Goal: Task Accomplishment & Management: Use online tool/utility

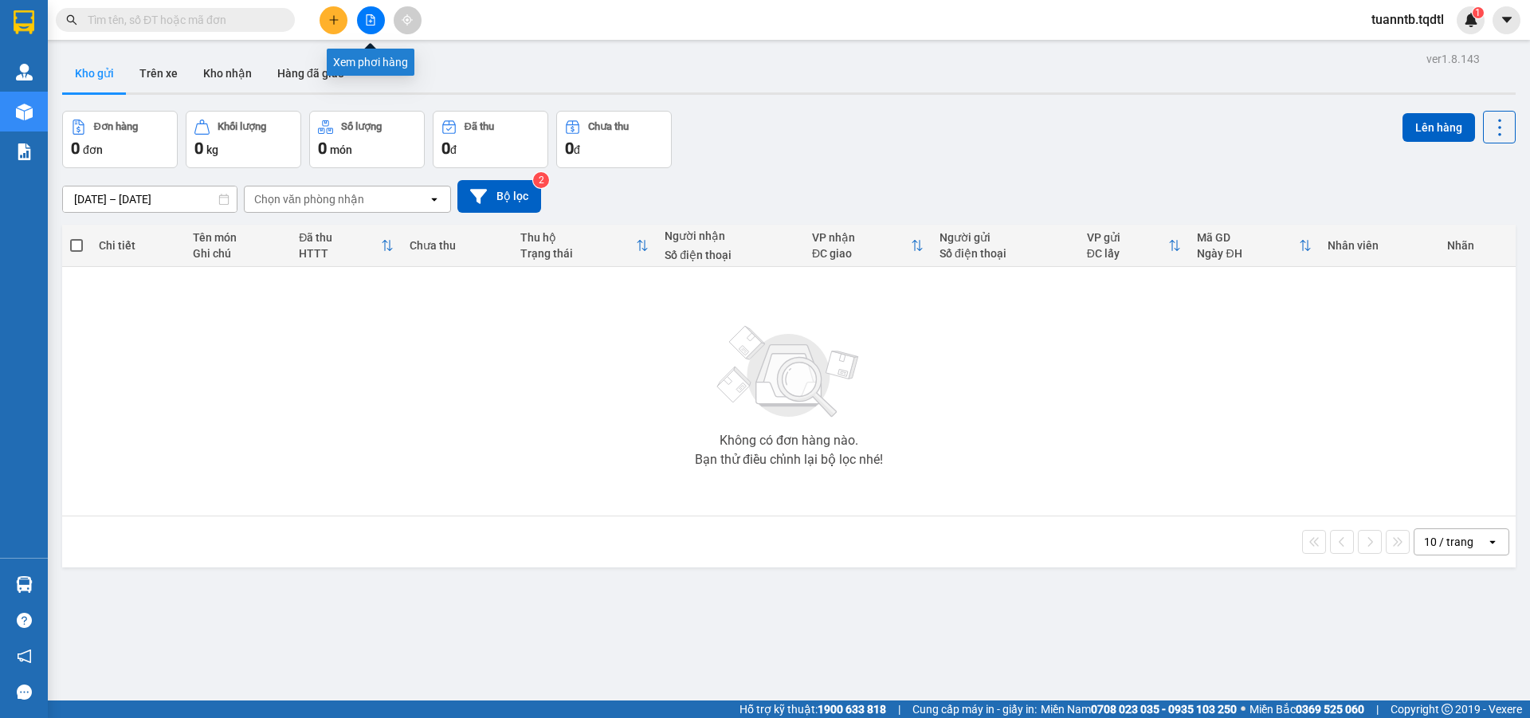
click at [370, 20] on icon "file-add" at bounding box center [370, 19] width 11 height 11
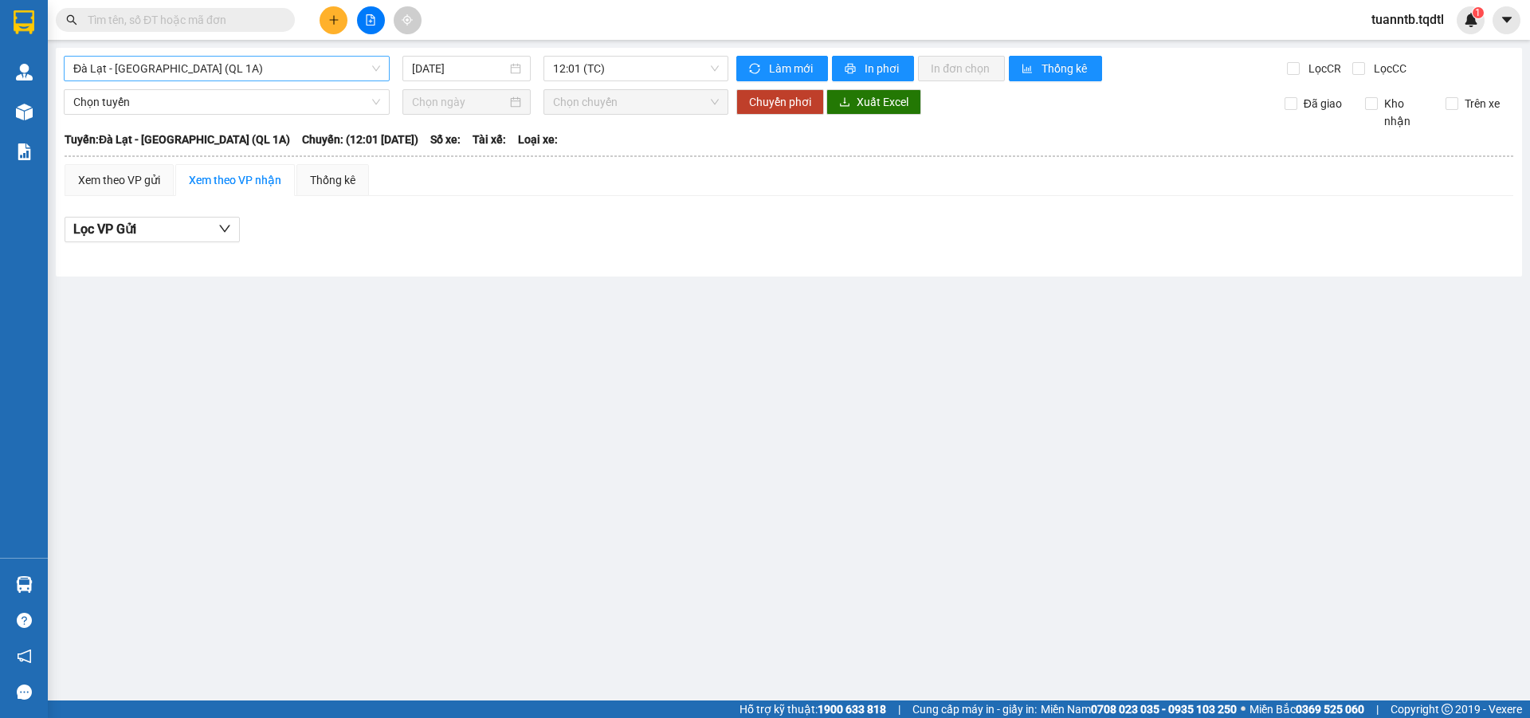
click at [210, 74] on span "Đà Lạt - Sài Gòn (QL 1A)" at bounding box center [226, 69] width 307 height 24
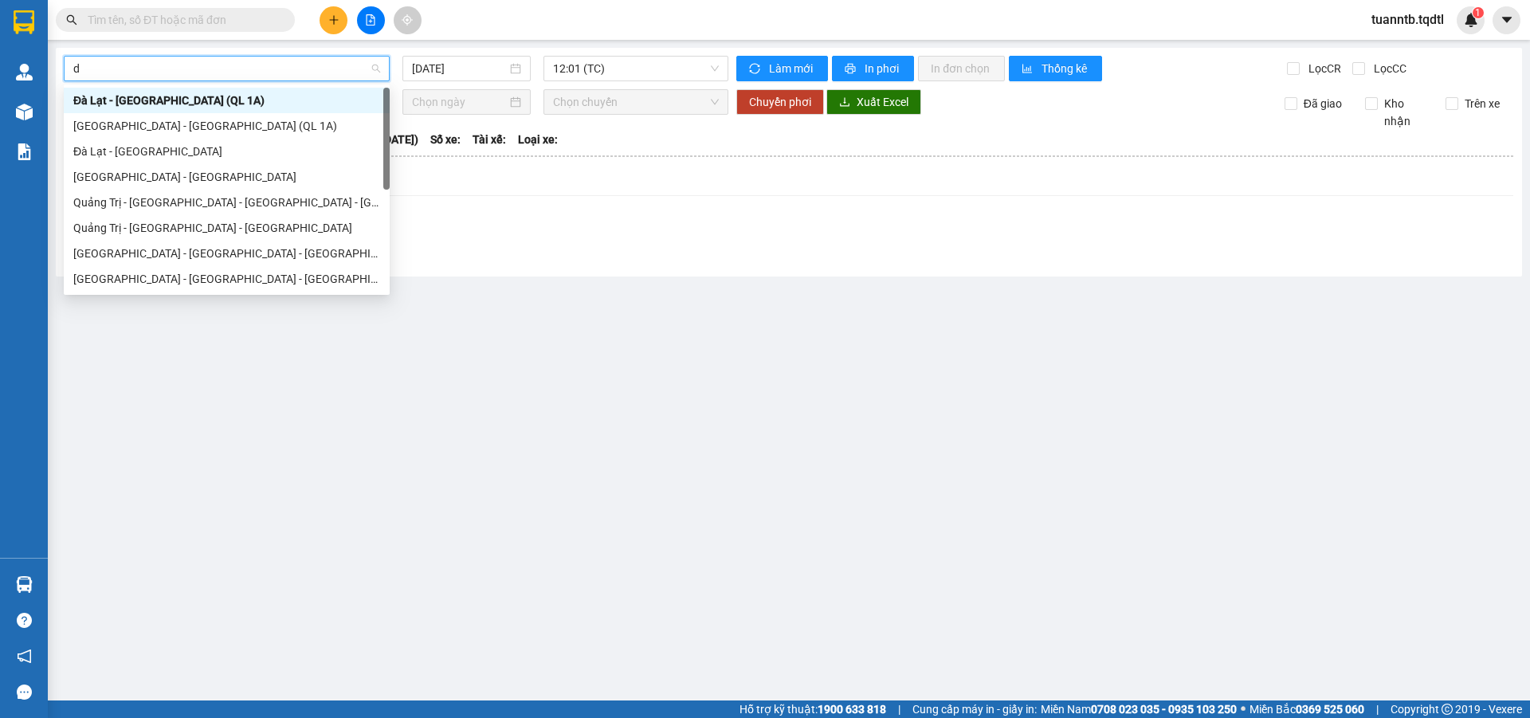
type input "da"
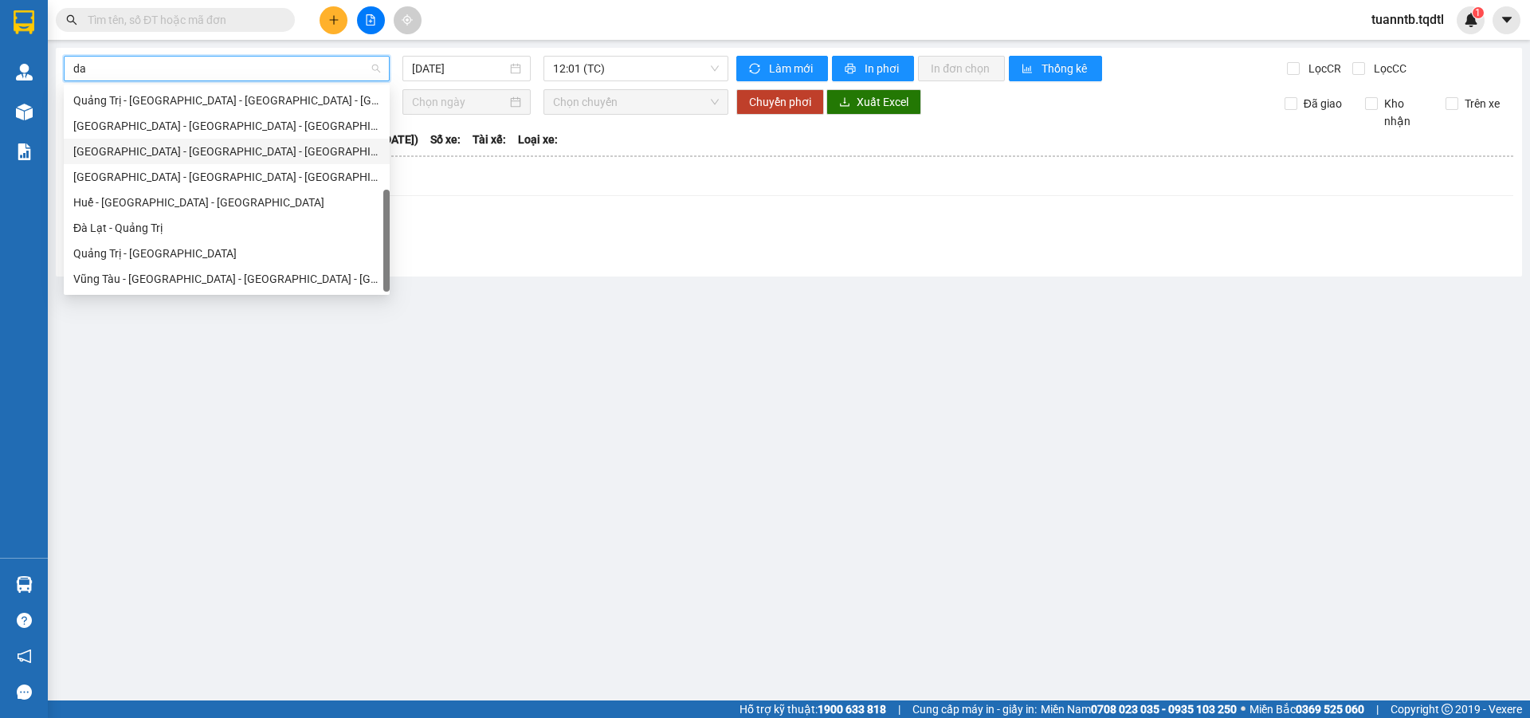
click at [135, 153] on div "Đà Nẵng - Nha Trang - Đà Lạt" at bounding box center [226, 152] width 307 height 18
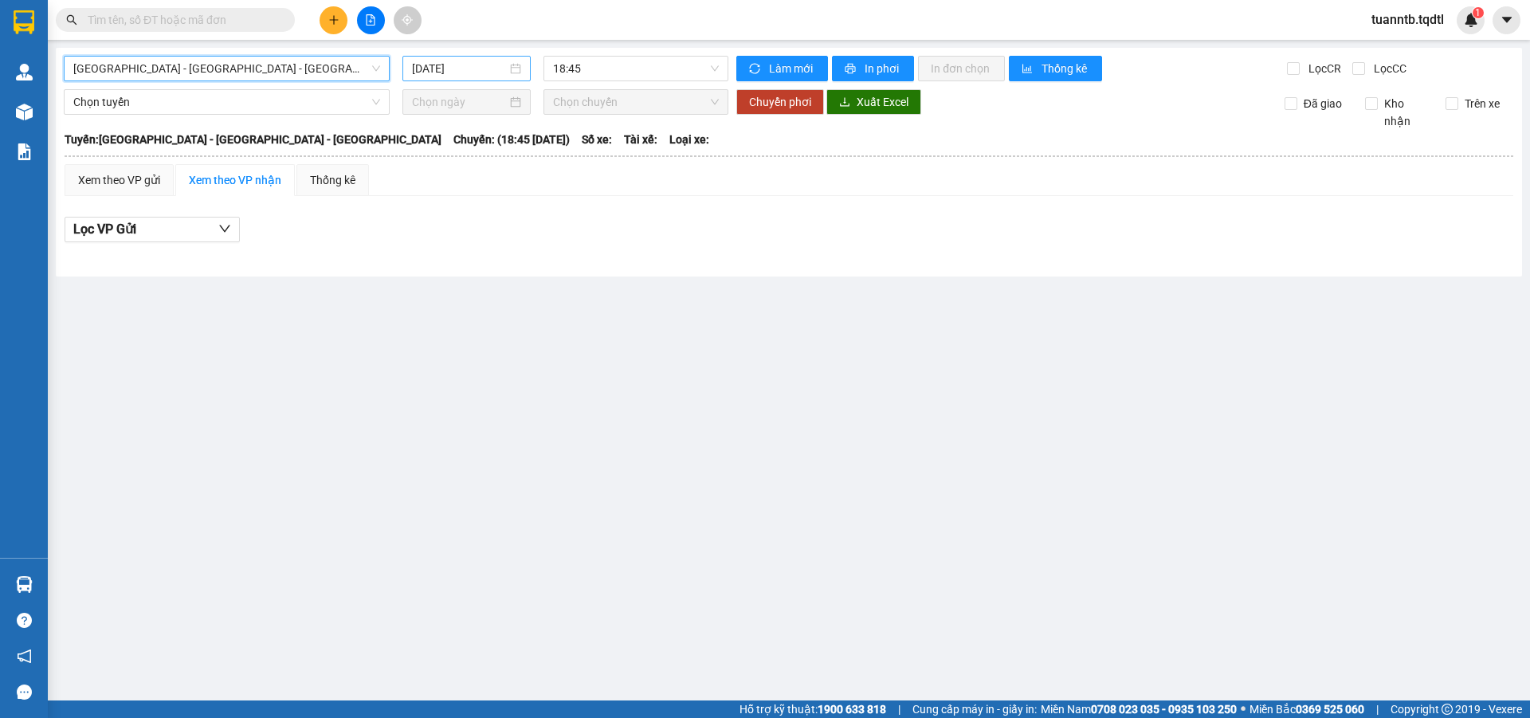
click at [466, 62] on input "[DATE]" at bounding box center [459, 69] width 95 height 18
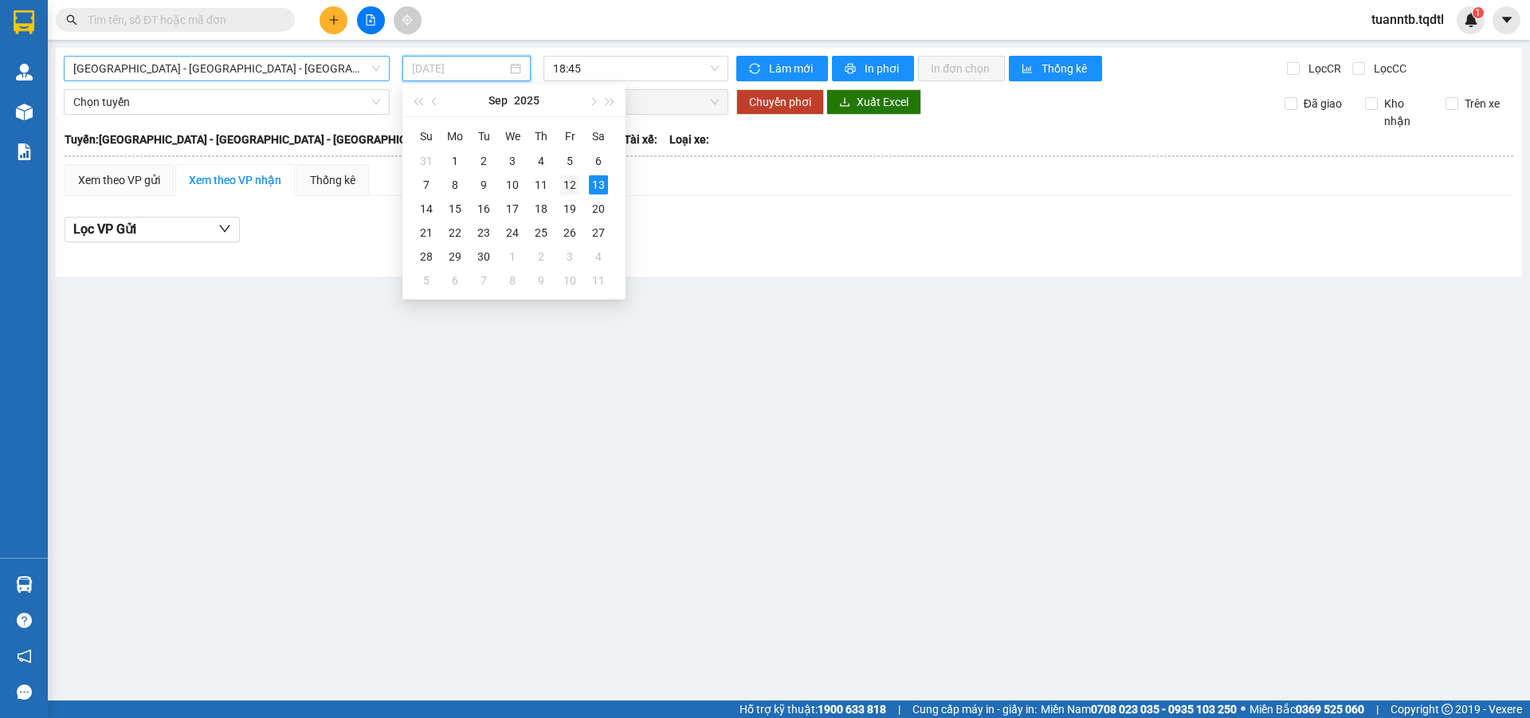
click at [572, 181] on div "12" at bounding box center [569, 184] width 19 height 19
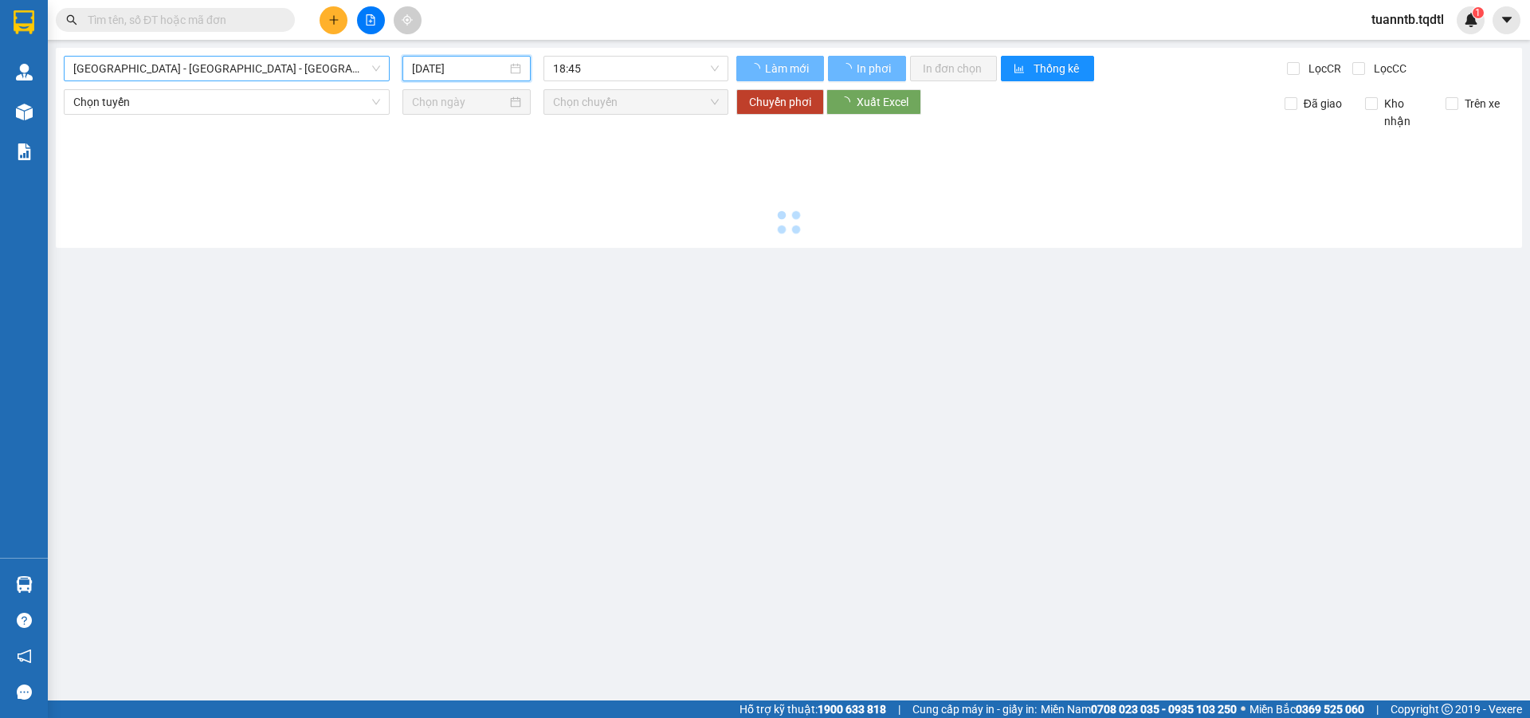
type input "[DATE]"
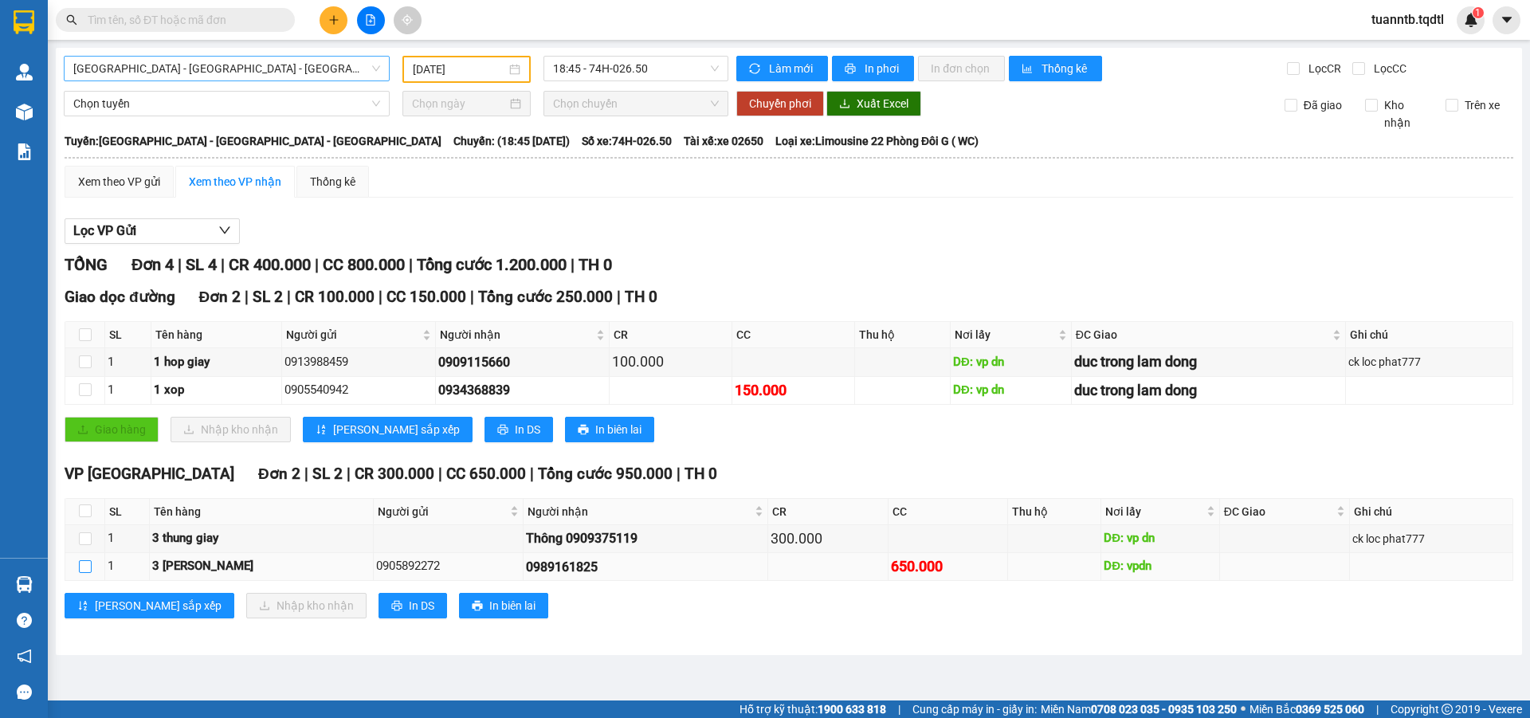
click at [87, 568] on input "checkbox" at bounding box center [85, 566] width 13 height 13
checkbox input "true"
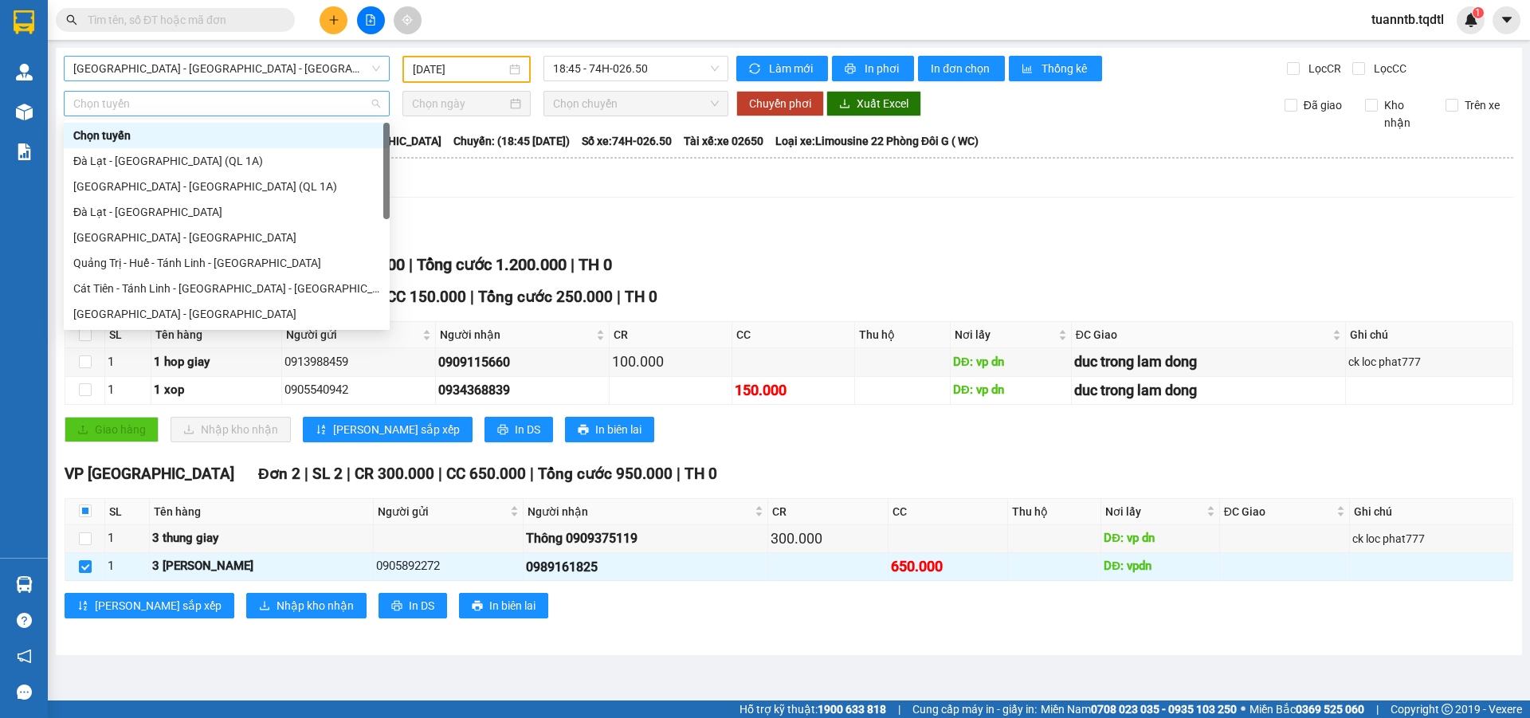
click at [156, 111] on span "Chọn tuyến" at bounding box center [226, 104] width 307 height 24
type input "d"
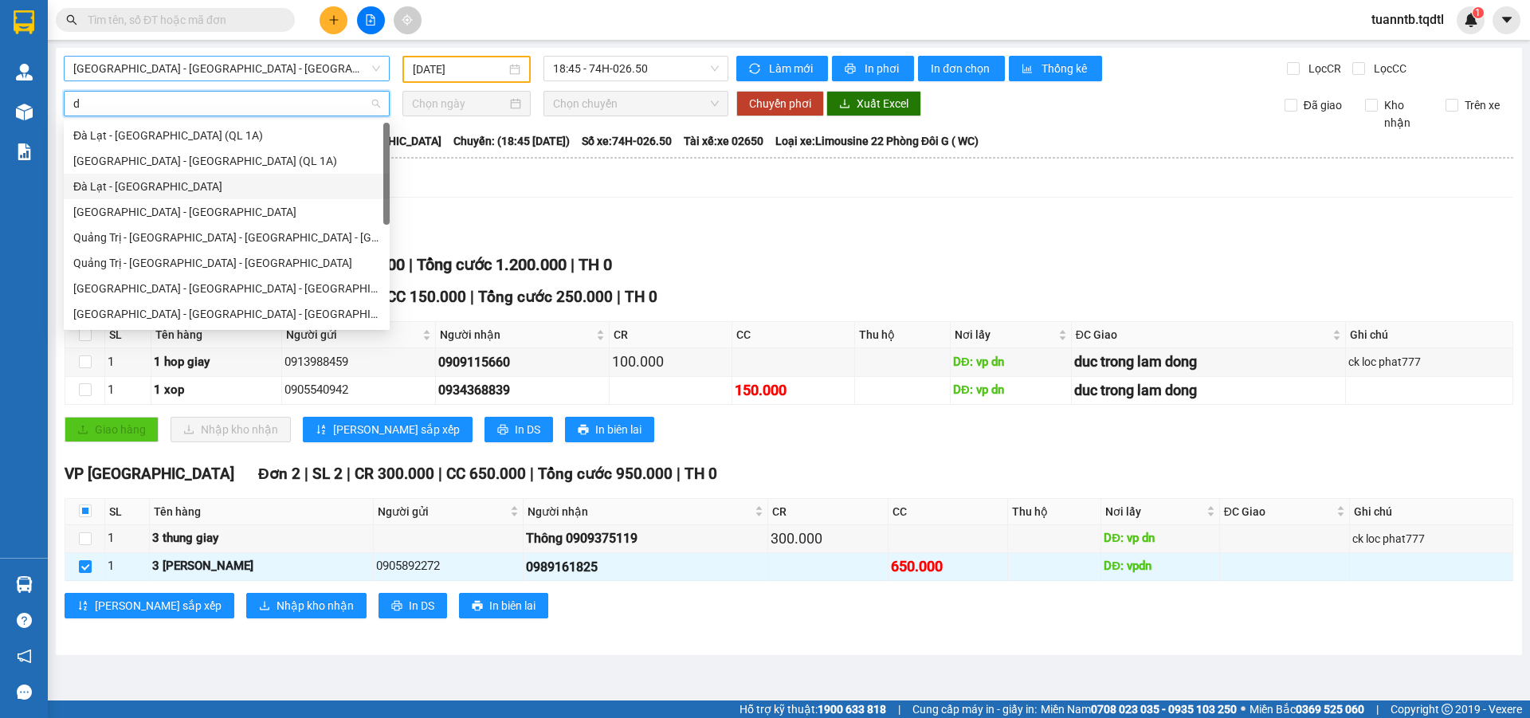
click at [138, 185] on div "Đà Lạt - [GEOGRAPHIC_DATA]" at bounding box center [226, 187] width 307 height 18
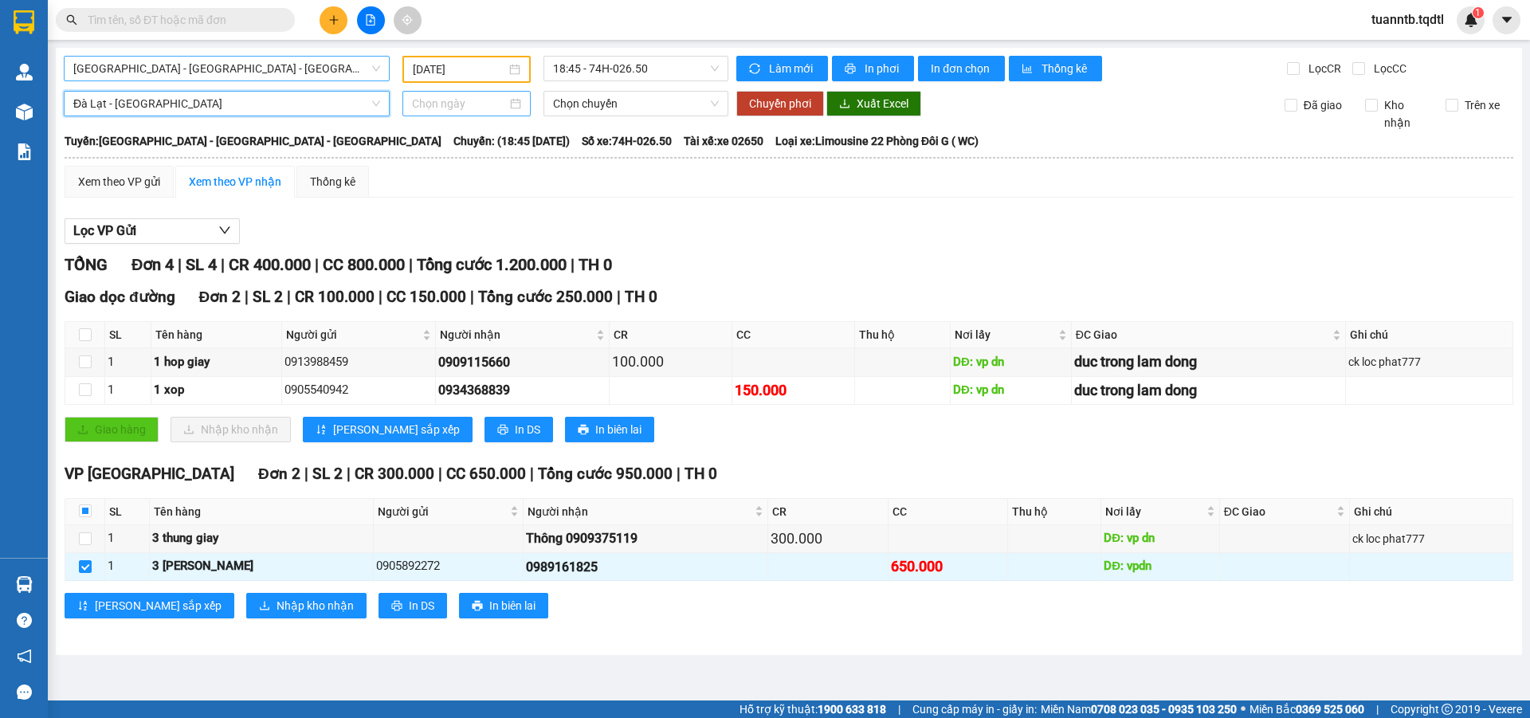
click at [463, 113] on div at bounding box center [466, 103] width 128 height 25
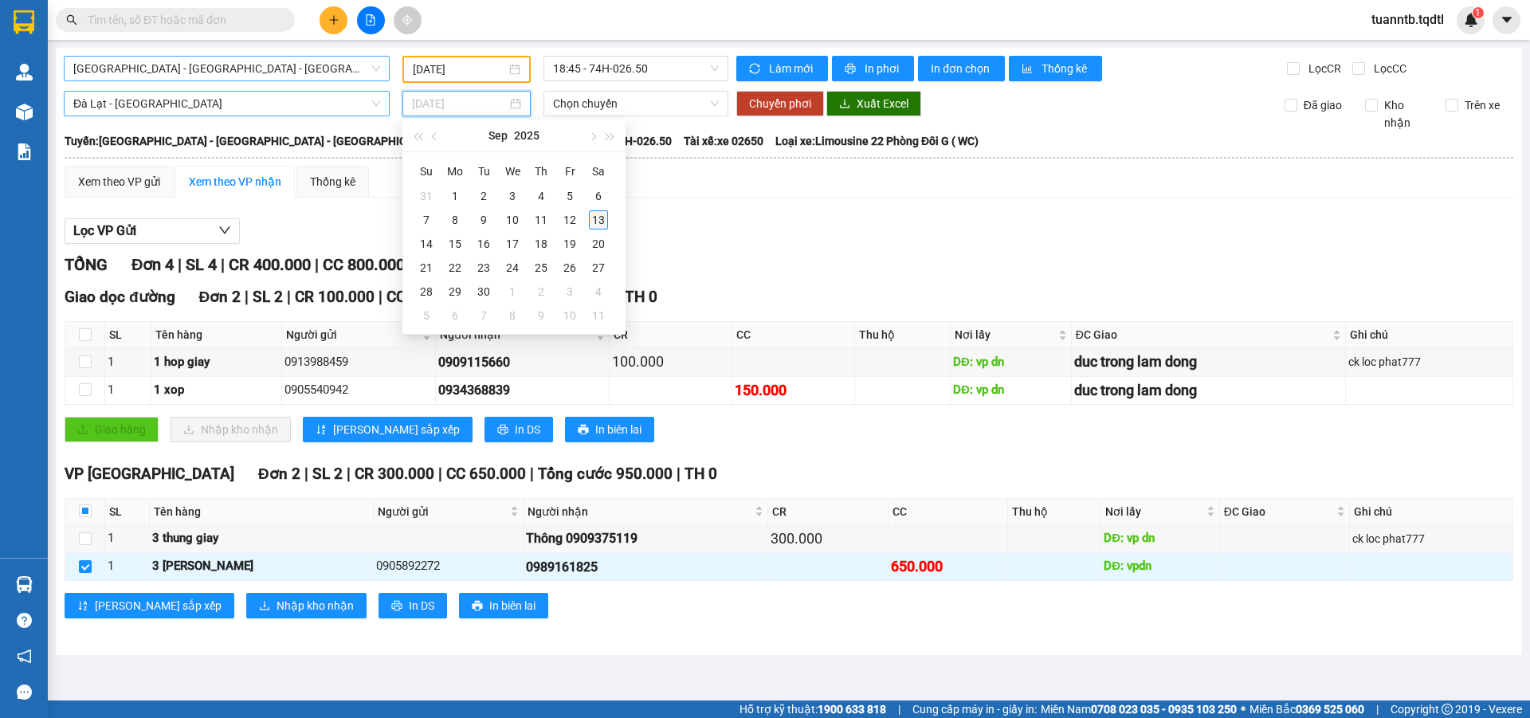
type input "[DATE]"
click at [601, 223] on div "13" at bounding box center [598, 219] width 19 height 19
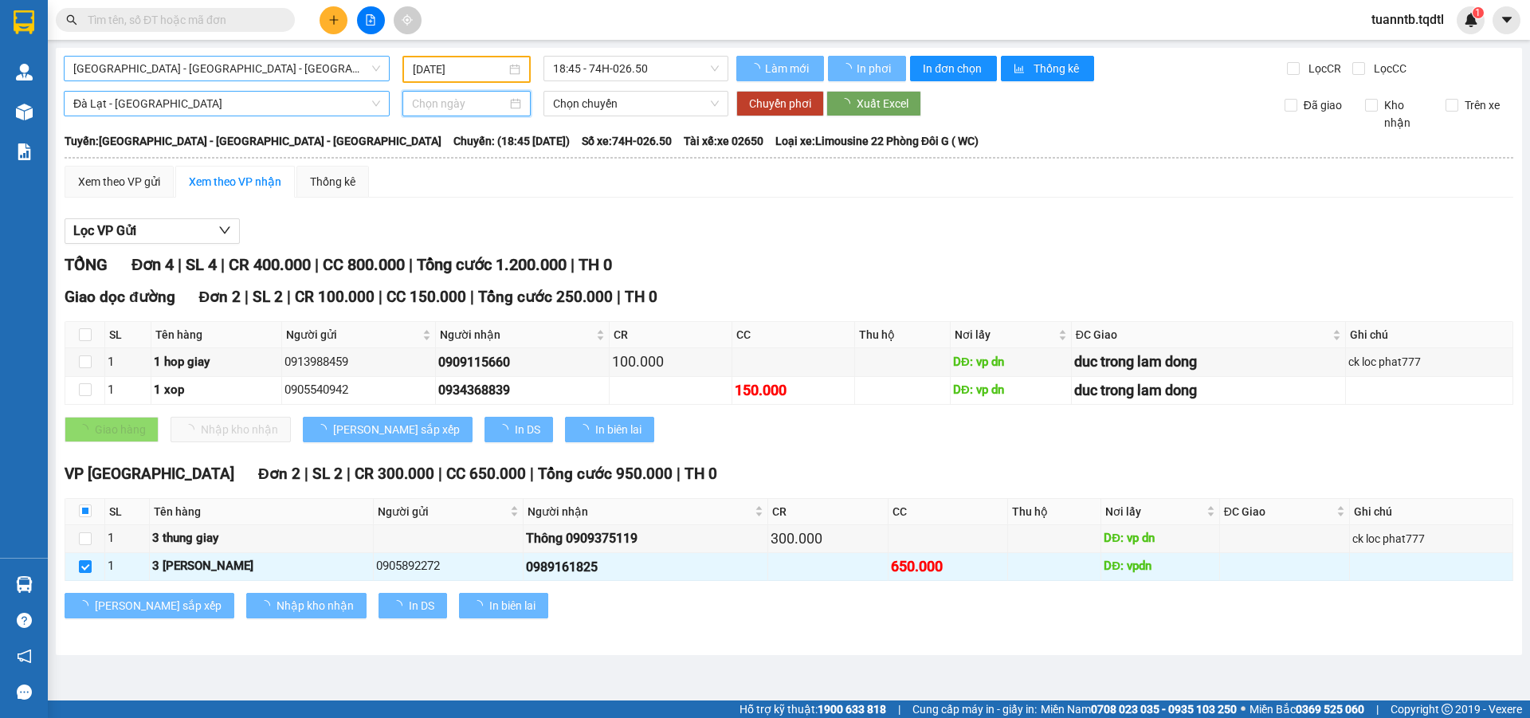
type input "[DATE]"
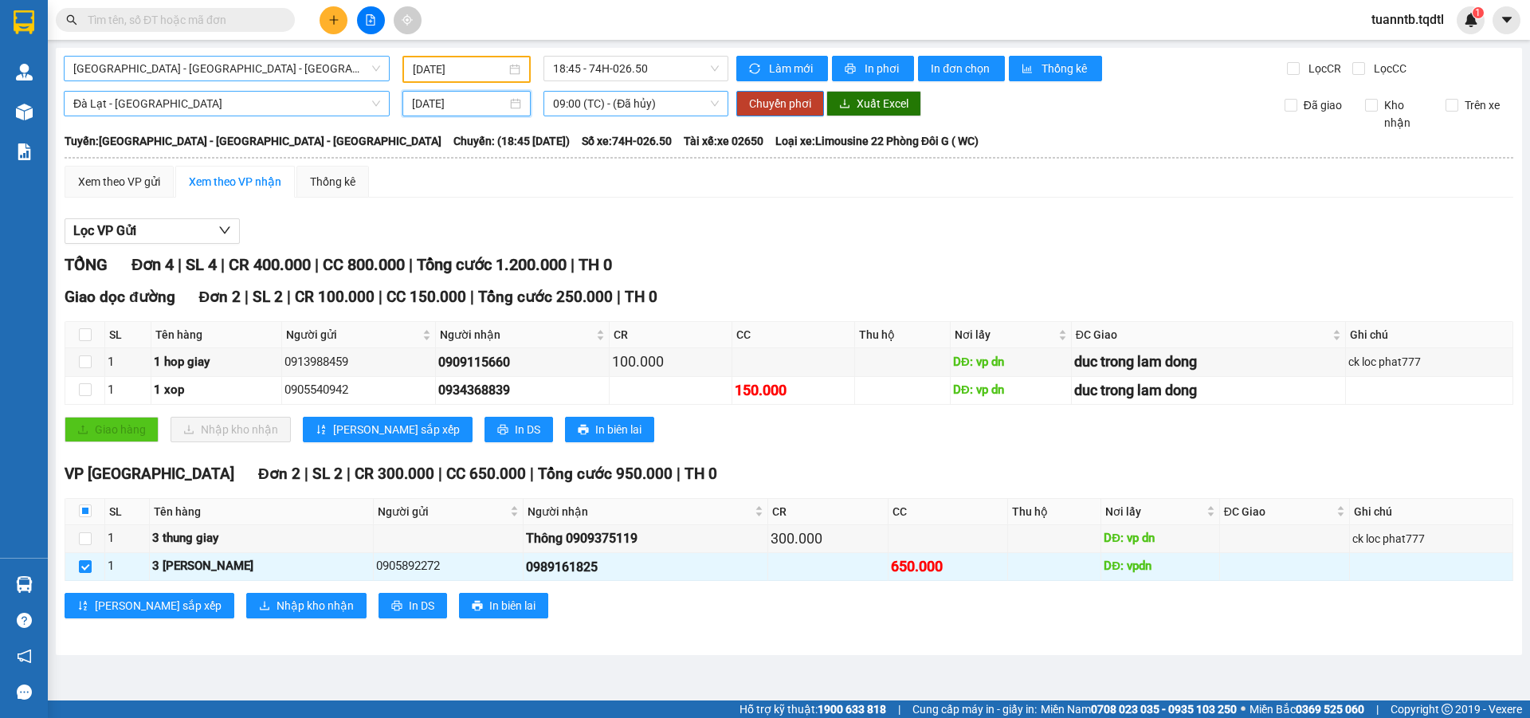
click at [640, 108] on span "09:00 (TC) - (Đã hủy)" at bounding box center [636, 104] width 166 height 24
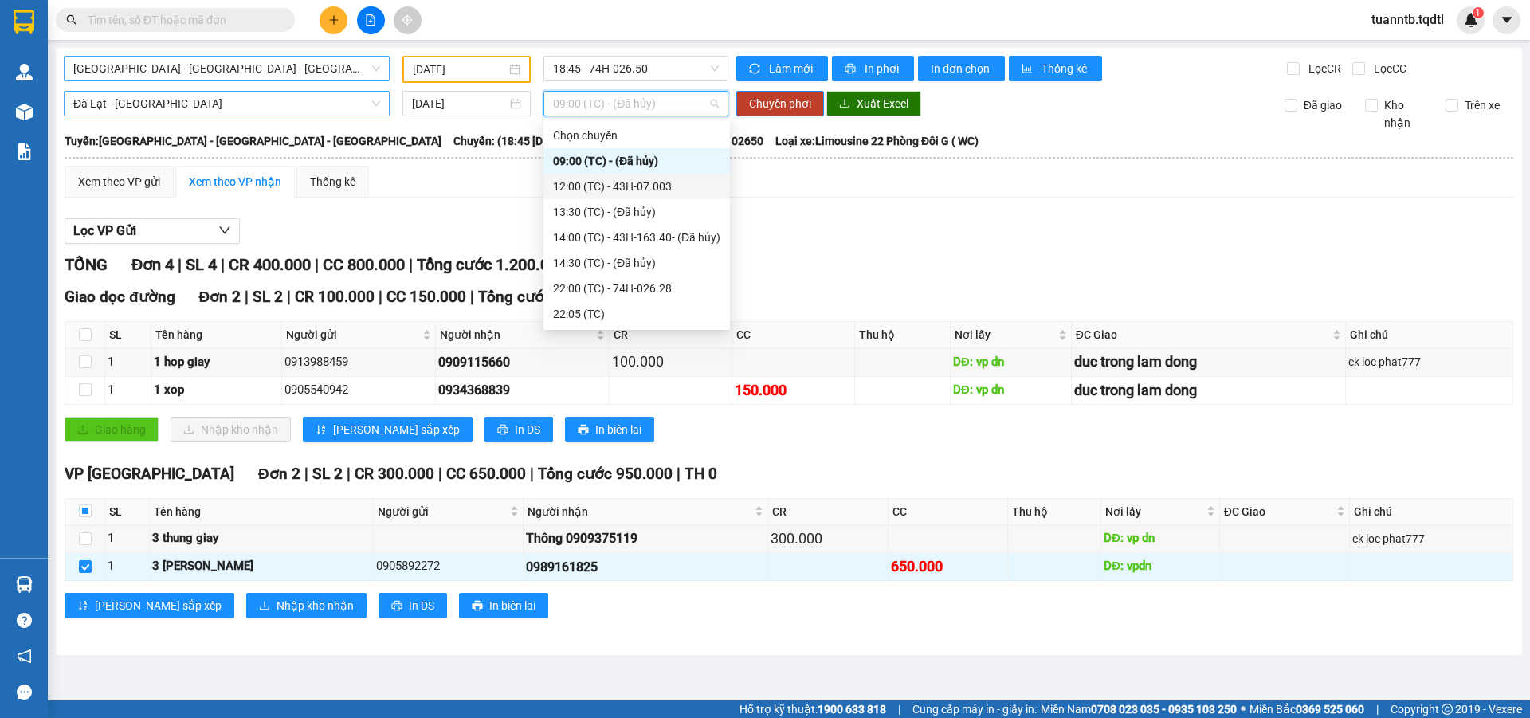
click at [671, 192] on div "12:00 (TC) - 43H-07.003" at bounding box center [636, 187] width 167 height 18
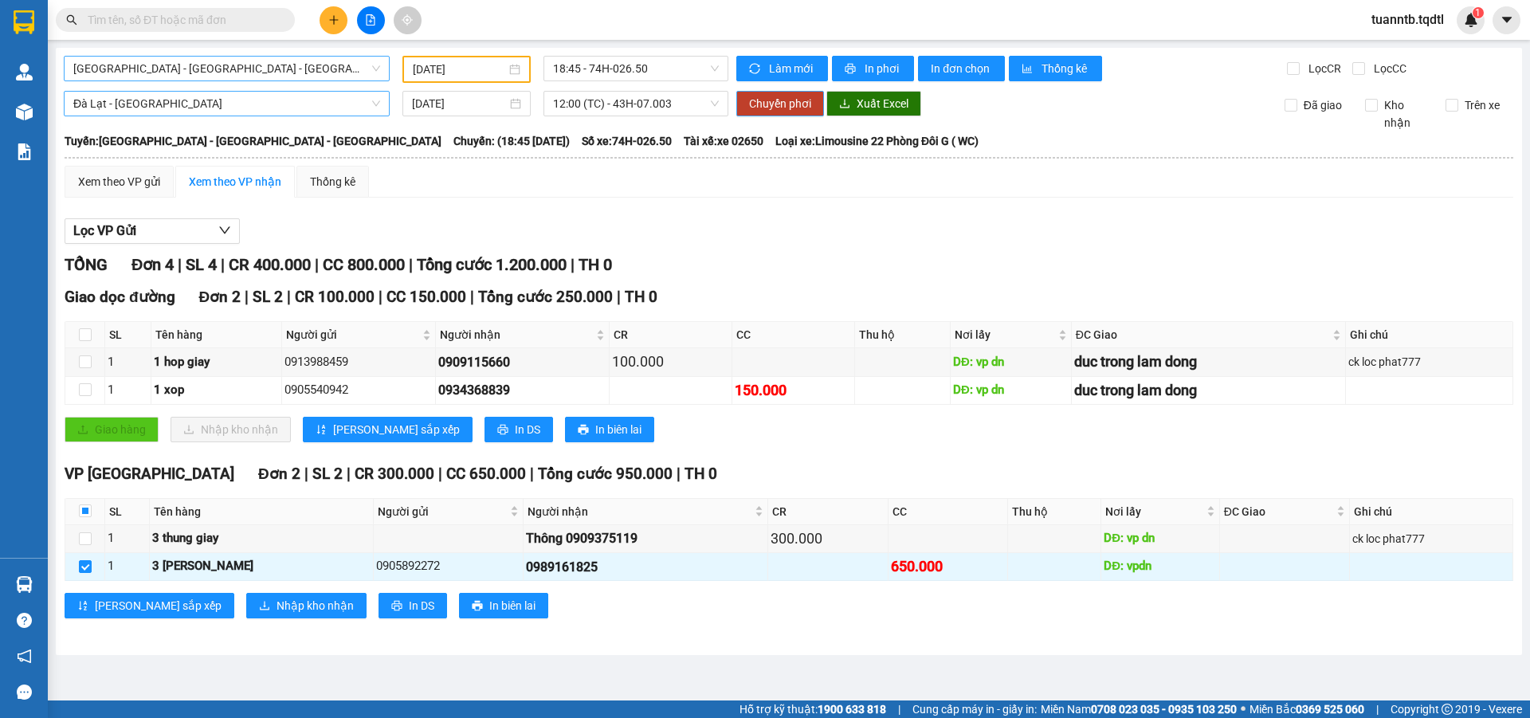
click at [780, 104] on span "Chuyển phơi" at bounding box center [780, 104] width 62 height 18
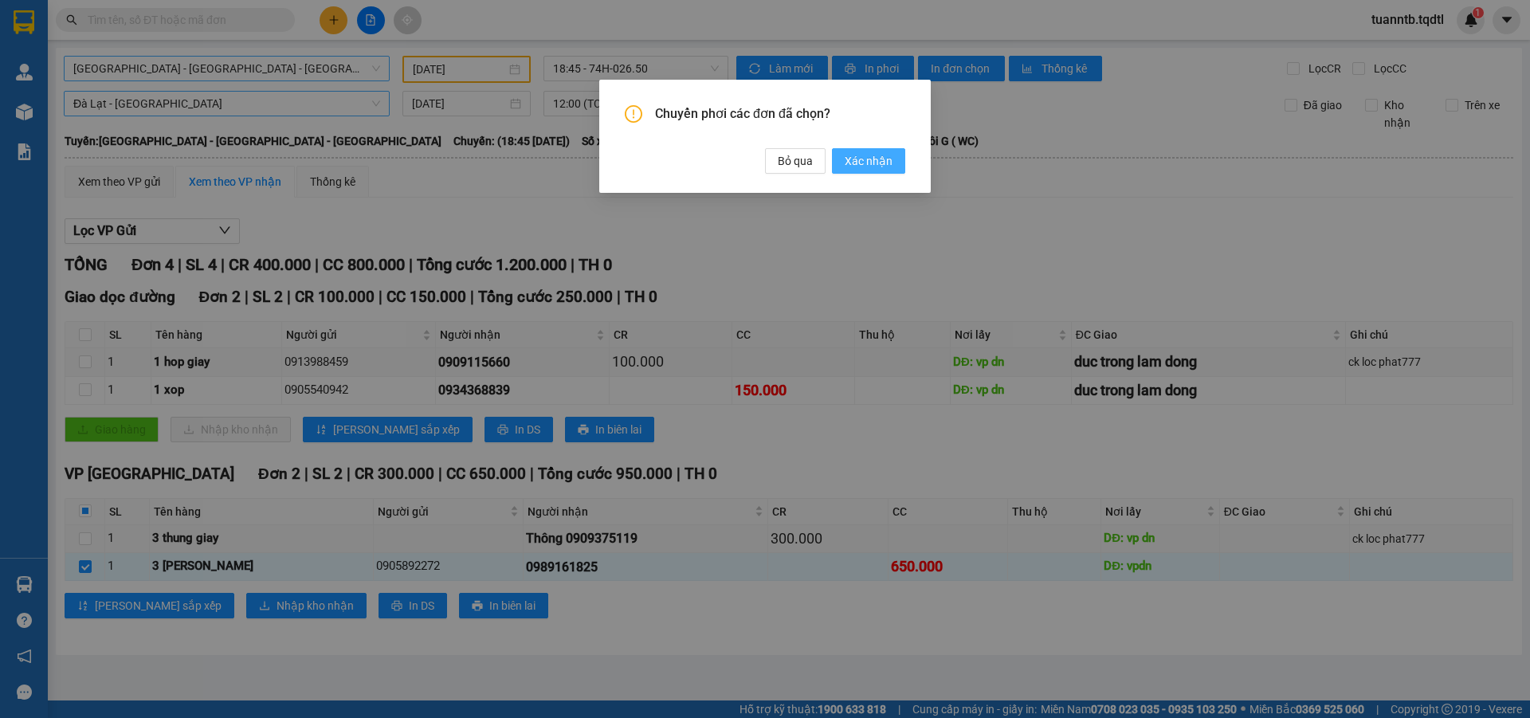
click at [845, 163] on button "Xác nhận" at bounding box center [868, 160] width 73 height 25
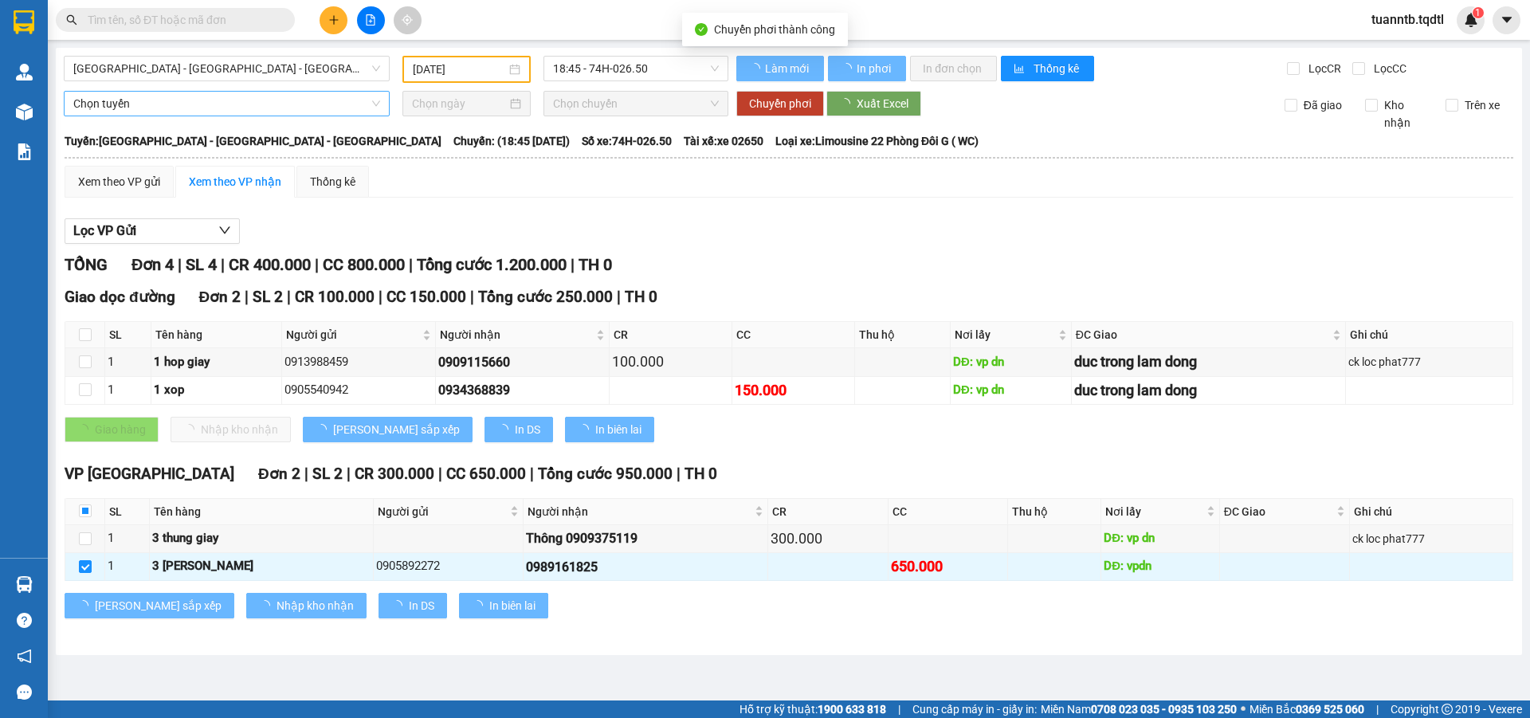
checkbox input "true"
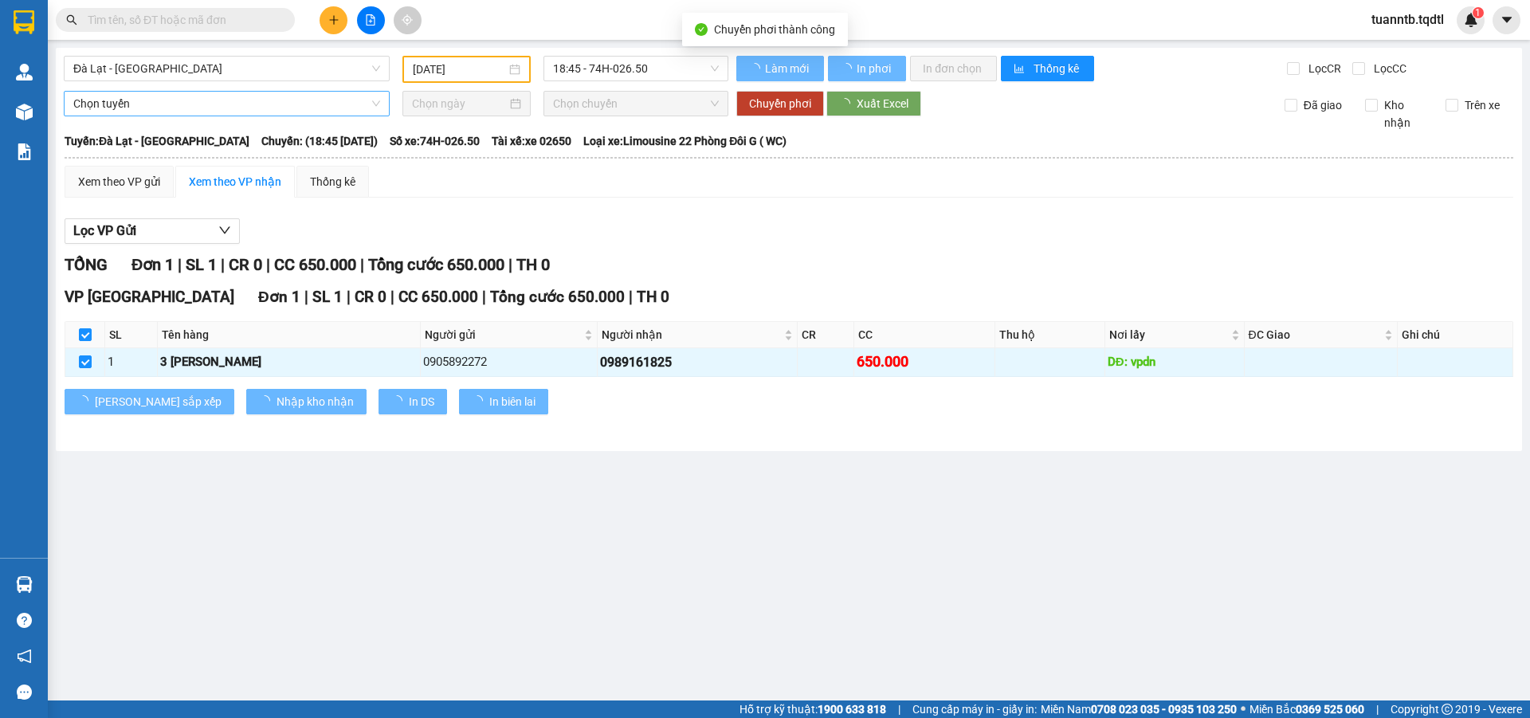
type input "[DATE]"
checkbox input "false"
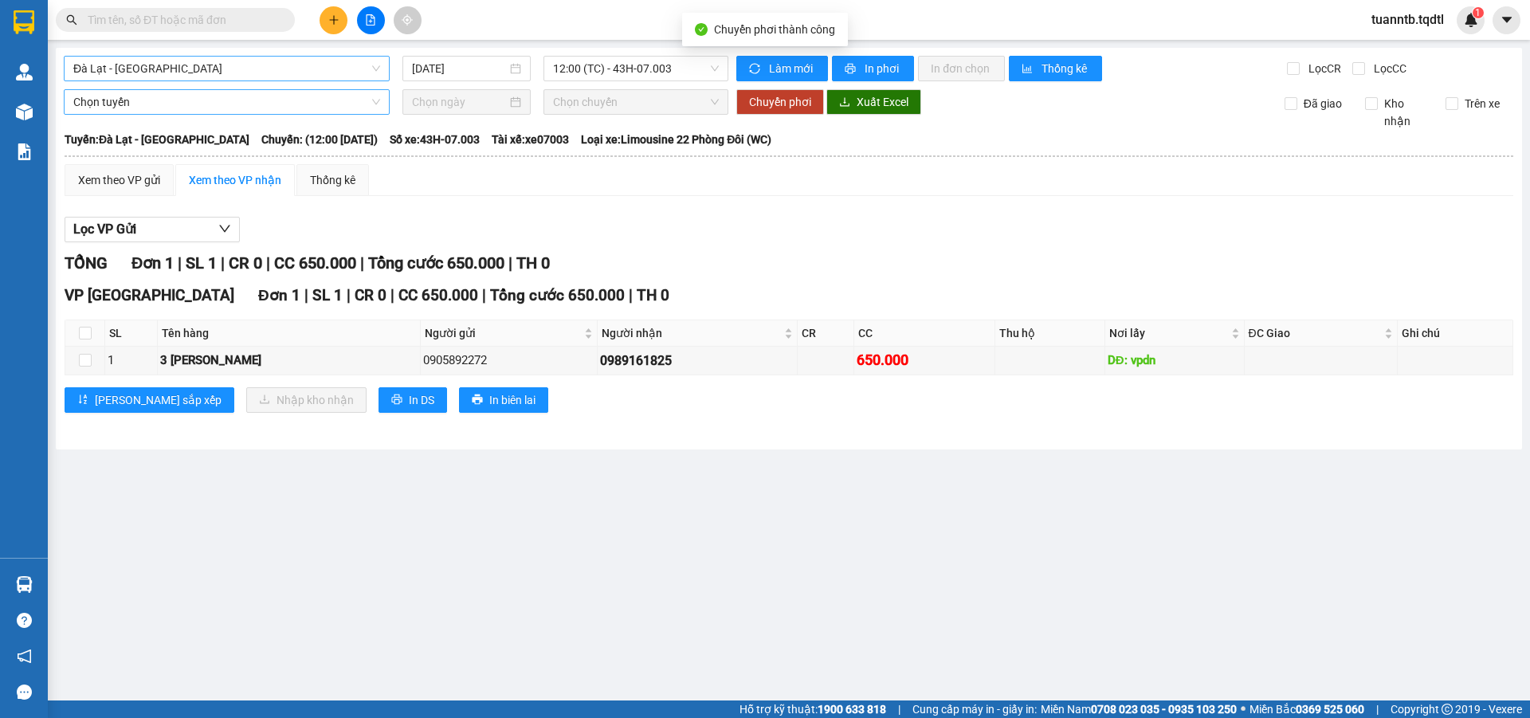
click at [131, 67] on span "Đà Lạt - [GEOGRAPHIC_DATA]" at bounding box center [226, 69] width 307 height 24
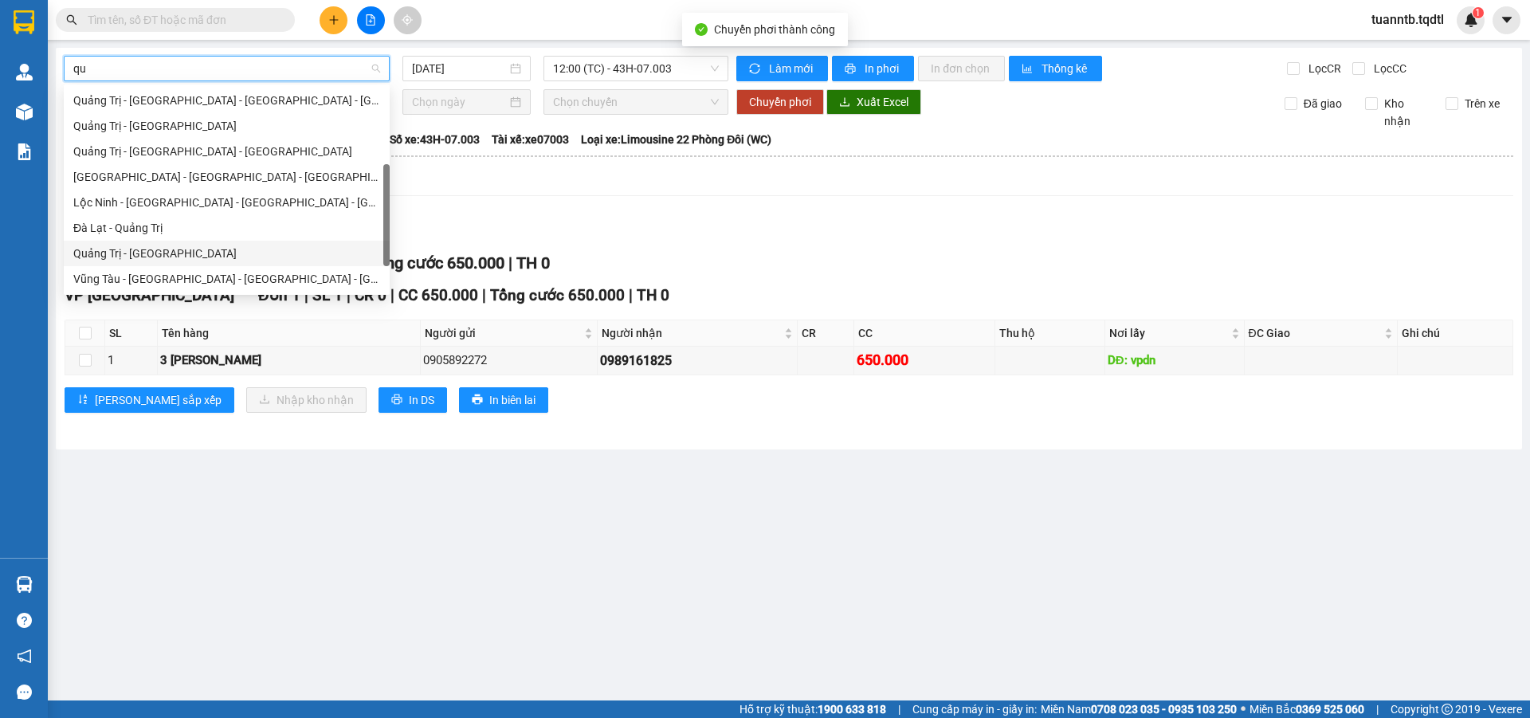
type input "qua"
click at [119, 245] on div "Quảng Trị - [GEOGRAPHIC_DATA]" at bounding box center [226, 254] width 307 height 18
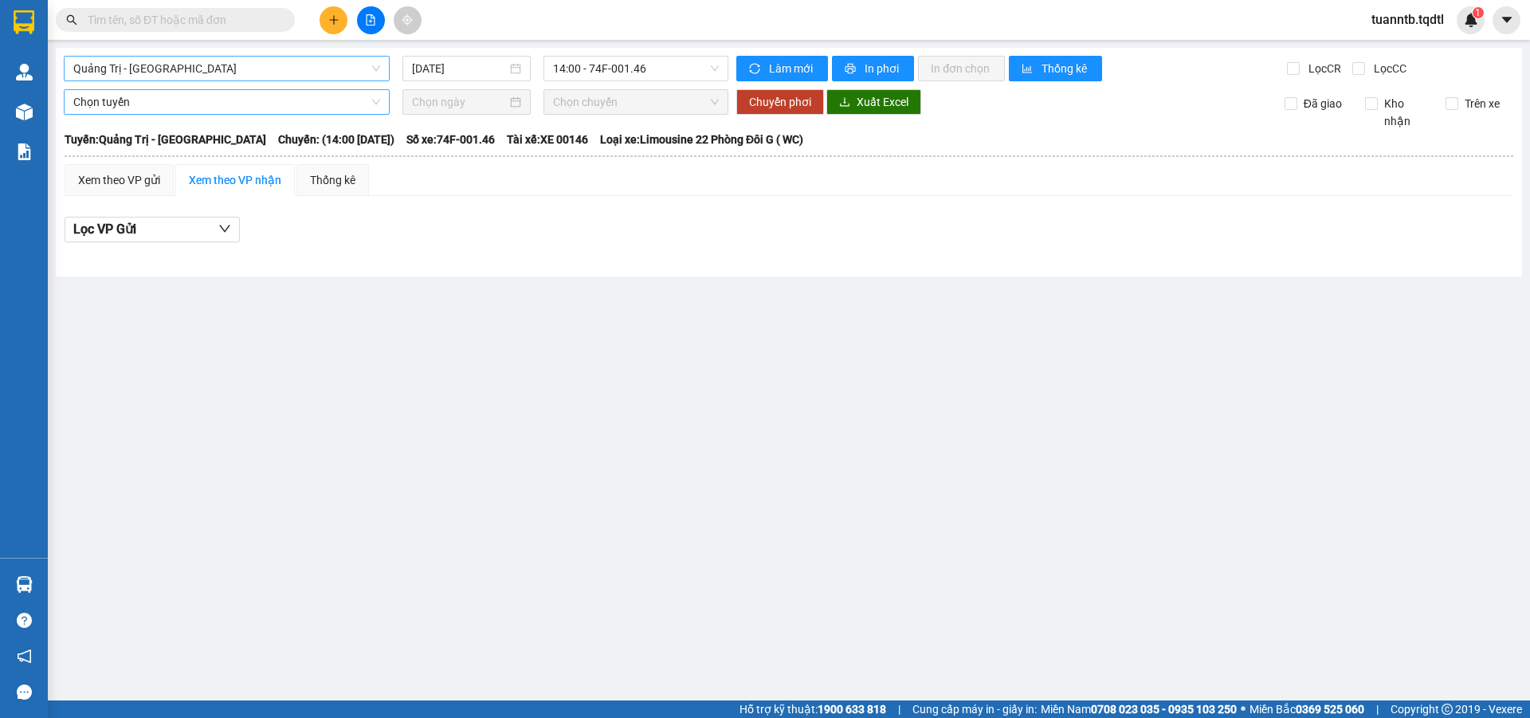
click at [433, 81] on div "Quảng Trị - Đà Lạt 13/09/2025 14:00 - 74F-001.46 Làm mới In phơi In đơn chọn Th…" at bounding box center [789, 162] width 1466 height 229
click at [490, 71] on input "[DATE]" at bounding box center [459, 69] width 95 height 18
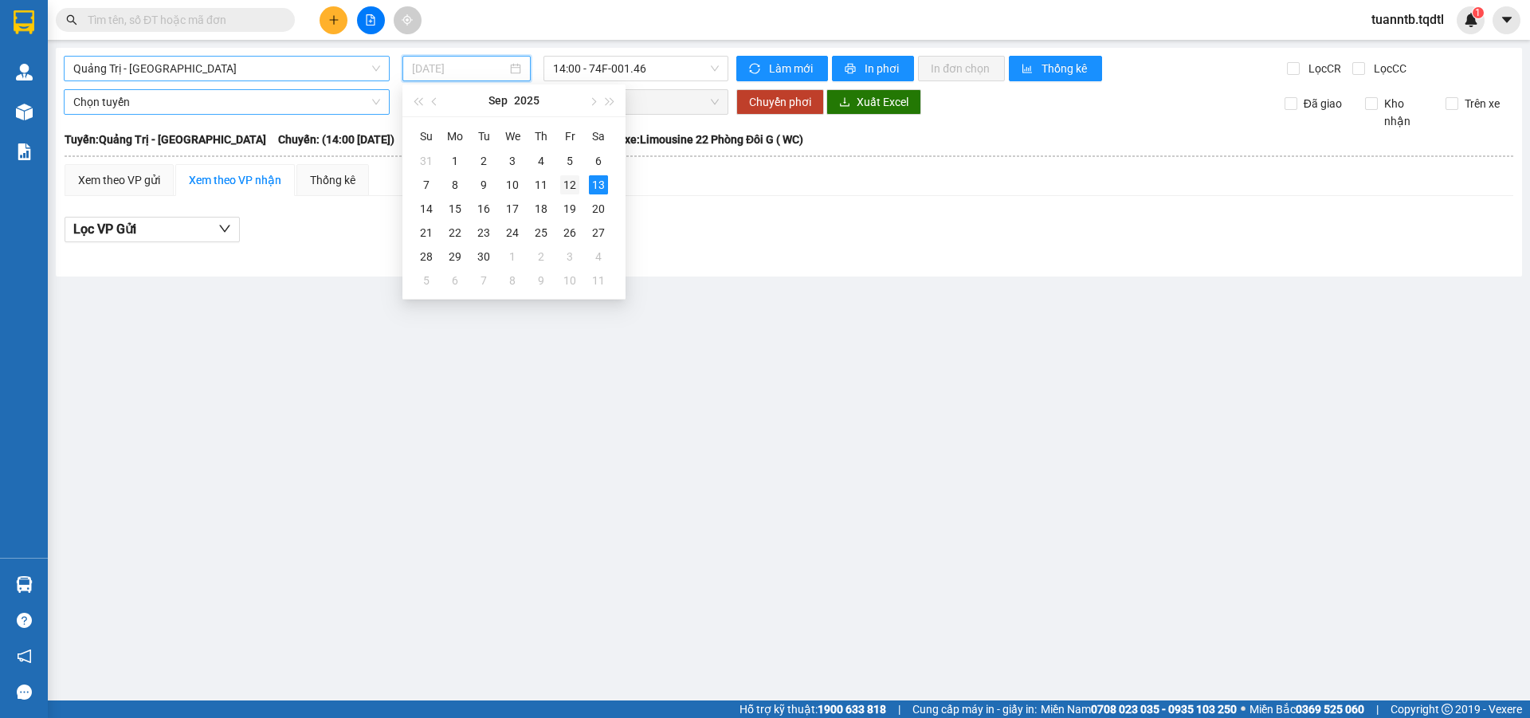
click at [567, 187] on div "12" at bounding box center [569, 184] width 19 height 19
type input "[DATE]"
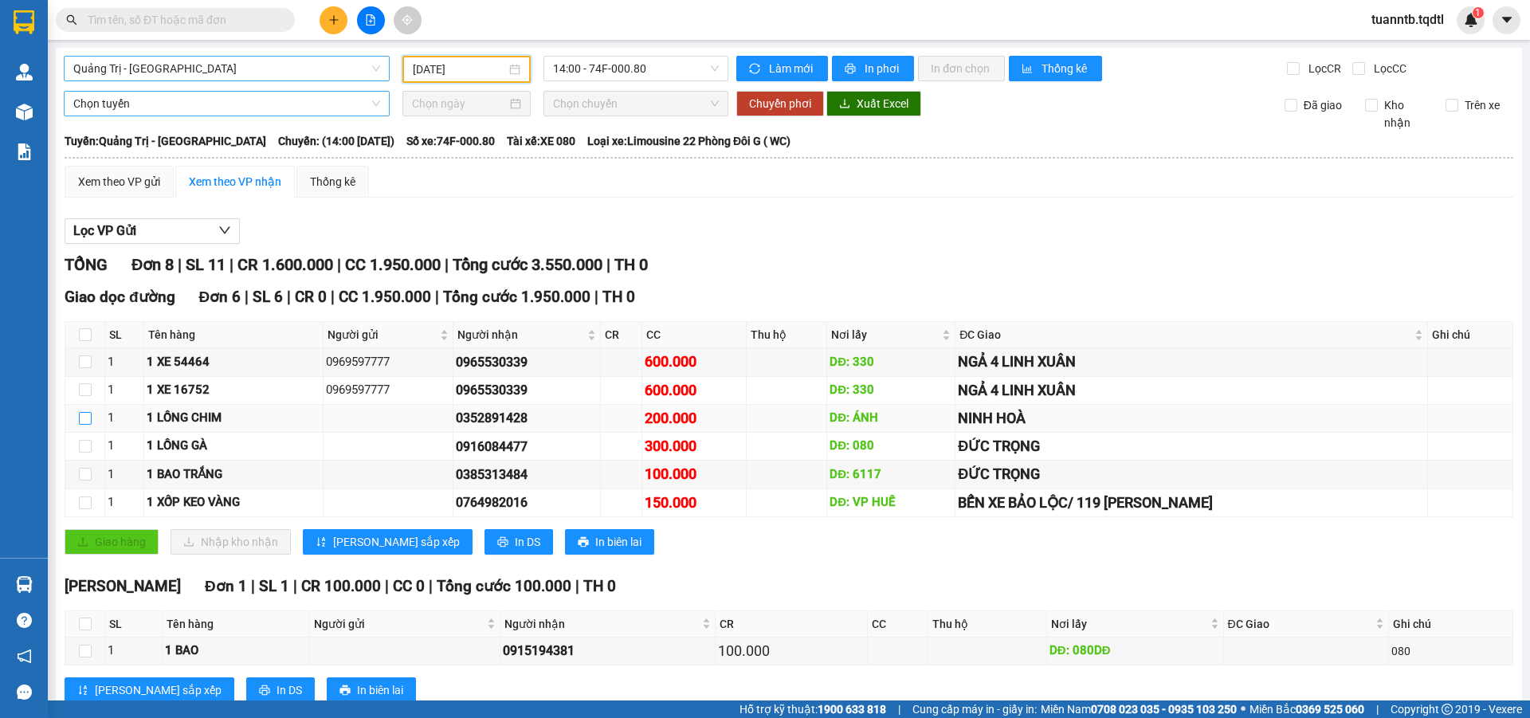
click at [88, 422] on input "checkbox" at bounding box center [85, 418] width 13 height 13
checkbox input "true"
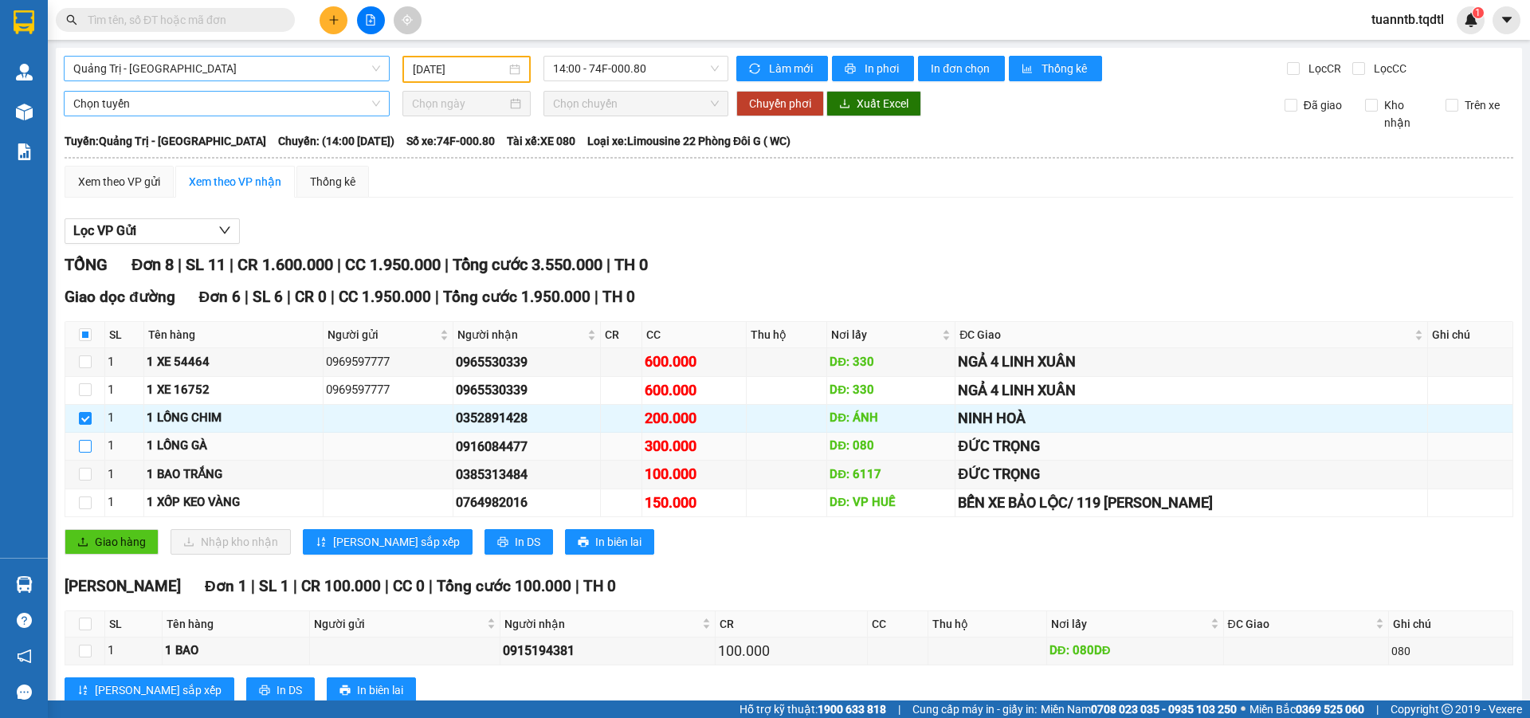
click at [88, 453] on input "checkbox" at bounding box center [85, 446] width 13 height 13
checkbox input "true"
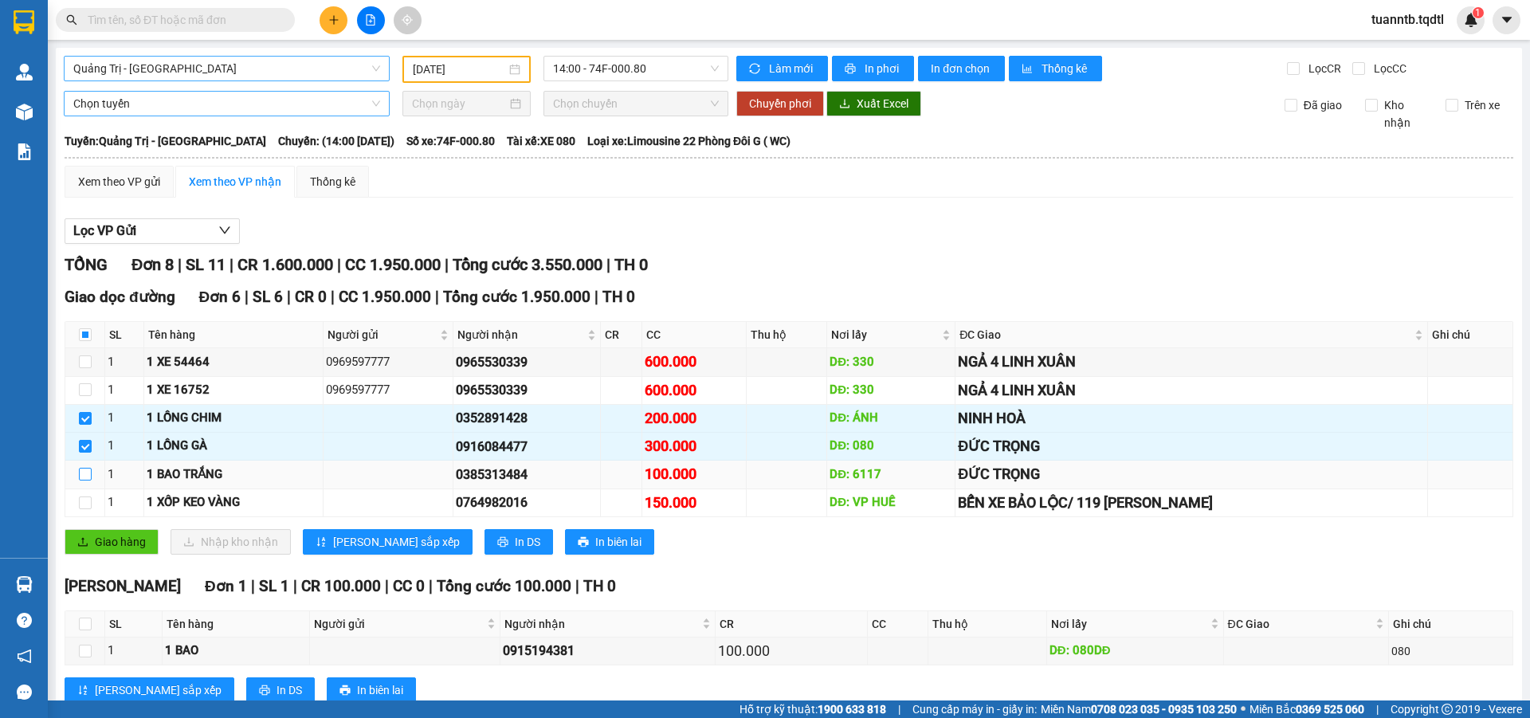
drag, startPoint x: 88, startPoint y: 453, endPoint x: 83, endPoint y: 478, distance: 25.9
click at [83, 478] on input "checkbox" at bounding box center [85, 474] width 13 height 13
checkbox input "true"
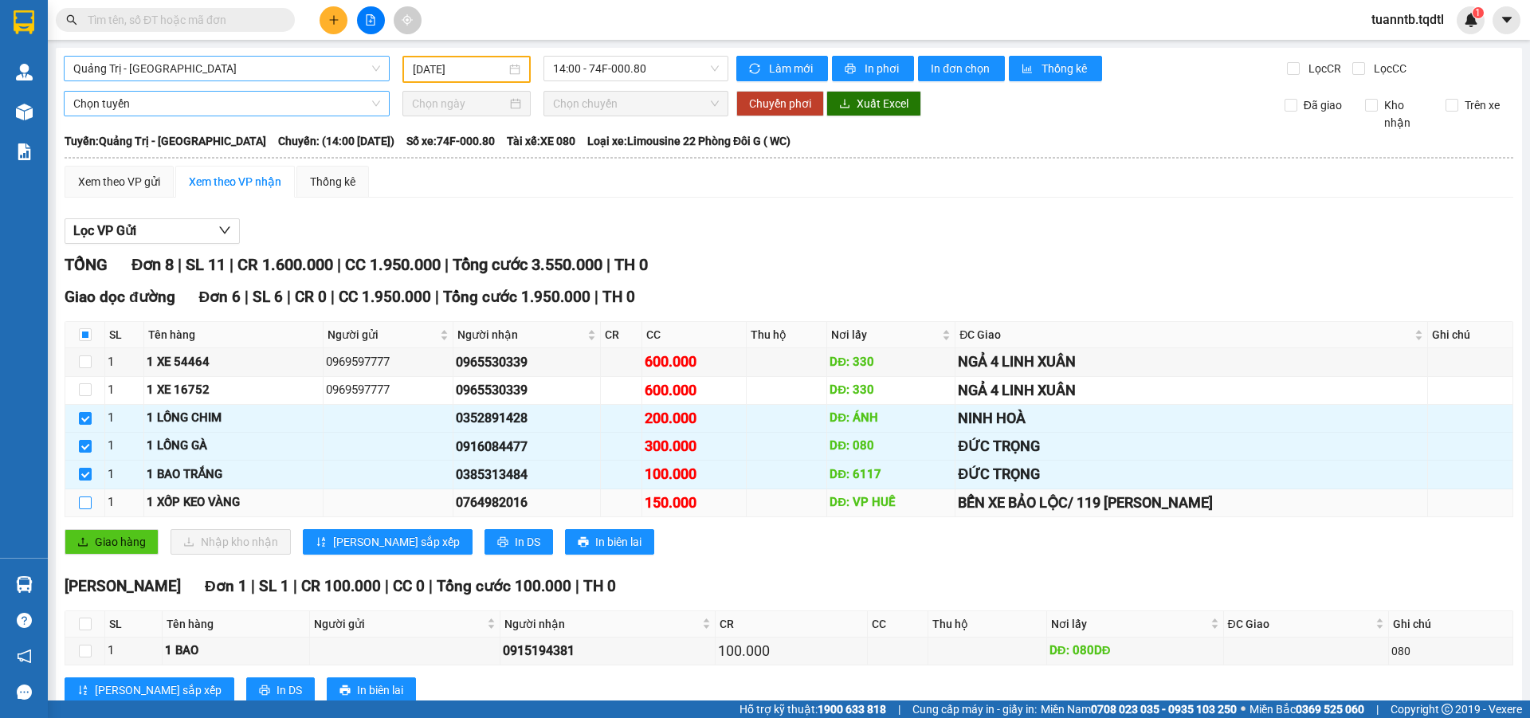
click at [82, 505] on input "checkbox" at bounding box center [85, 502] width 13 height 13
checkbox input "true"
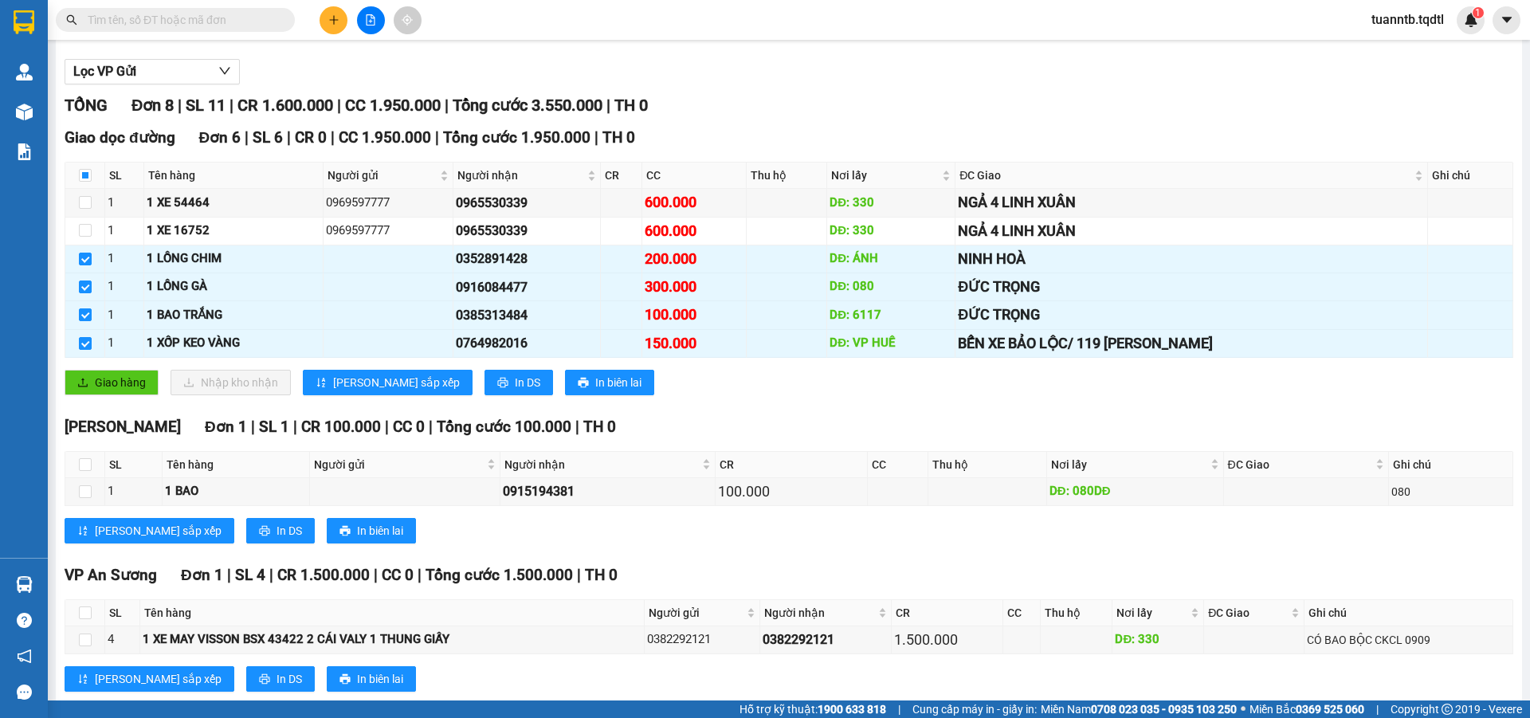
scroll to position [195, 0]
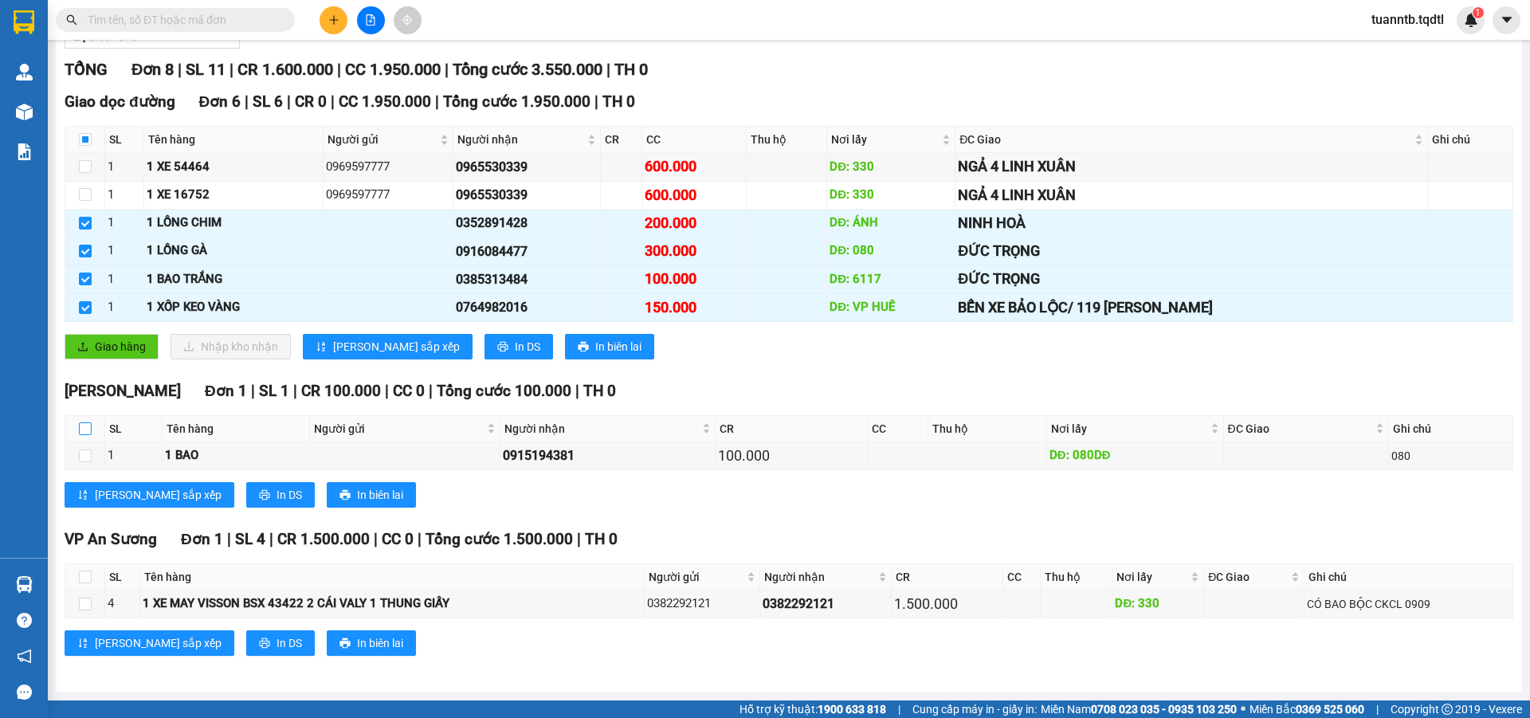
click at [80, 430] on input "checkbox" at bounding box center [85, 428] width 13 height 13
checkbox input "true"
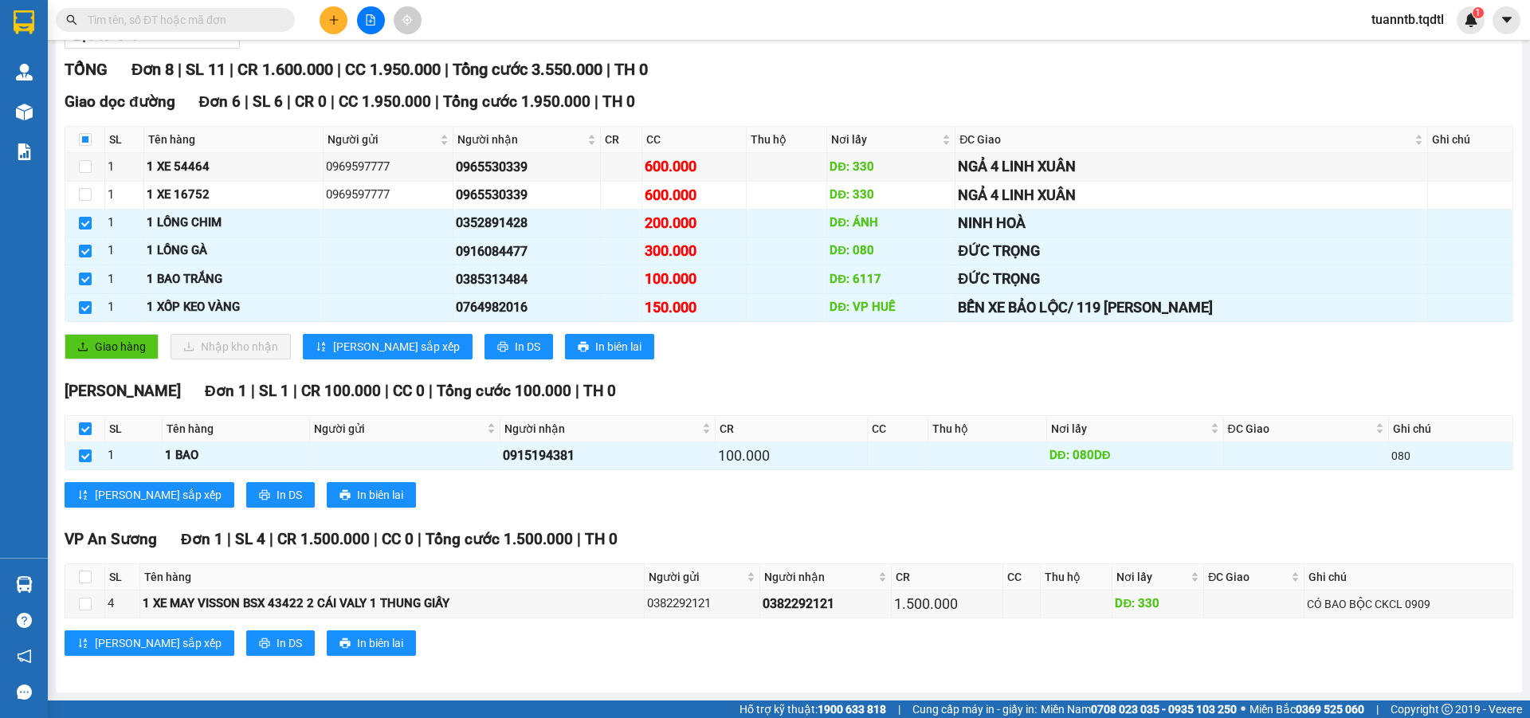
scroll to position [0, 0]
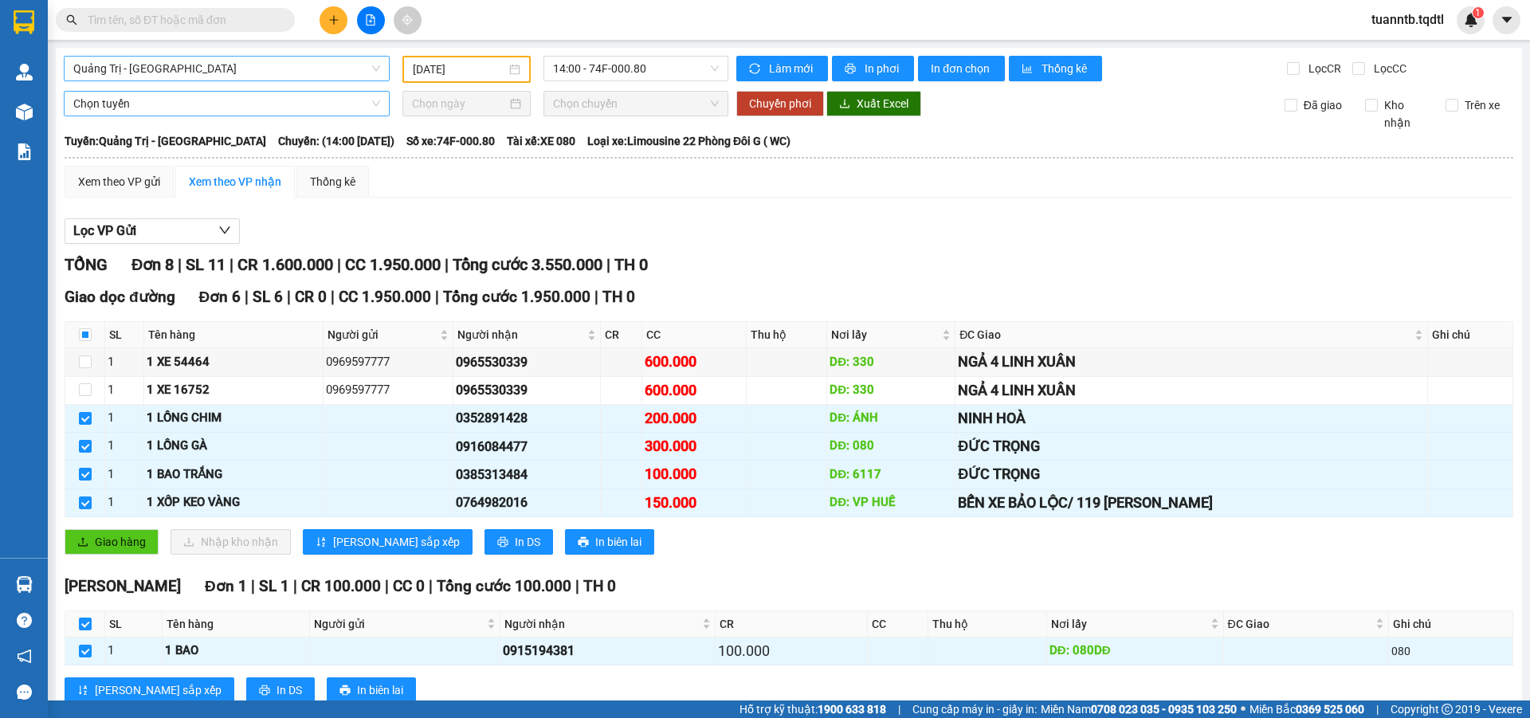
click at [159, 107] on span "Chọn tuyến" at bounding box center [226, 104] width 307 height 24
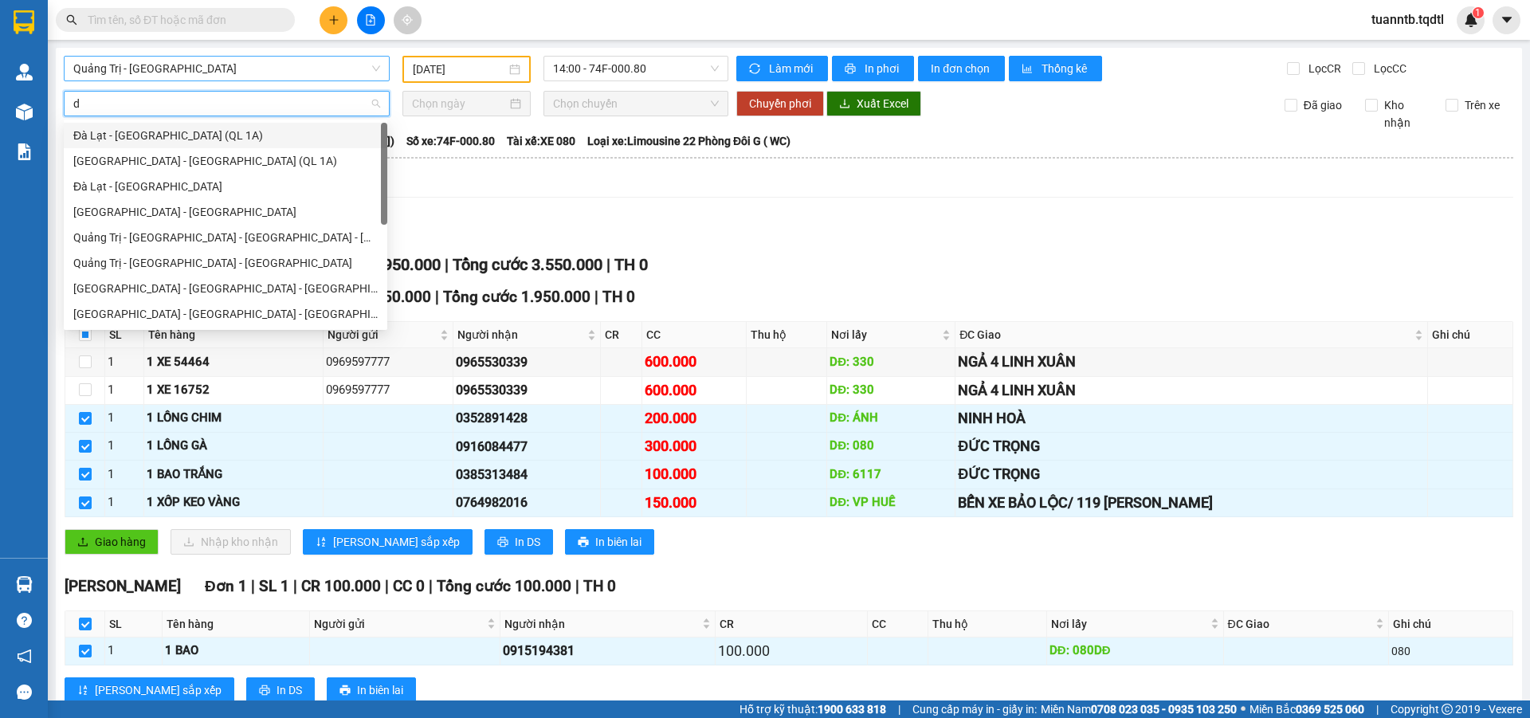
type input "da"
click at [161, 188] on div "Đà Lạt - [GEOGRAPHIC_DATA]" at bounding box center [225, 187] width 304 height 18
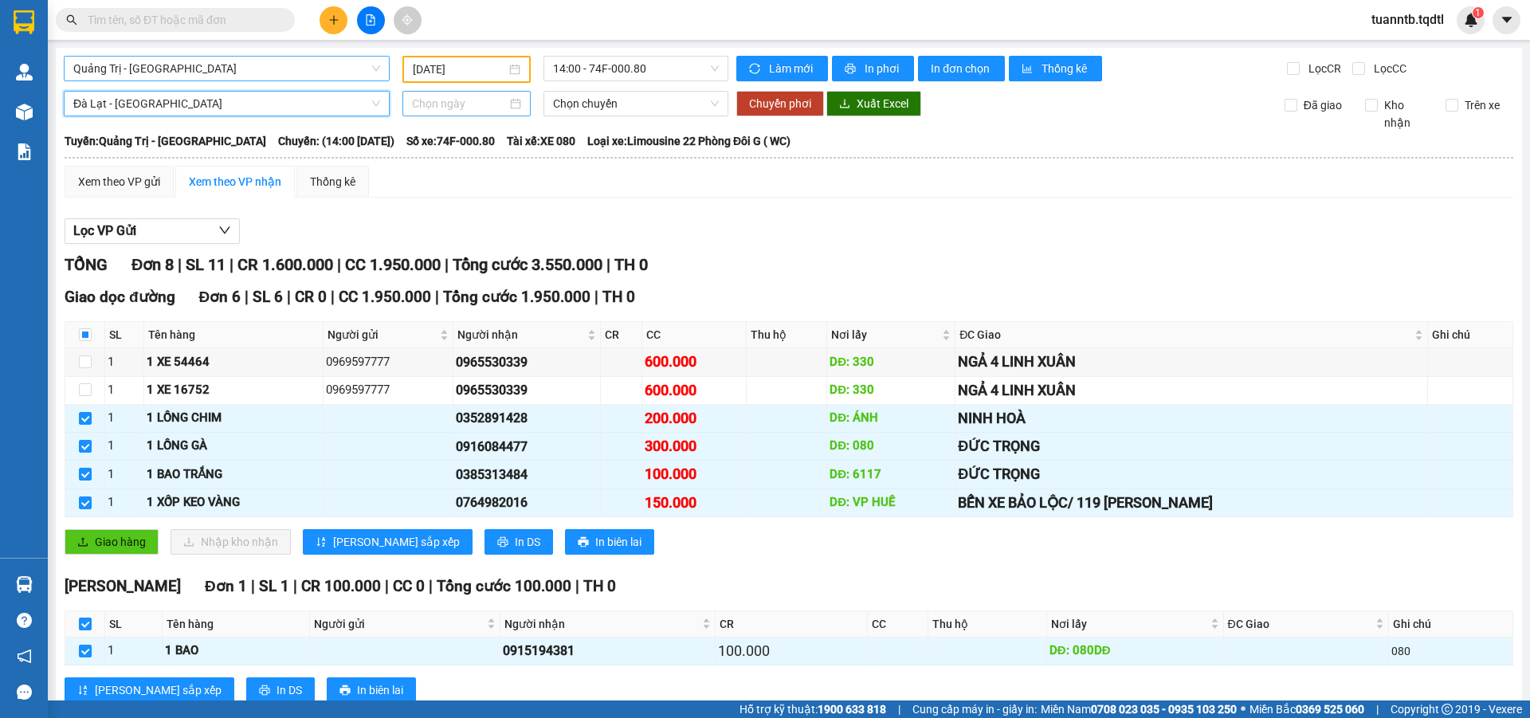
click at [454, 94] on div at bounding box center [466, 103] width 128 height 25
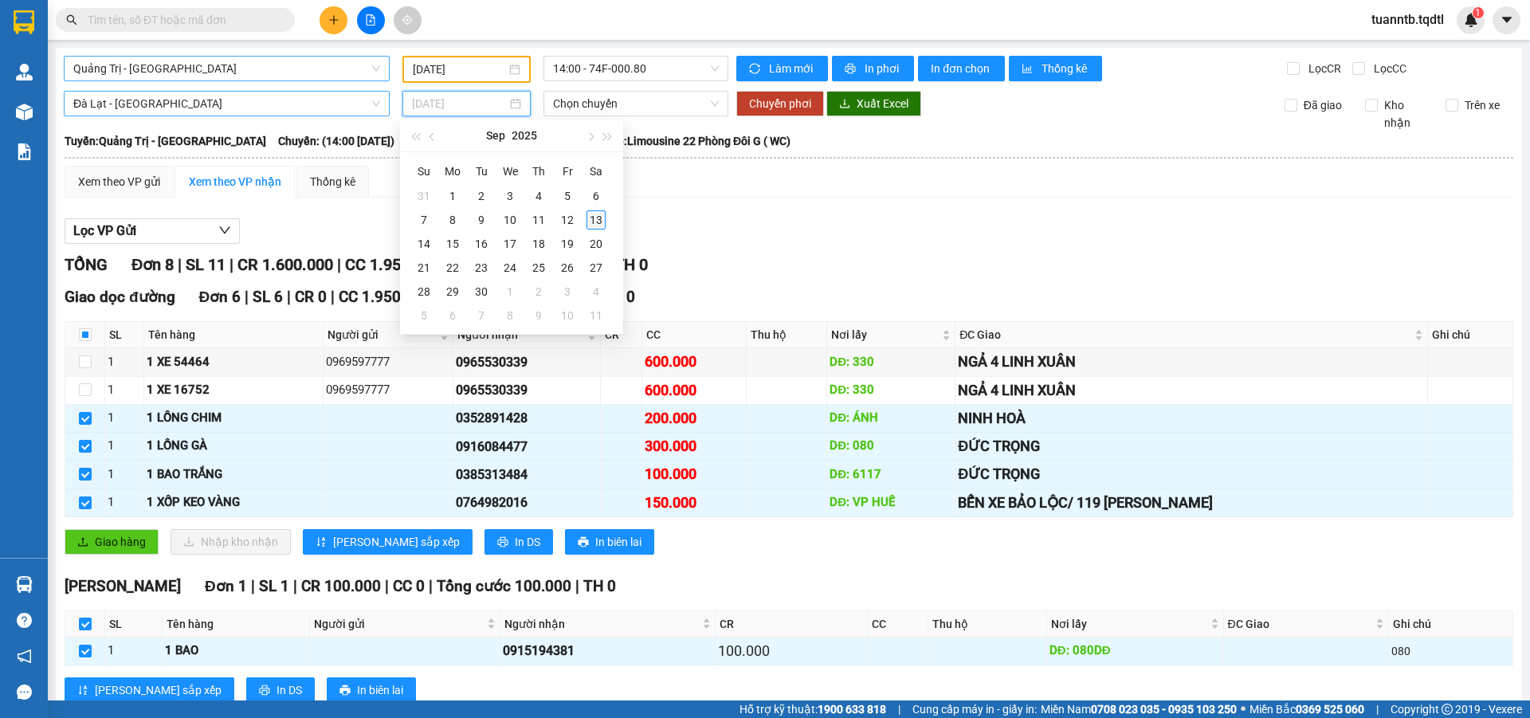
type input "[DATE]"
click at [606, 219] on td "13" at bounding box center [596, 220] width 29 height 24
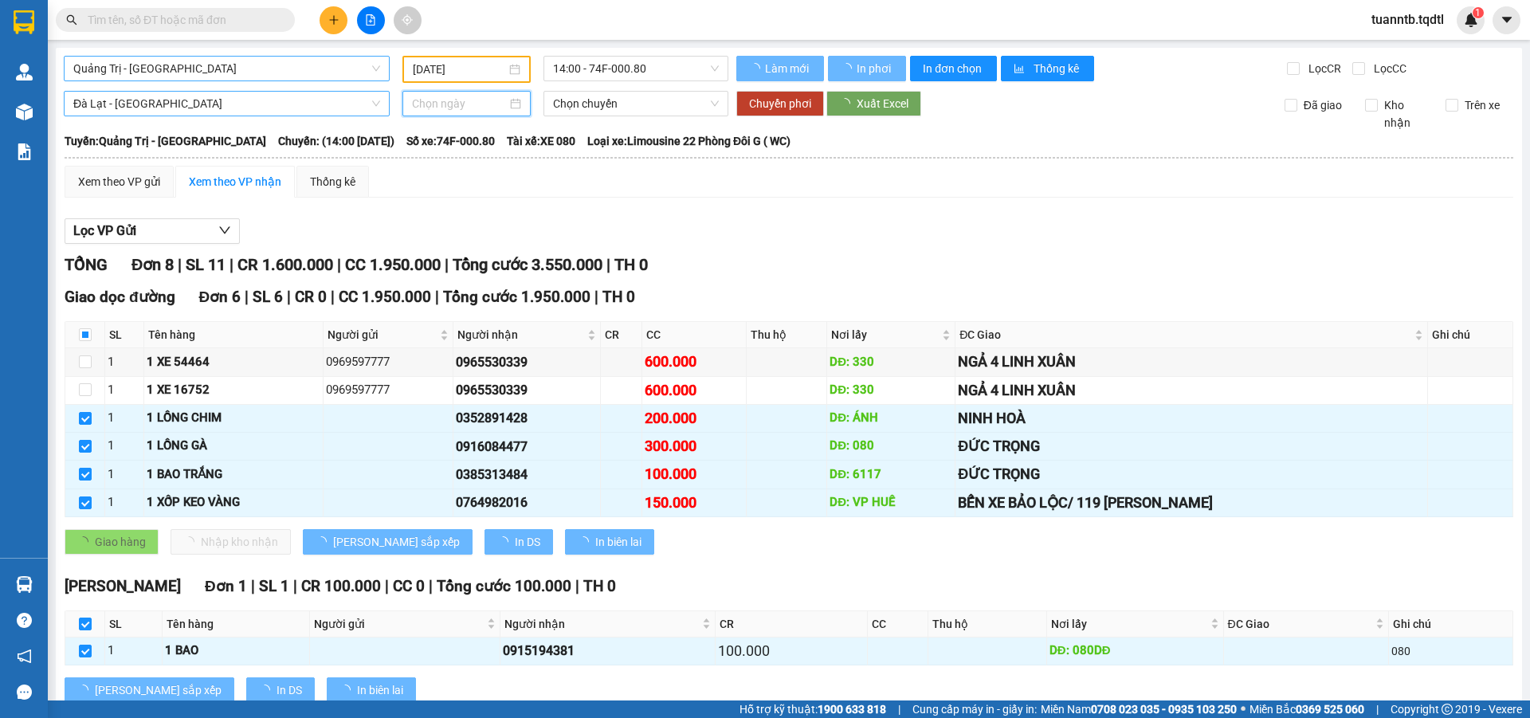
type input "[DATE]"
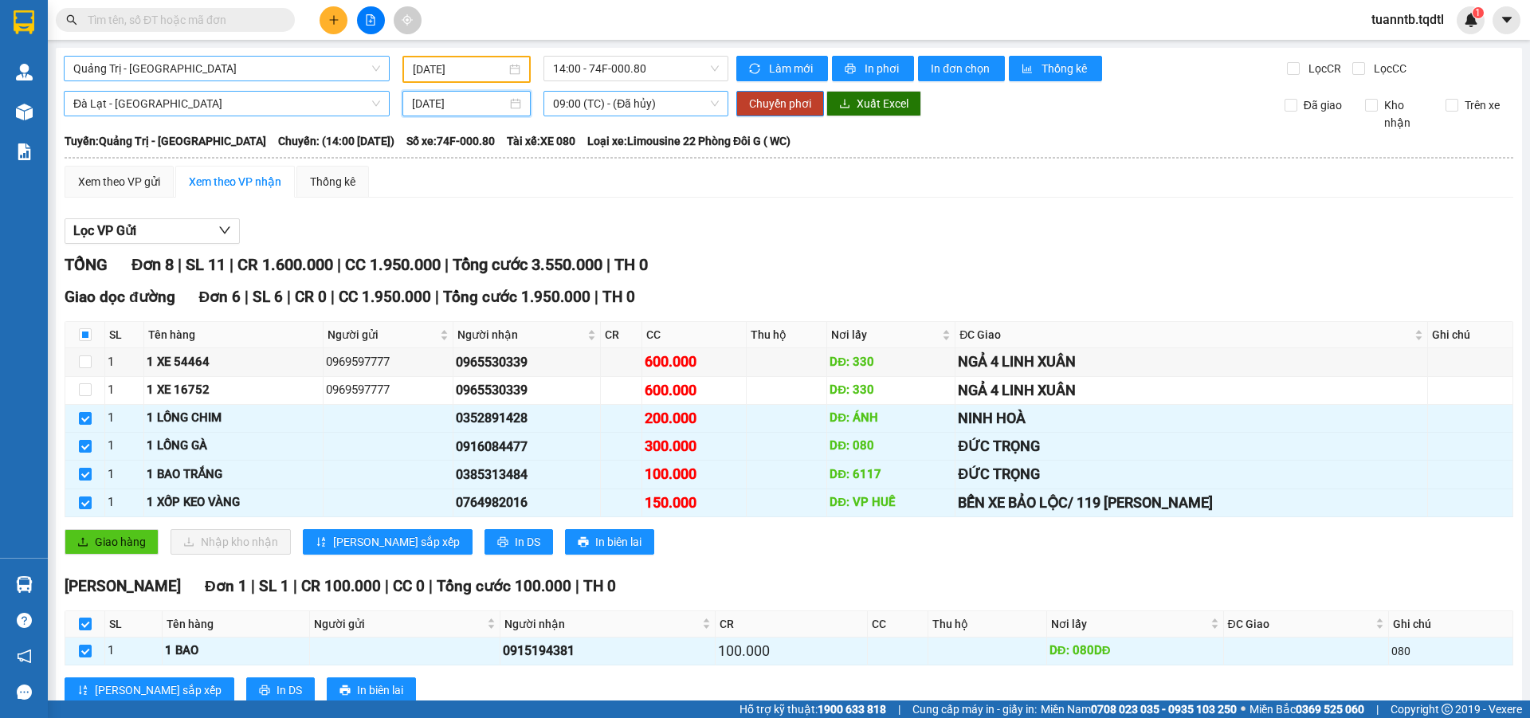
click at [645, 107] on span "09:00 (TC) - (Đã hủy)" at bounding box center [636, 104] width 166 height 24
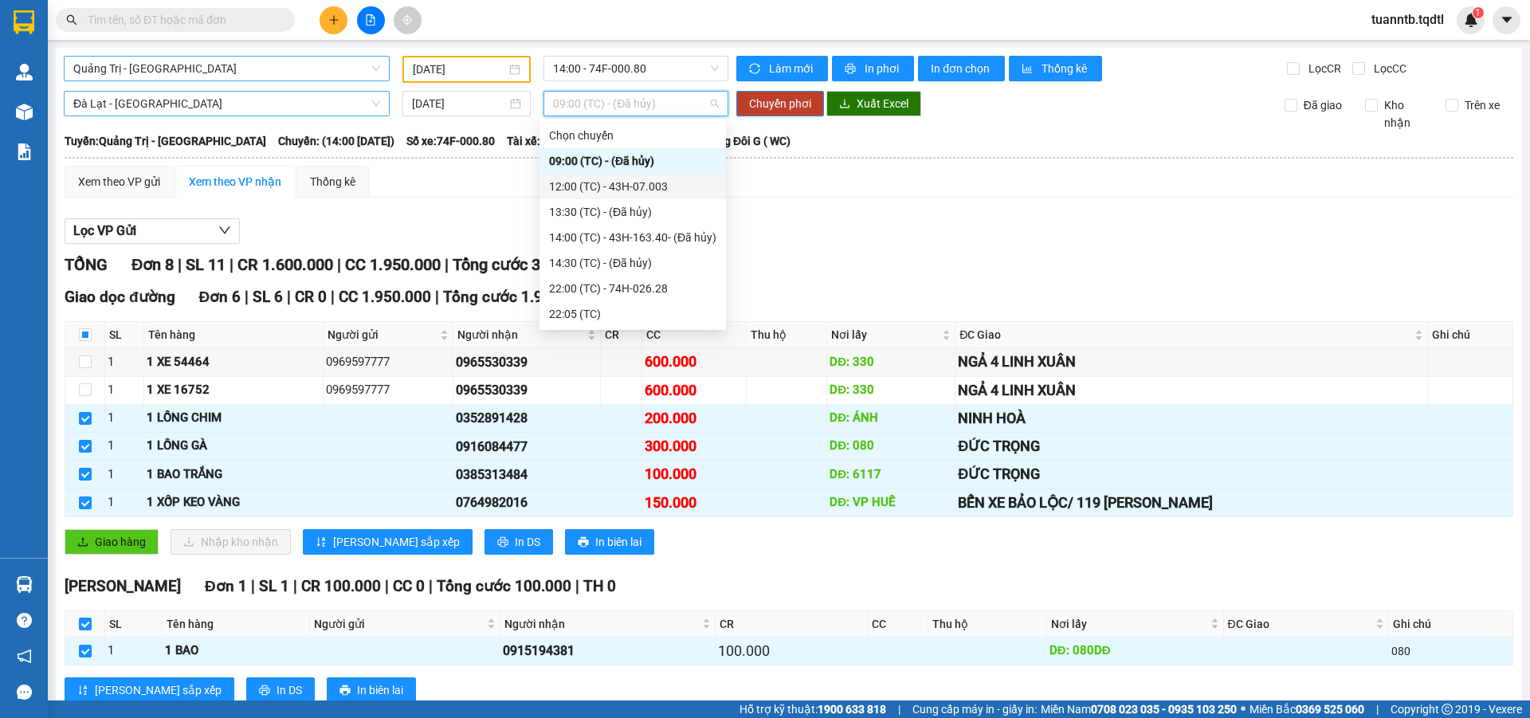
click at [662, 182] on div "12:00 (TC) - 43H-07.003" at bounding box center [632, 187] width 167 height 18
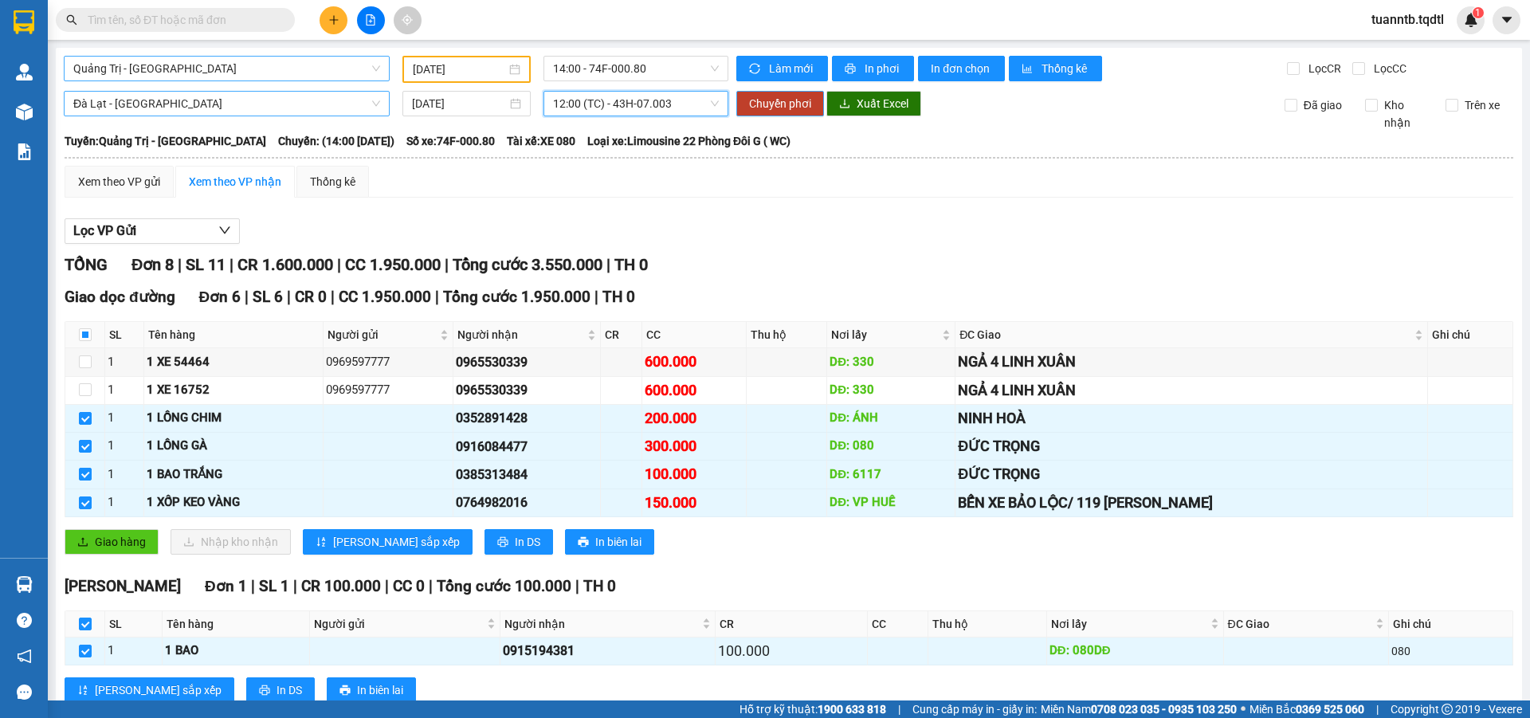
click at [756, 107] on span "Chuyển phơi" at bounding box center [780, 104] width 62 height 18
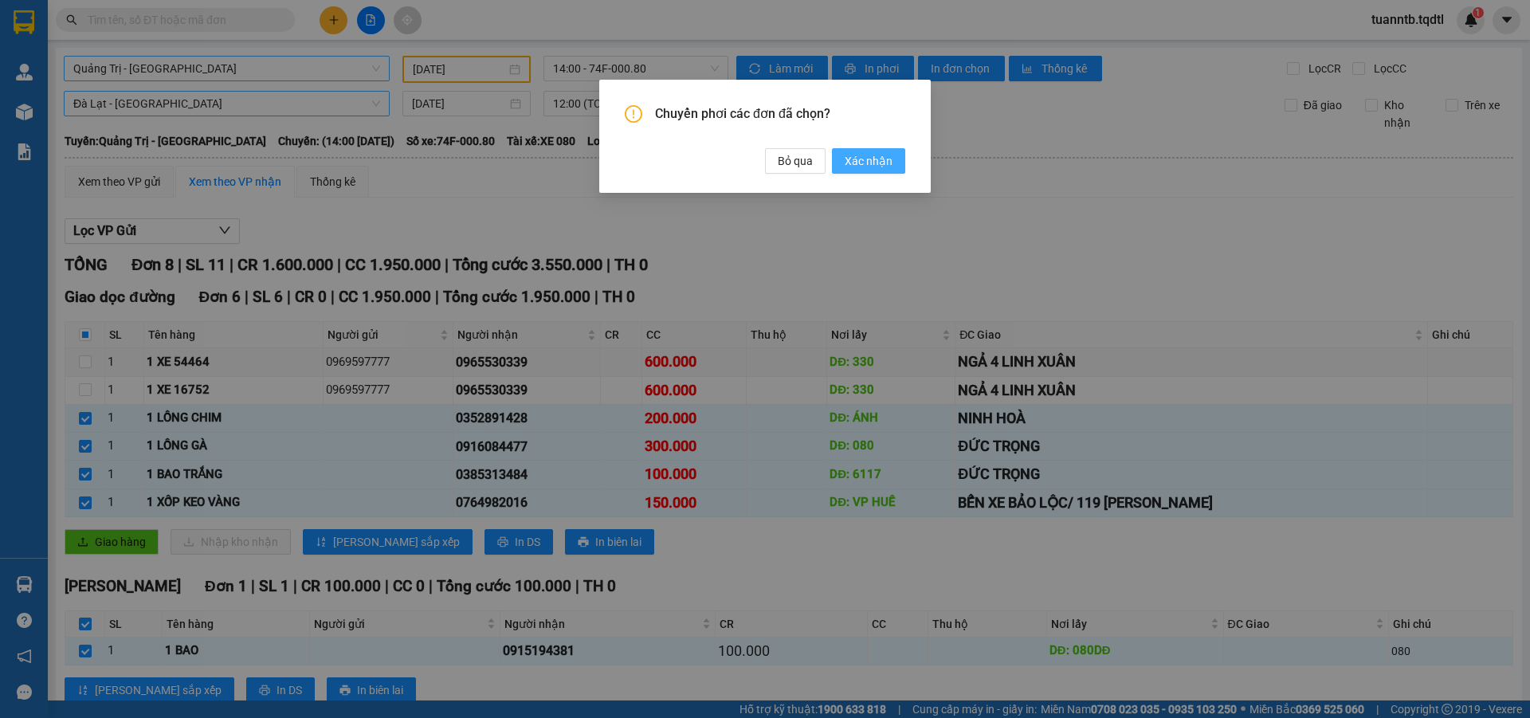
click at [879, 151] on button "Xác nhận" at bounding box center [868, 160] width 73 height 25
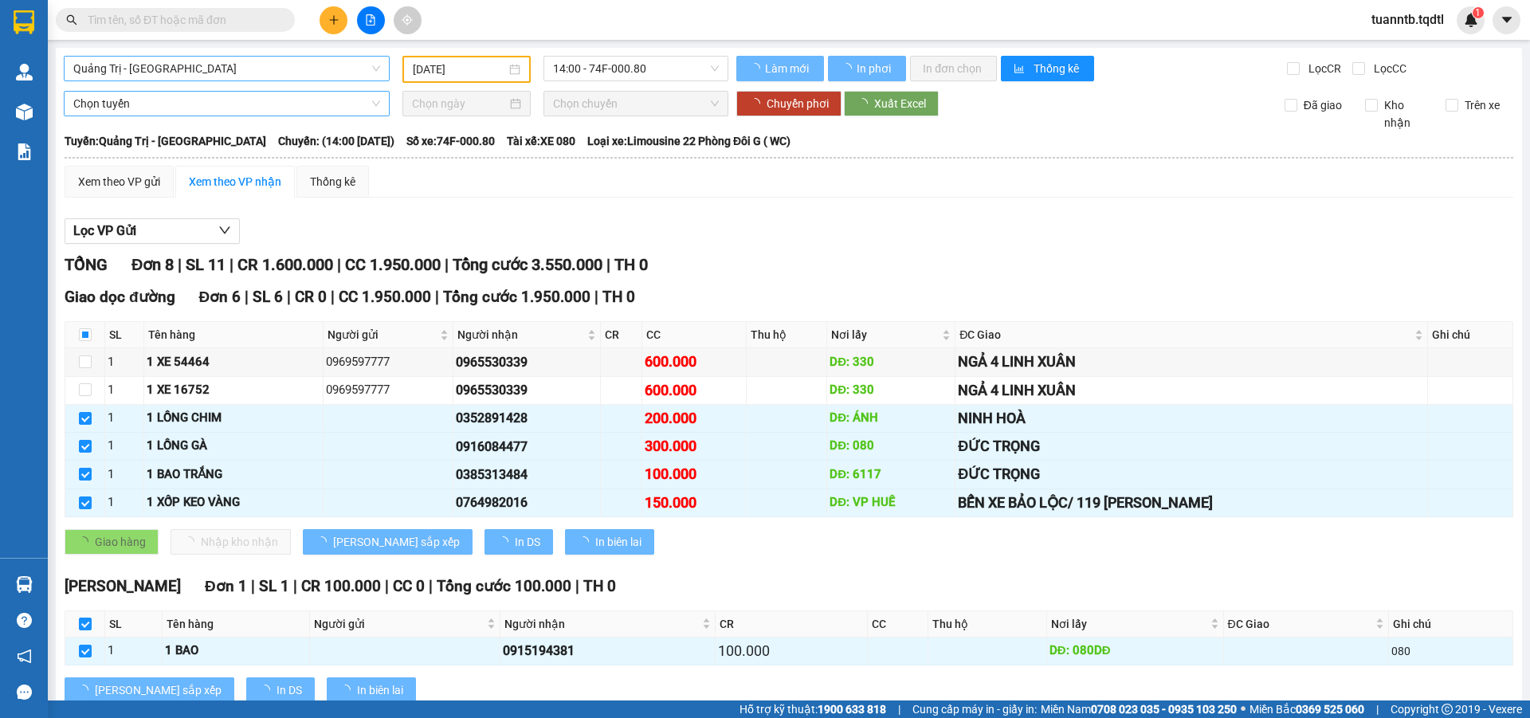
checkbox input "true"
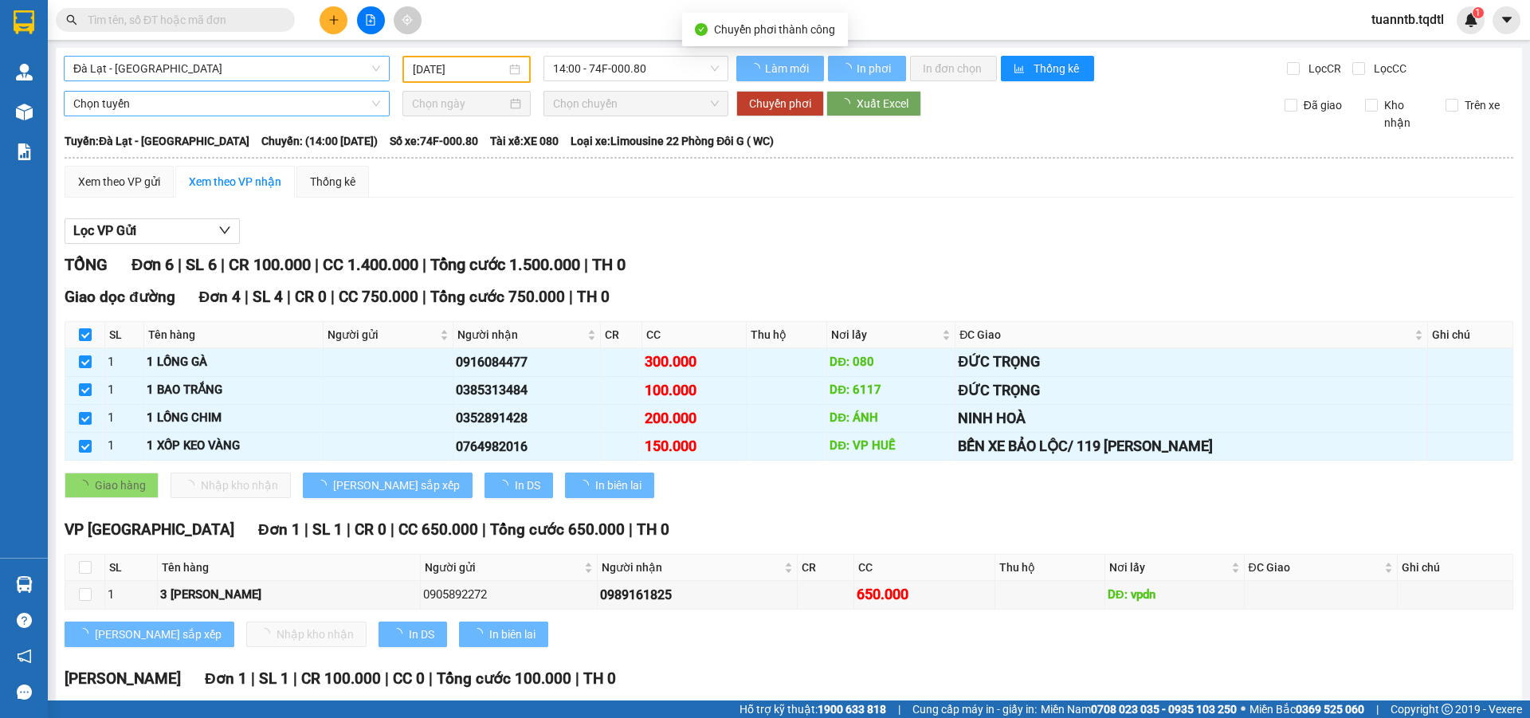
type input "[DATE]"
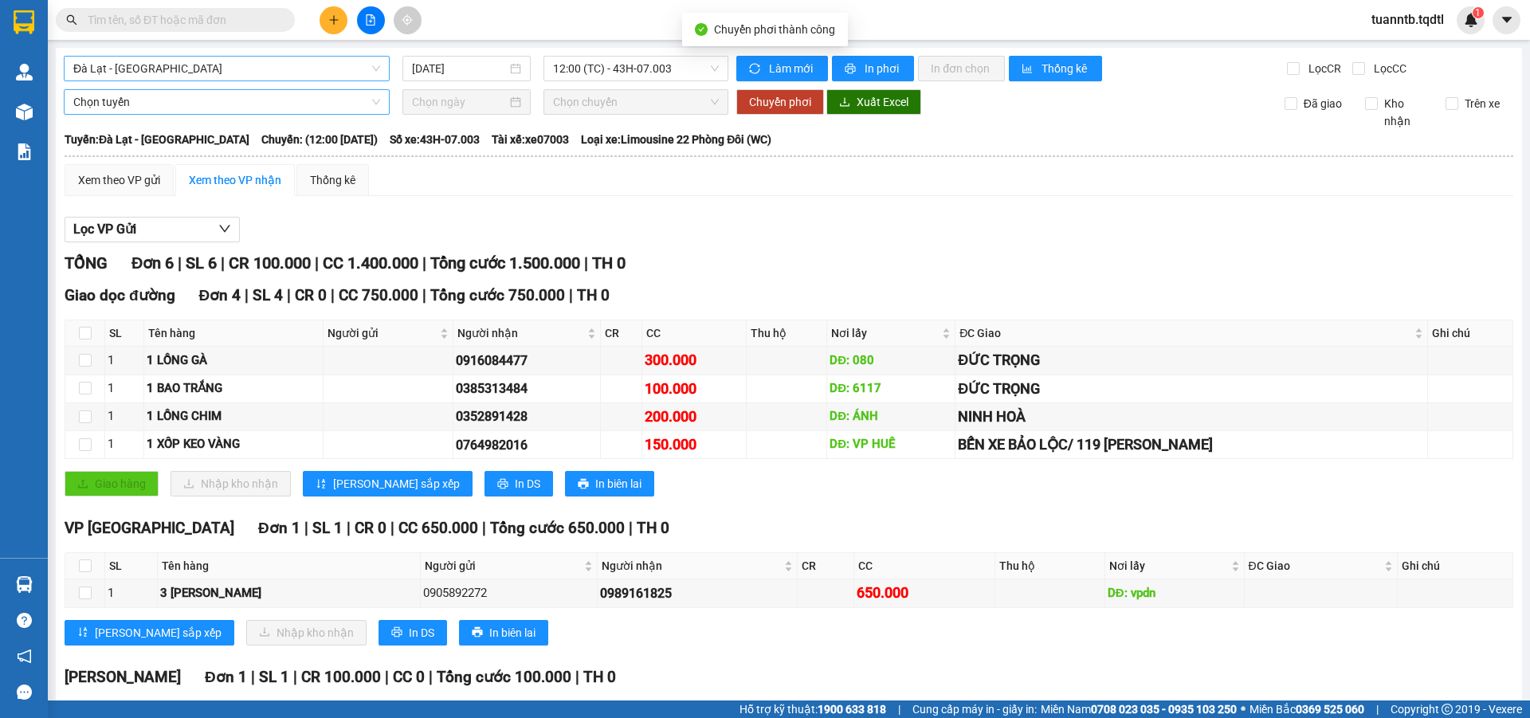
checkbox input "false"
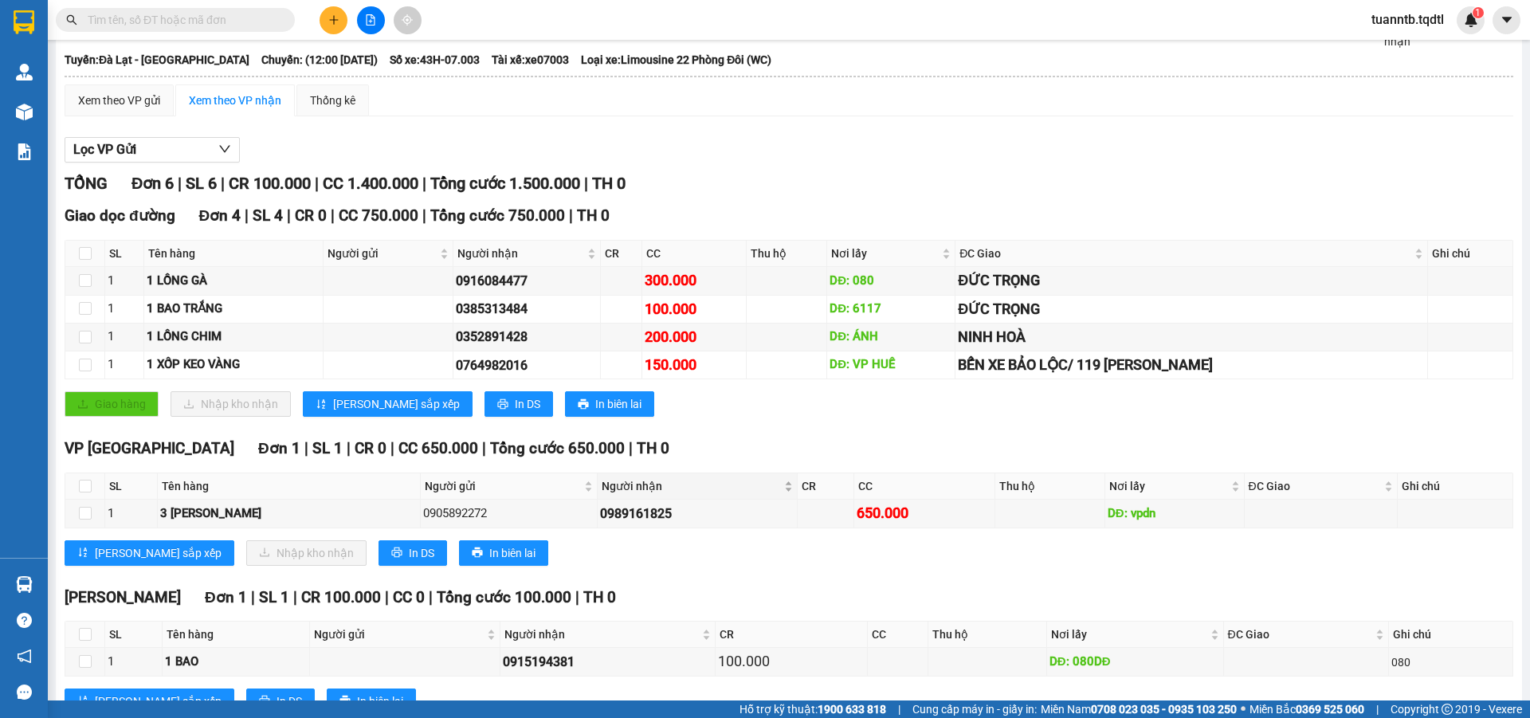
scroll to position [138, 0]
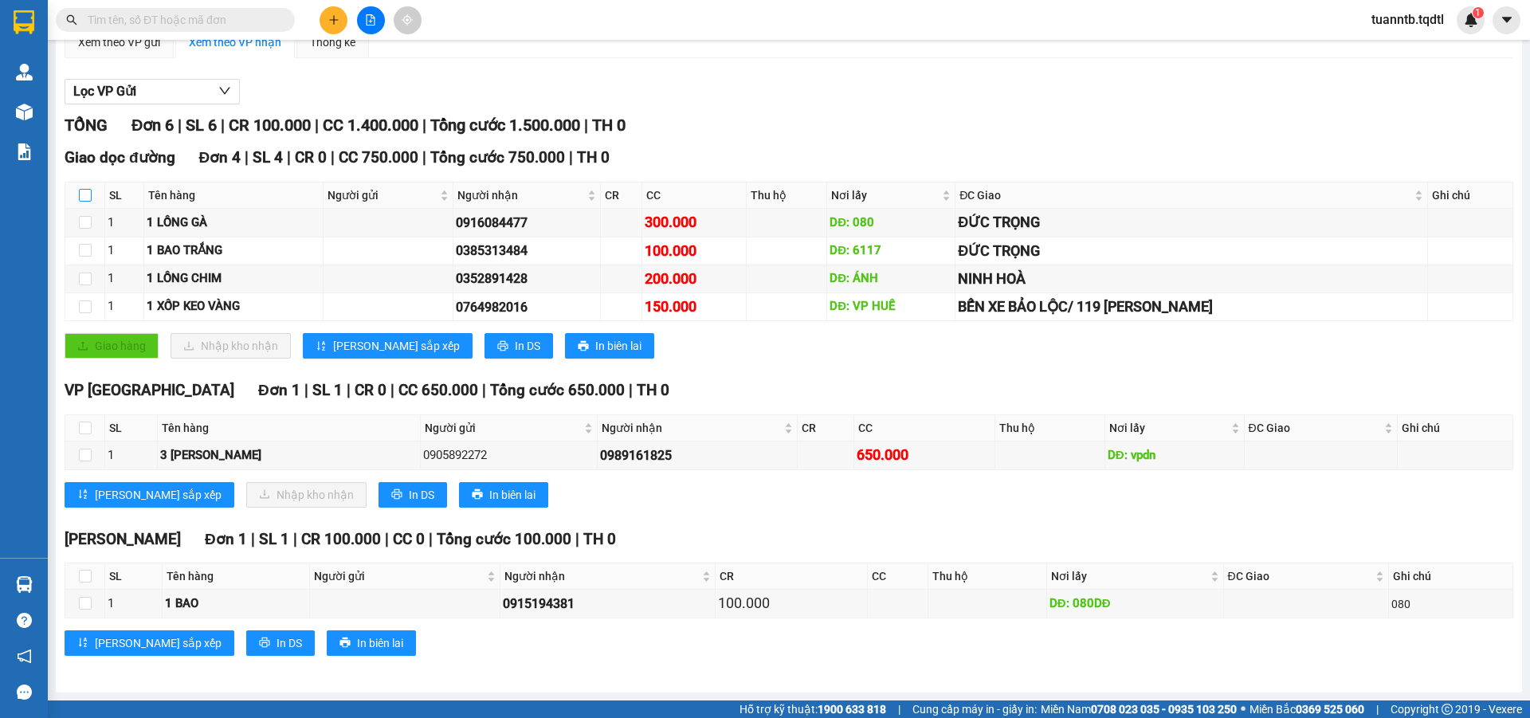
click at [90, 192] on input "checkbox" at bounding box center [85, 195] width 13 height 13
checkbox input "true"
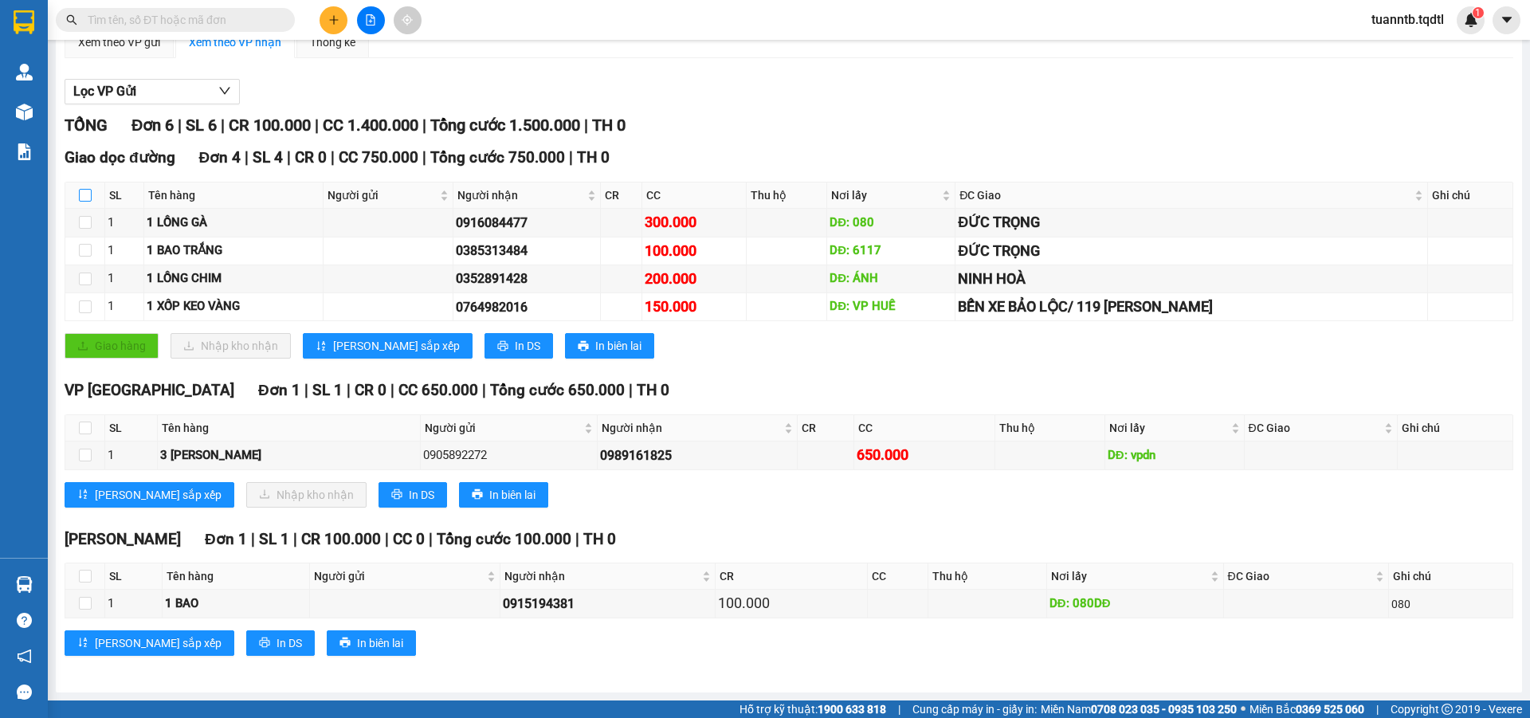
checkbox input "true"
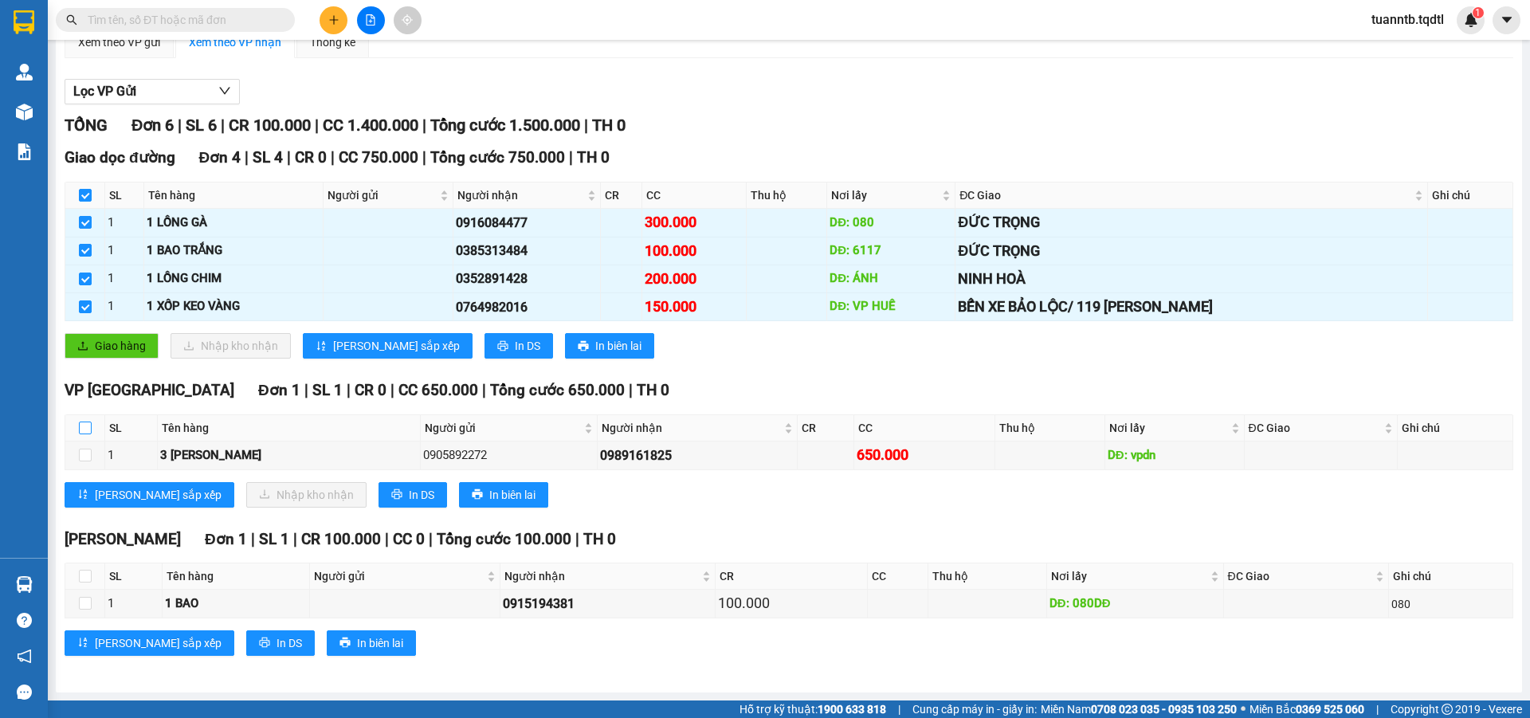
click at [88, 427] on input "checkbox" at bounding box center [85, 428] width 13 height 13
checkbox input "true"
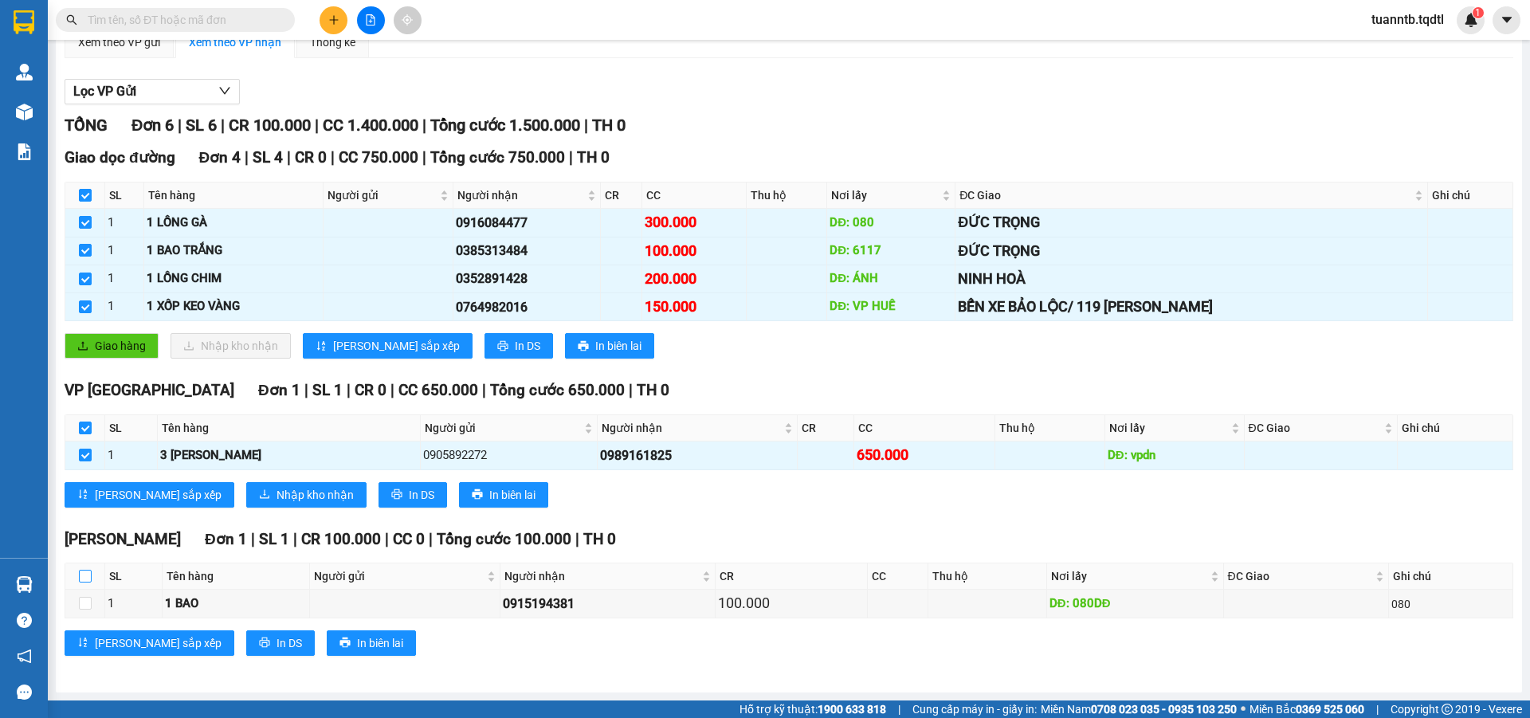
click at [88, 570] on input "checkbox" at bounding box center [85, 576] width 13 height 13
checkbox input "true"
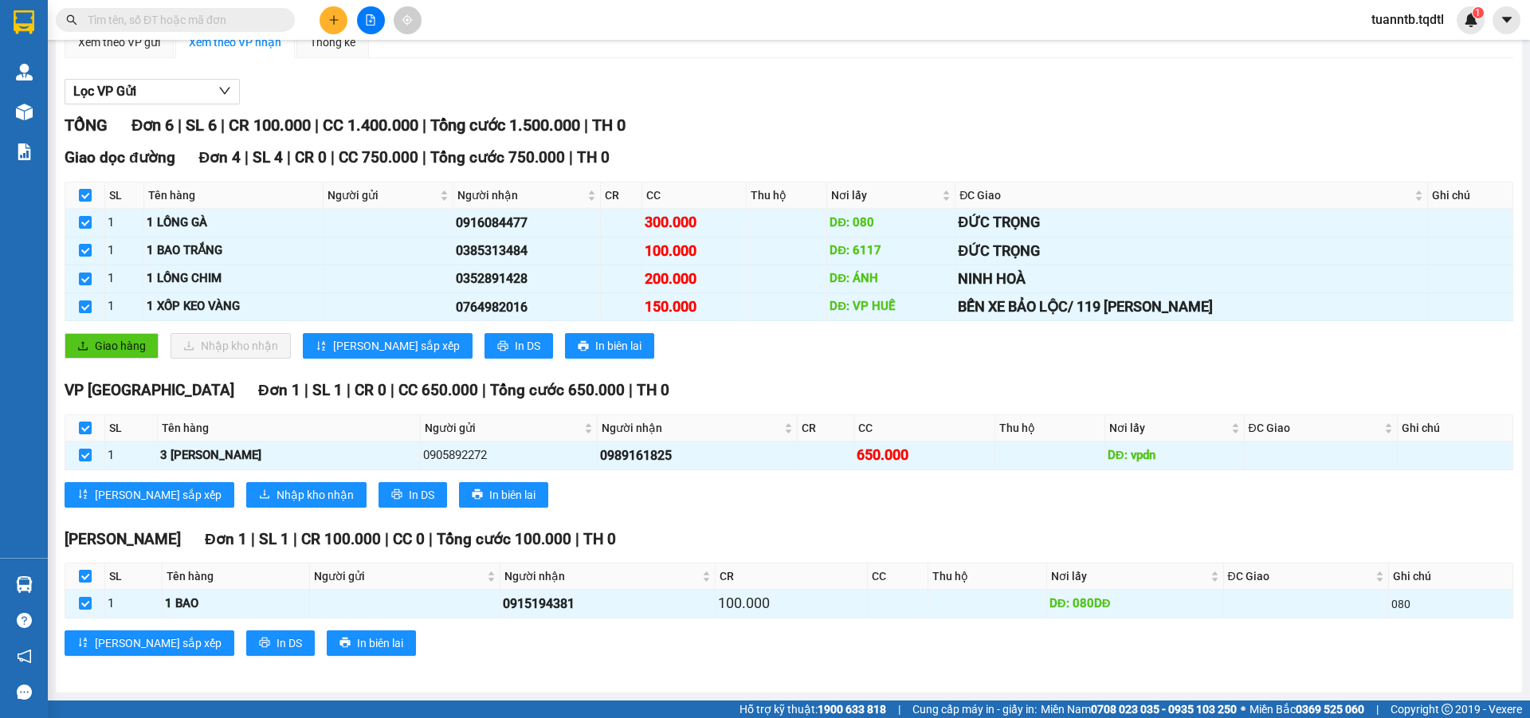
scroll to position [0, 0]
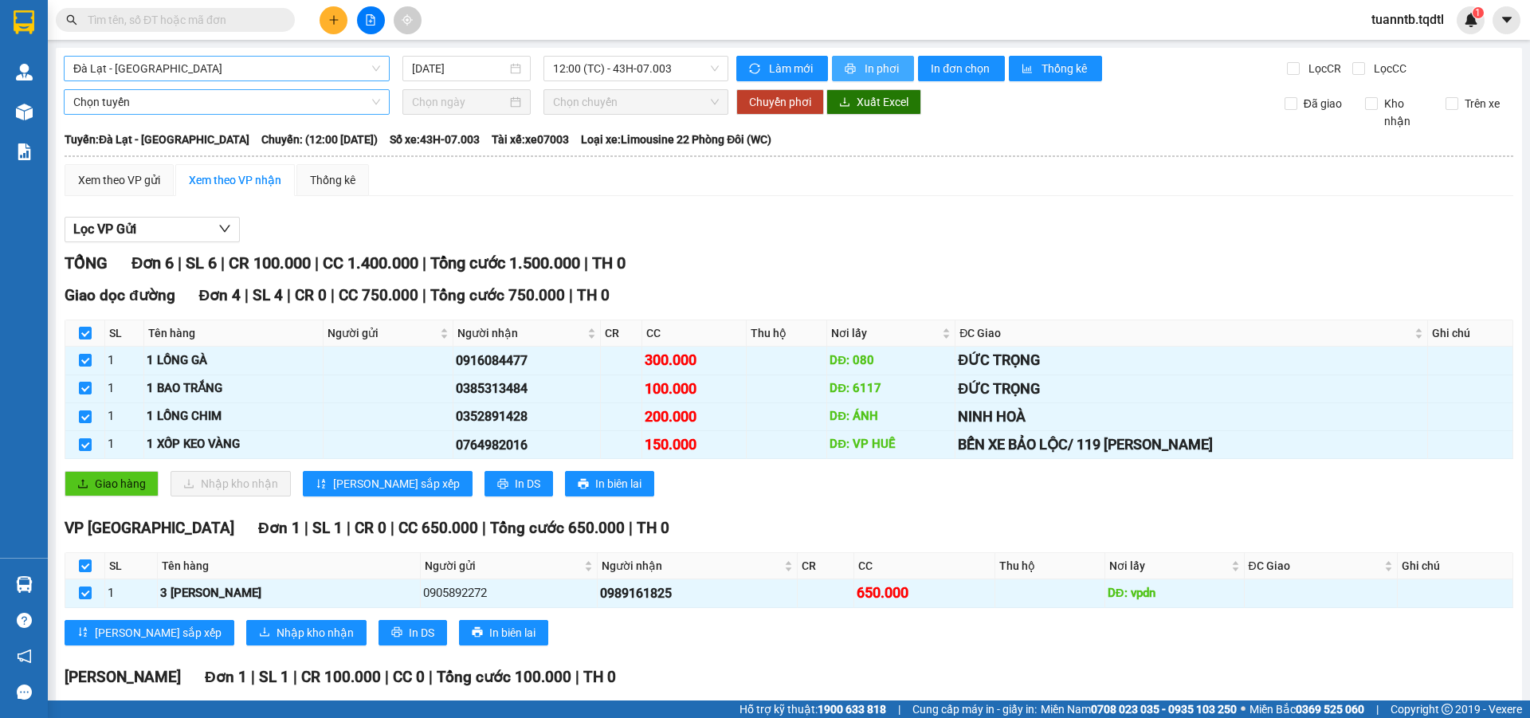
click at [849, 76] on button "In phơi" at bounding box center [873, 68] width 82 height 25
click at [147, 69] on span "Đà Lạt - [GEOGRAPHIC_DATA]" at bounding box center [226, 69] width 307 height 24
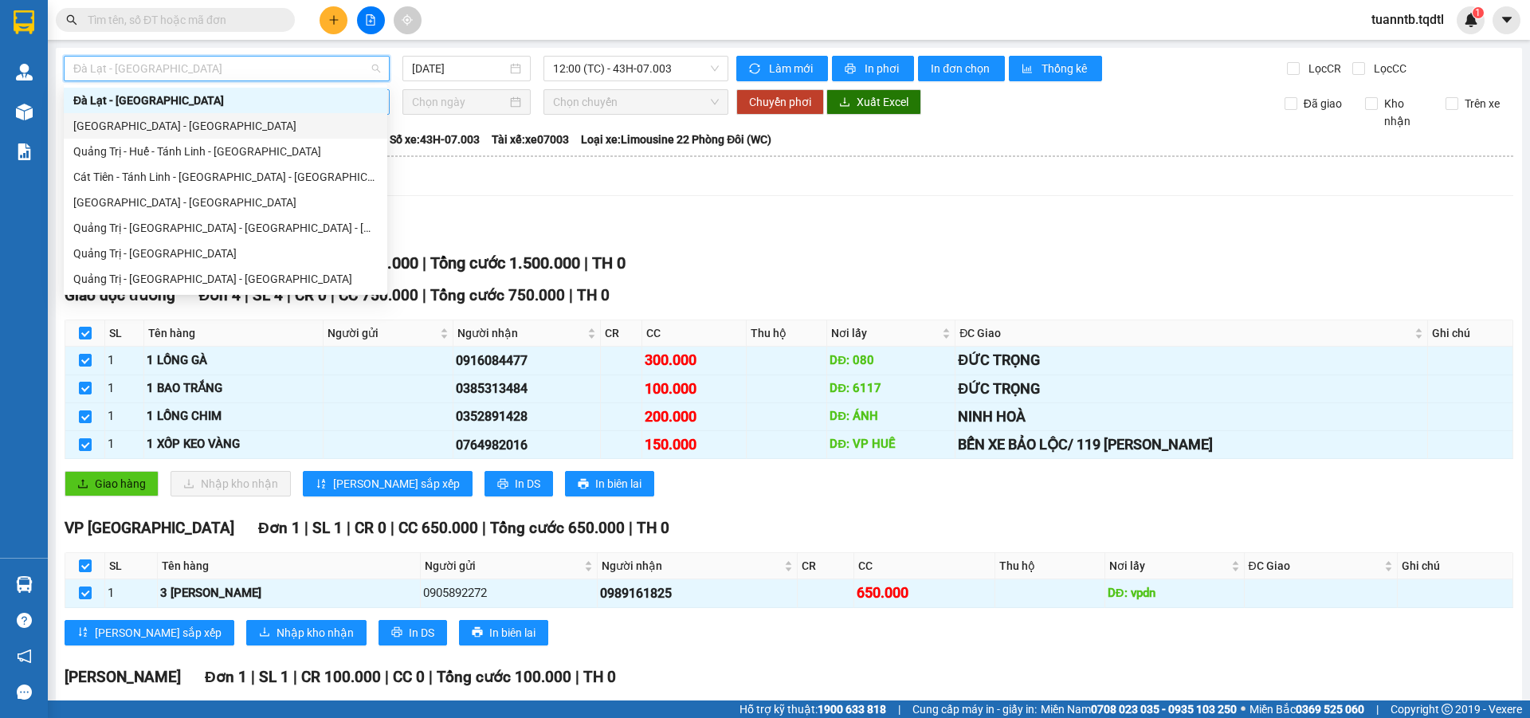
scroll to position [138, 0]
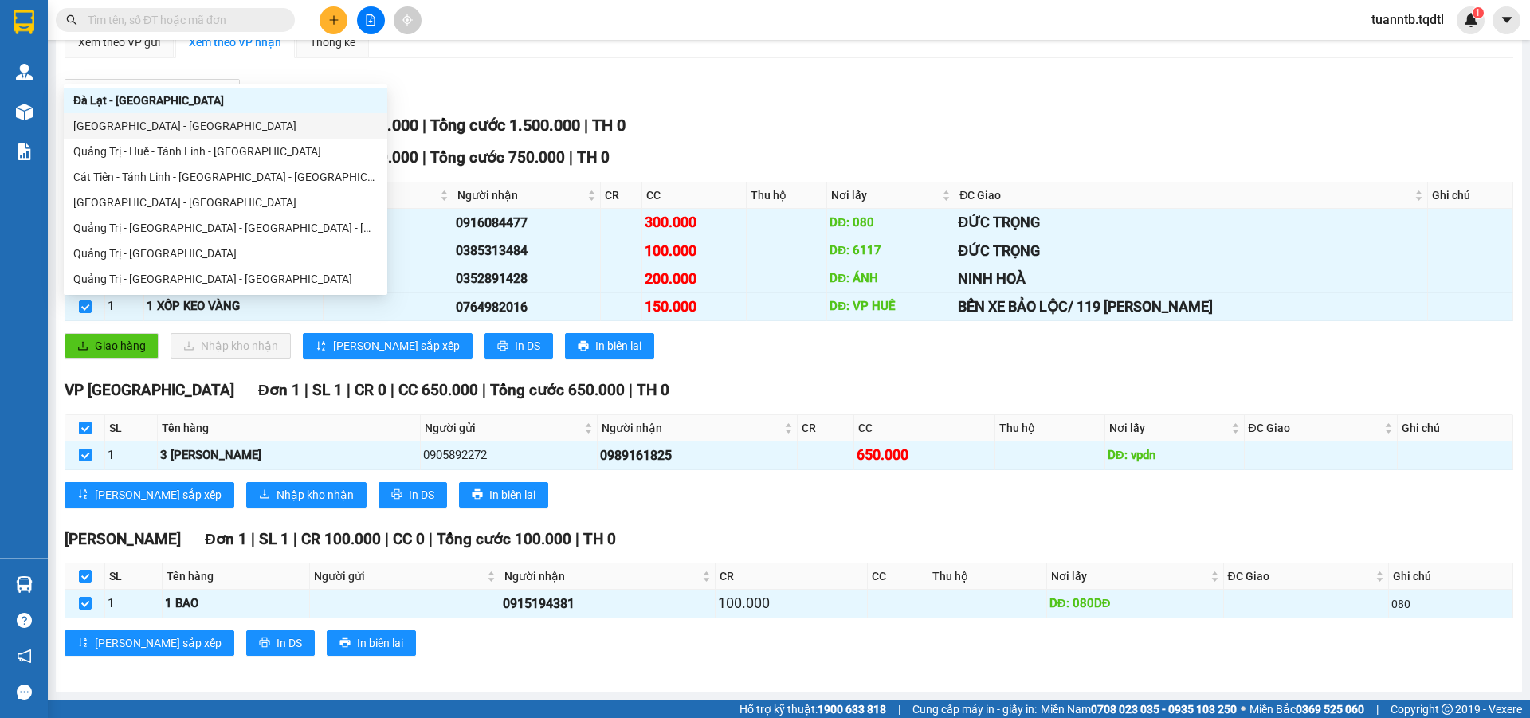
click at [877, 92] on div "Lọc VP Gửi" at bounding box center [789, 92] width 1449 height 26
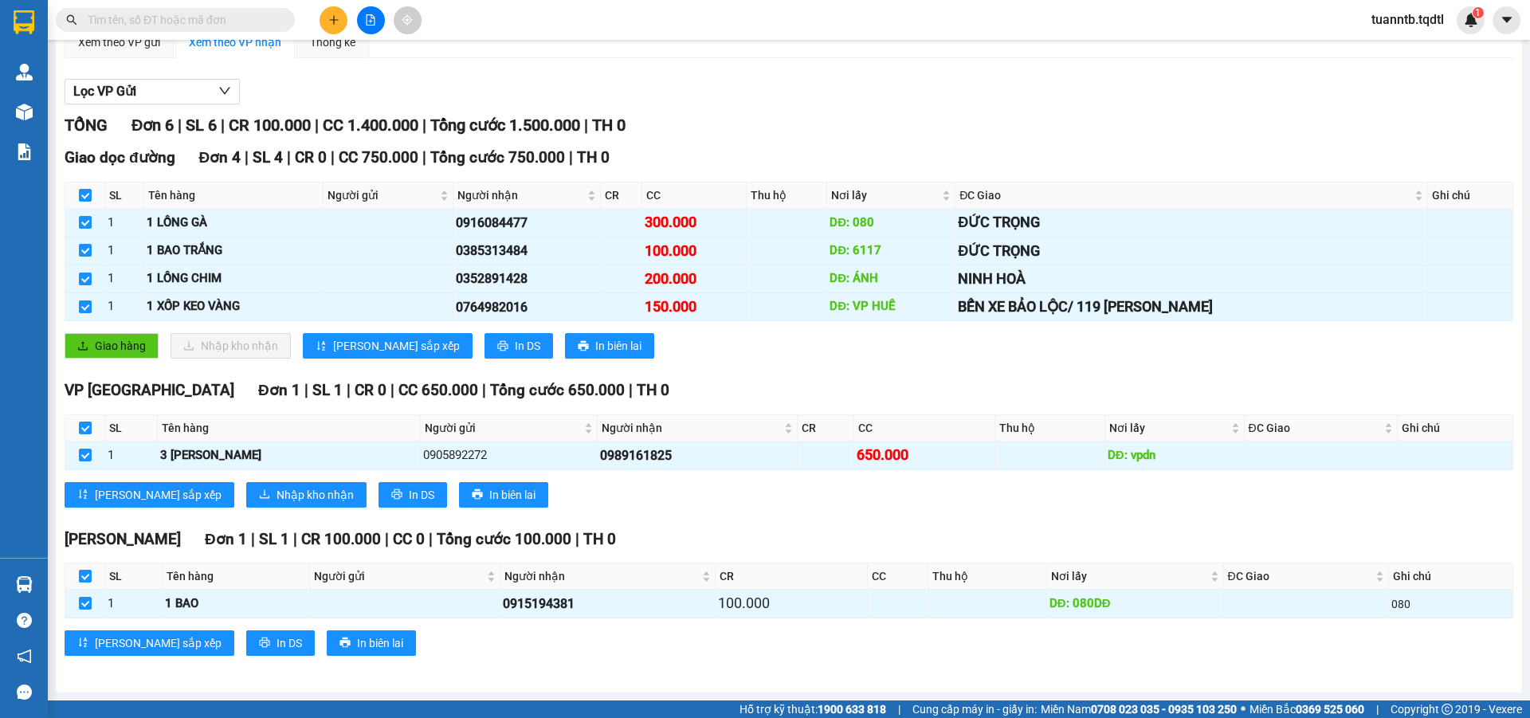
scroll to position [0, 0]
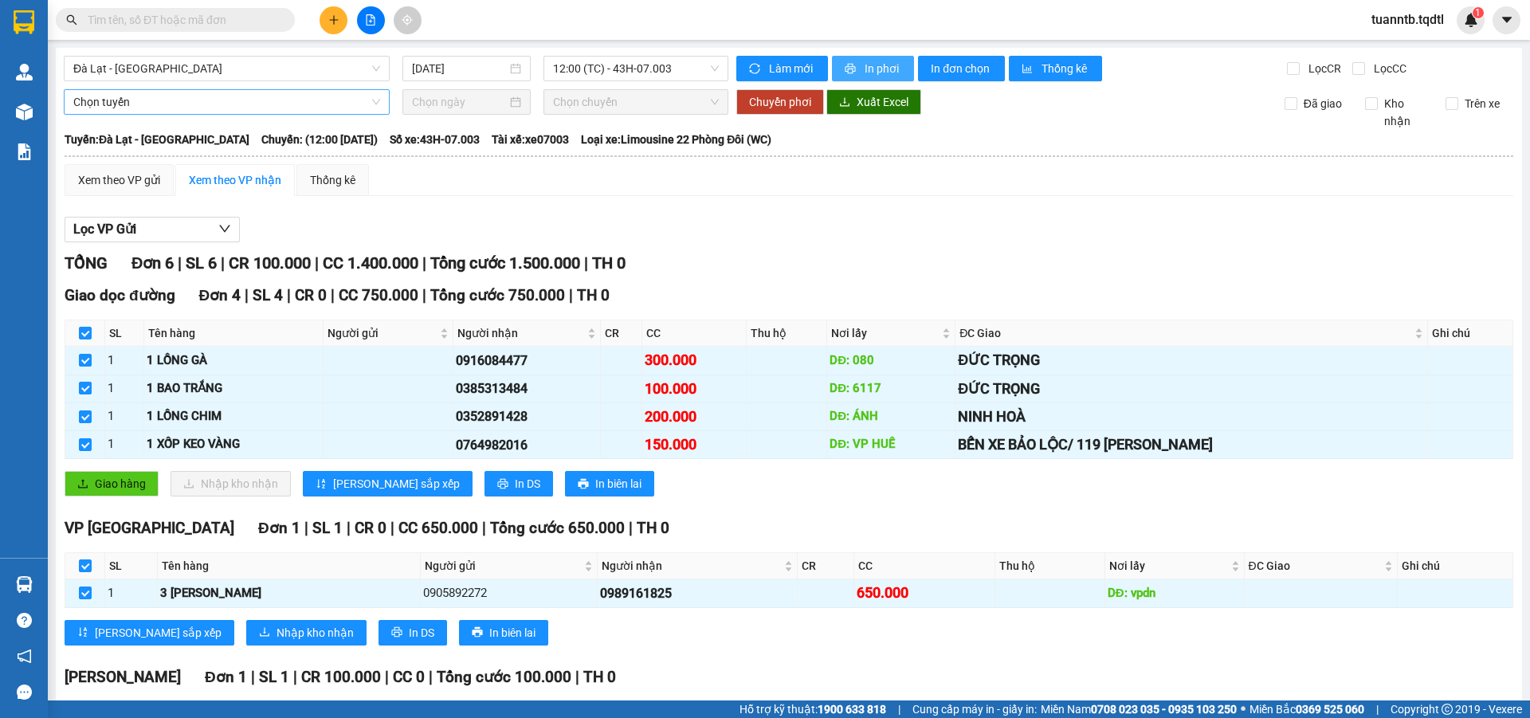
click at [869, 71] on span "In phơi" at bounding box center [883, 69] width 37 height 18
click at [849, 69] on icon "printer" at bounding box center [850, 69] width 10 height 10
click at [852, 70] on button "In phơi" at bounding box center [873, 68] width 82 height 25
click at [80, 327] on input "checkbox" at bounding box center [85, 333] width 13 height 13
checkbox input "false"
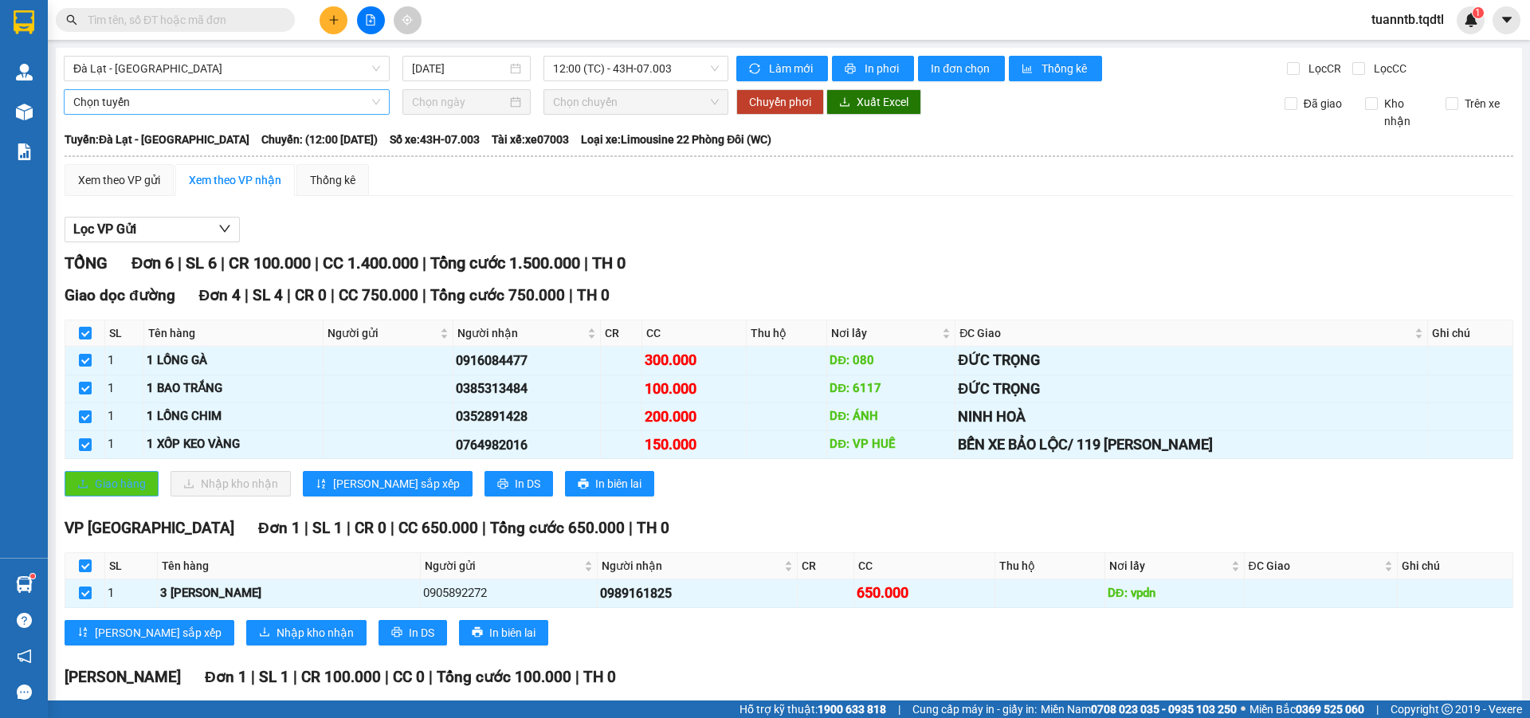
checkbox input "false"
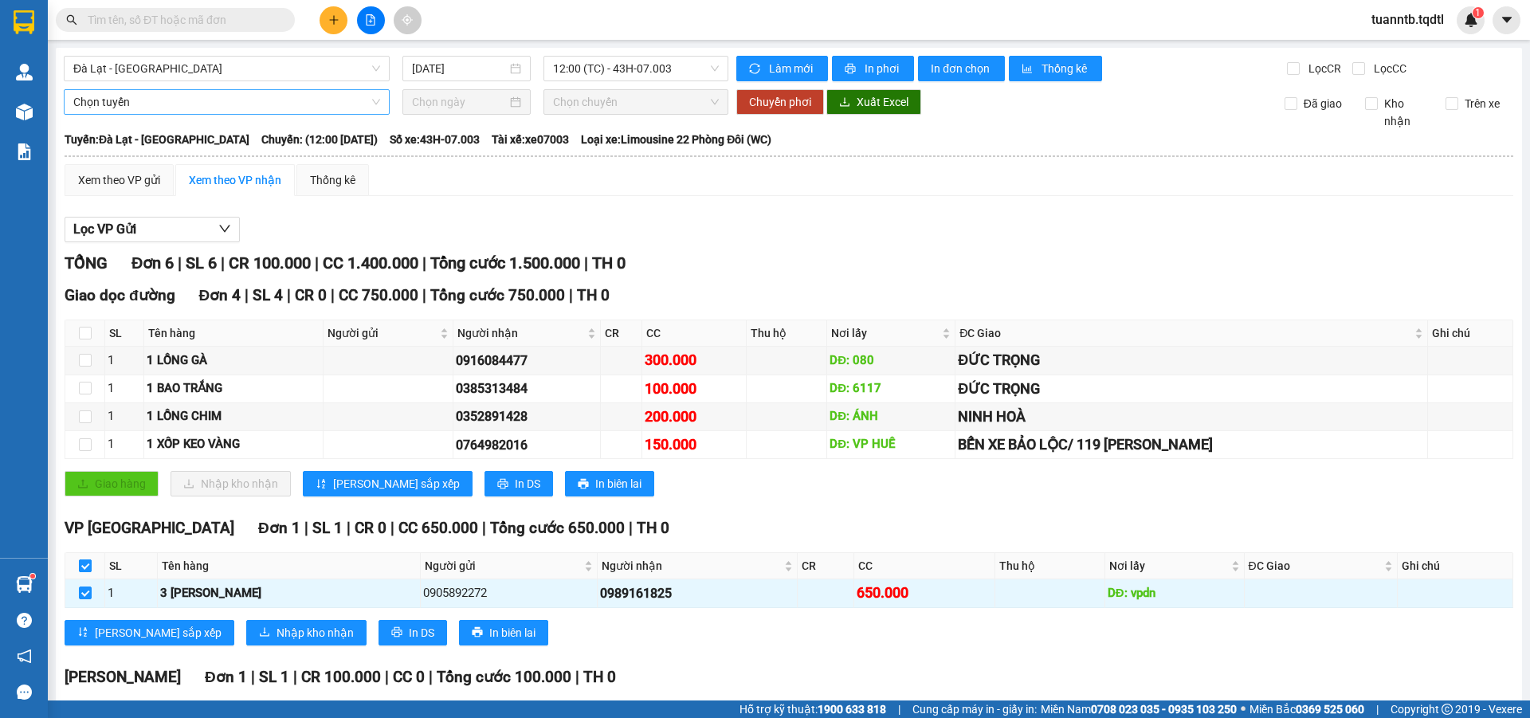
click at [85, 562] on input "checkbox" at bounding box center [85, 565] width 13 height 13
checkbox input "false"
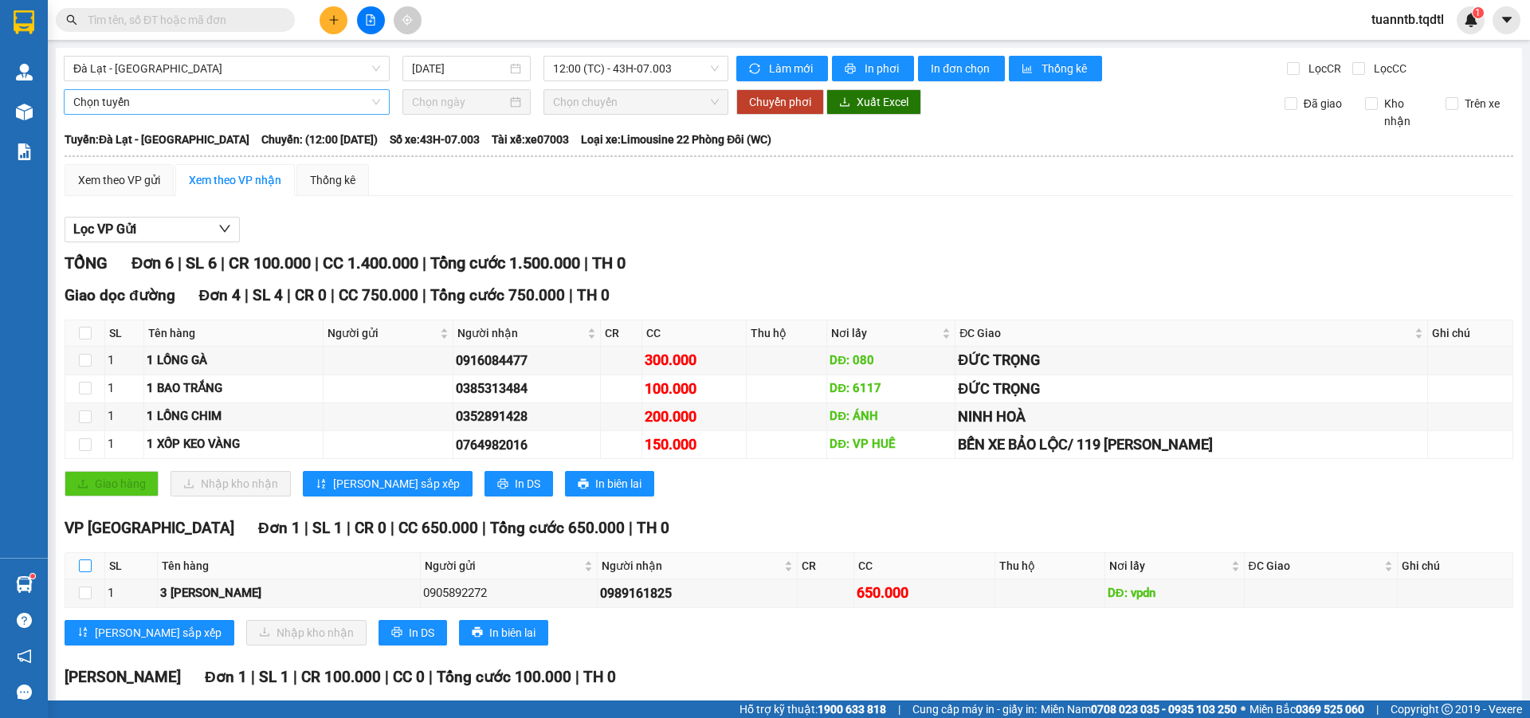
scroll to position [138, 0]
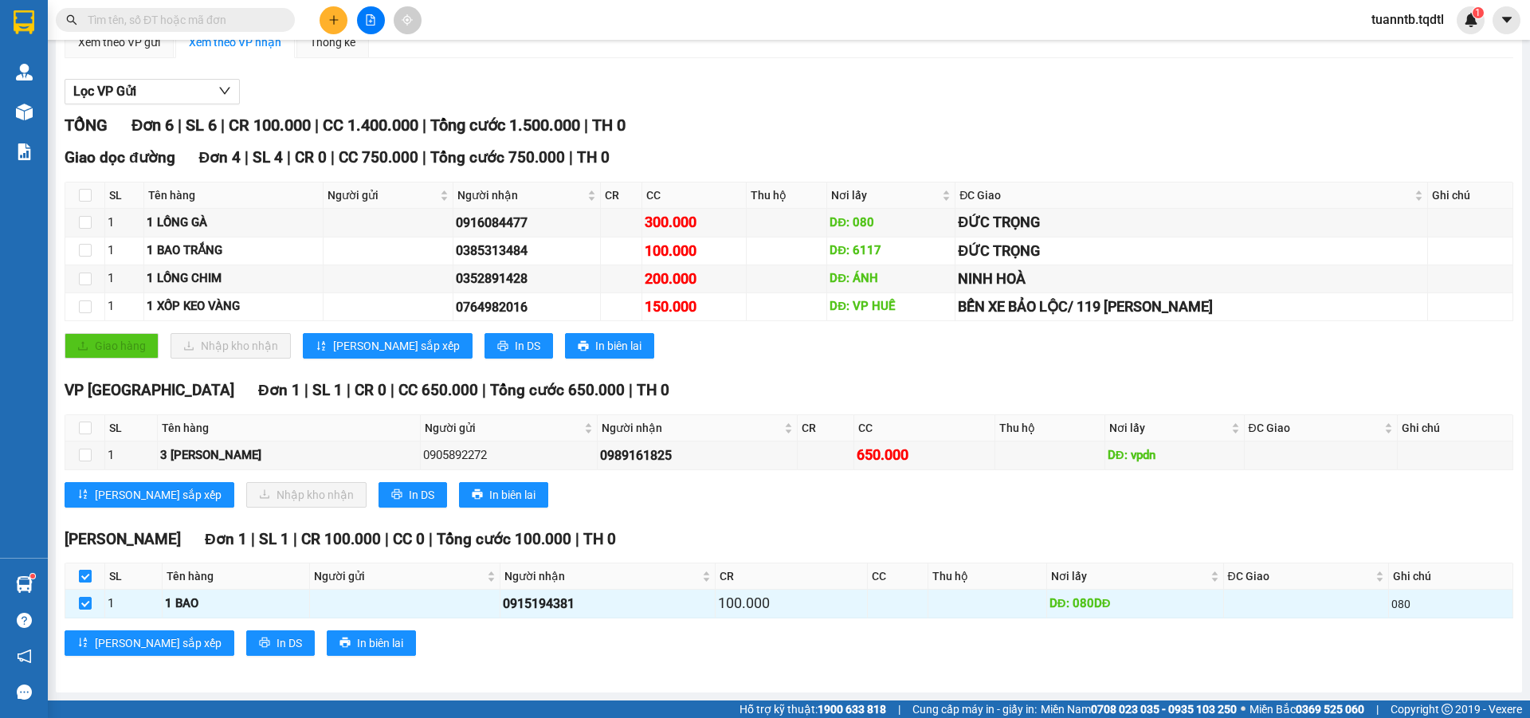
click at [82, 583] on label at bounding box center [85, 576] width 13 height 18
click at [82, 582] on input "checkbox" at bounding box center [85, 576] width 13 height 13
checkbox input "false"
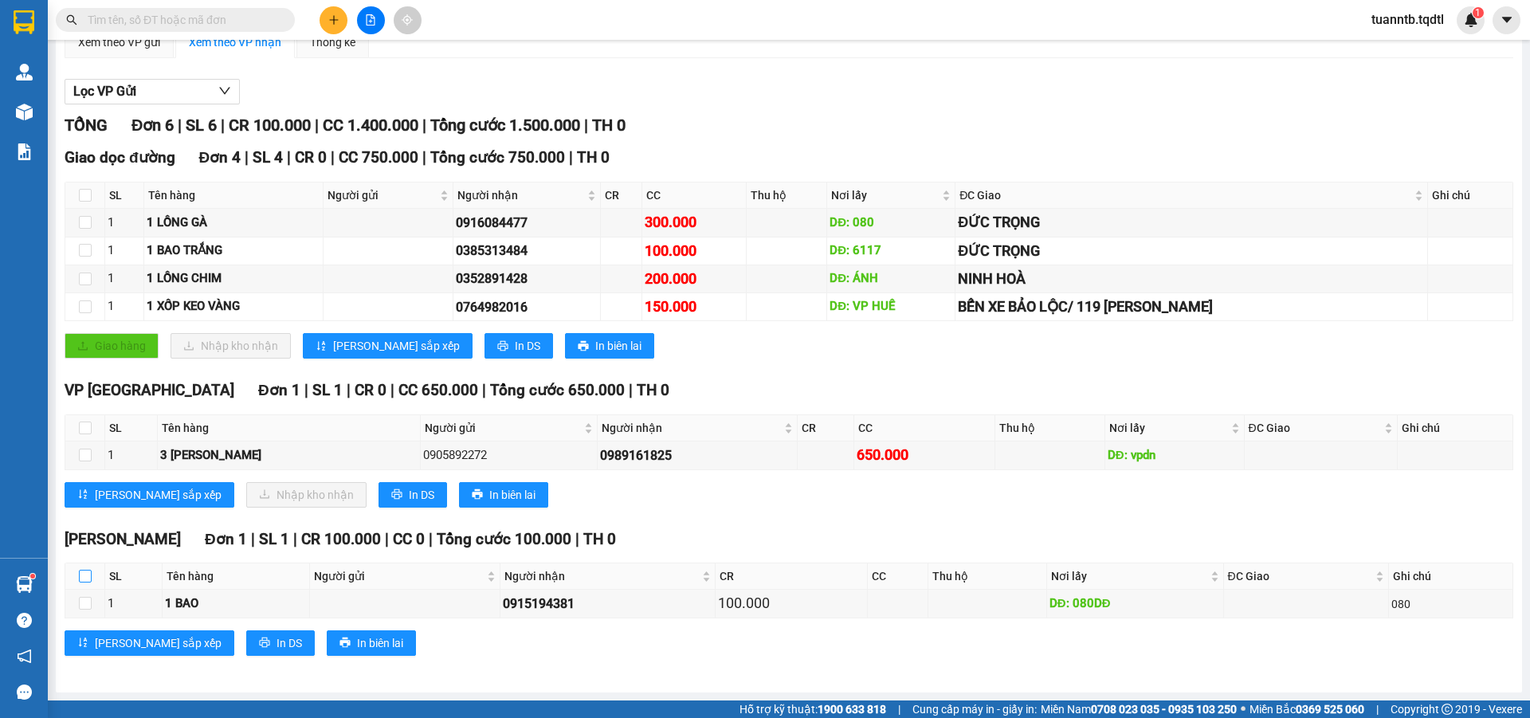
checkbox input "false"
click at [89, 282] on input "checkbox" at bounding box center [85, 279] width 13 height 13
checkbox input "true"
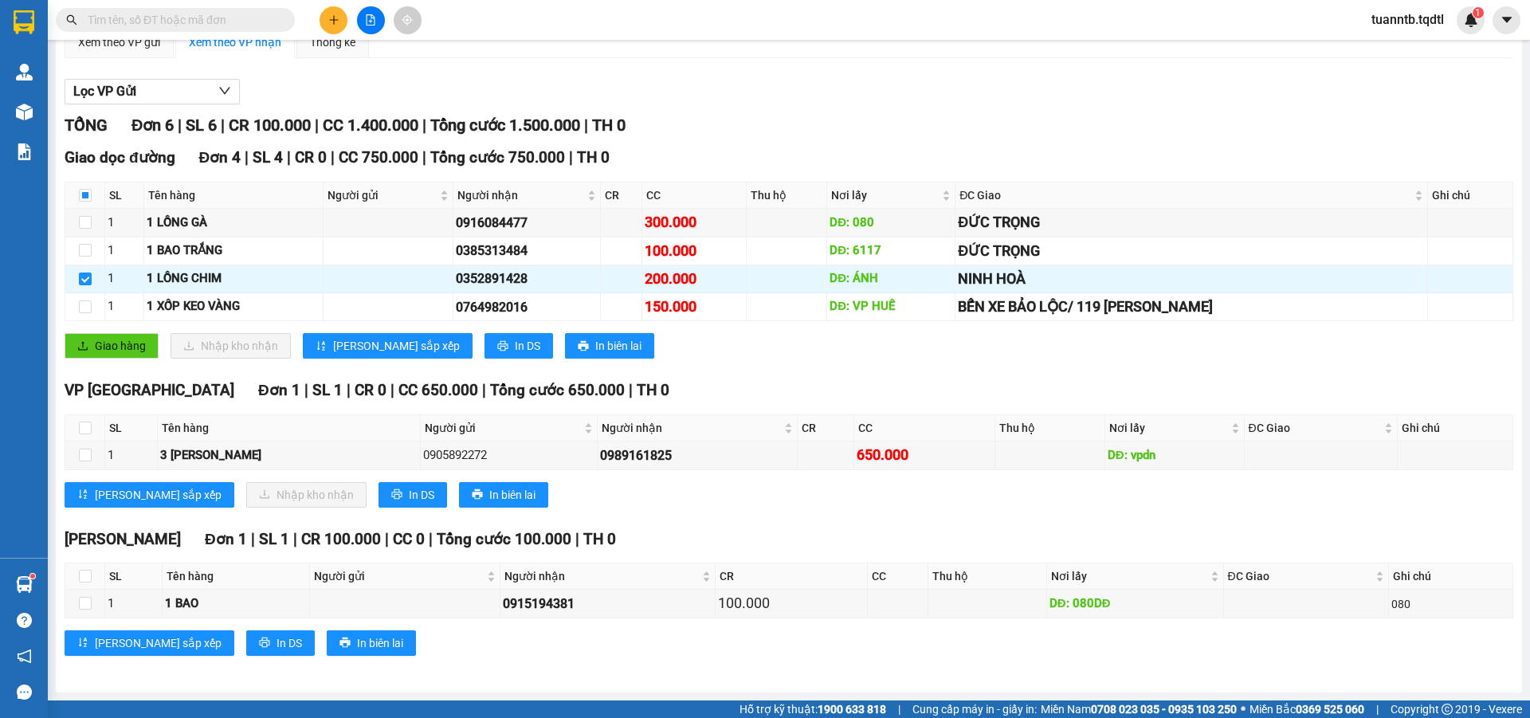
drag, startPoint x: 151, startPoint y: 279, endPoint x: 171, endPoint y: 214, distance: 67.5
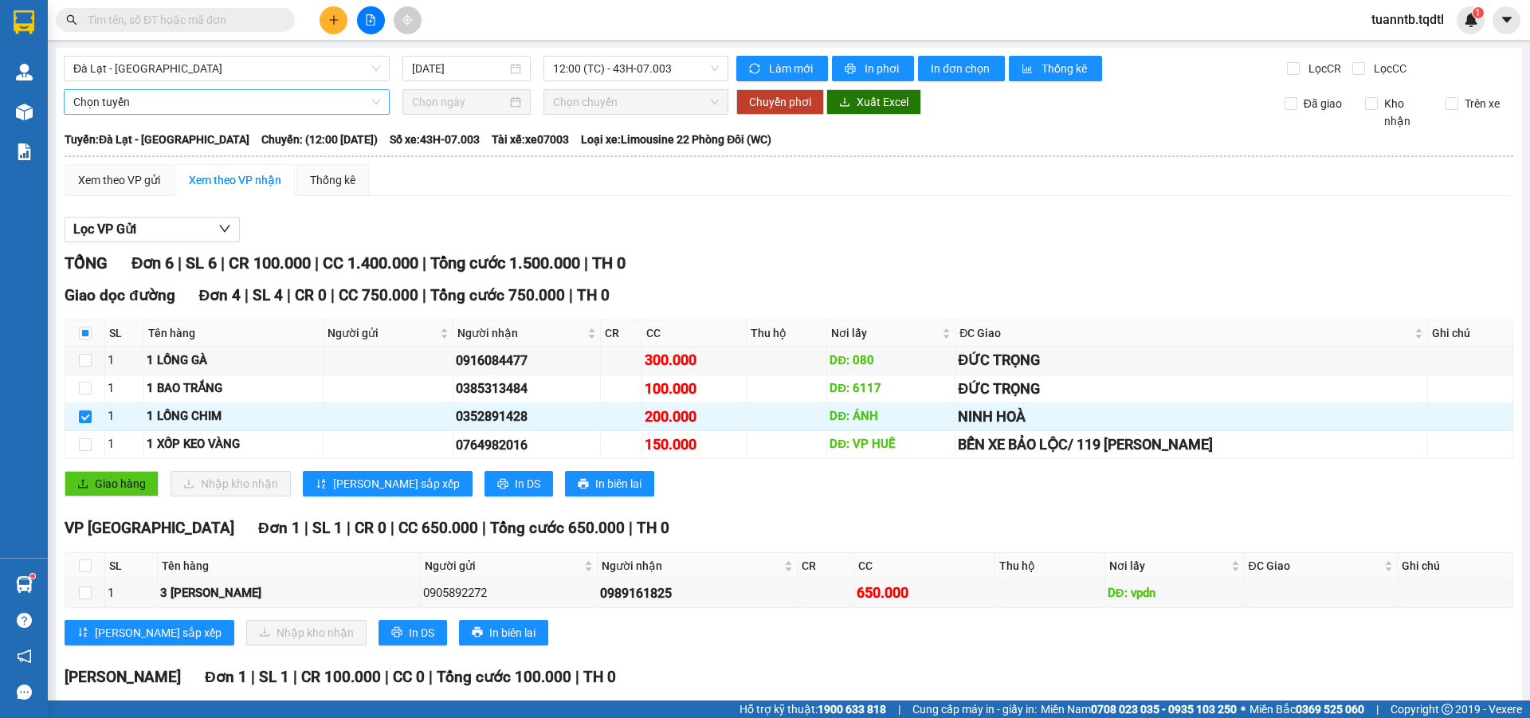
click at [148, 104] on span "Chọn tuyến" at bounding box center [226, 102] width 307 height 24
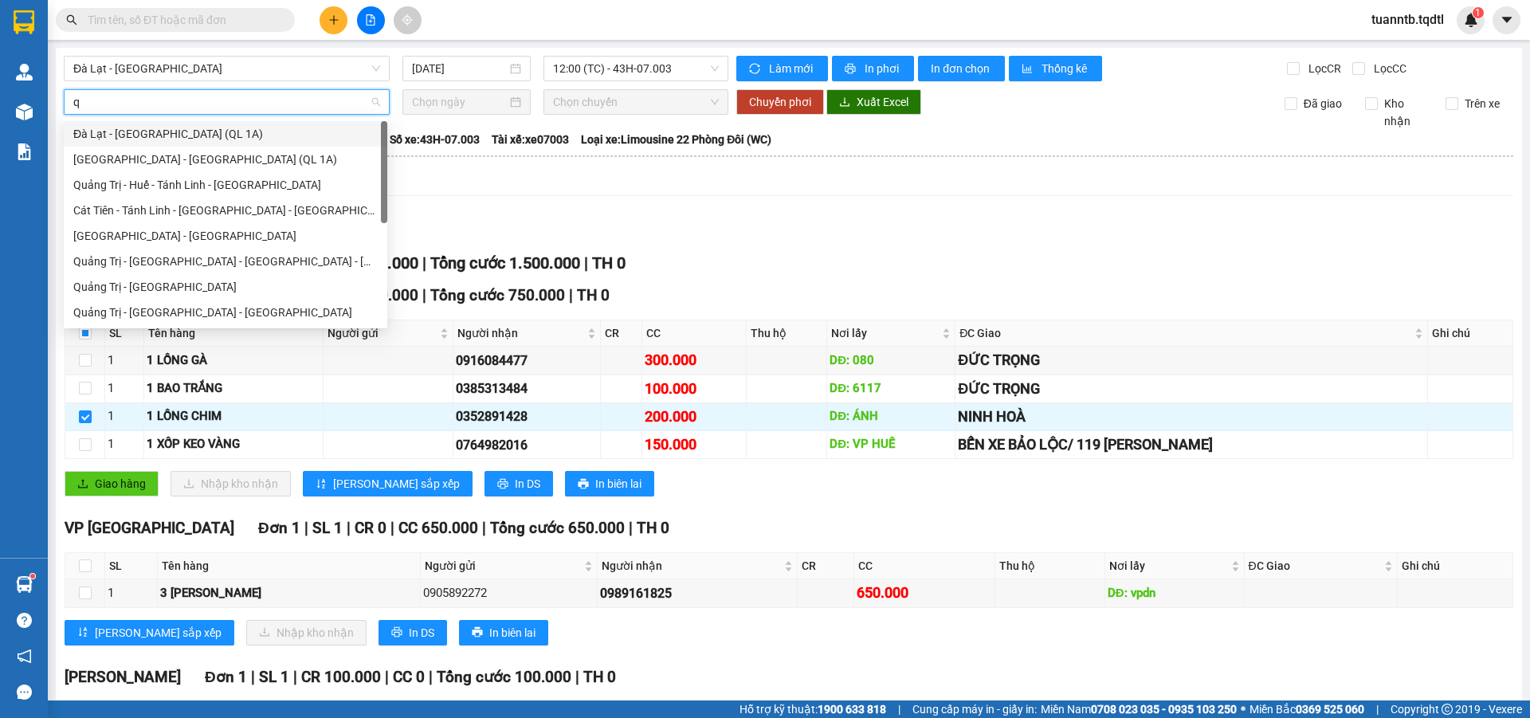
type input "qu"
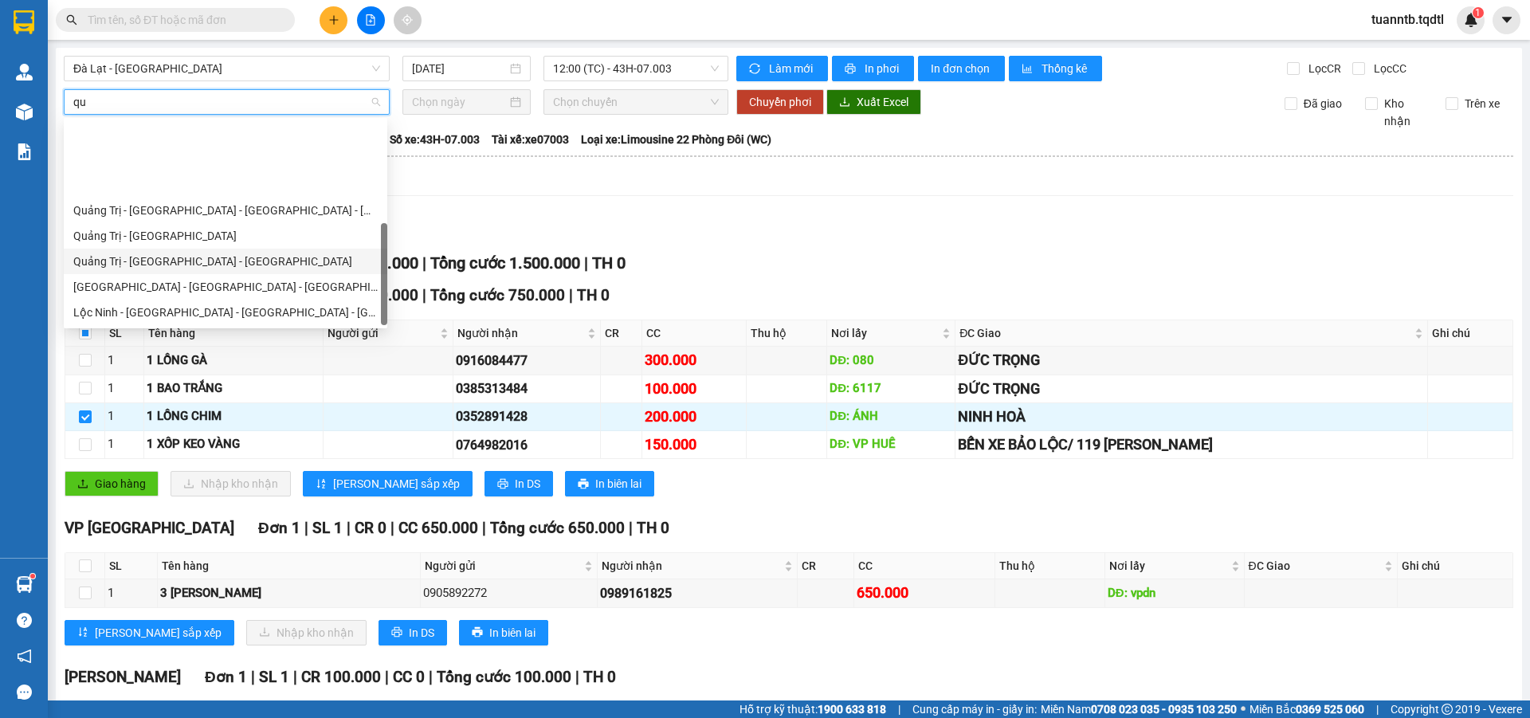
scroll to position [102, 0]
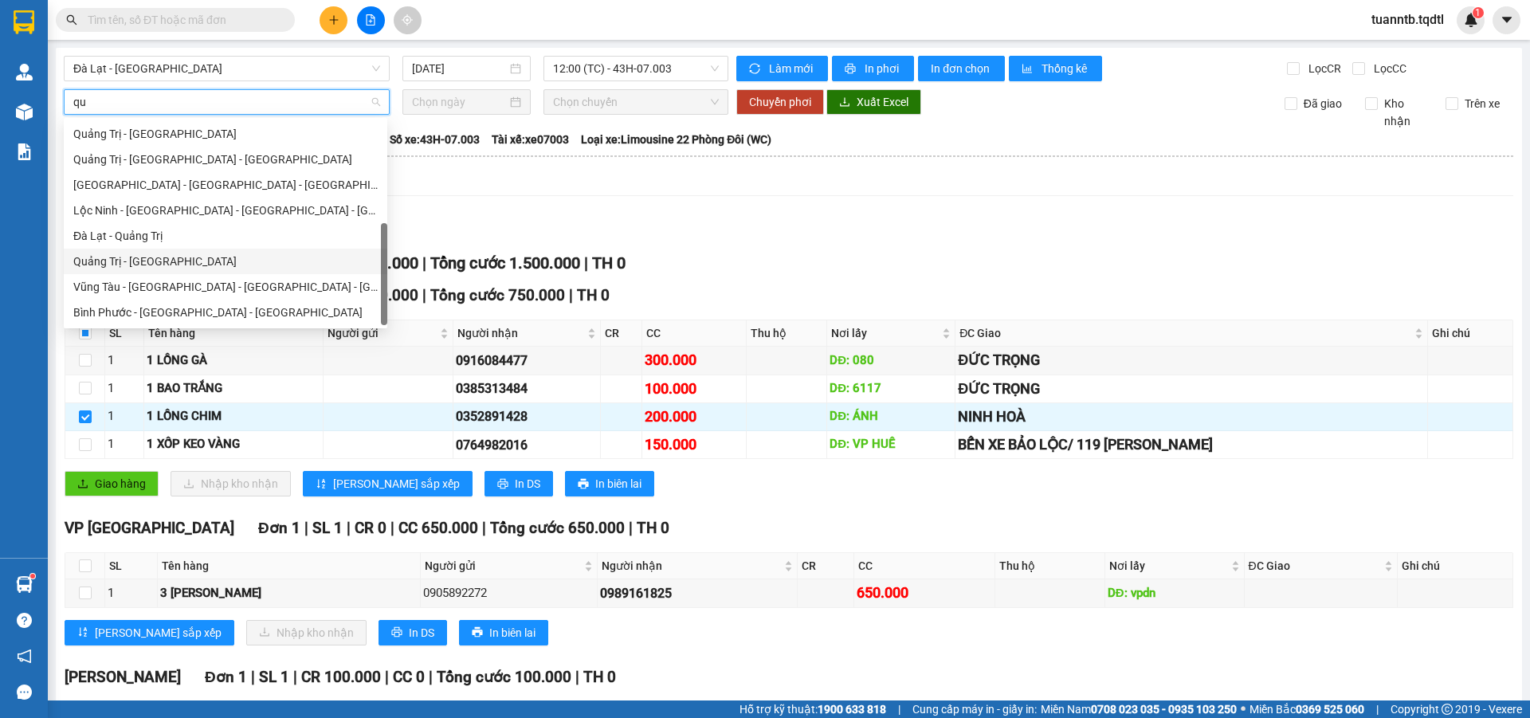
click at [137, 267] on div "Quảng Trị - [GEOGRAPHIC_DATA]" at bounding box center [225, 262] width 304 height 18
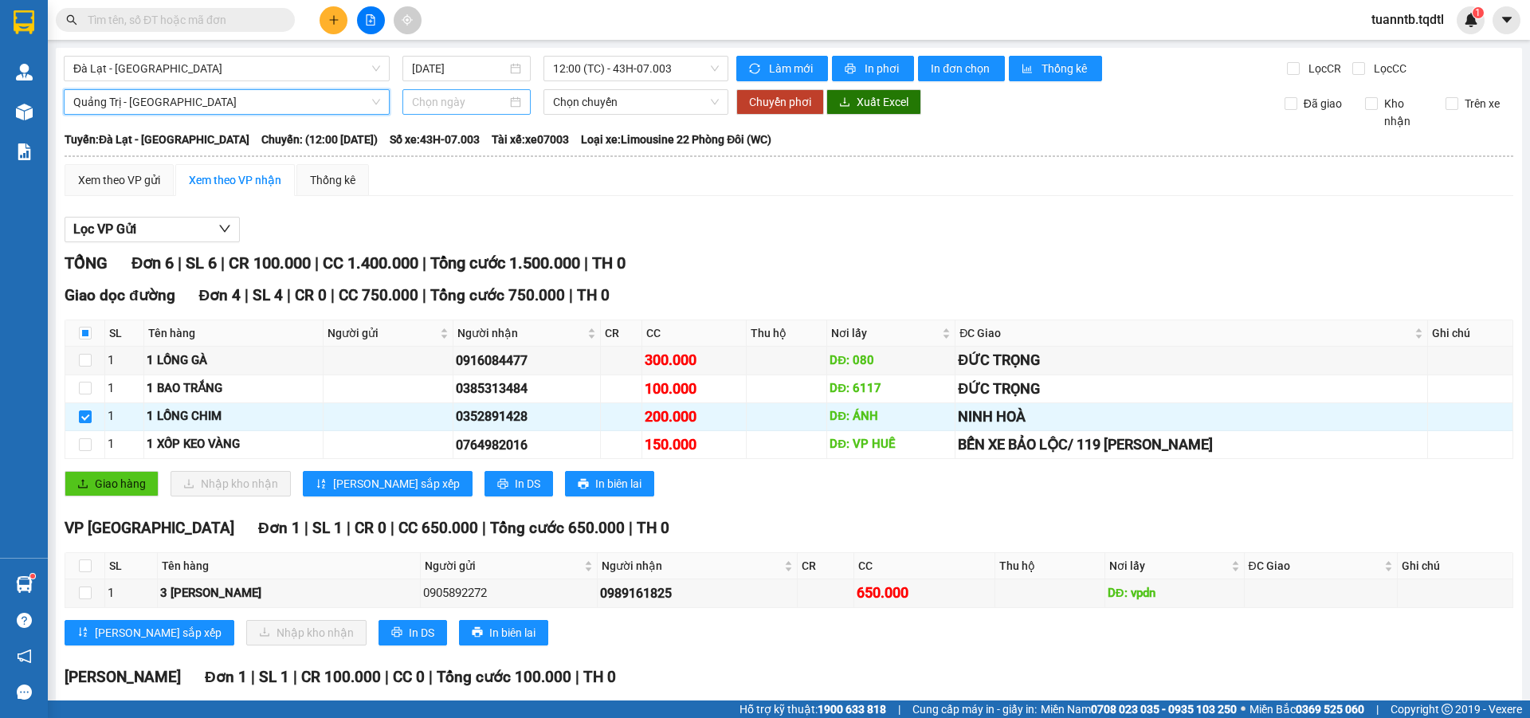
click at [432, 103] on input at bounding box center [459, 102] width 95 height 18
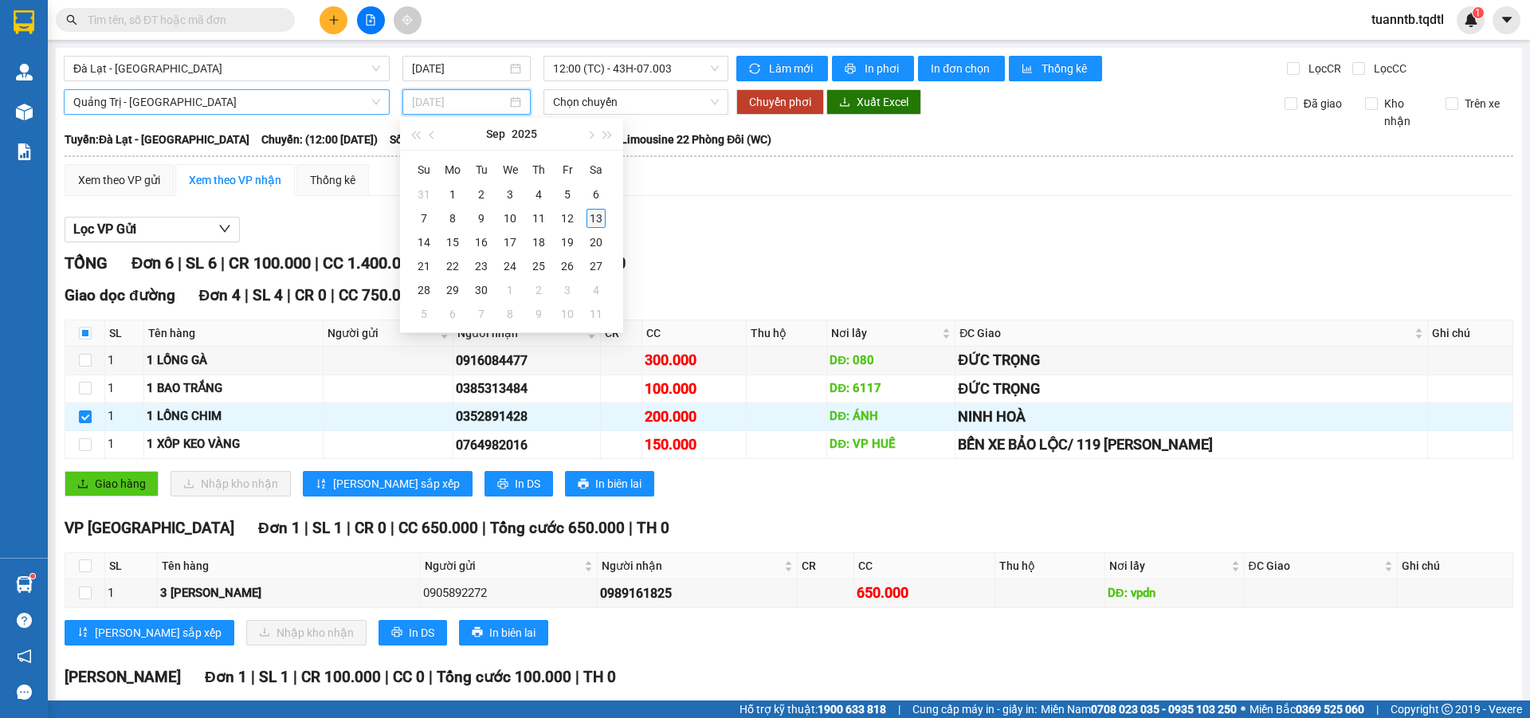
type input "[DATE]"
click at [593, 223] on div "13" at bounding box center [595, 218] width 19 height 19
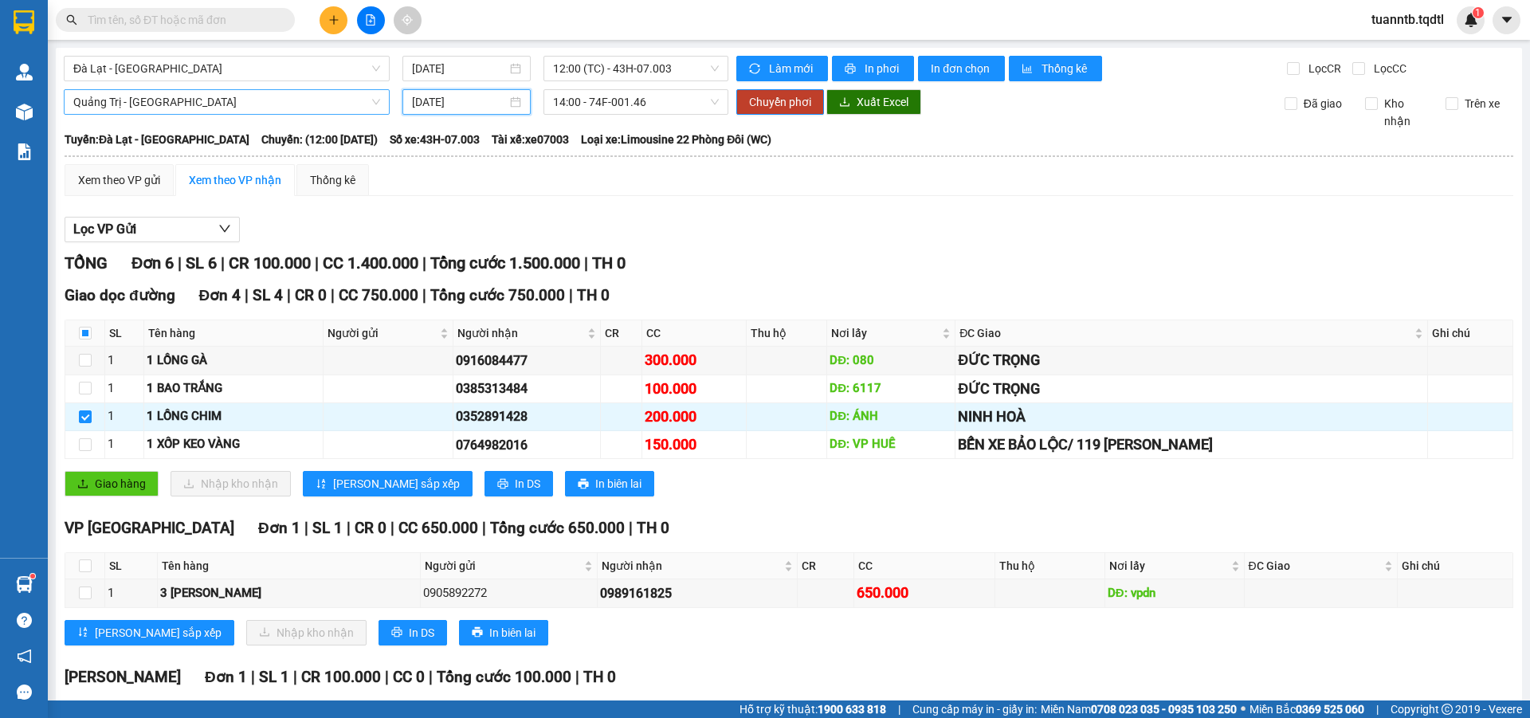
click at [493, 99] on input "[DATE]" at bounding box center [459, 102] width 95 height 18
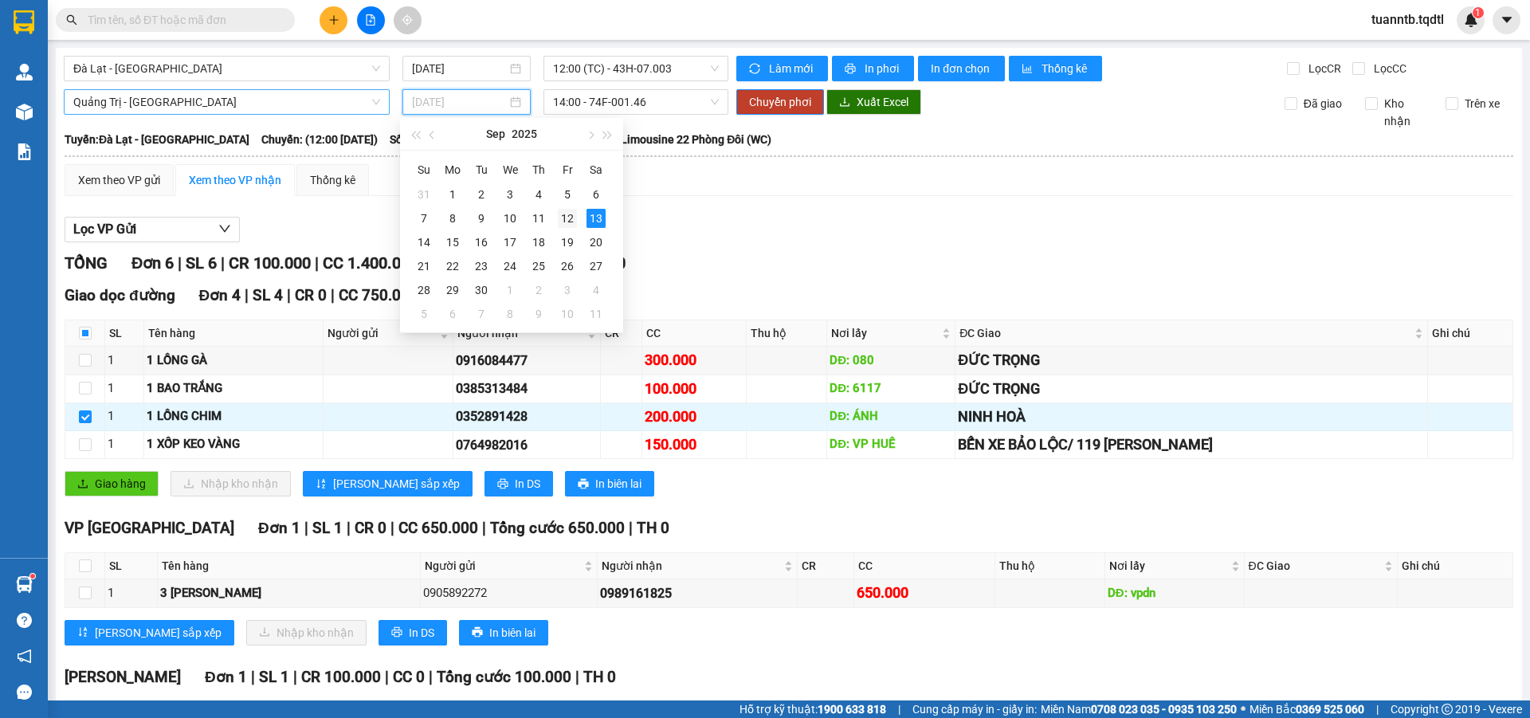
click at [567, 218] on div "12" at bounding box center [567, 218] width 19 height 19
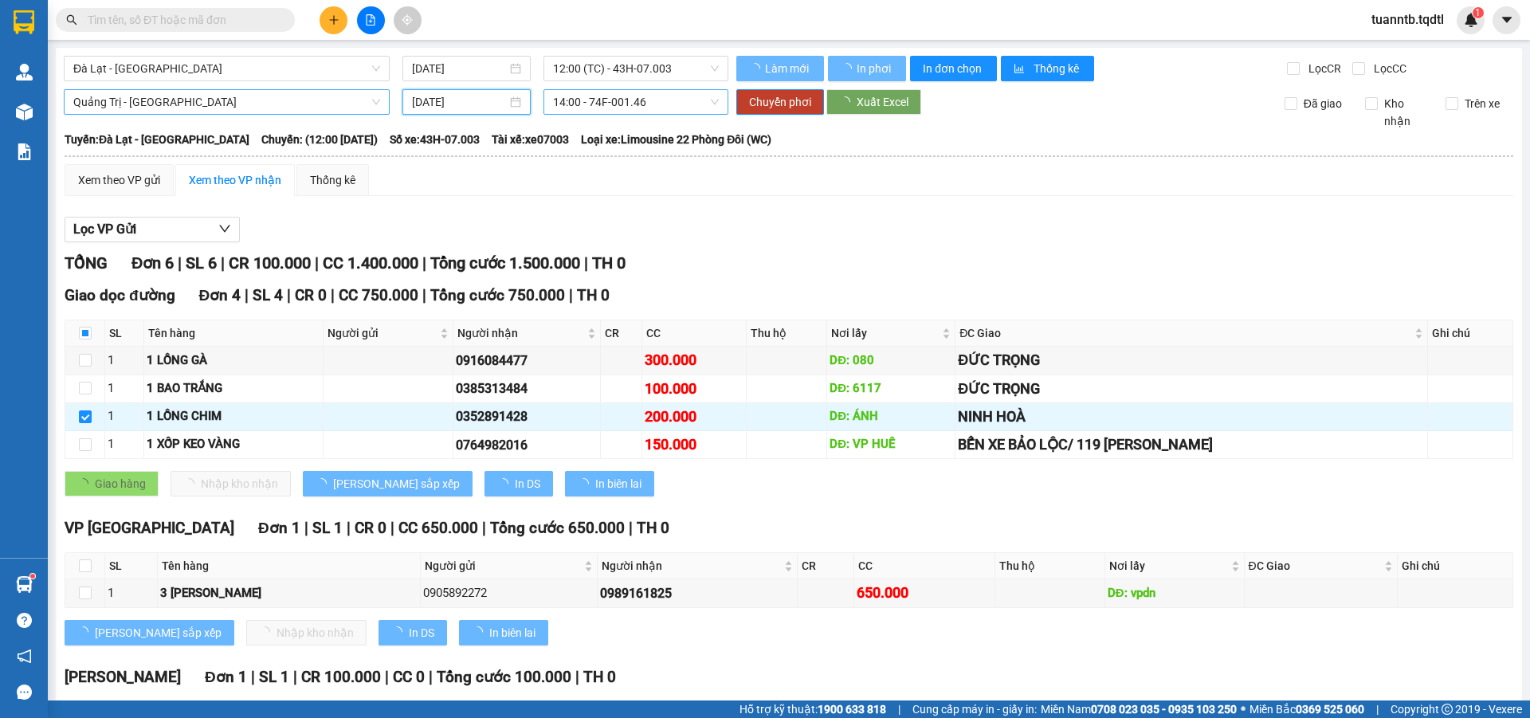
type input "[DATE]"
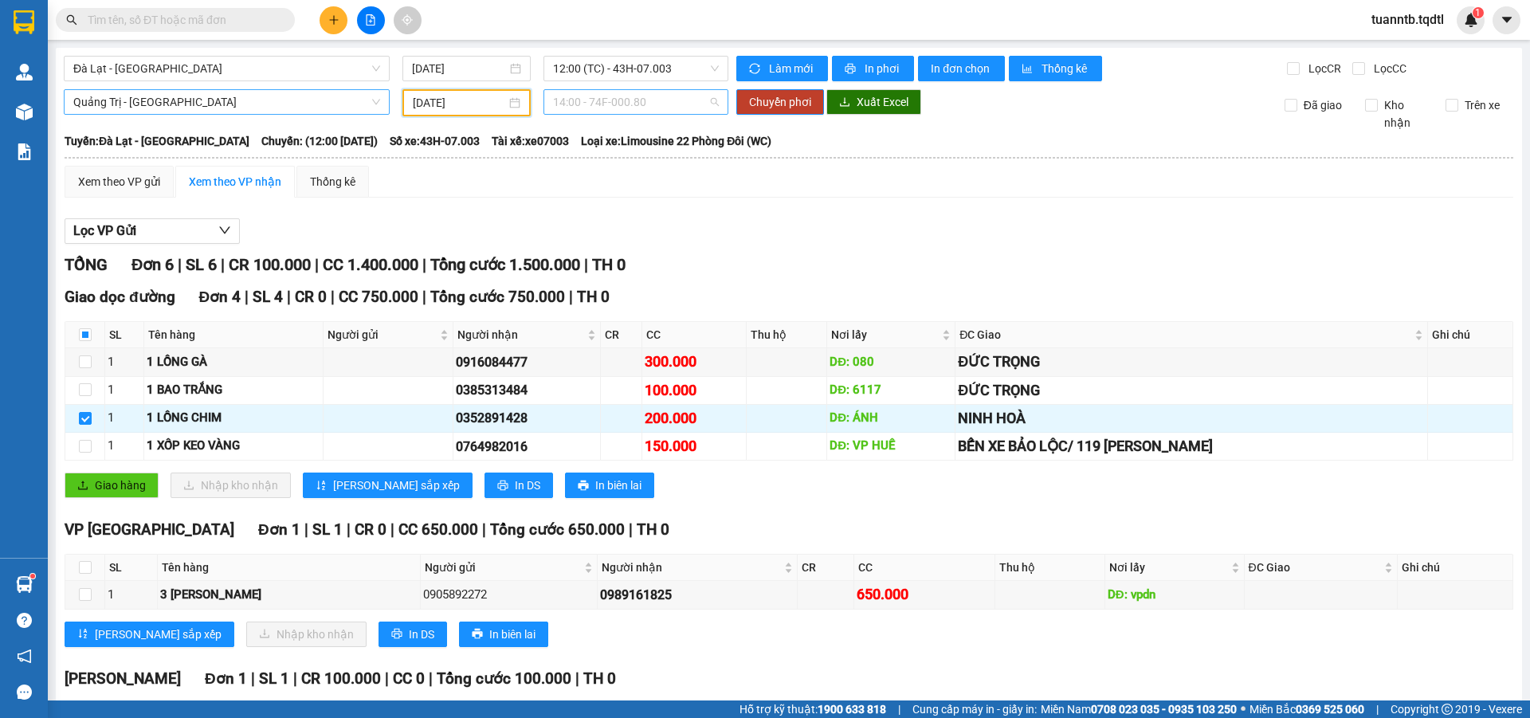
click at [633, 96] on span "14:00 - 74F-000.80" at bounding box center [636, 102] width 166 height 24
click at [611, 159] on div "14:00 - 74F-000.80" at bounding box center [611, 160] width 124 height 18
click at [781, 101] on span "Chuyển phơi" at bounding box center [780, 102] width 62 height 18
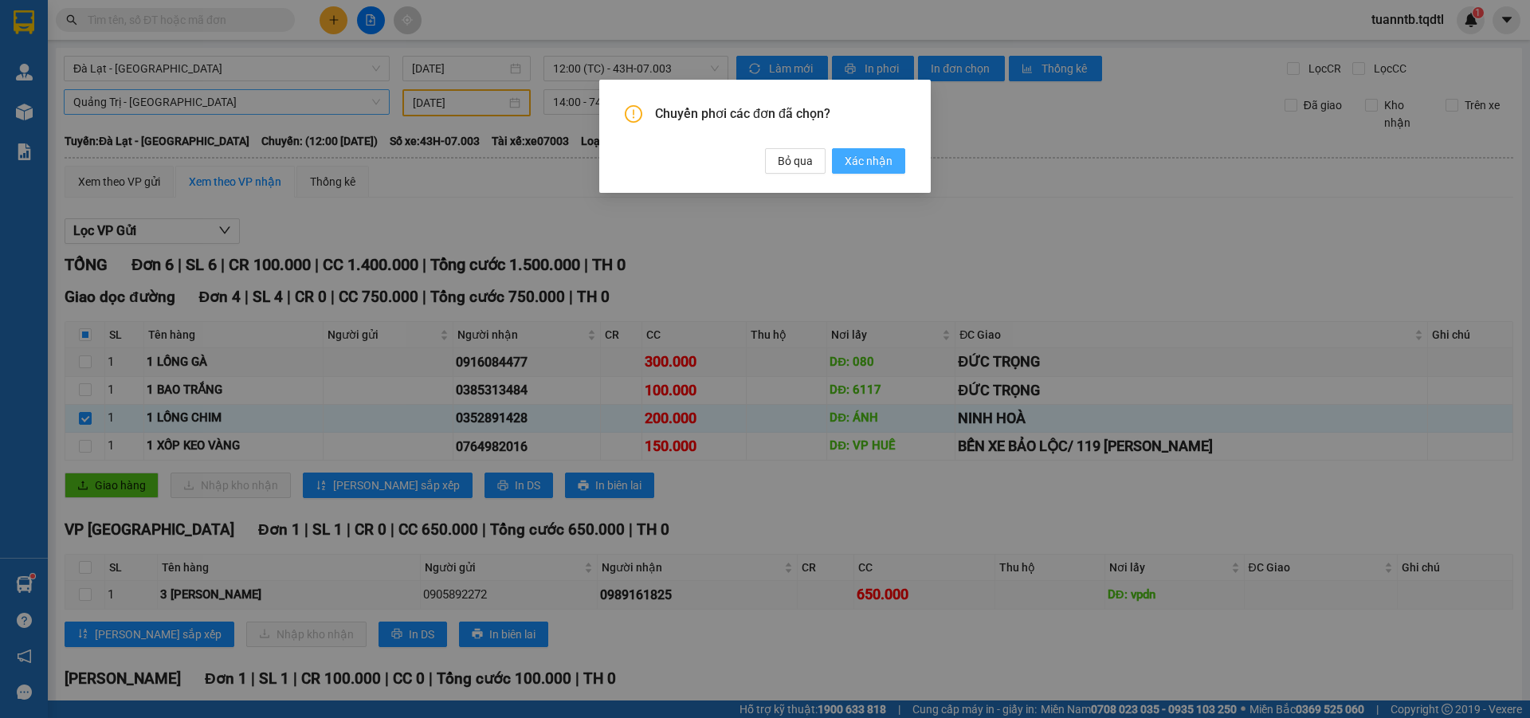
drag, startPoint x: 852, startPoint y: 160, endPoint x: 845, endPoint y: 166, distance: 9.1
click at [853, 160] on span "Xác nhận" at bounding box center [869, 161] width 48 height 18
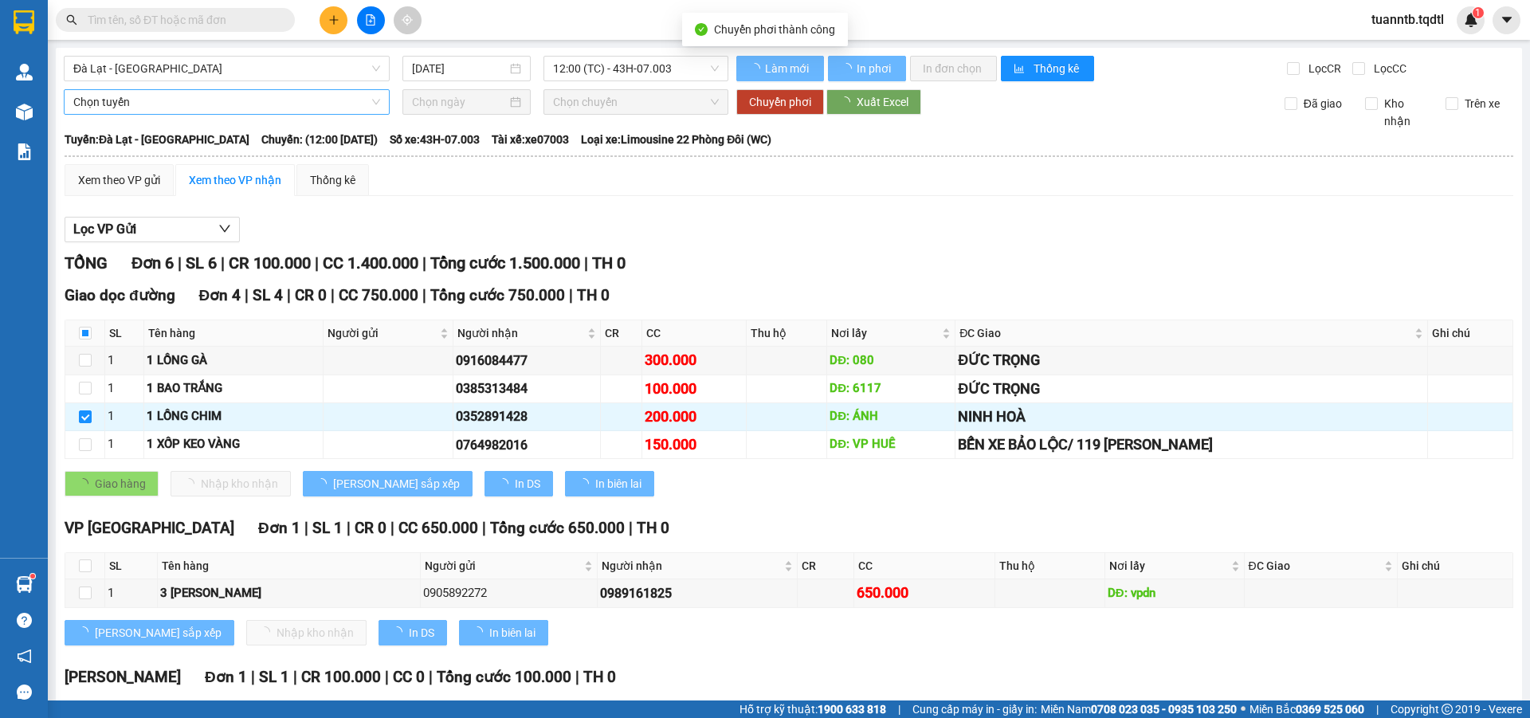
type input "[DATE]"
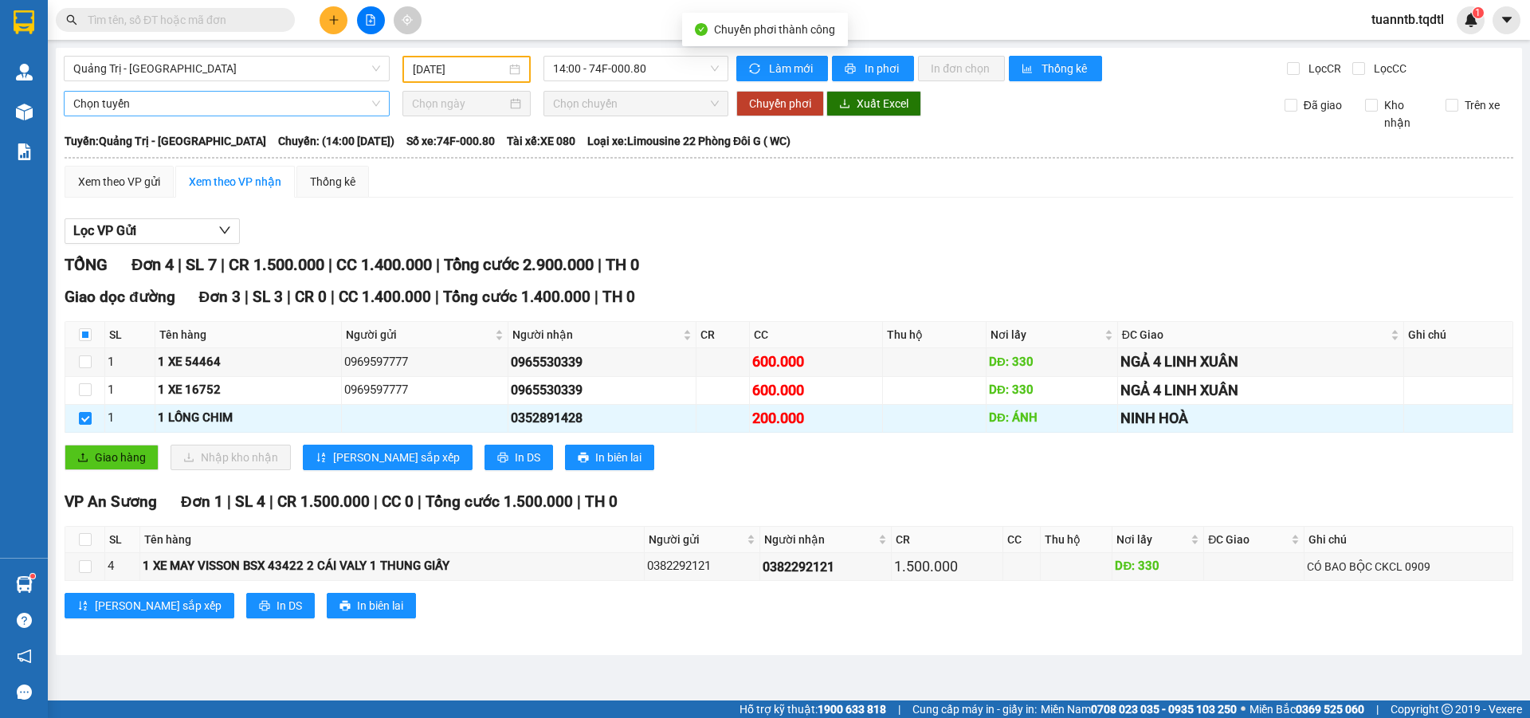
checkbox input "false"
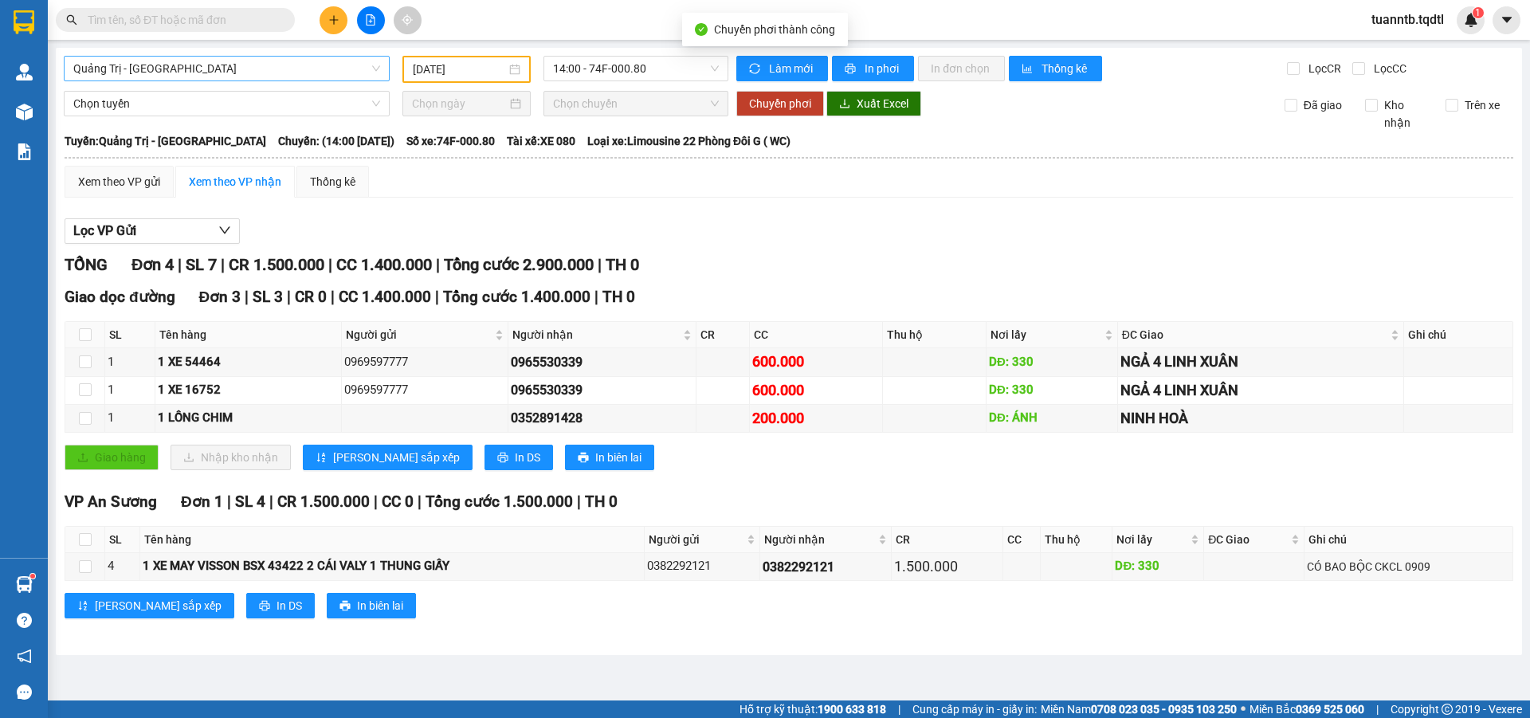
click at [153, 66] on span "Quảng Trị - [GEOGRAPHIC_DATA]" at bounding box center [226, 69] width 307 height 24
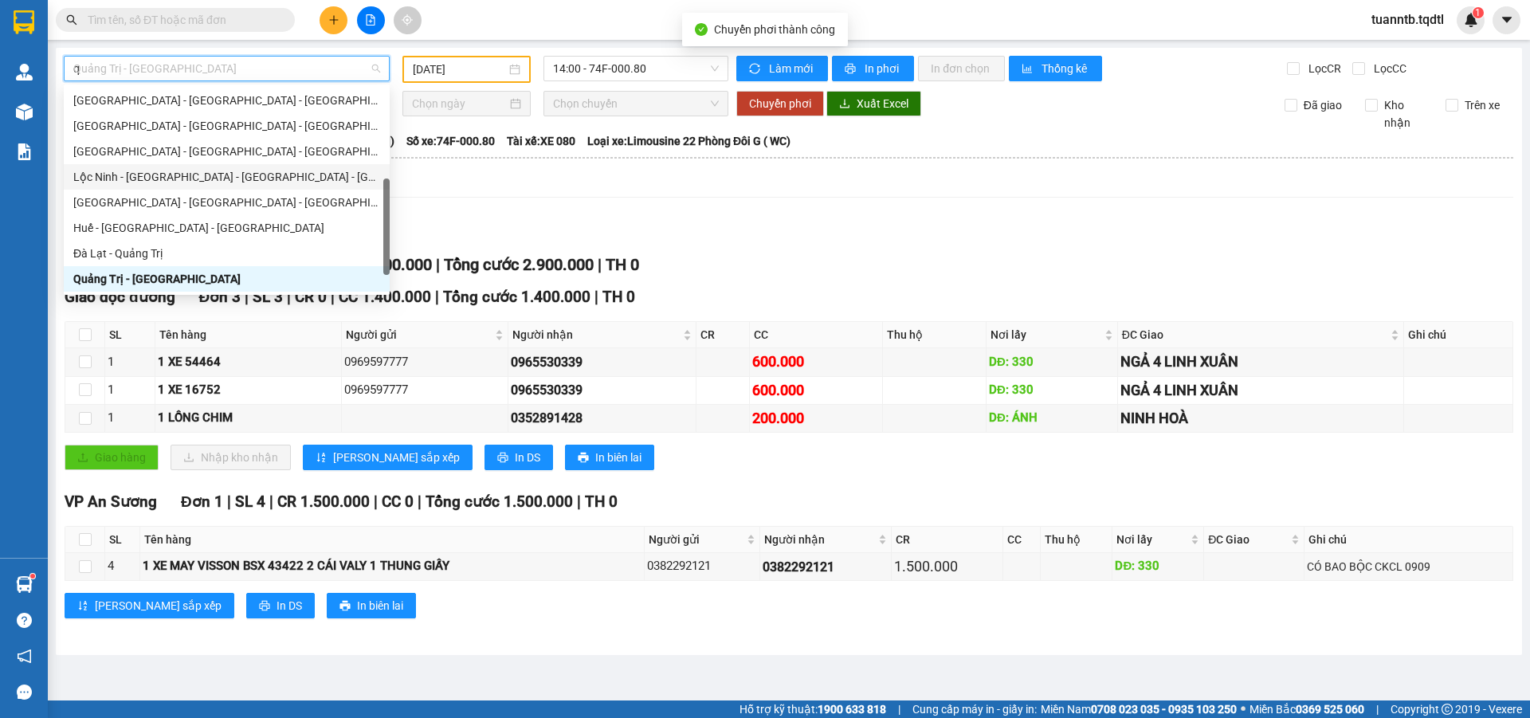
scroll to position [153, 0]
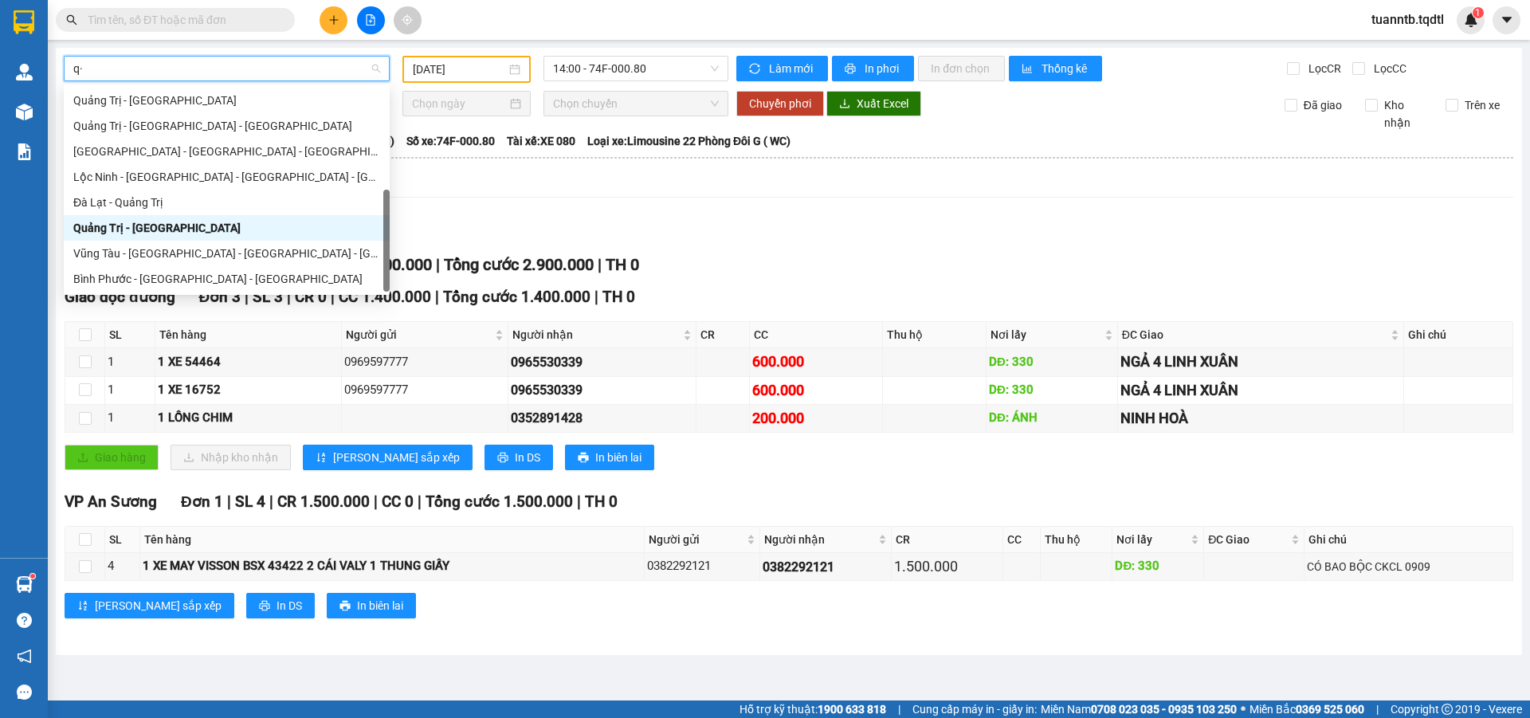
type input "q"
type input "da"
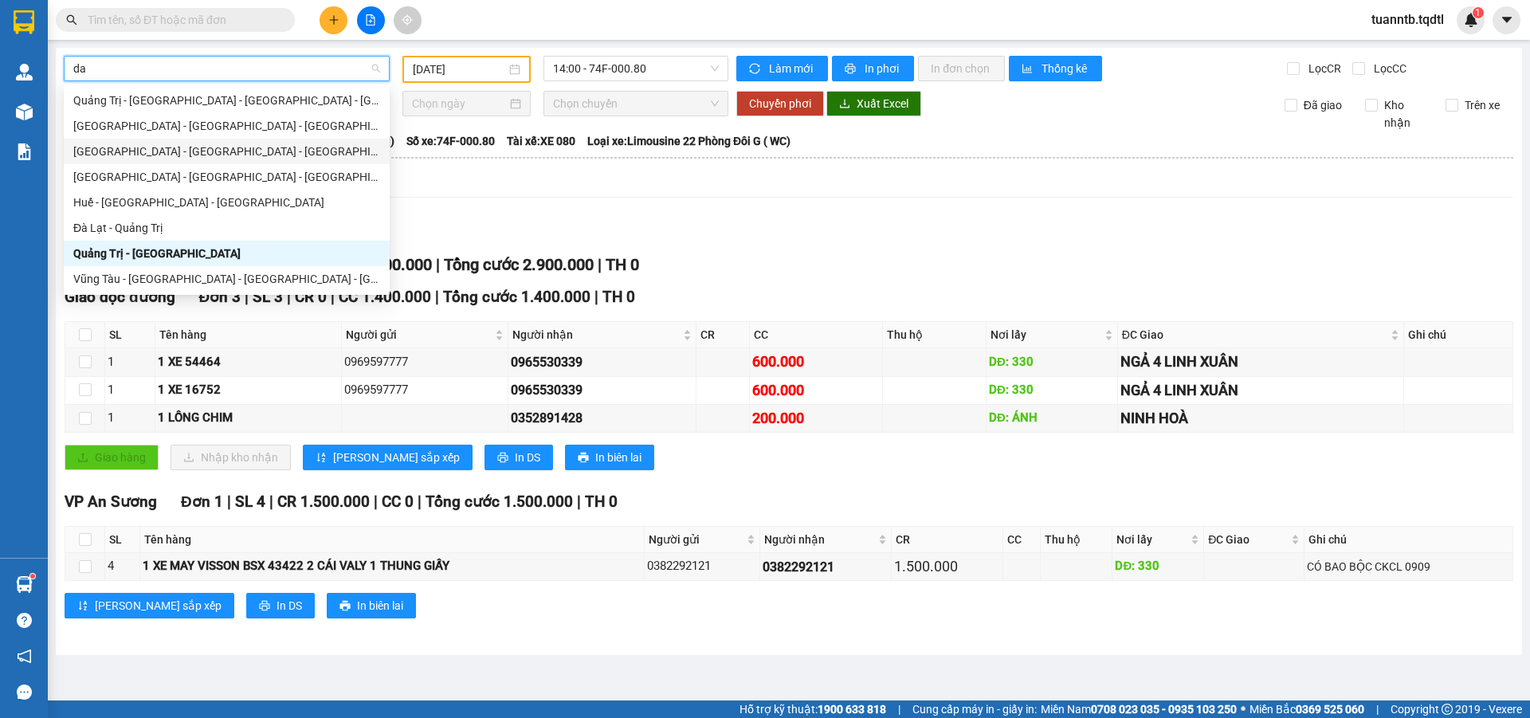
click at [145, 158] on div "[GEOGRAPHIC_DATA] - [GEOGRAPHIC_DATA] - [GEOGRAPHIC_DATA]" at bounding box center [226, 152] width 307 height 18
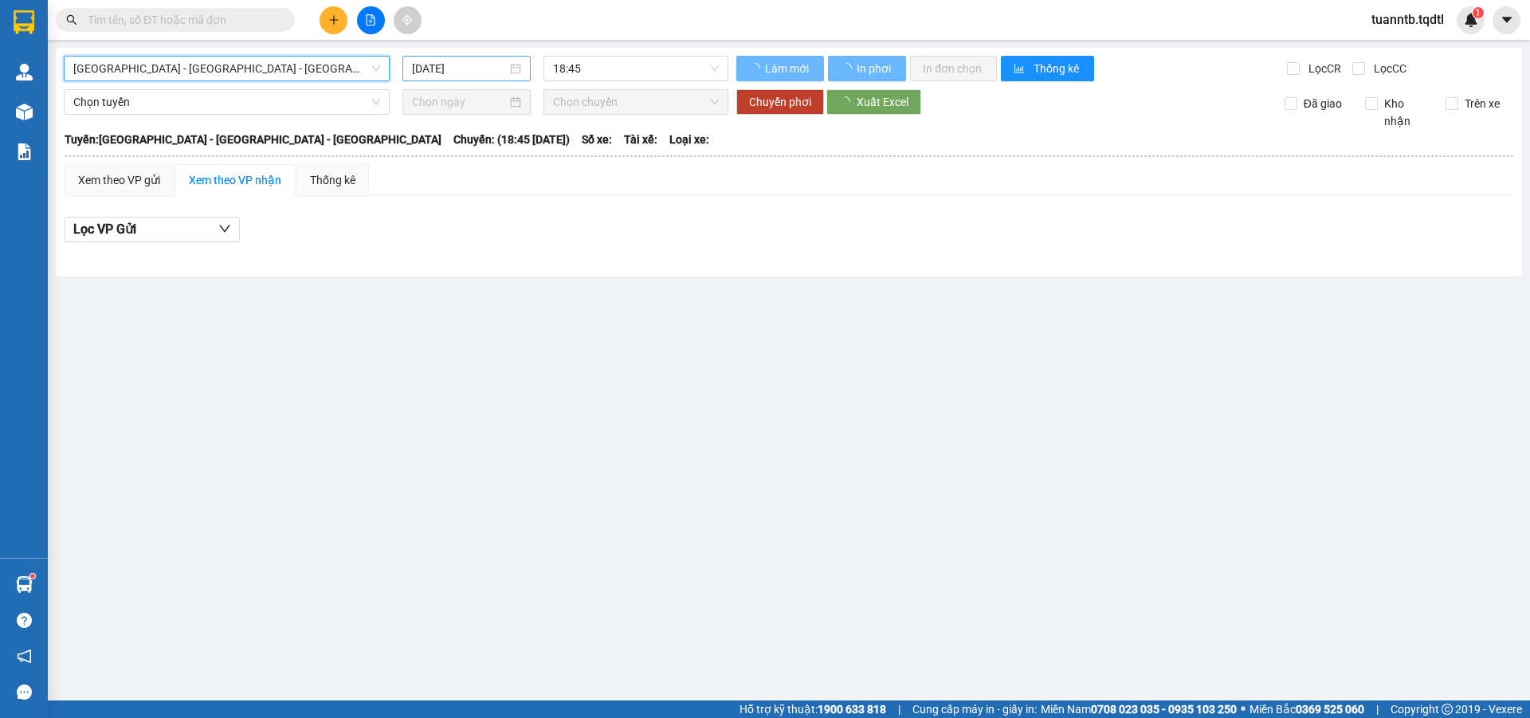
click at [440, 63] on input "[DATE]" at bounding box center [459, 69] width 95 height 18
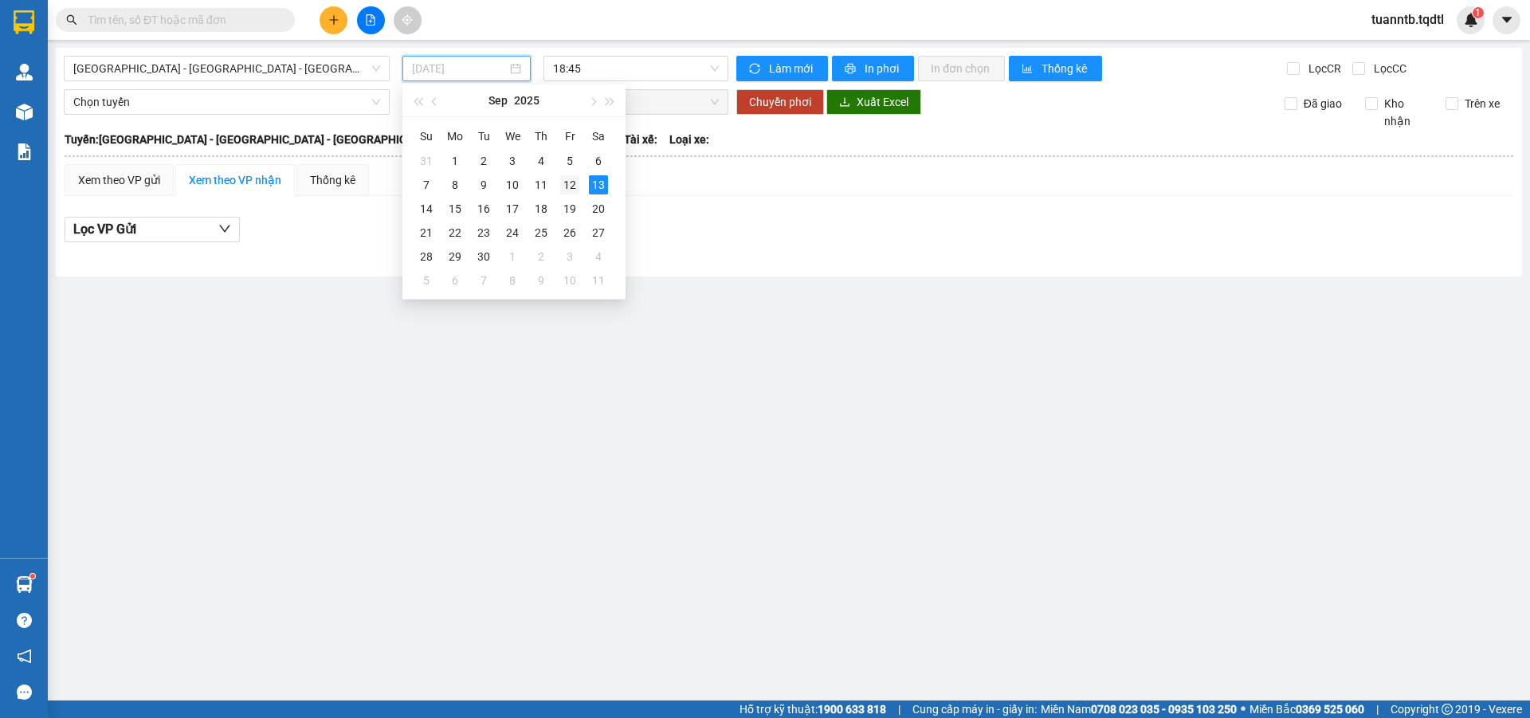
click at [566, 189] on div "12" at bounding box center [569, 184] width 19 height 19
type input "[DATE]"
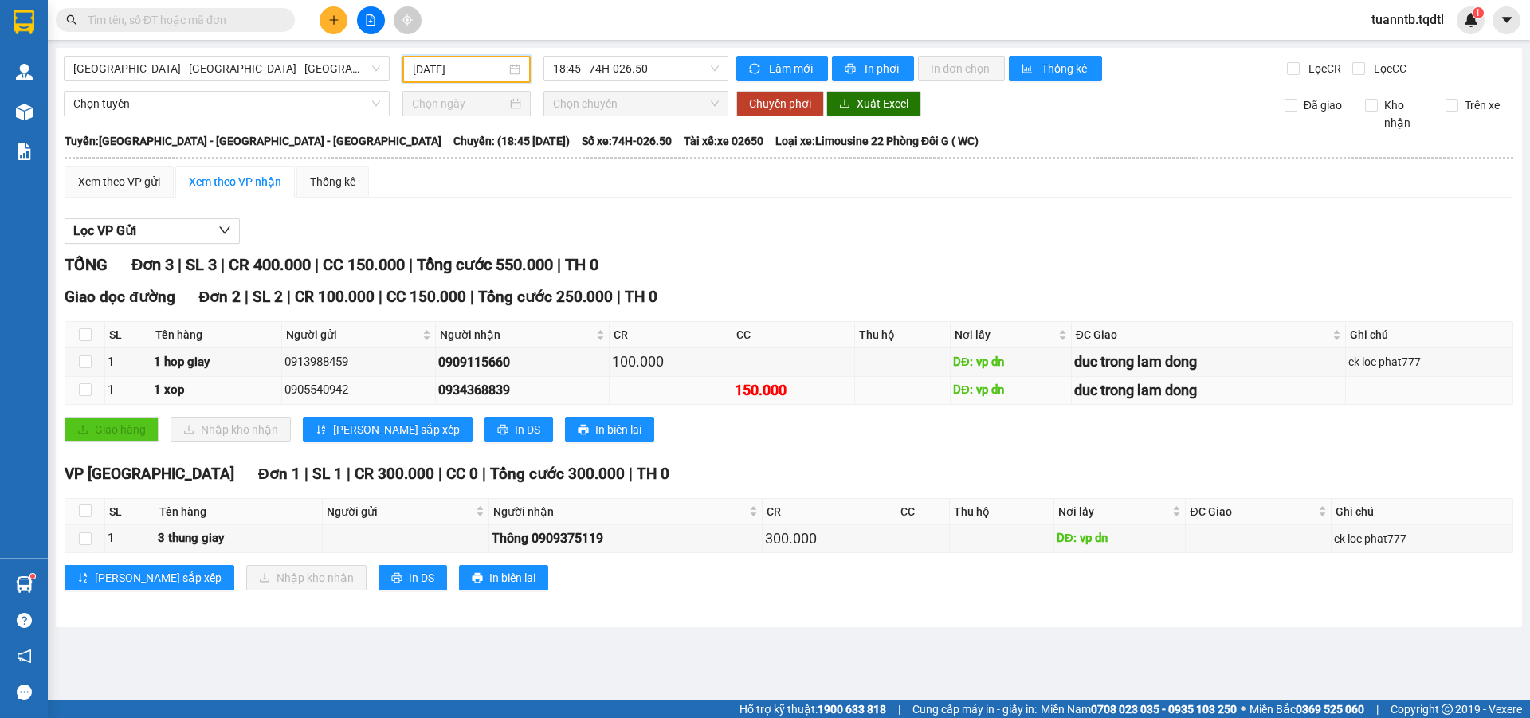
click at [109, 391] on div "1" at bounding box center [128, 390] width 41 height 19
click at [87, 394] on input "checkbox" at bounding box center [85, 389] width 13 height 13
checkbox input "true"
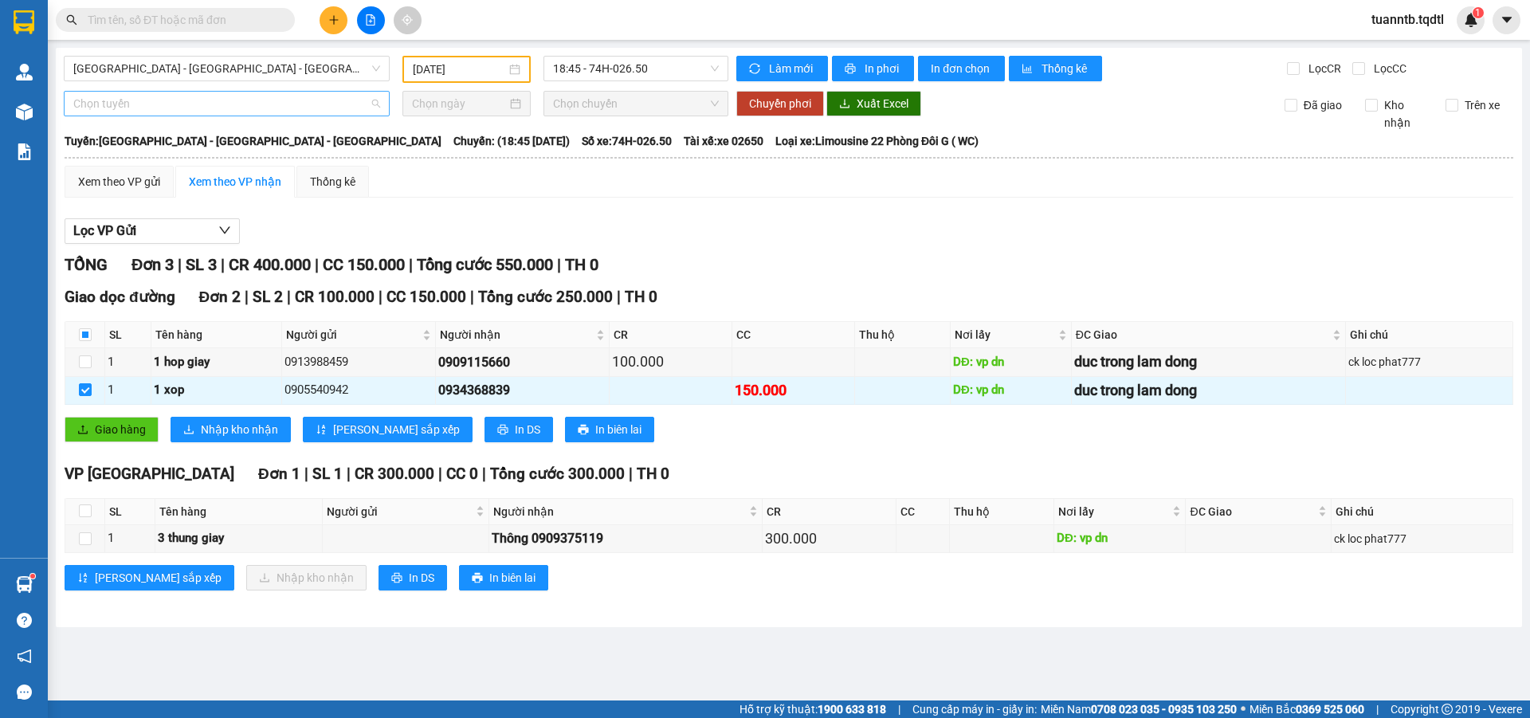
click at [120, 106] on span "Chọn tuyến" at bounding box center [226, 104] width 307 height 24
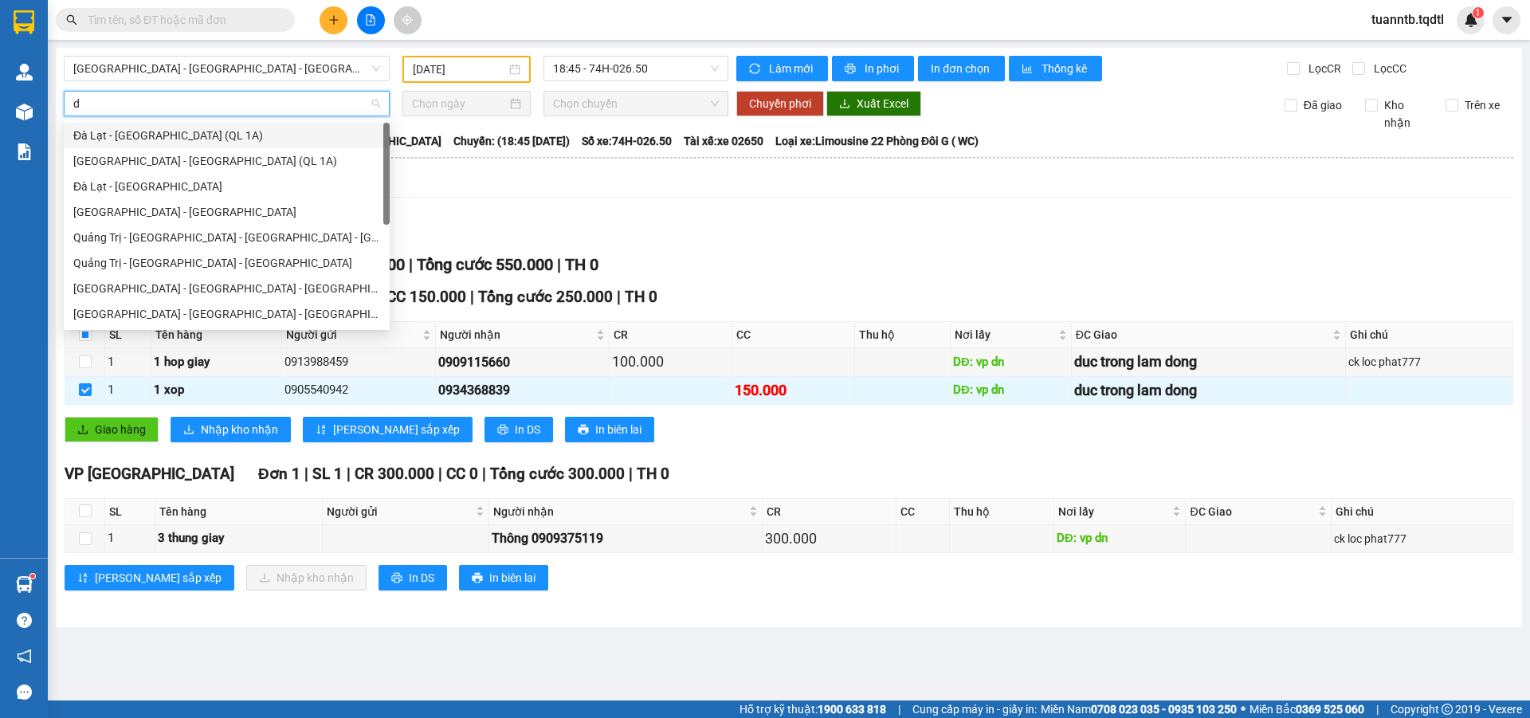
type input "da"
drag, startPoint x: 134, startPoint y: 182, endPoint x: 264, endPoint y: 163, distance: 131.3
click at [135, 182] on div "Đà Lạt - [GEOGRAPHIC_DATA]" at bounding box center [226, 187] width 307 height 18
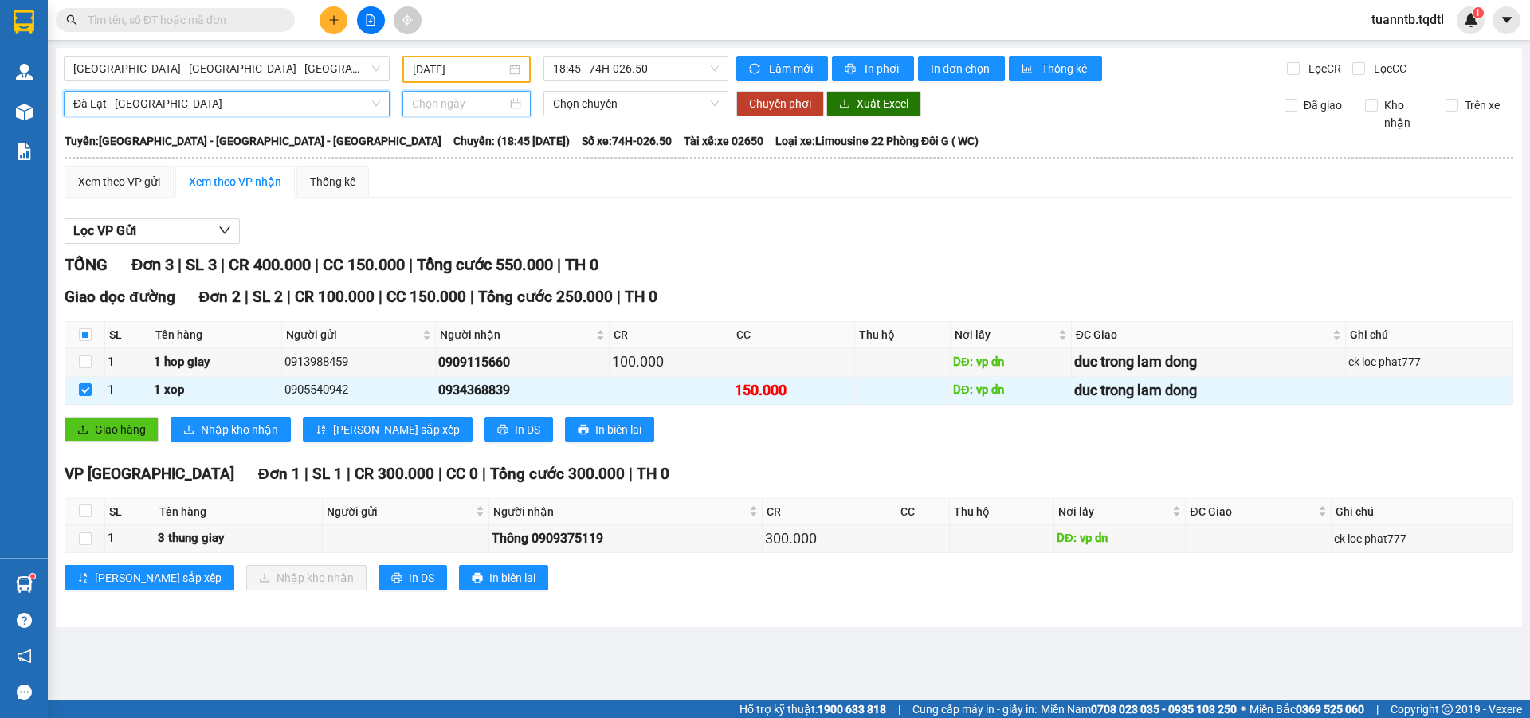
click at [445, 106] on input at bounding box center [459, 104] width 95 height 18
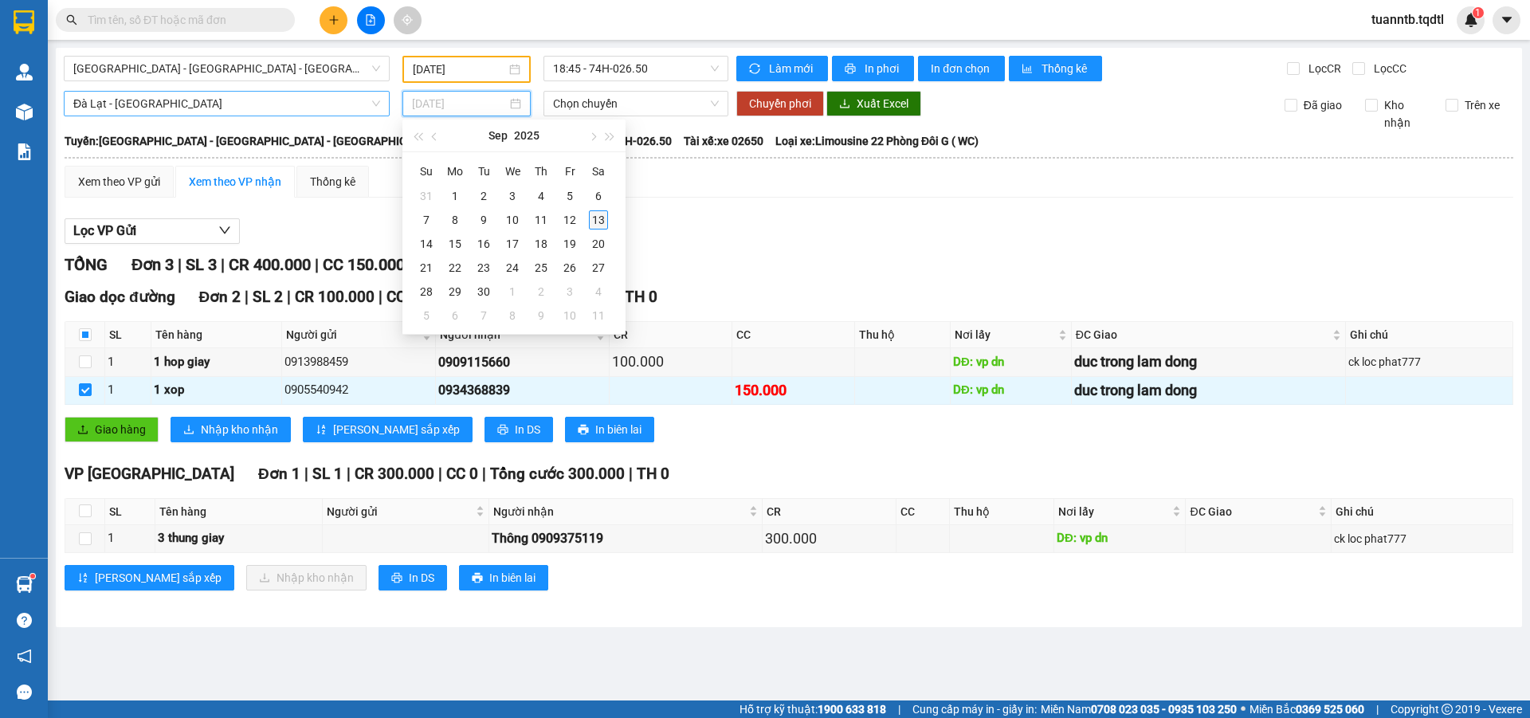
type input "[DATE]"
drag, startPoint x: 603, startPoint y: 217, endPoint x: 575, endPoint y: 222, distance: 28.3
click at [602, 217] on div "13" at bounding box center [598, 219] width 19 height 19
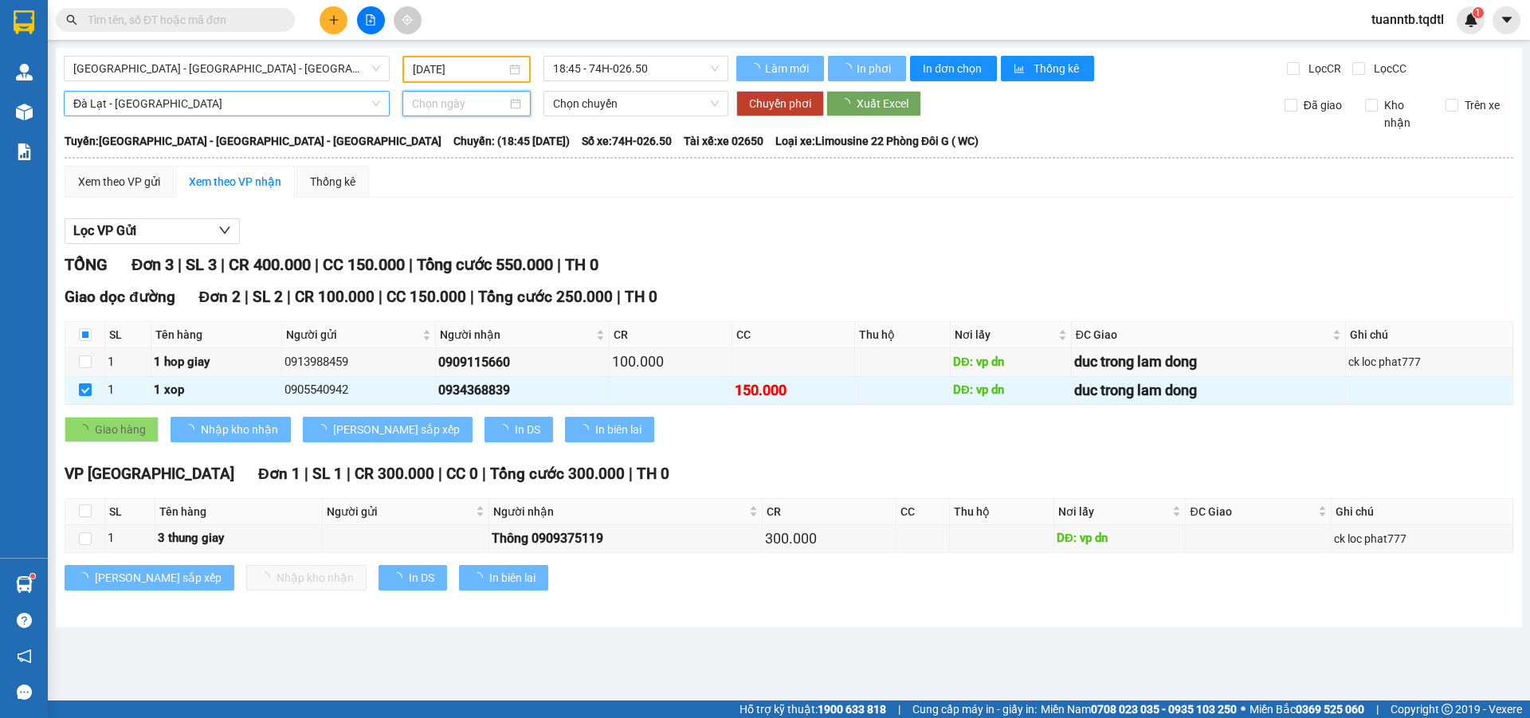
type input "[DATE]"
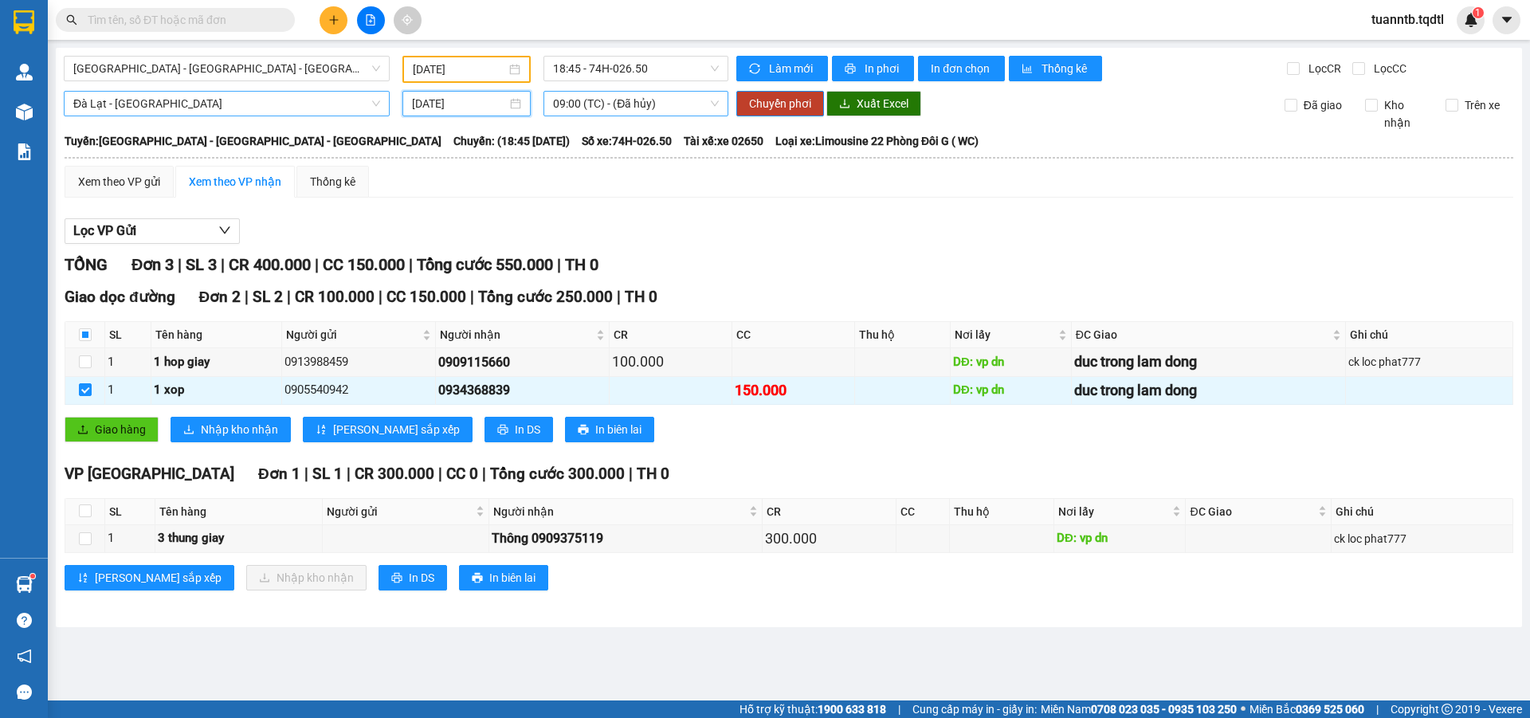
click at [674, 107] on span "09:00 (TC) - (Đã hủy)" at bounding box center [636, 104] width 166 height 24
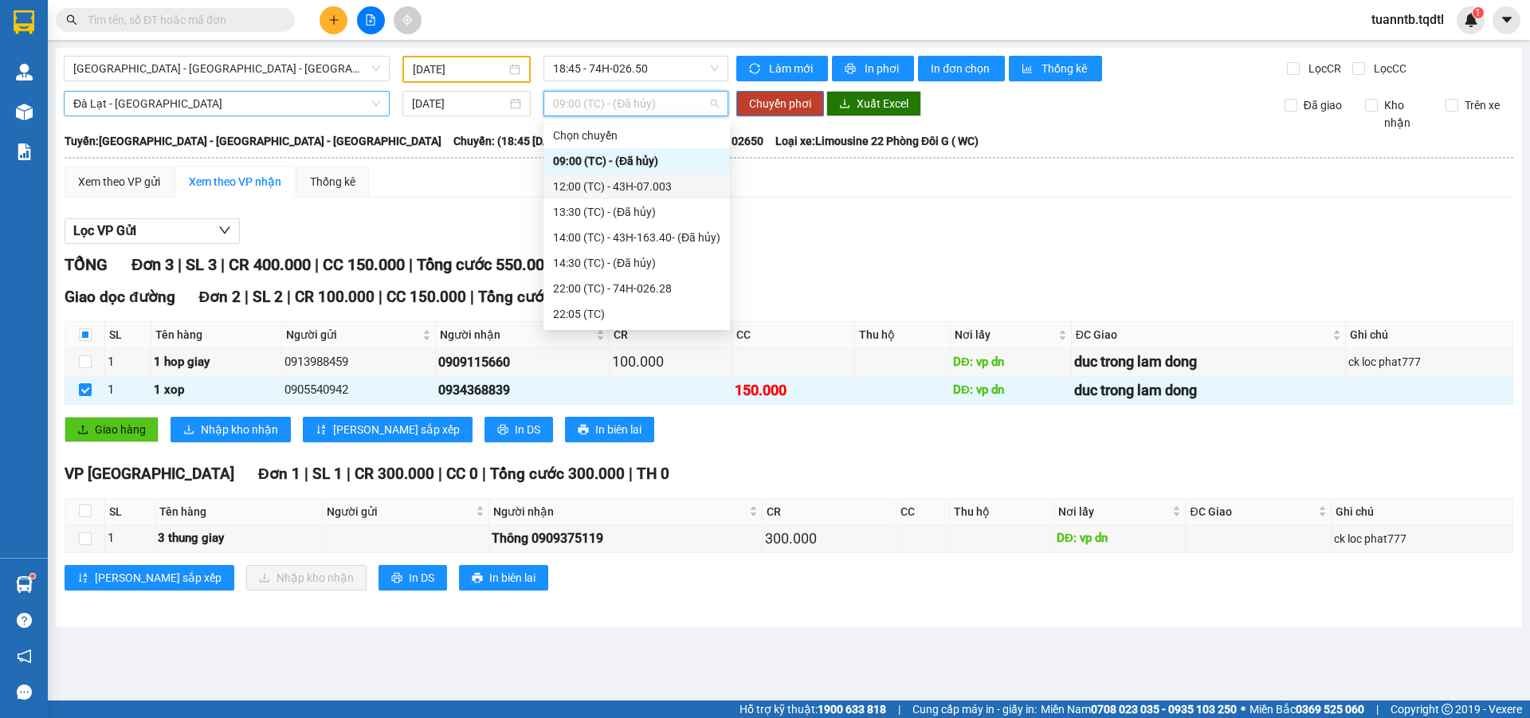
click at [649, 187] on div "12:00 (TC) - 43H-07.003" at bounding box center [636, 187] width 167 height 18
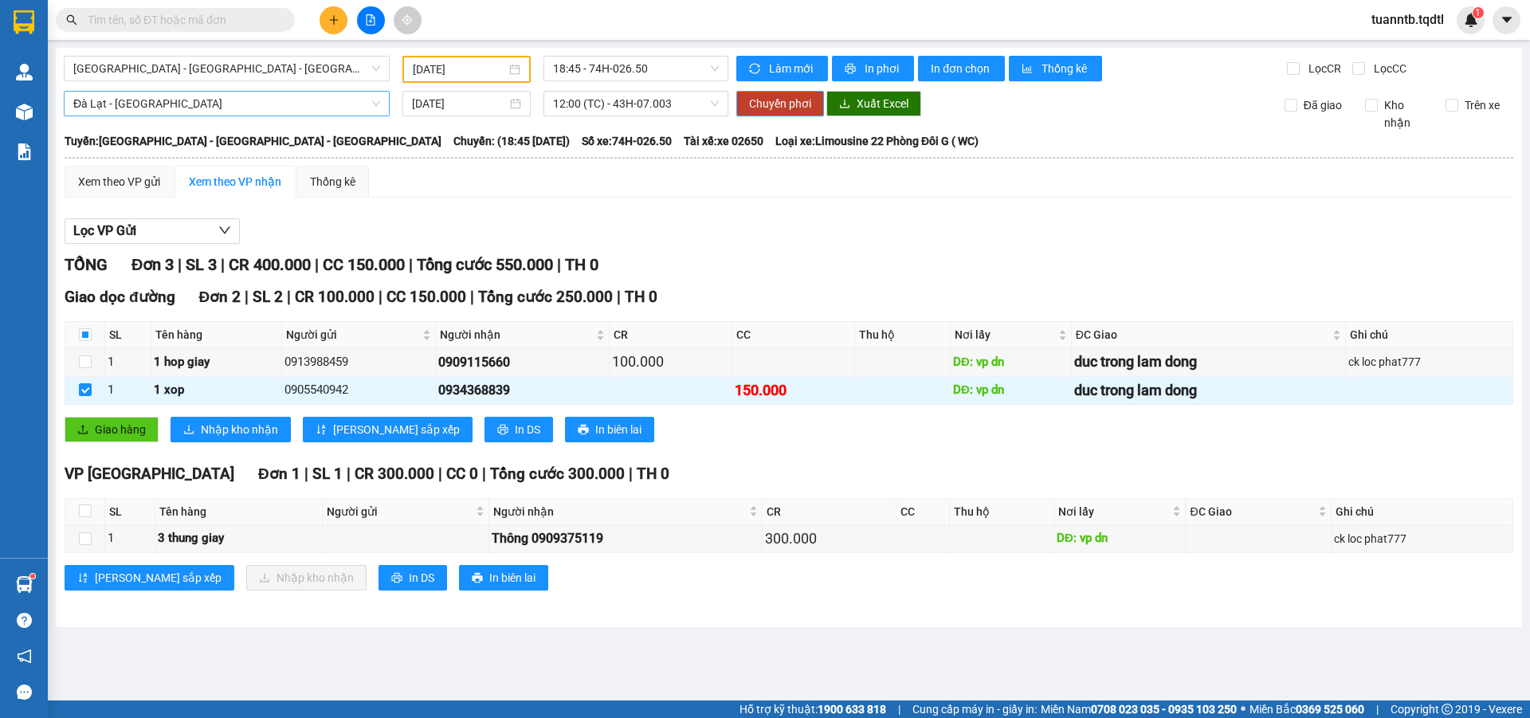
click at [774, 97] on span "Chuyển phơi" at bounding box center [780, 104] width 62 height 18
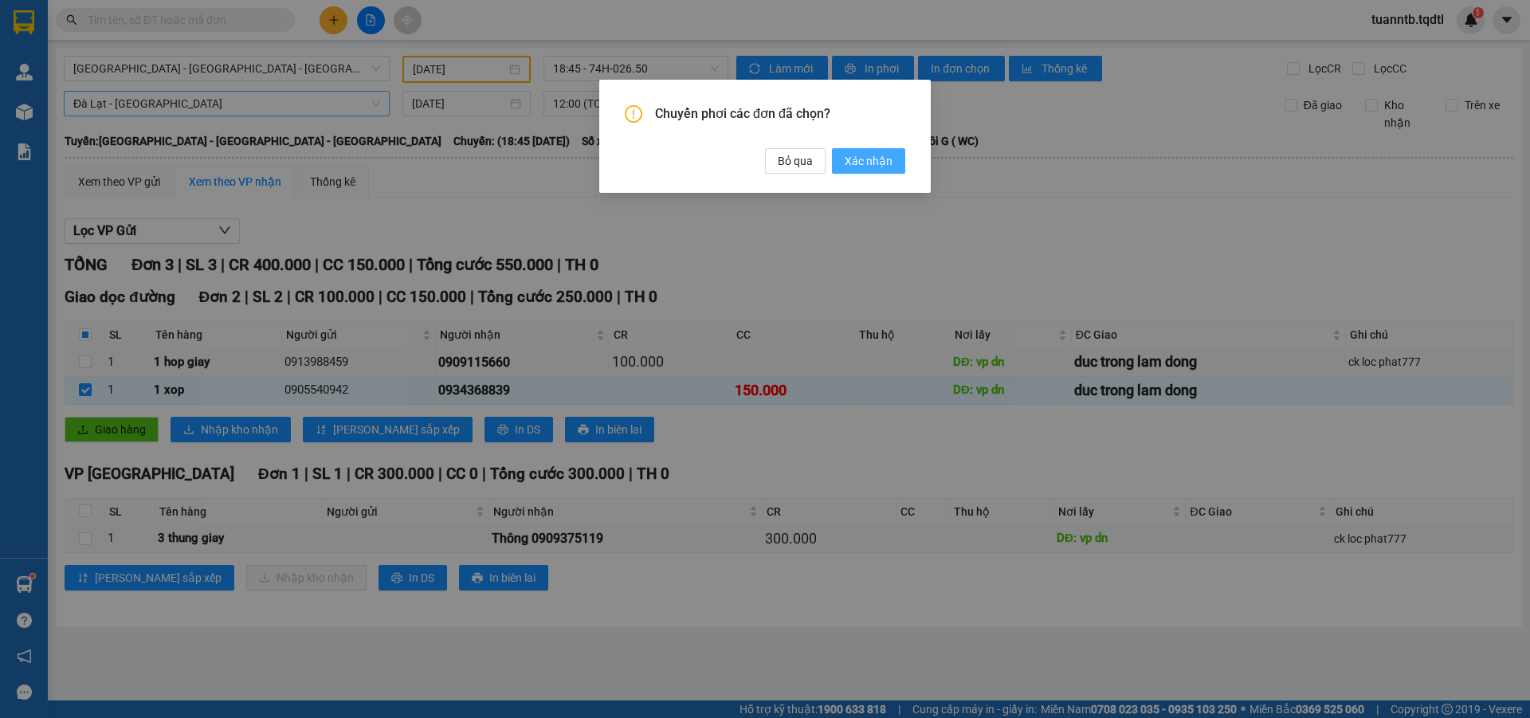
click at [861, 164] on span "Xác nhận" at bounding box center [869, 161] width 48 height 18
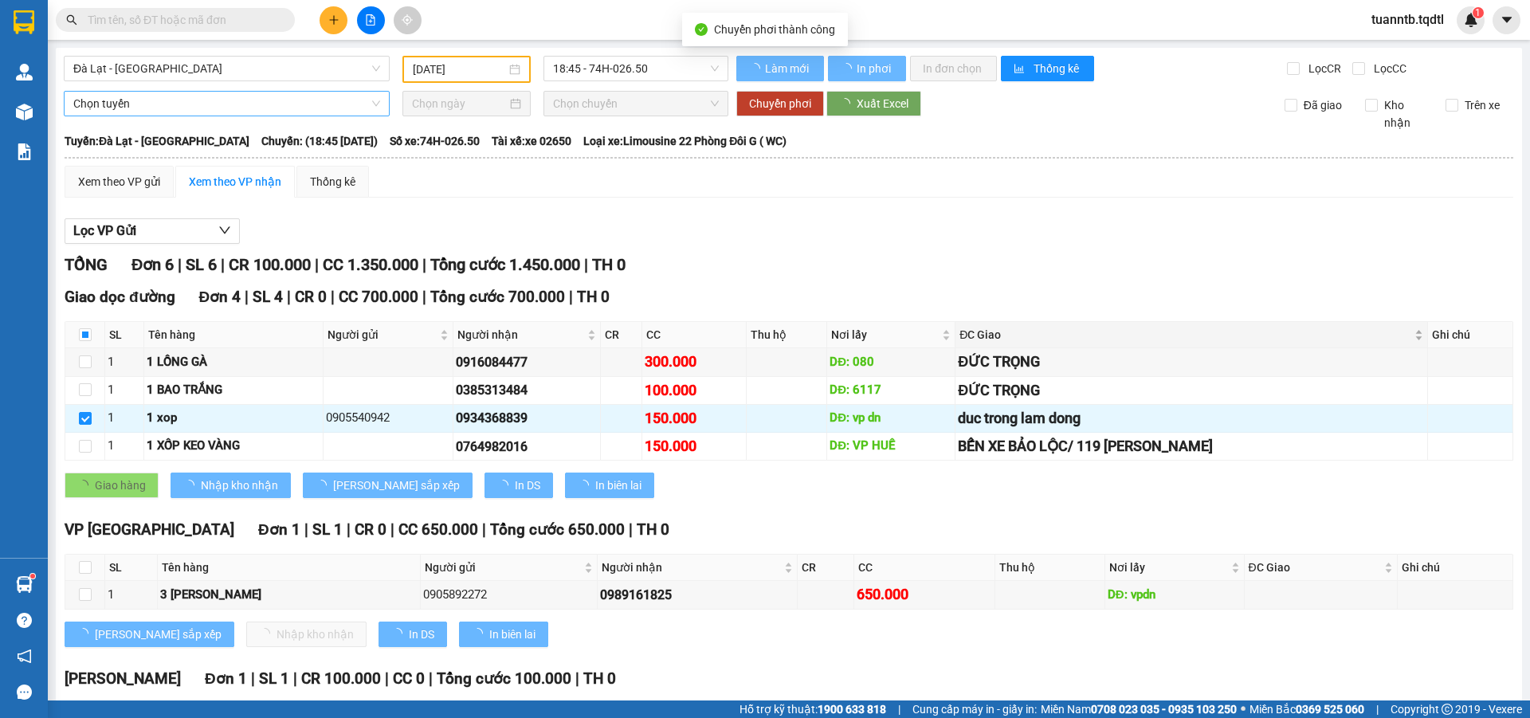
type input "[DATE]"
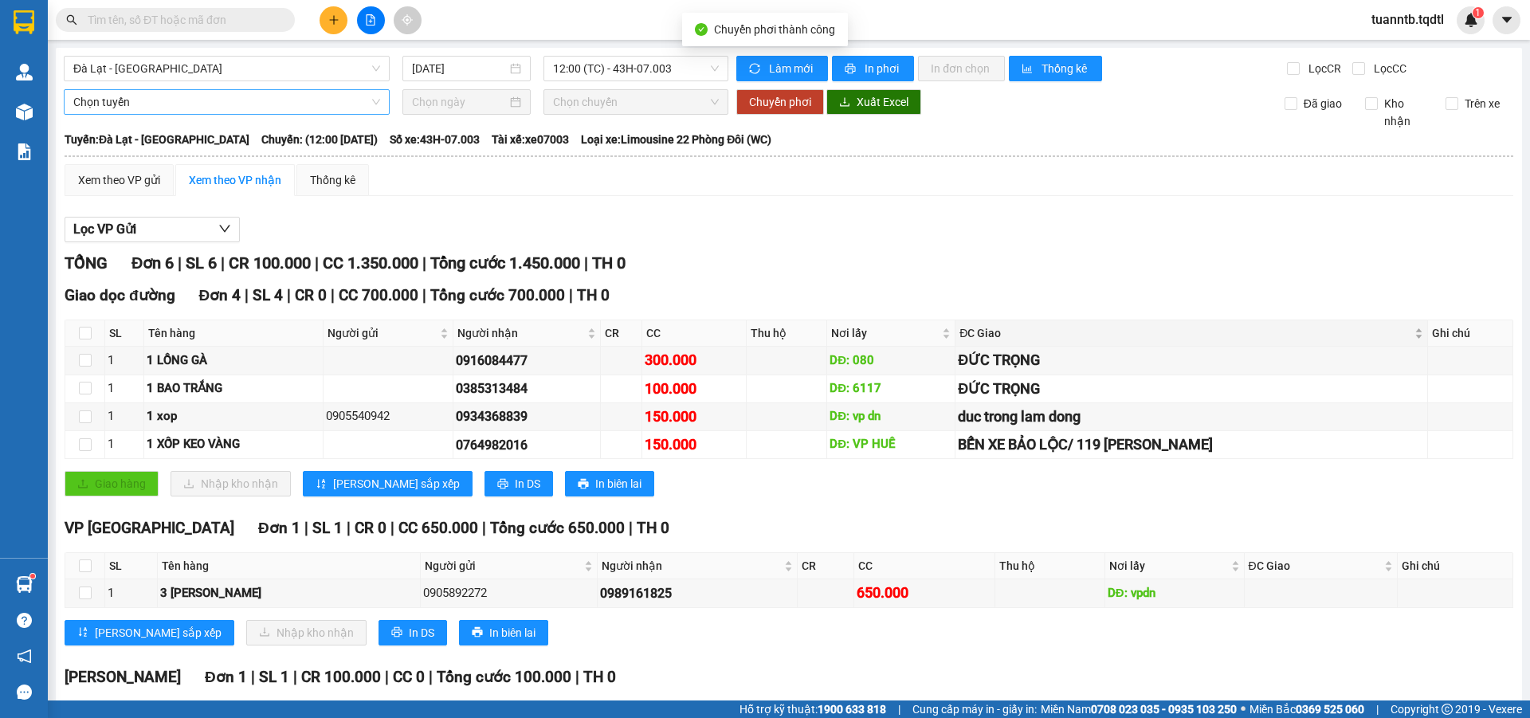
checkbox input "false"
click at [284, 74] on span "Đà Lạt - [GEOGRAPHIC_DATA]" at bounding box center [226, 69] width 307 height 24
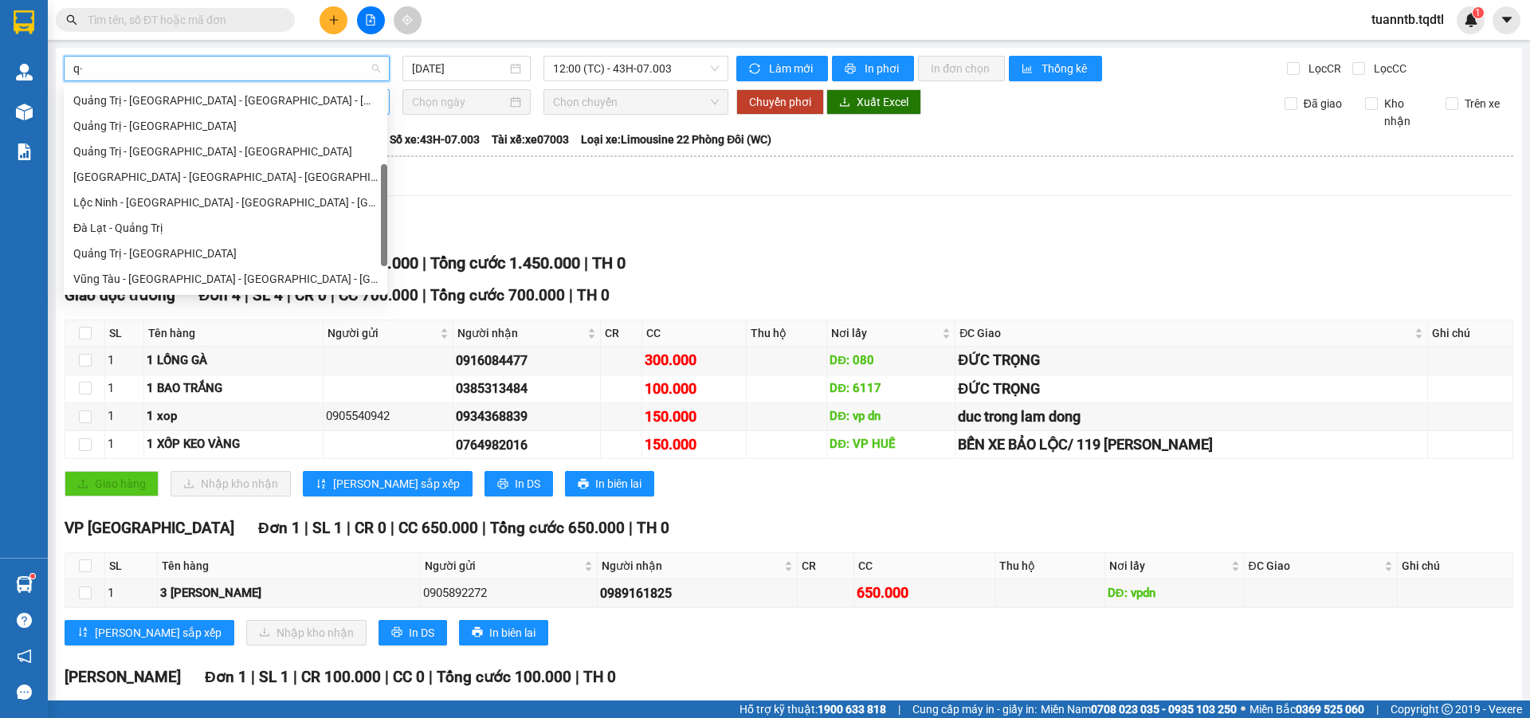
type input "q"
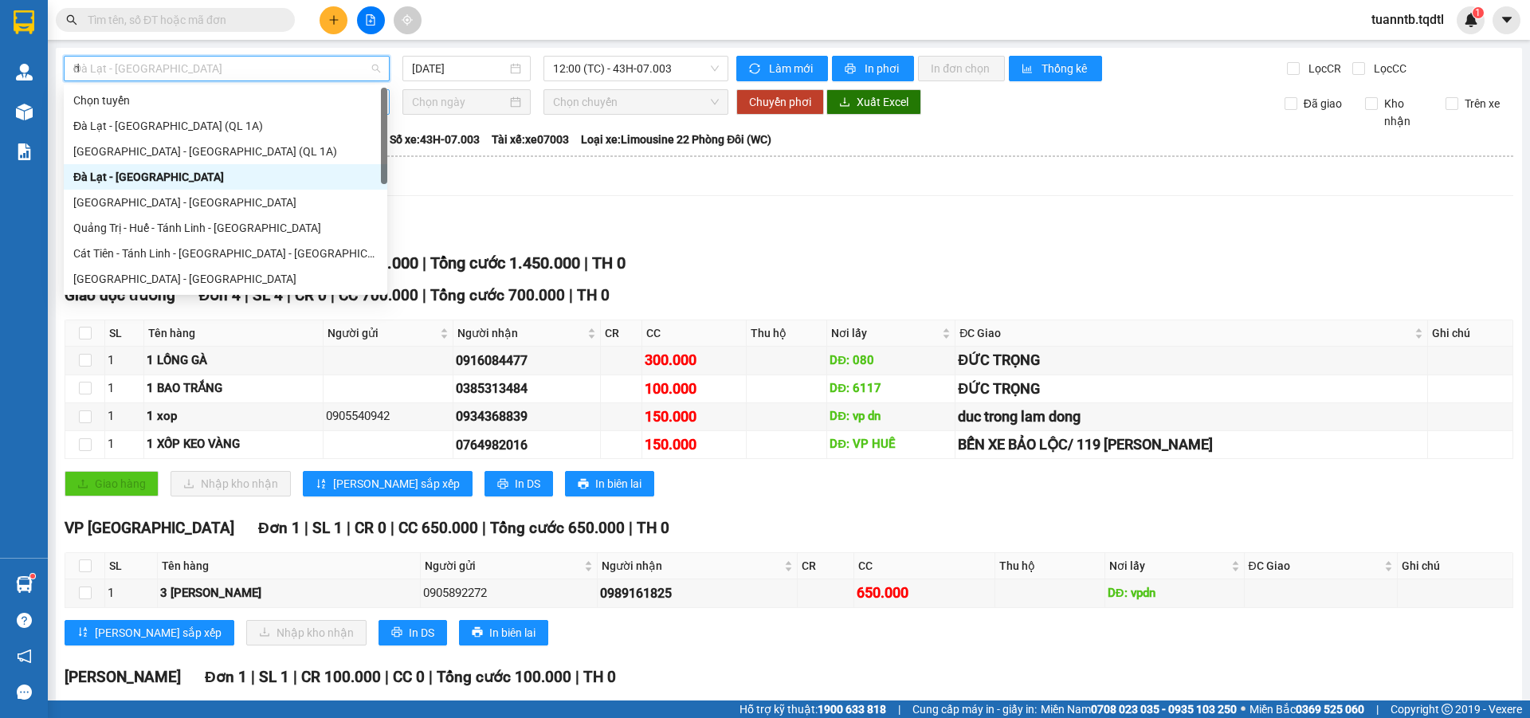
type input "da"
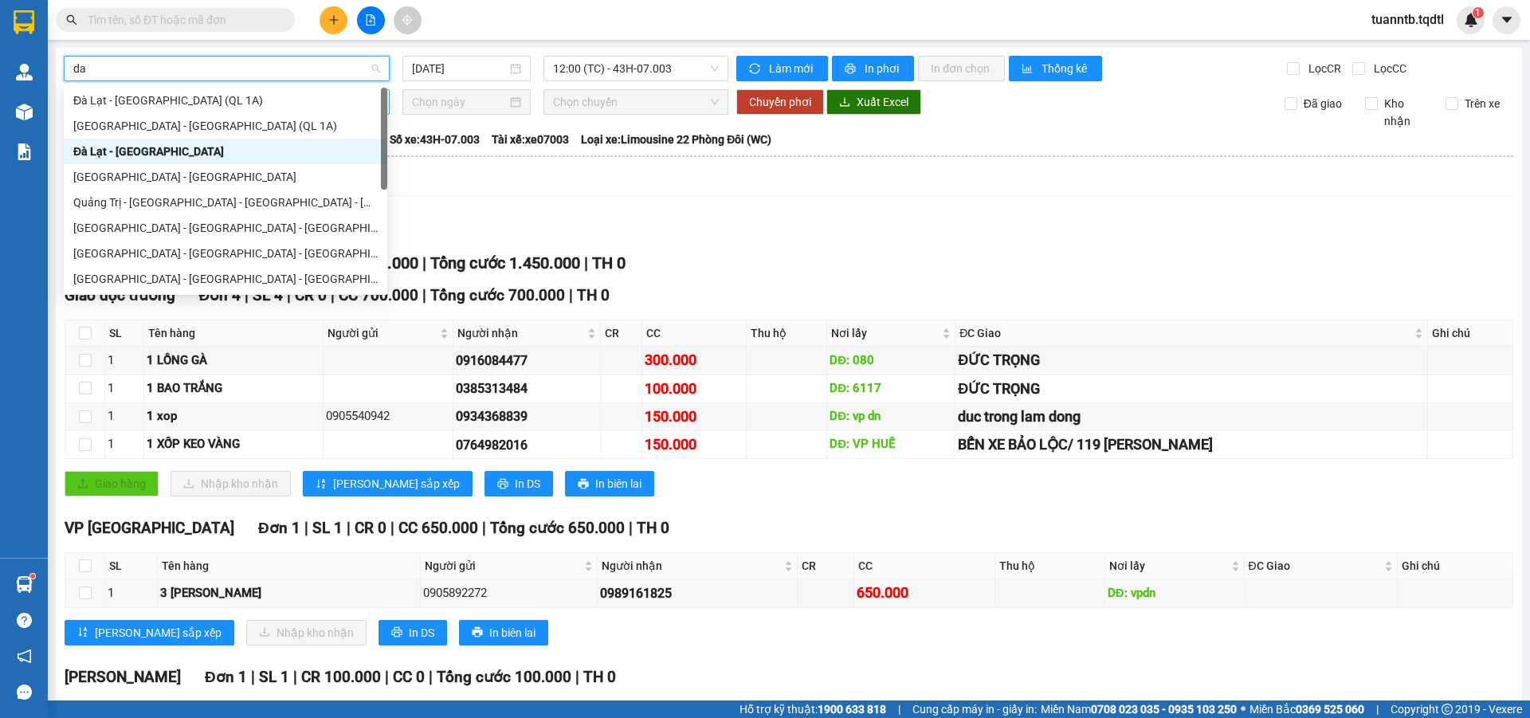
scroll to position [102, 0]
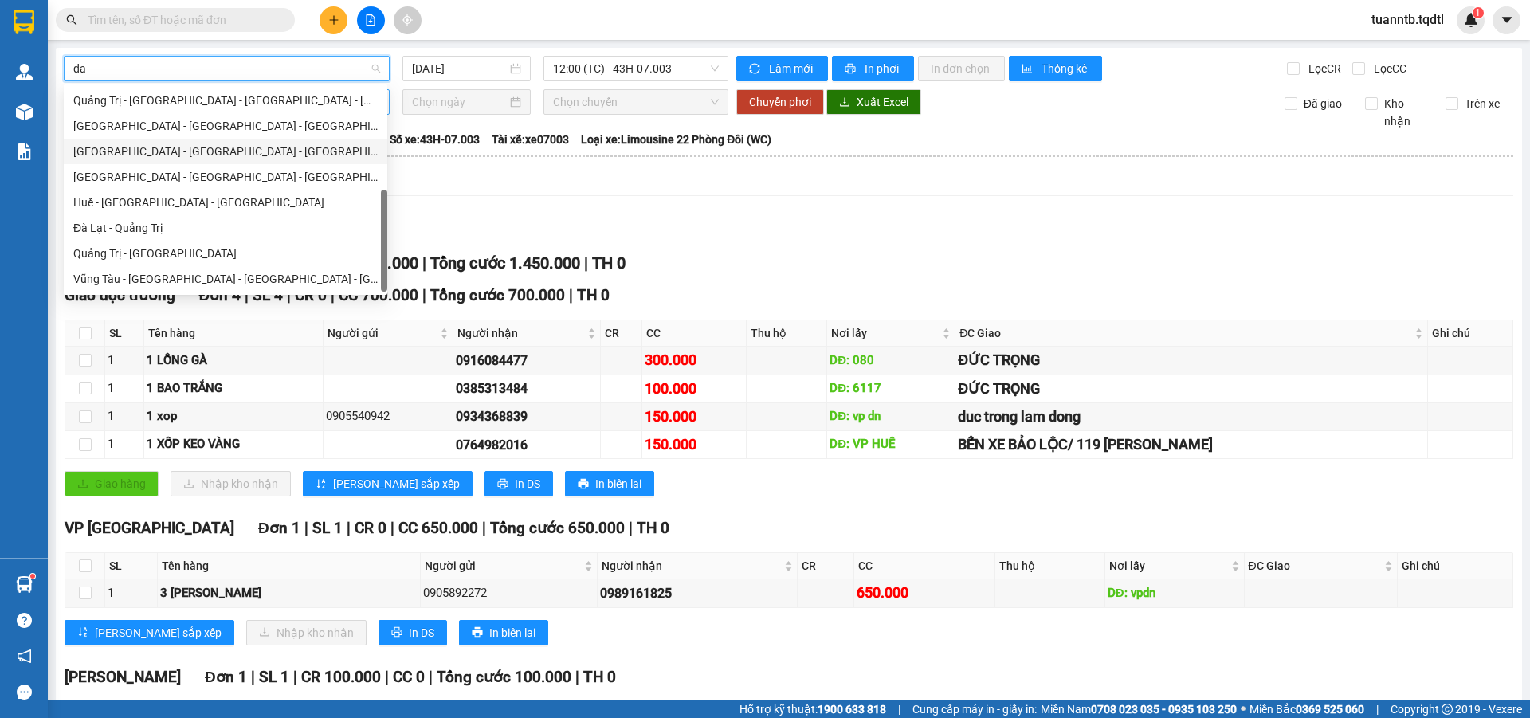
click at [147, 151] on div "[GEOGRAPHIC_DATA] - [GEOGRAPHIC_DATA] - [GEOGRAPHIC_DATA]" at bounding box center [225, 152] width 304 height 18
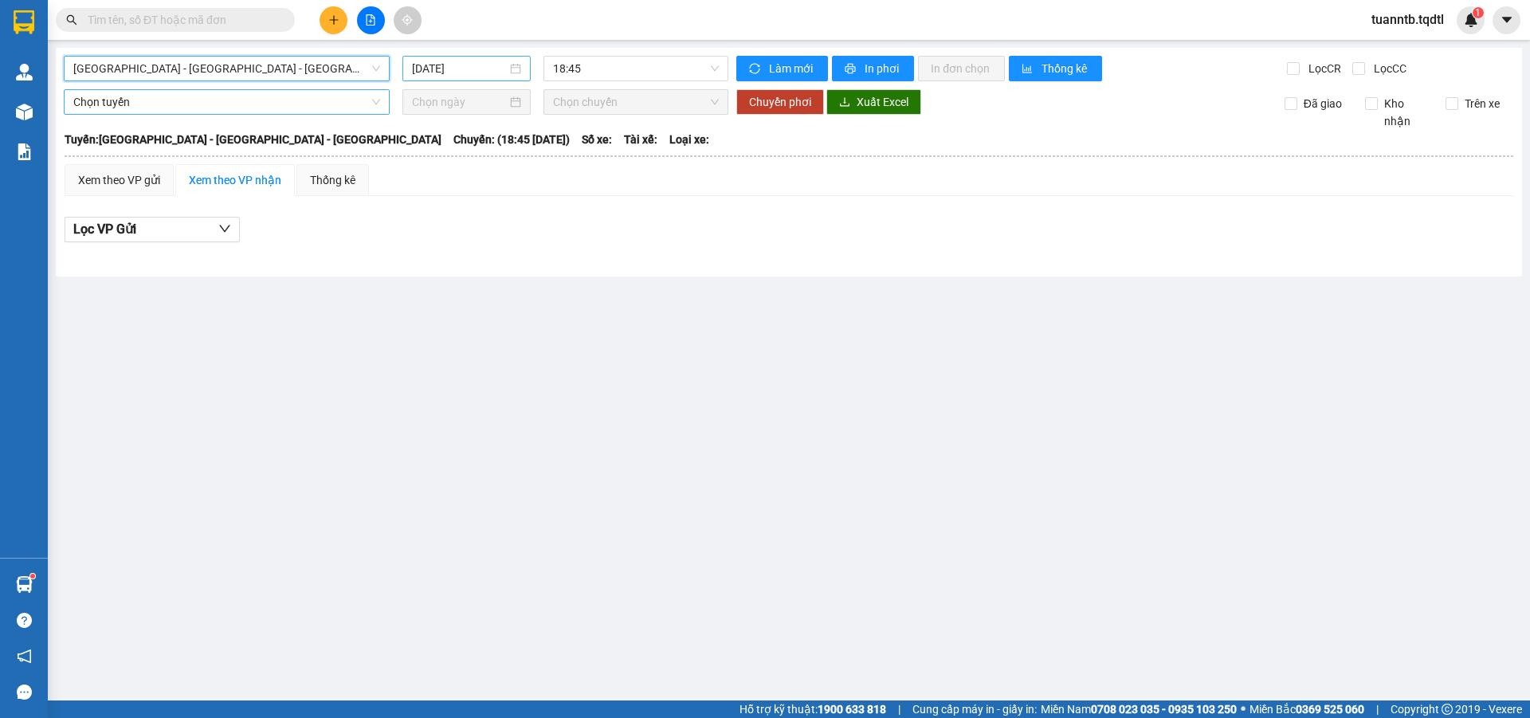
click at [451, 67] on input "[DATE]" at bounding box center [459, 69] width 95 height 18
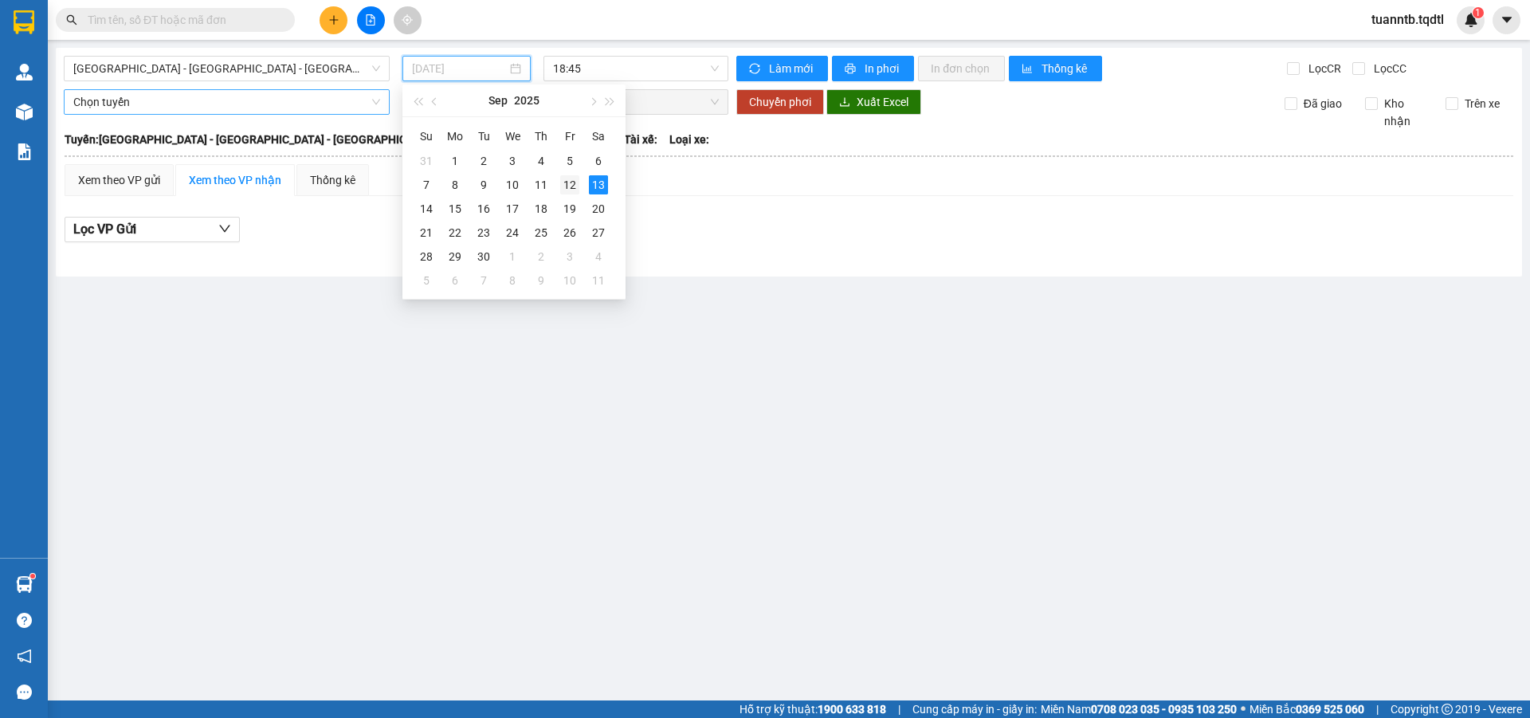
click at [570, 189] on div "12" at bounding box center [569, 184] width 19 height 19
type input "[DATE]"
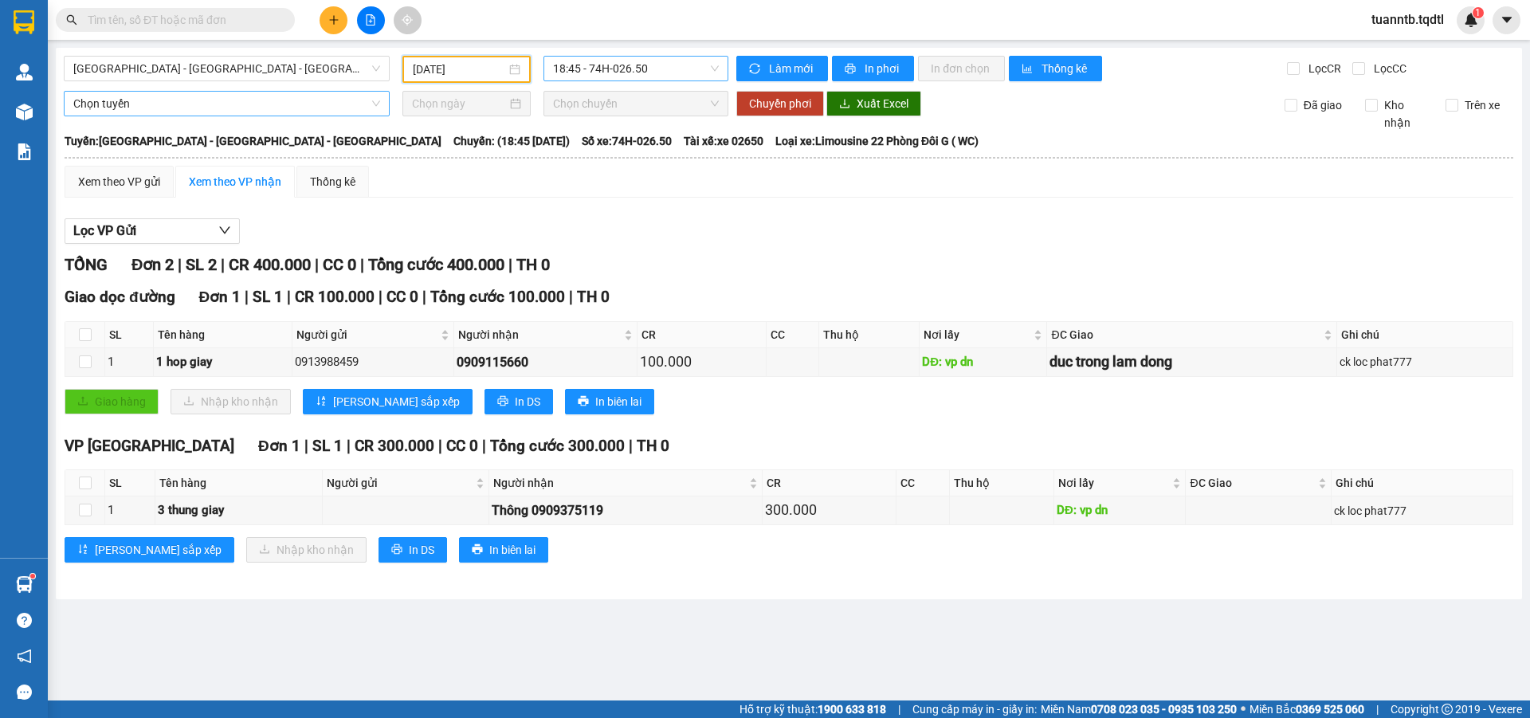
click at [622, 73] on span "18:45 - 74H-026.50" at bounding box center [636, 69] width 166 height 24
click at [867, 253] on div "Lọc VP Gửi TỔNG Đơn 2 | SL 2 | CR 400.000 | CC 0 | Tổng cước 400.000 | TH 0 Gi…" at bounding box center [789, 396] width 1449 height 372
click at [82, 341] on input "checkbox" at bounding box center [85, 334] width 13 height 13
checkbox input "true"
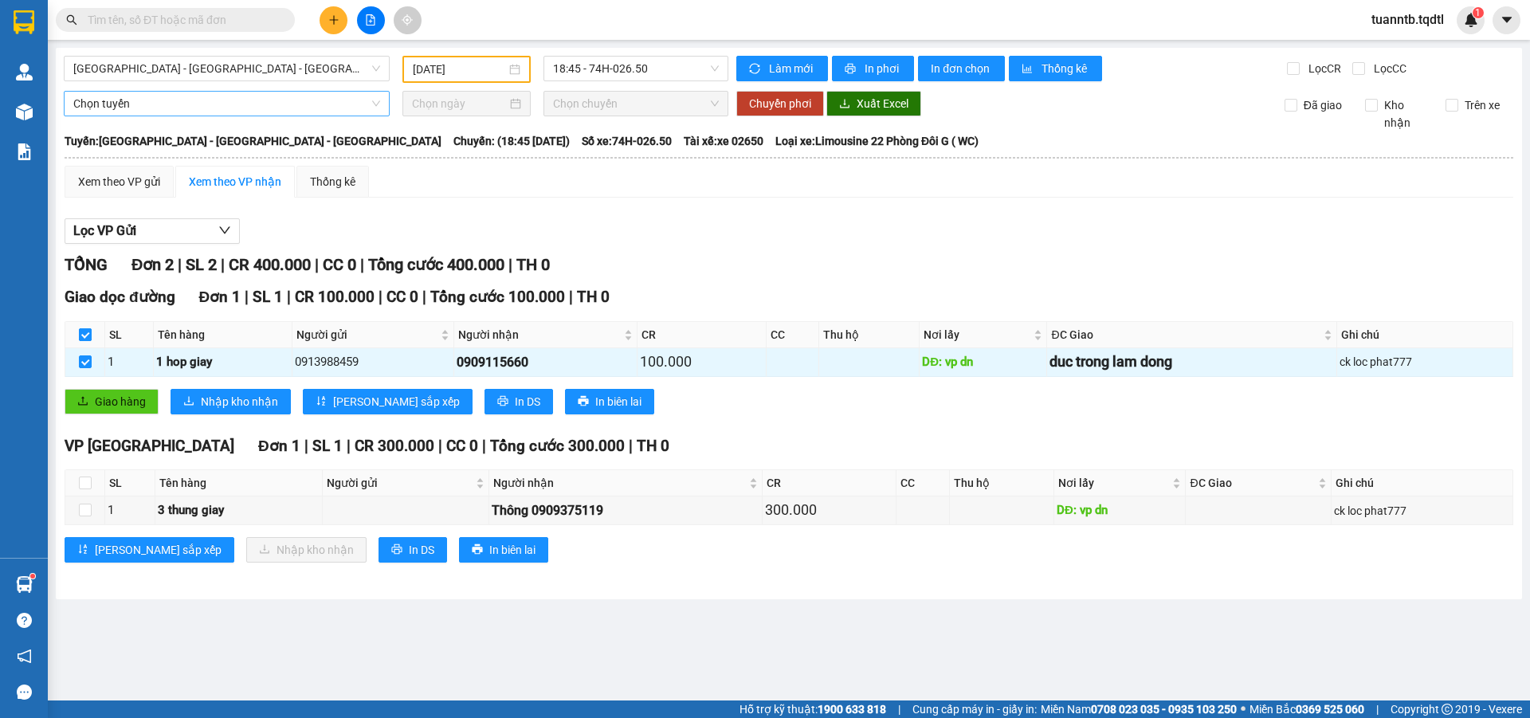
click at [84, 342] on label at bounding box center [85, 335] width 13 height 18
click at [84, 341] on input "checkbox" at bounding box center [85, 334] width 13 height 13
checkbox input "false"
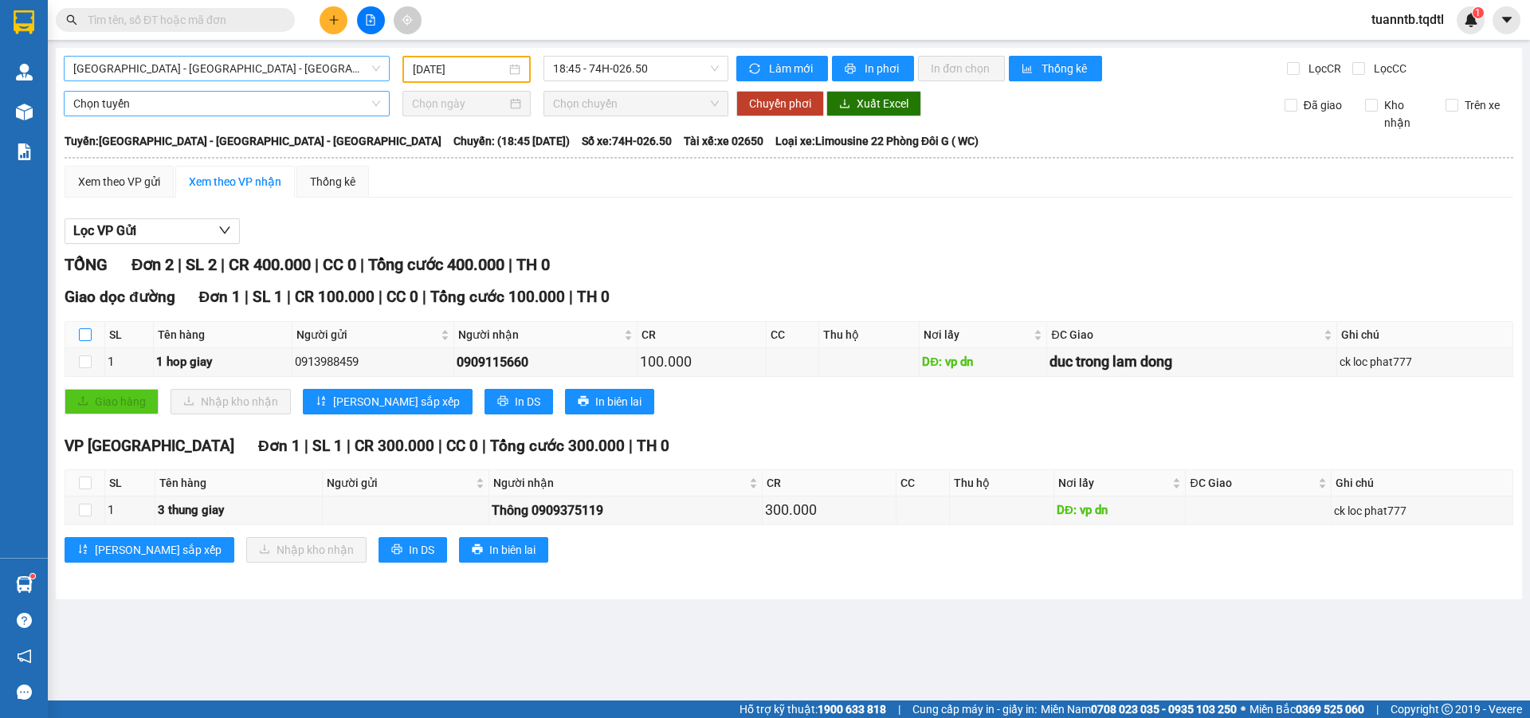
click at [136, 80] on span "[GEOGRAPHIC_DATA] - [GEOGRAPHIC_DATA] - [GEOGRAPHIC_DATA]" at bounding box center [226, 69] width 307 height 24
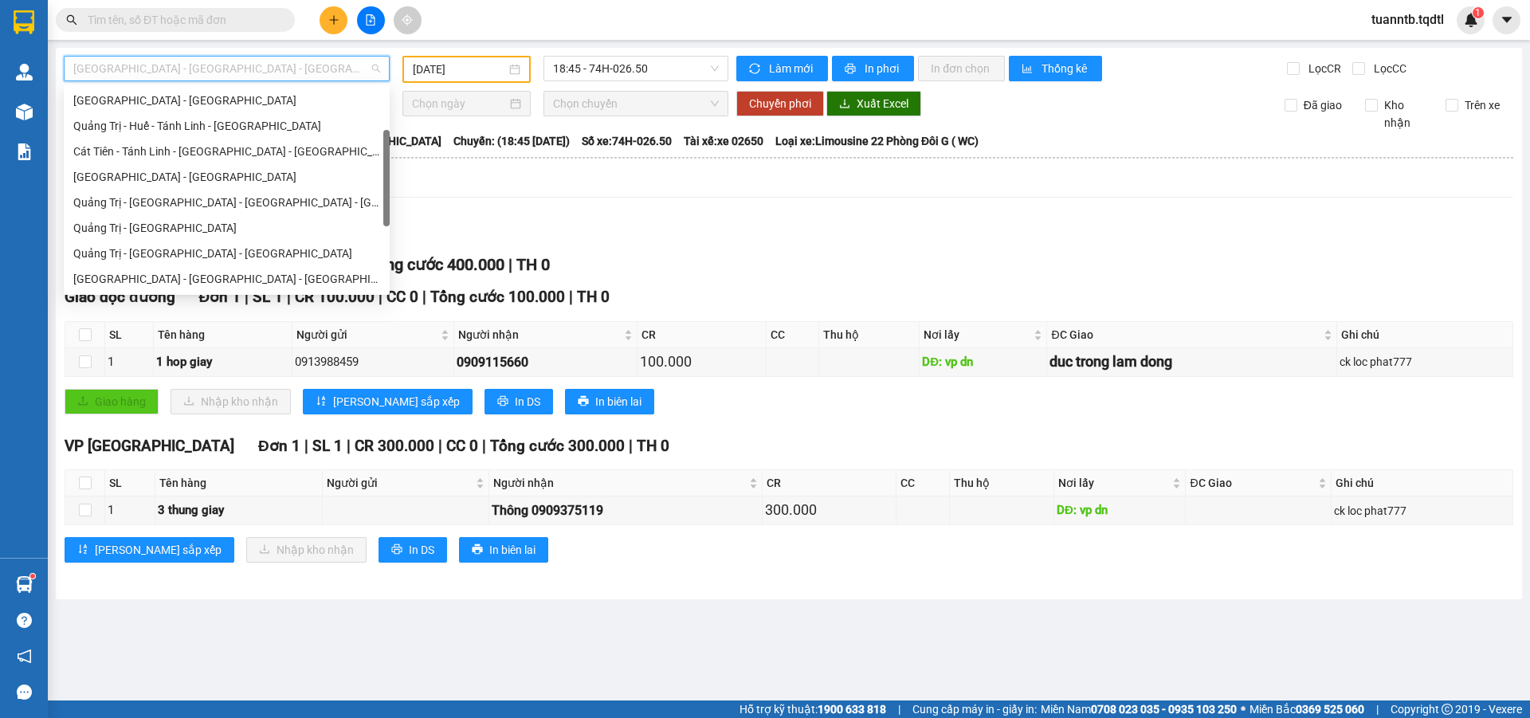
scroll to position [127, 0]
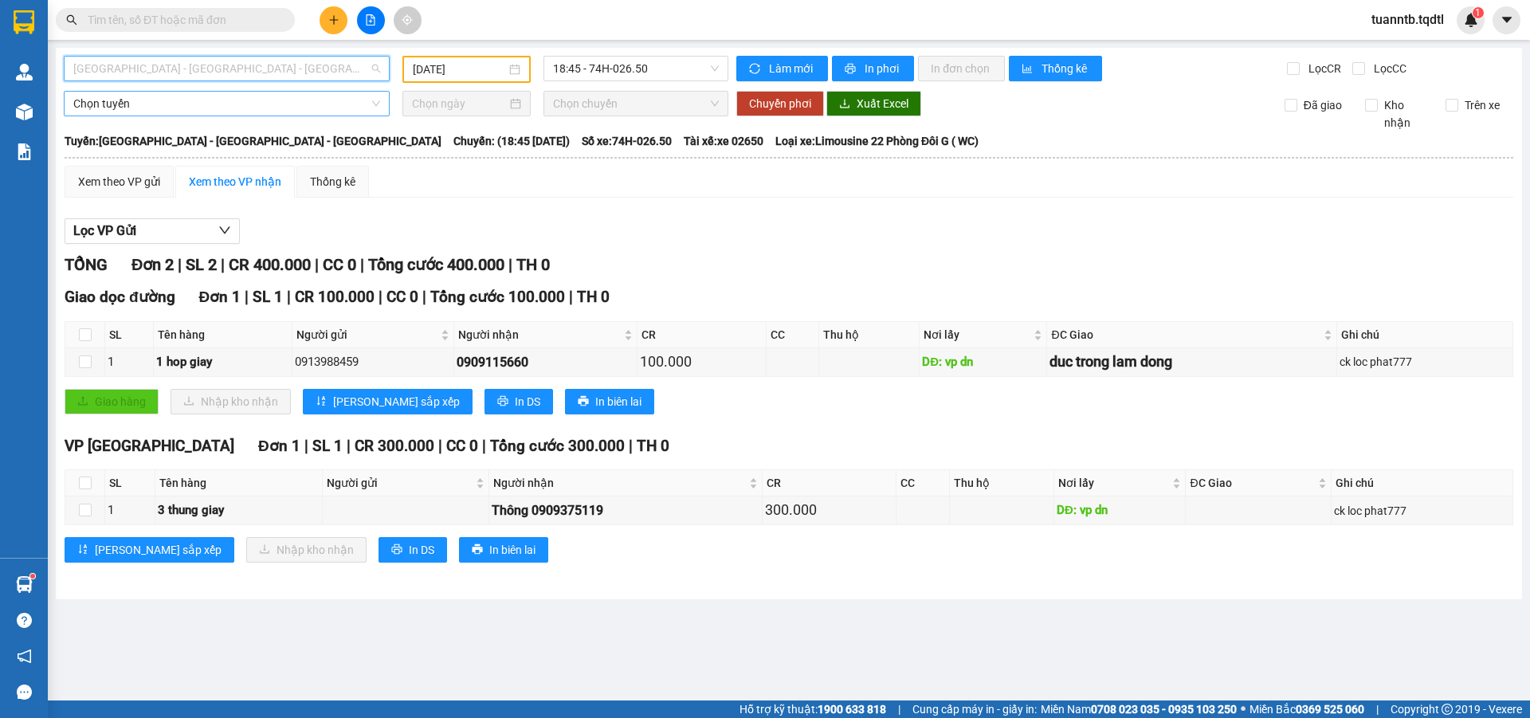
click at [294, 73] on span "[GEOGRAPHIC_DATA] - [GEOGRAPHIC_DATA] - [GEOGRAPHIC_DATA]" at bounding box center [226, 69] width 307 height 24
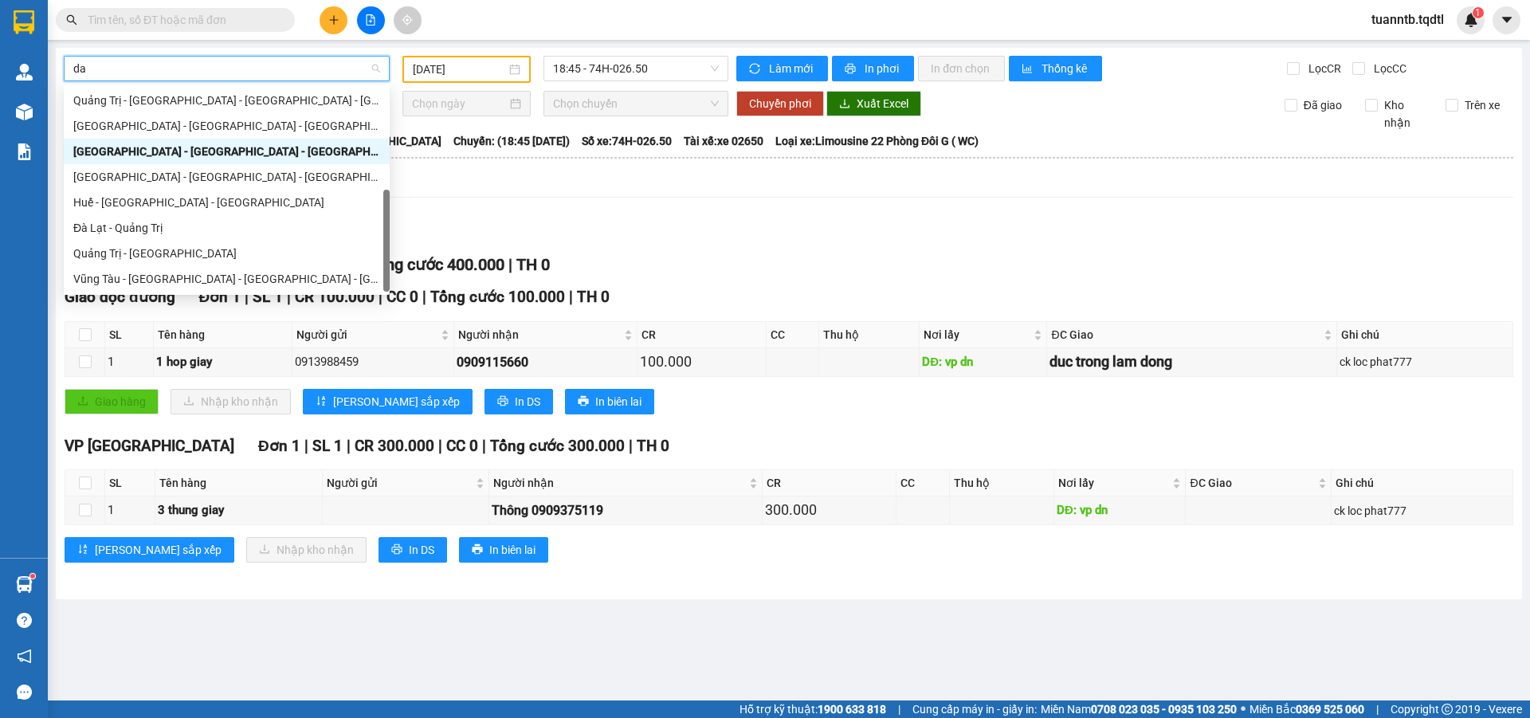
scroll to position [102, 0]
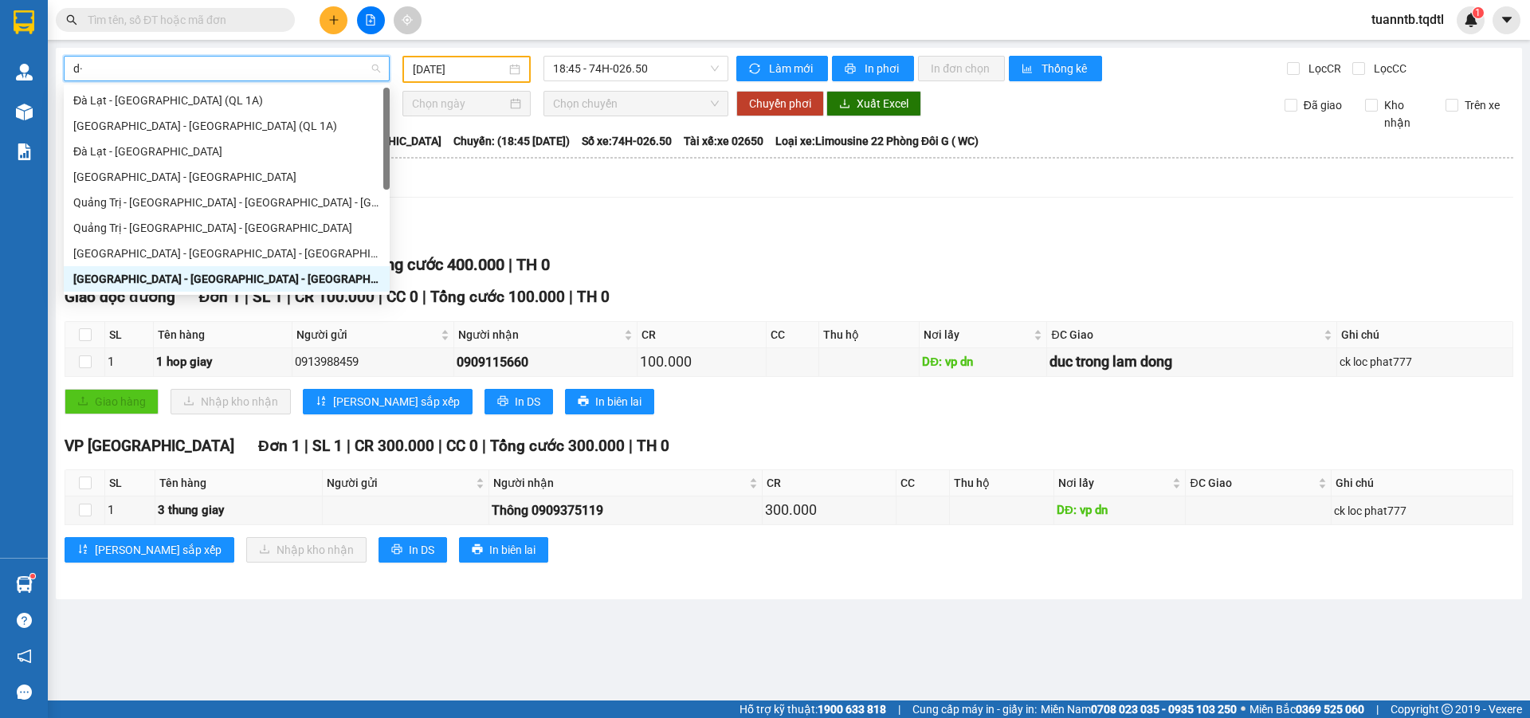
type input "d"
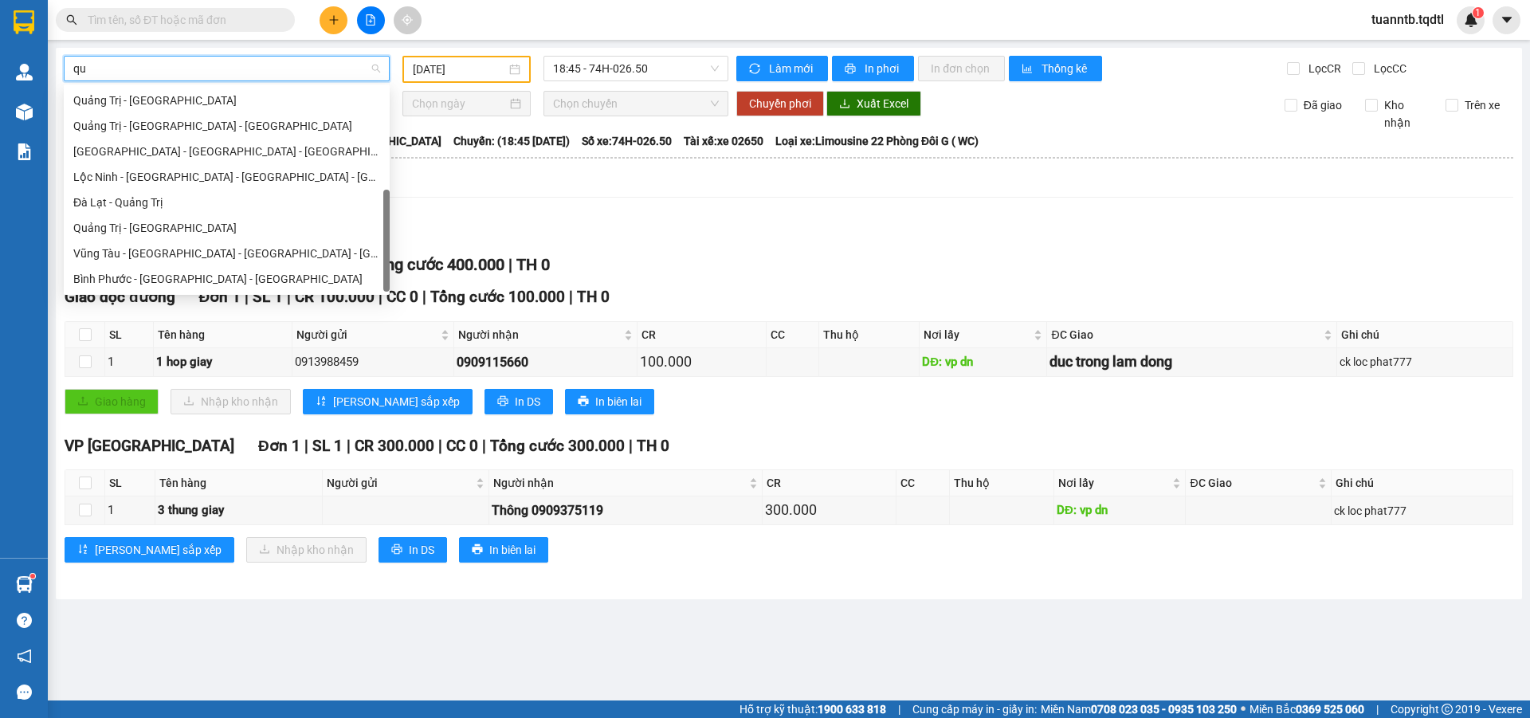
type input "qua"
click at [140, 226] on div "Quảng Trị - [GEOGRAPHIC_DATA]" at bounding box center [226, 228] width 307 height 18
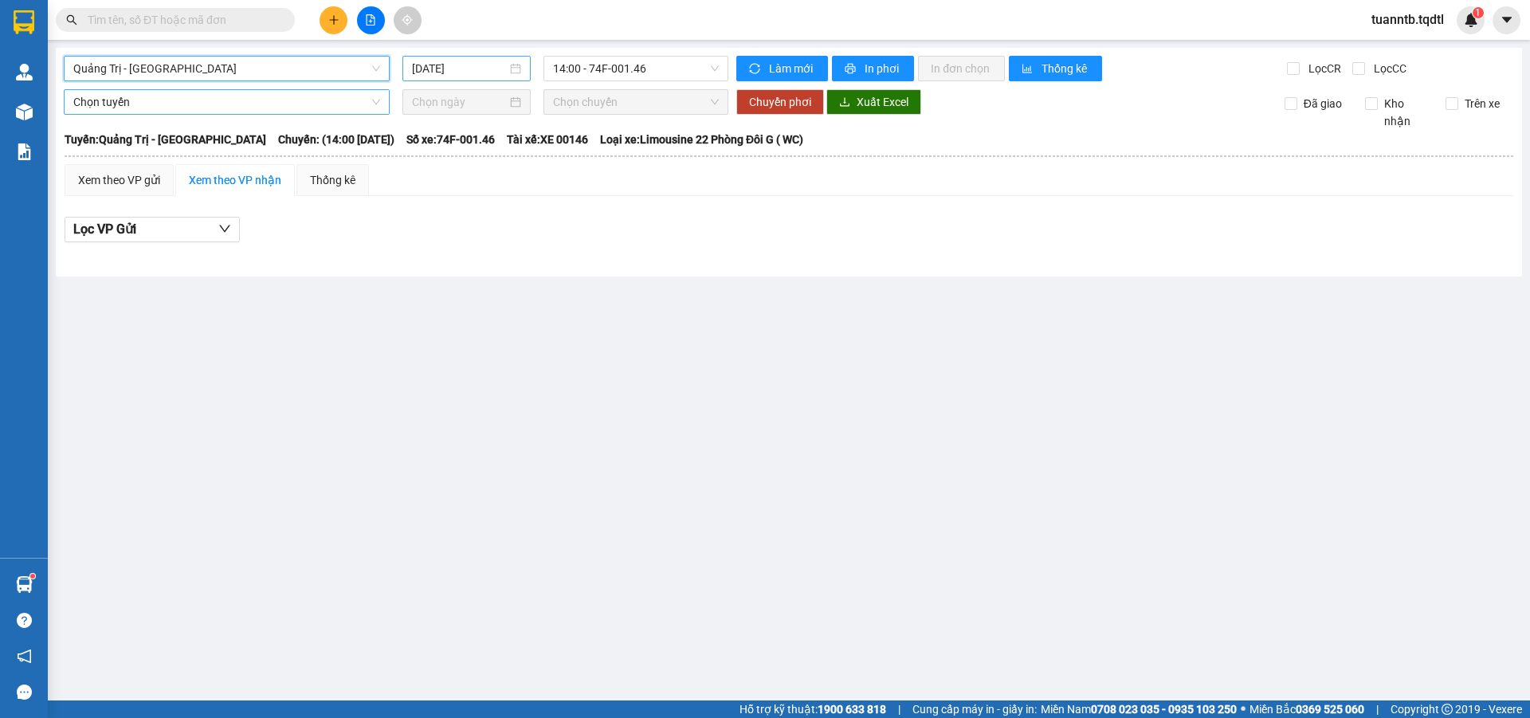
click at [440, 74] on input "[DATE]" at bounding box center [459, 69] width 95 height 18
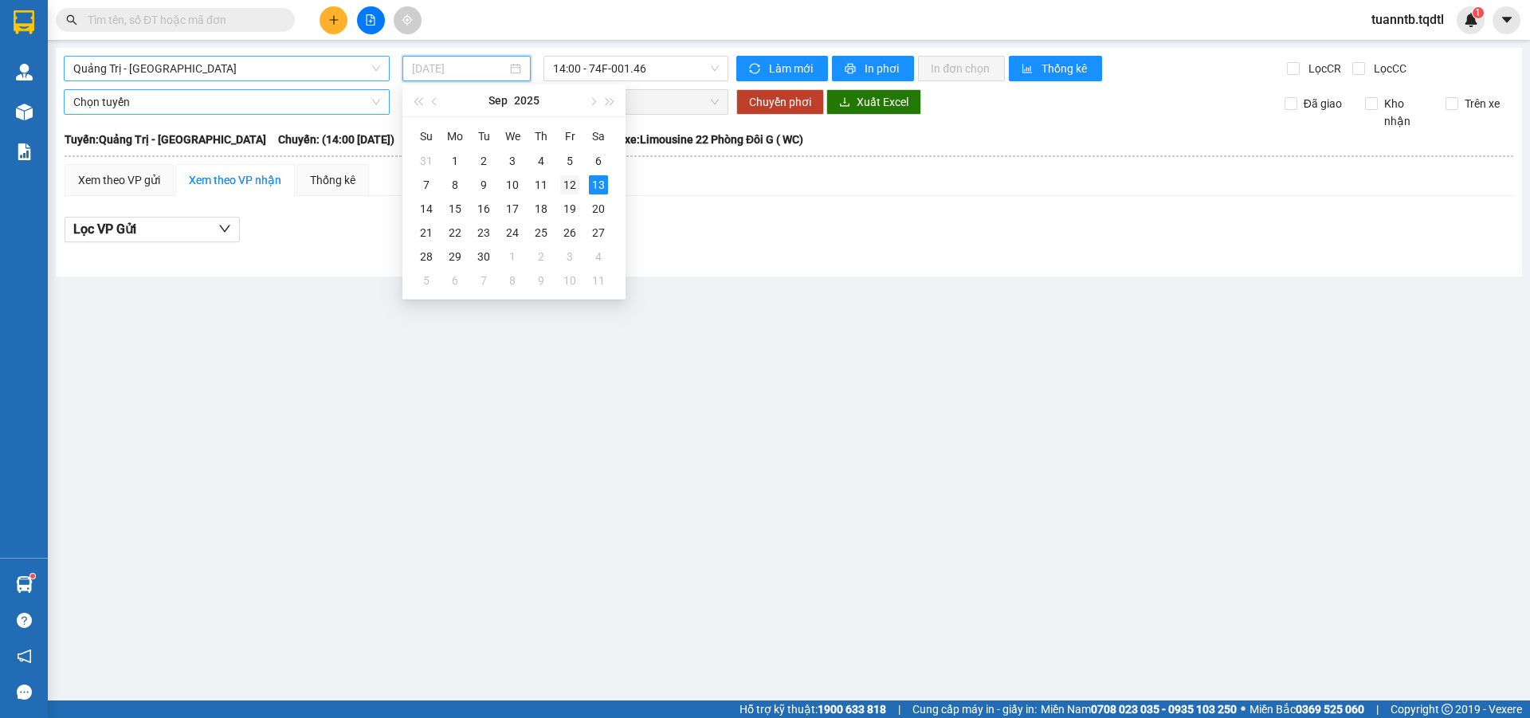
click at [568, 189] on div "12" at bounding box center [569, 184] width 19 height 19
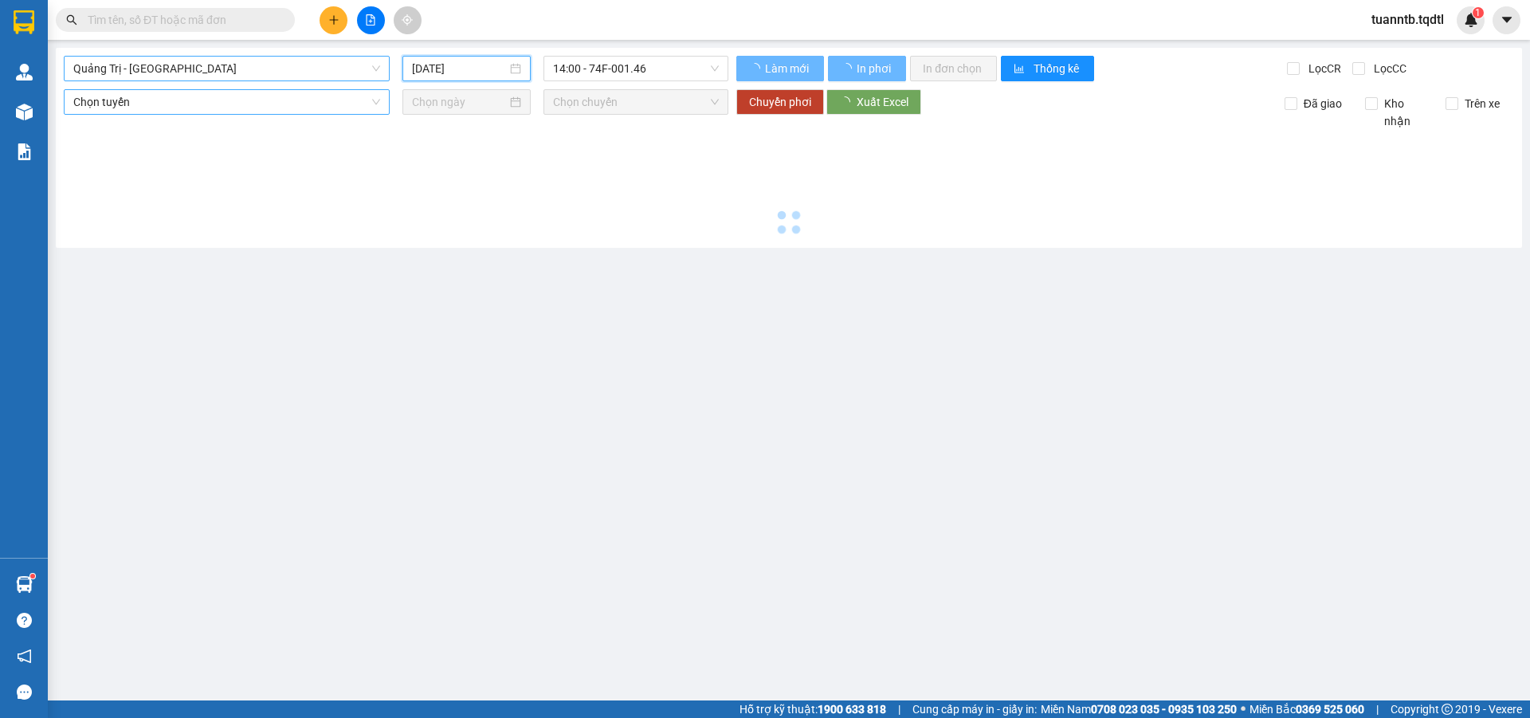
type input "[DATE]"
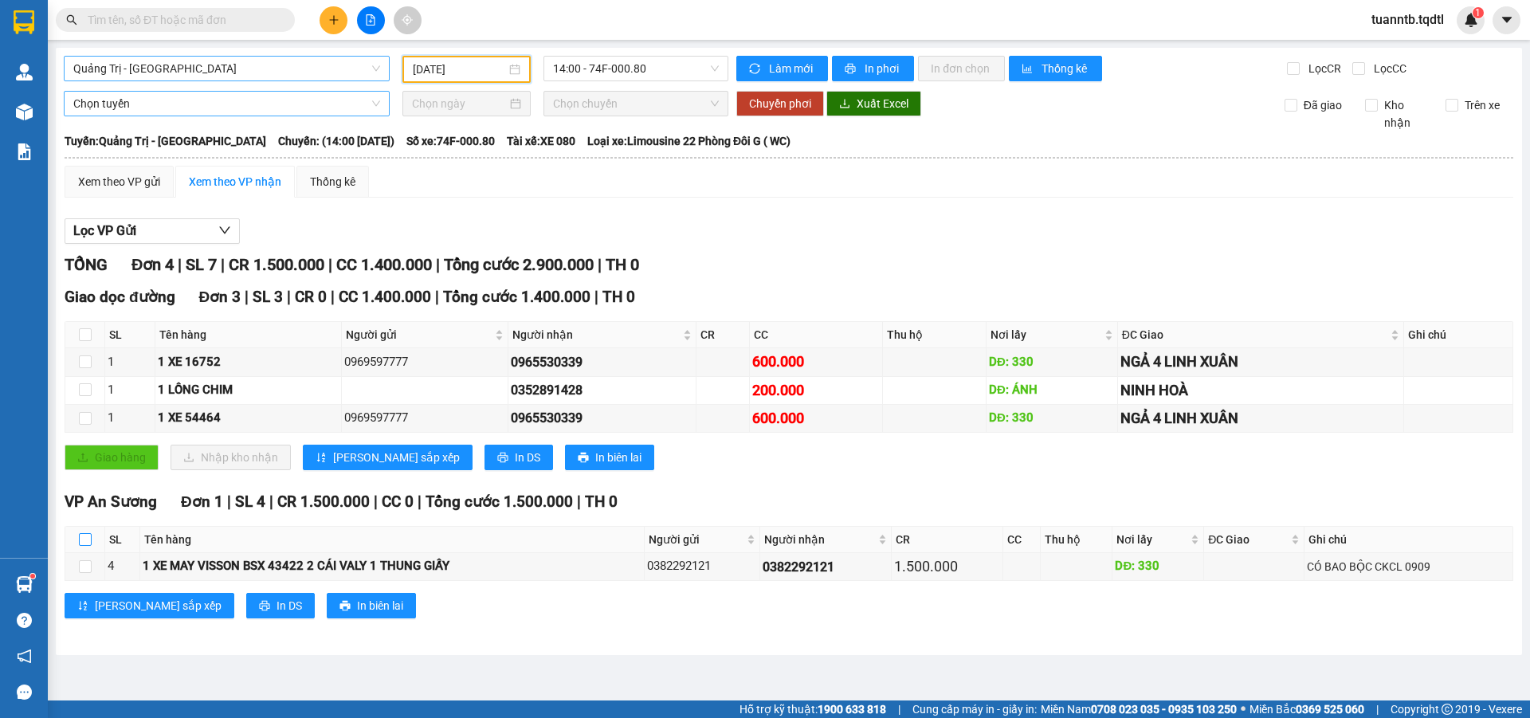
click at [80, 538] on input "checkbox" at bounding box center [85, 539] width 13 height 13
checkbox input "true"
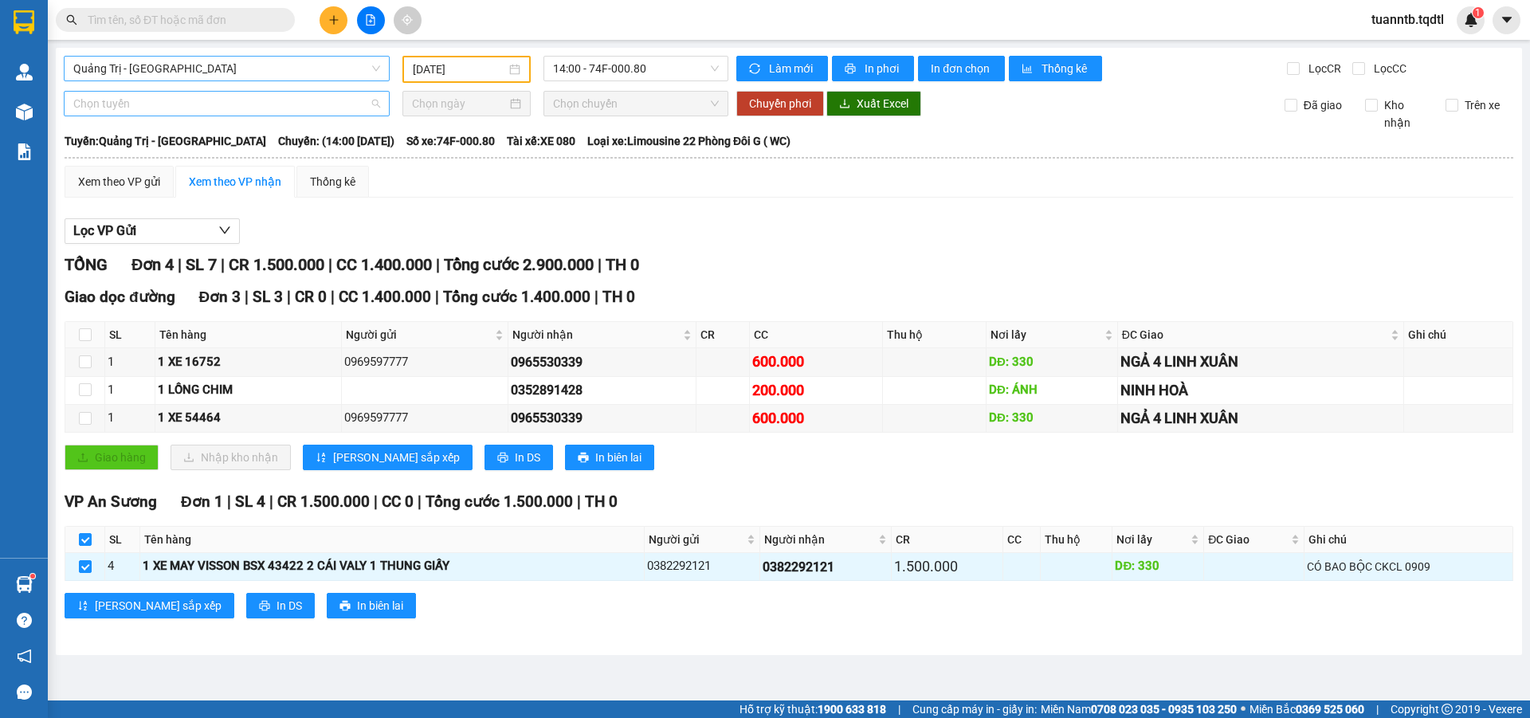
click at [150, 111] on span "Chọn tuyến" at bounding box center [226, 104] width 307 height 24
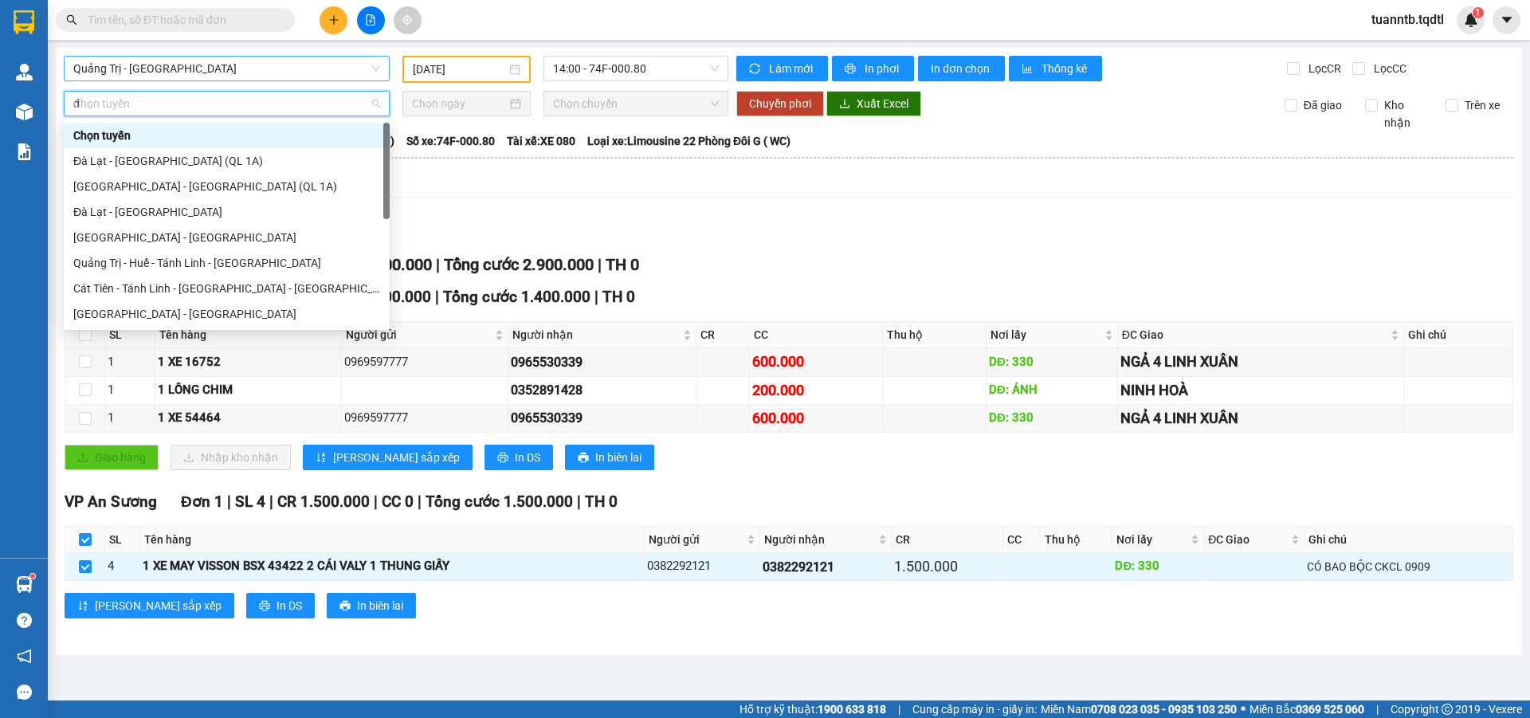
type input "da"
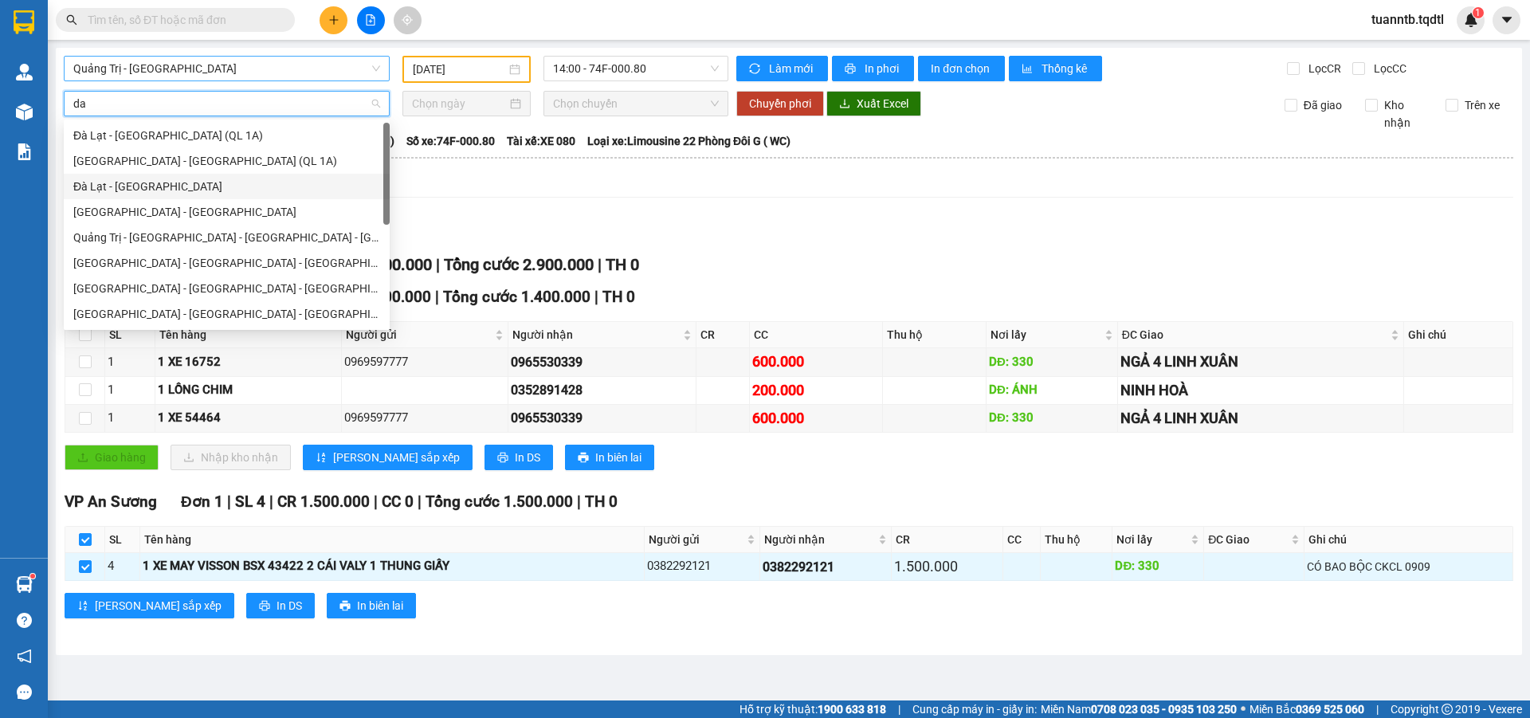
click at [164, 193] on div "Đà Lạt - [GEOGRAPHIC_DATA]" at bounding box center [226, 187] width 307 height 18
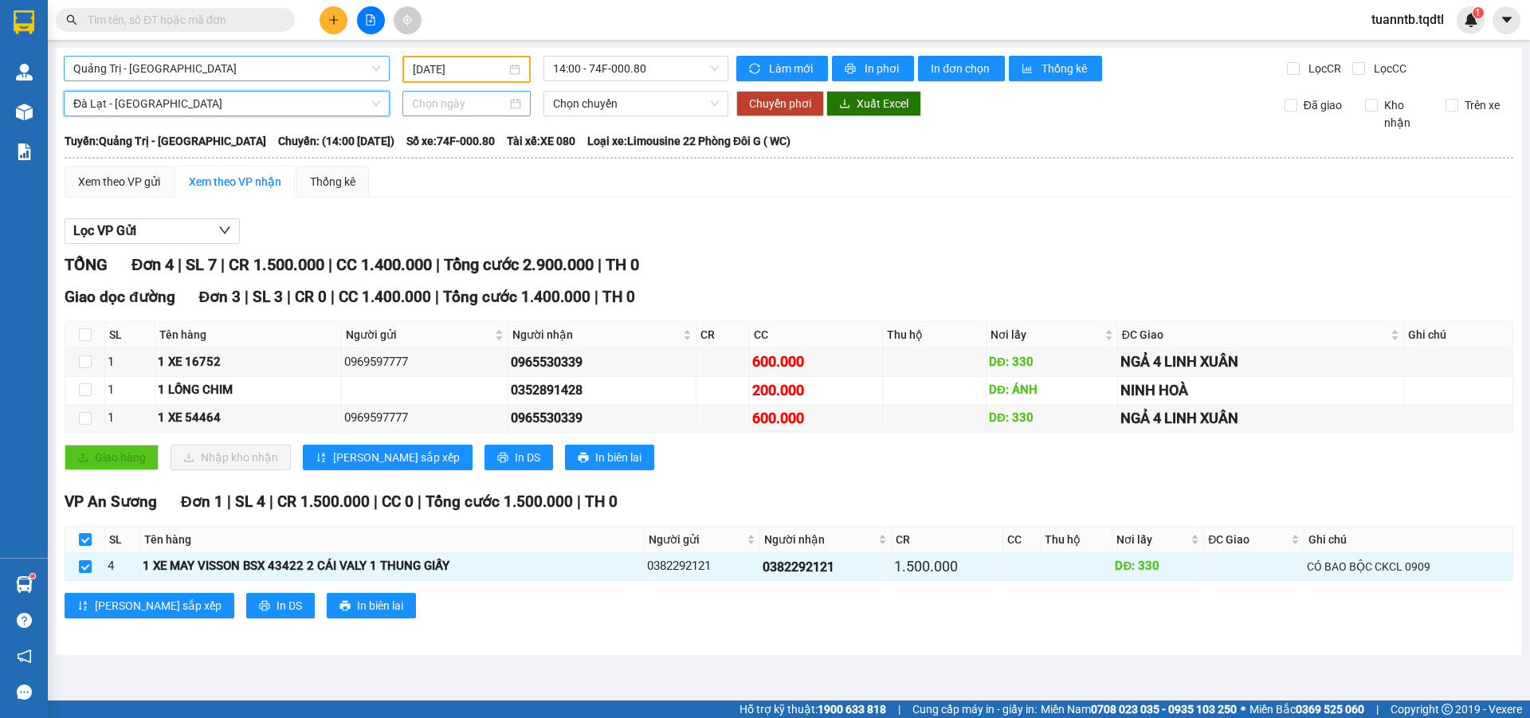
click at [433, 105] on input at bounding box center [459, 104] width 95 height 18
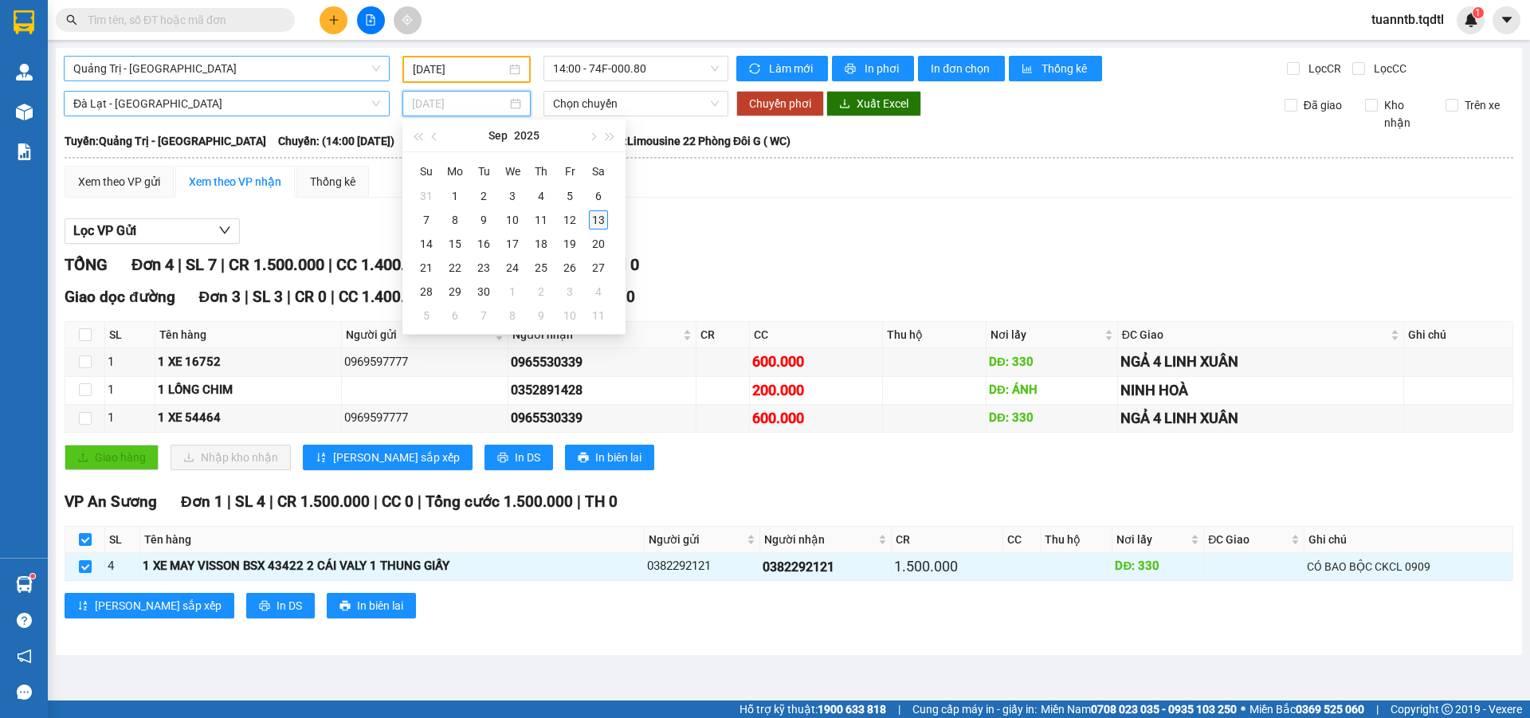
type input "[DATE]"
click at [598, 220] on div "13" at bounding box center [598, 219] width 19 height 19
type input "[DATE]"
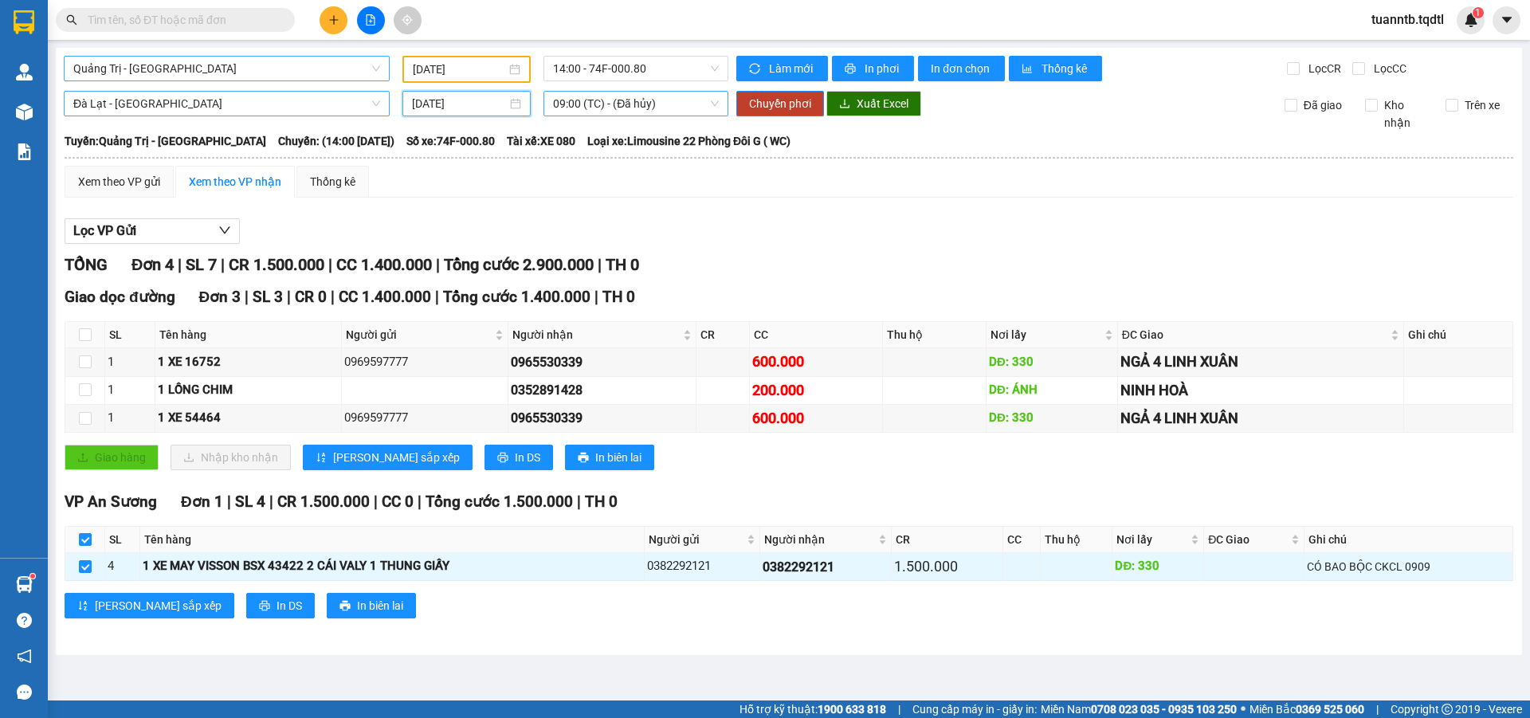
click at [622, 109] on span "09:00 (TC) - (Đã hủy)" at bounding box center [636, 104] width 166 height 24
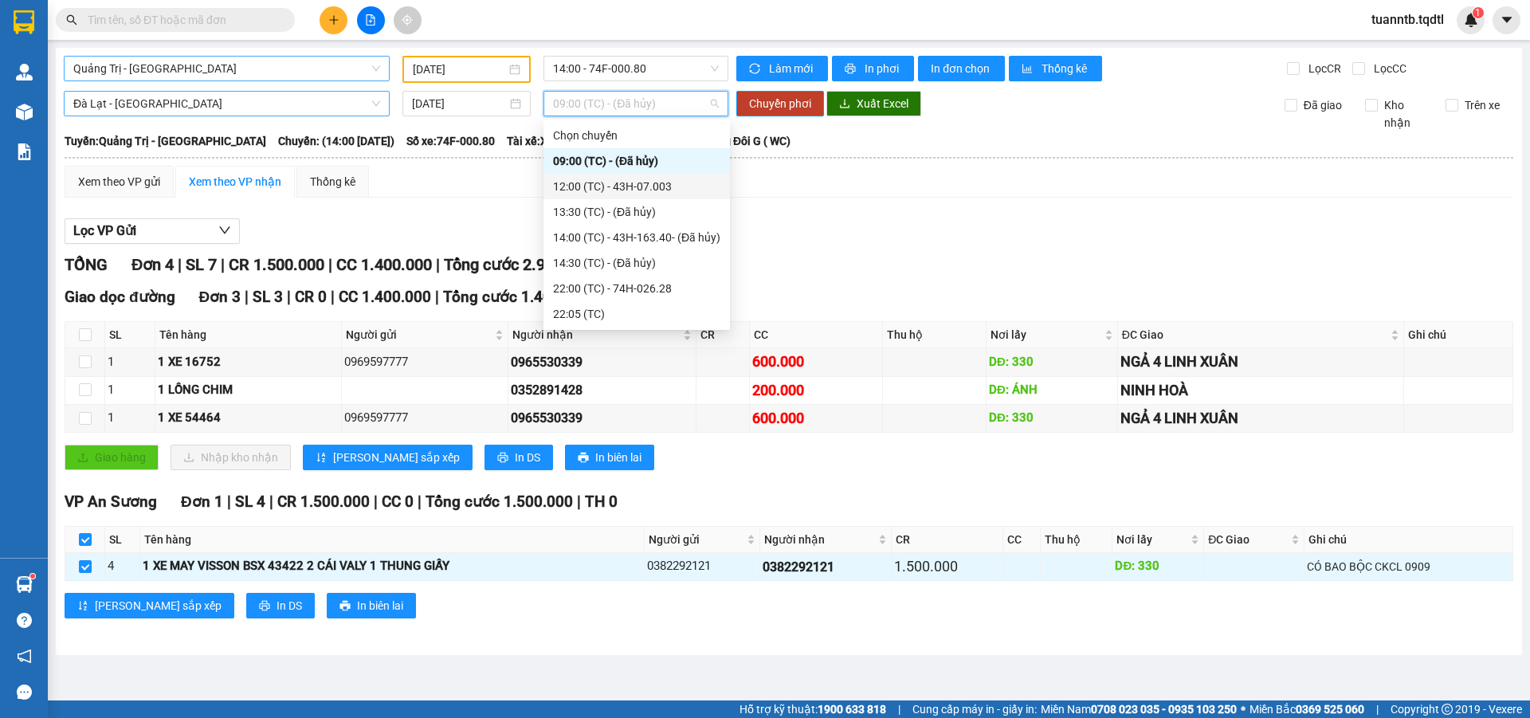
click at [653, 187] on div "12:00 (TC) - 43H-07.003" at bounding box center [636, 187] width 167 height 18
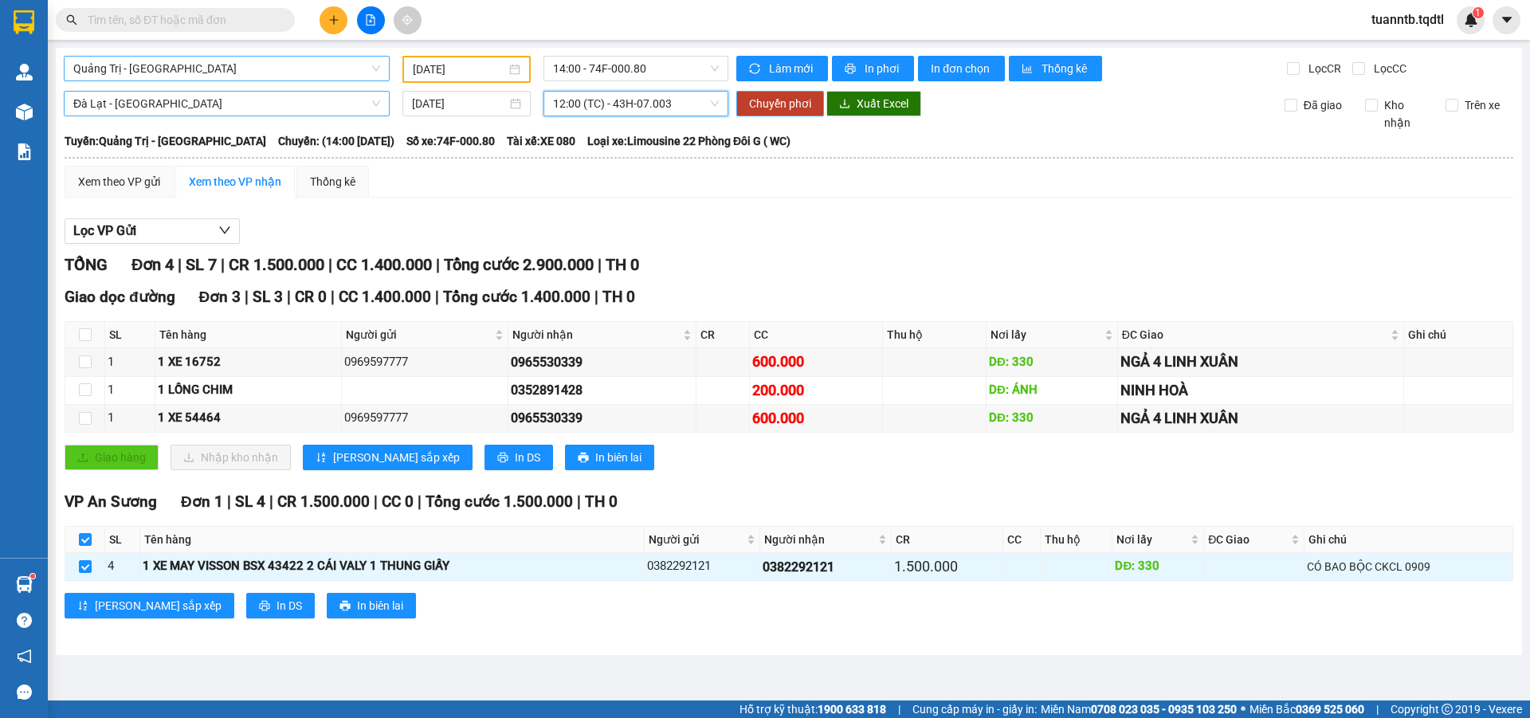
click at [784, 104] on span "Chuyển phơi" at bounding box center [780, 104] width 62 height 18
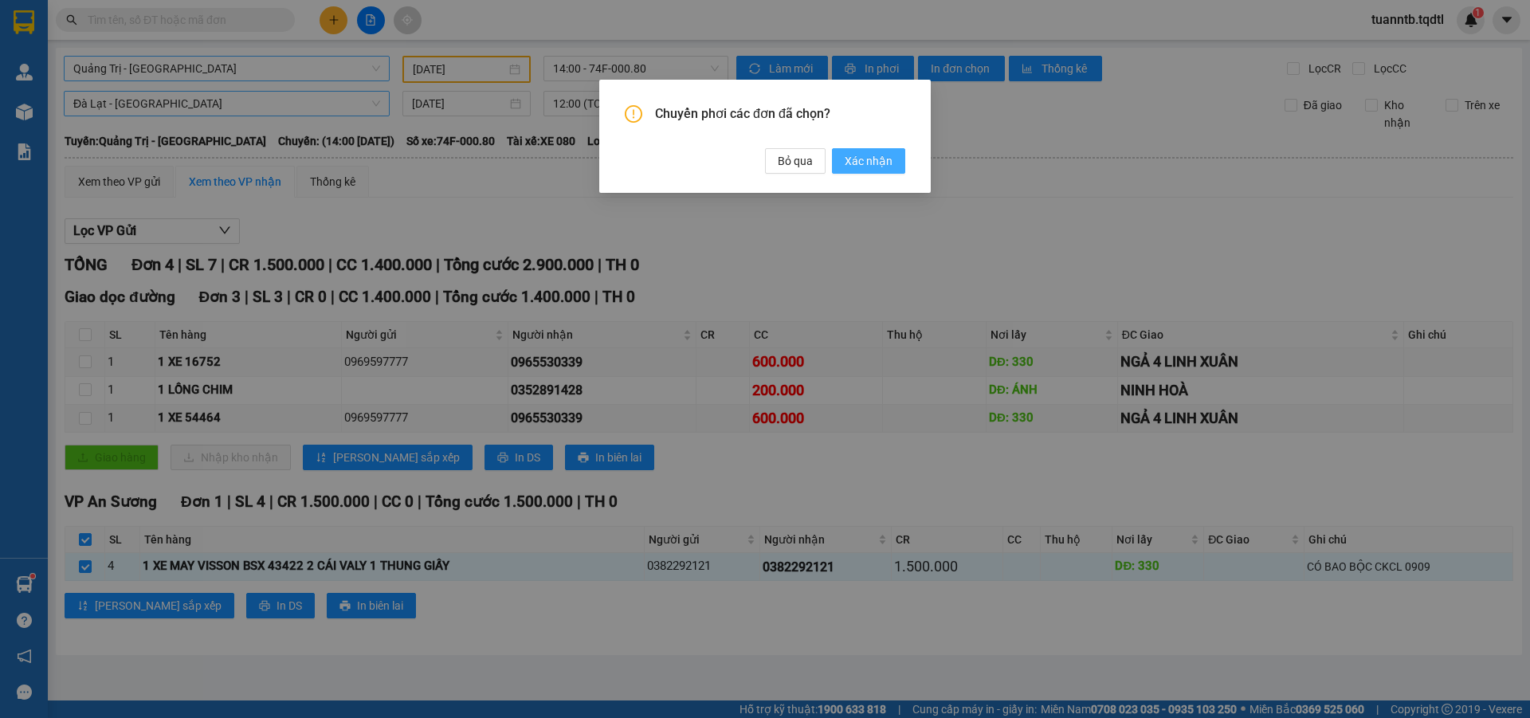
click at [865, 159] on span "Xác nhận" at bounding box center [869, 161] width 48 height 18
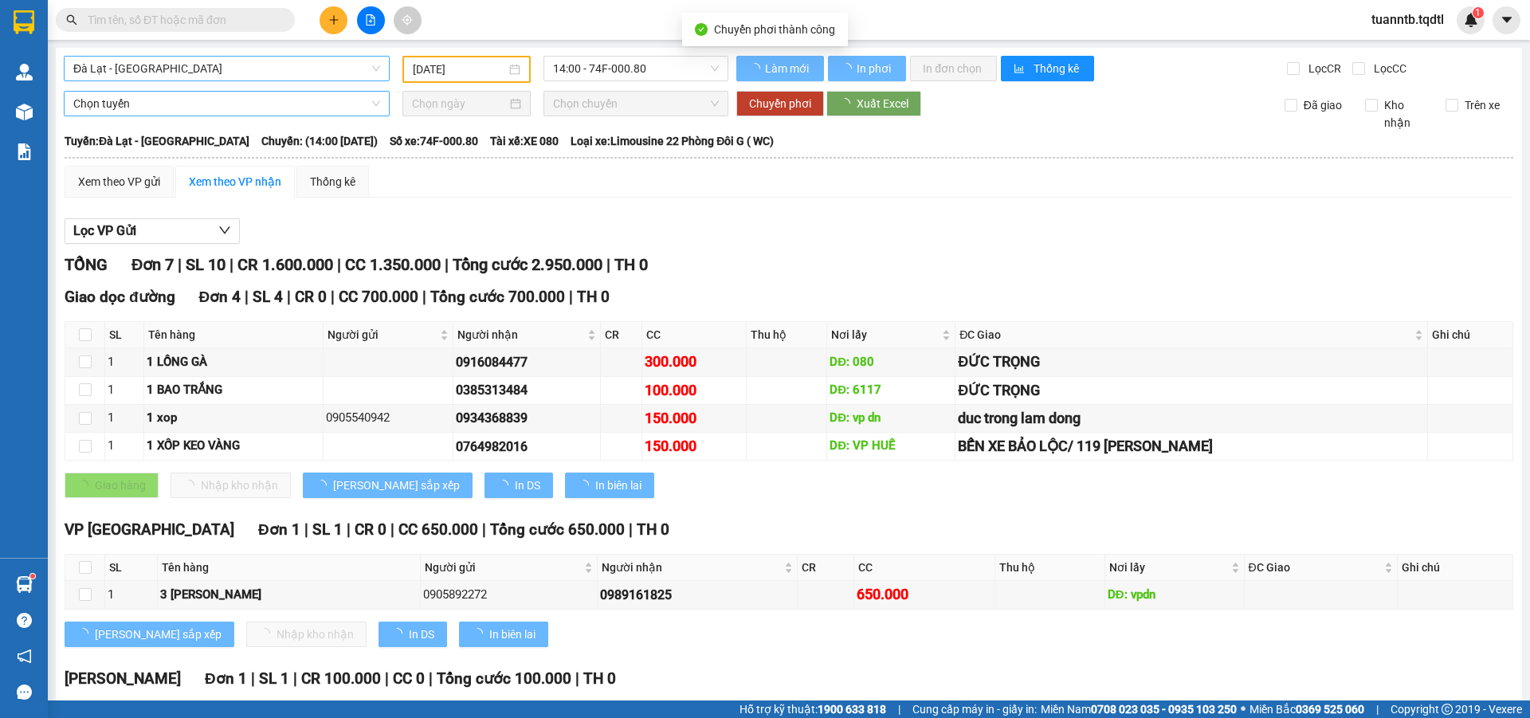
type input "[DATE]"
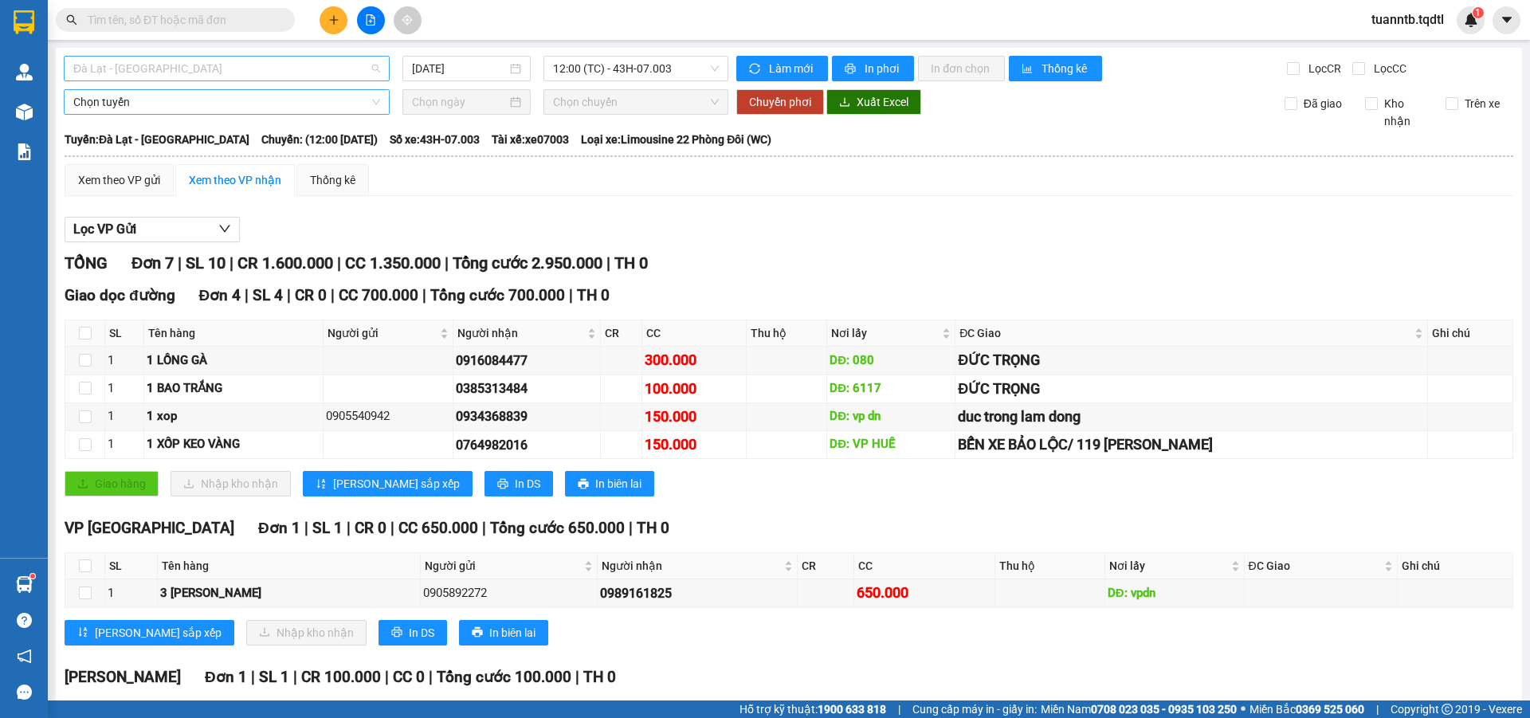
click at [134, 75] on span "Đà Lạt - [GEOGRAPHIC_DATA]" at bounding box center [226, 69] width 307 height 24
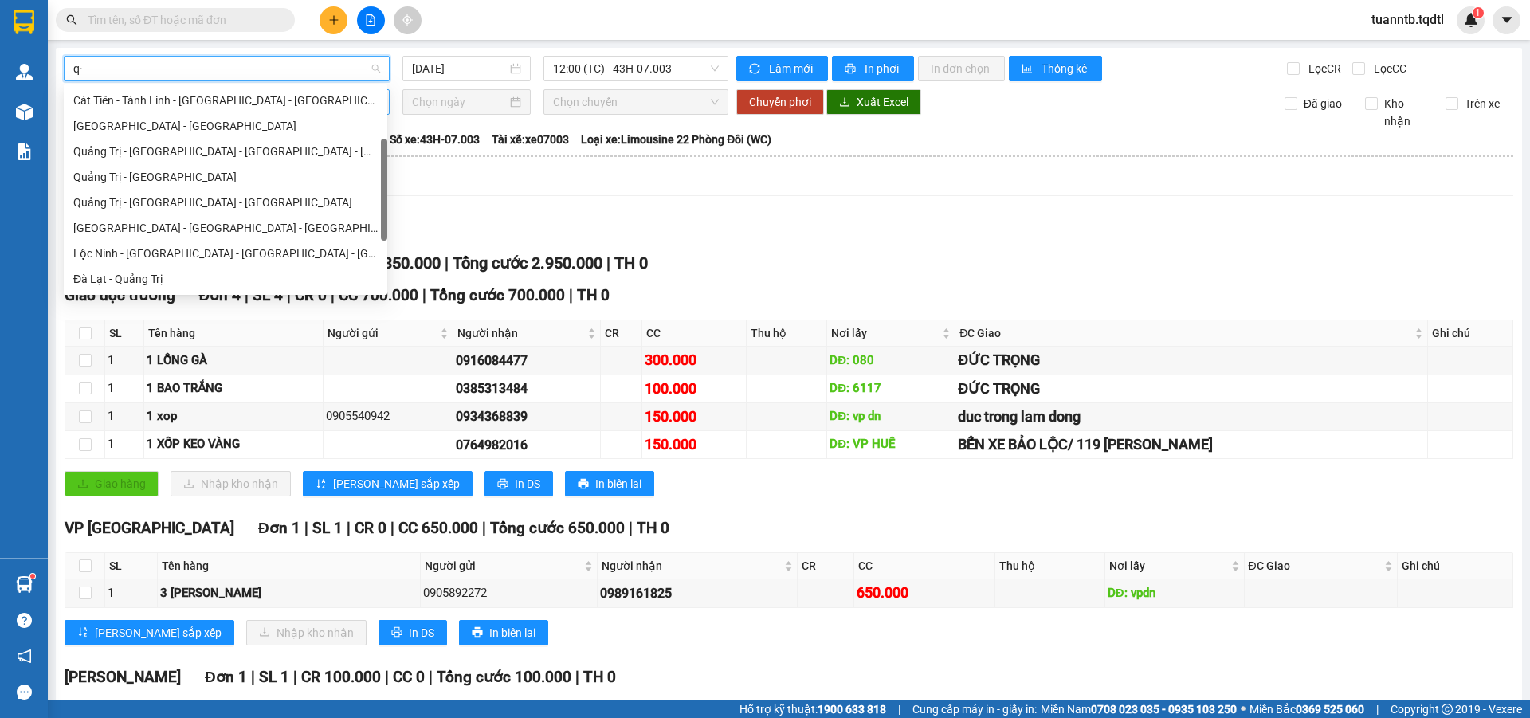
type input "q"
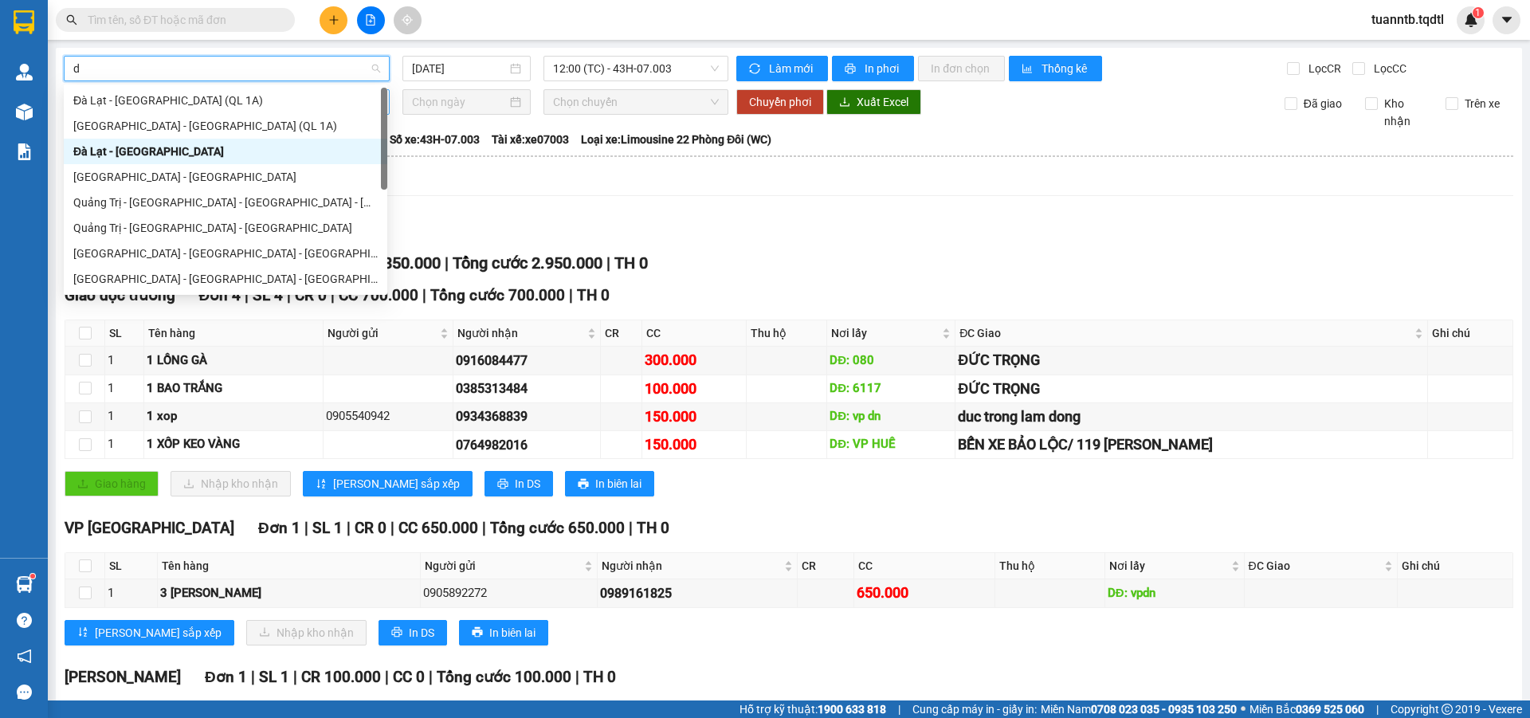
type input "da"
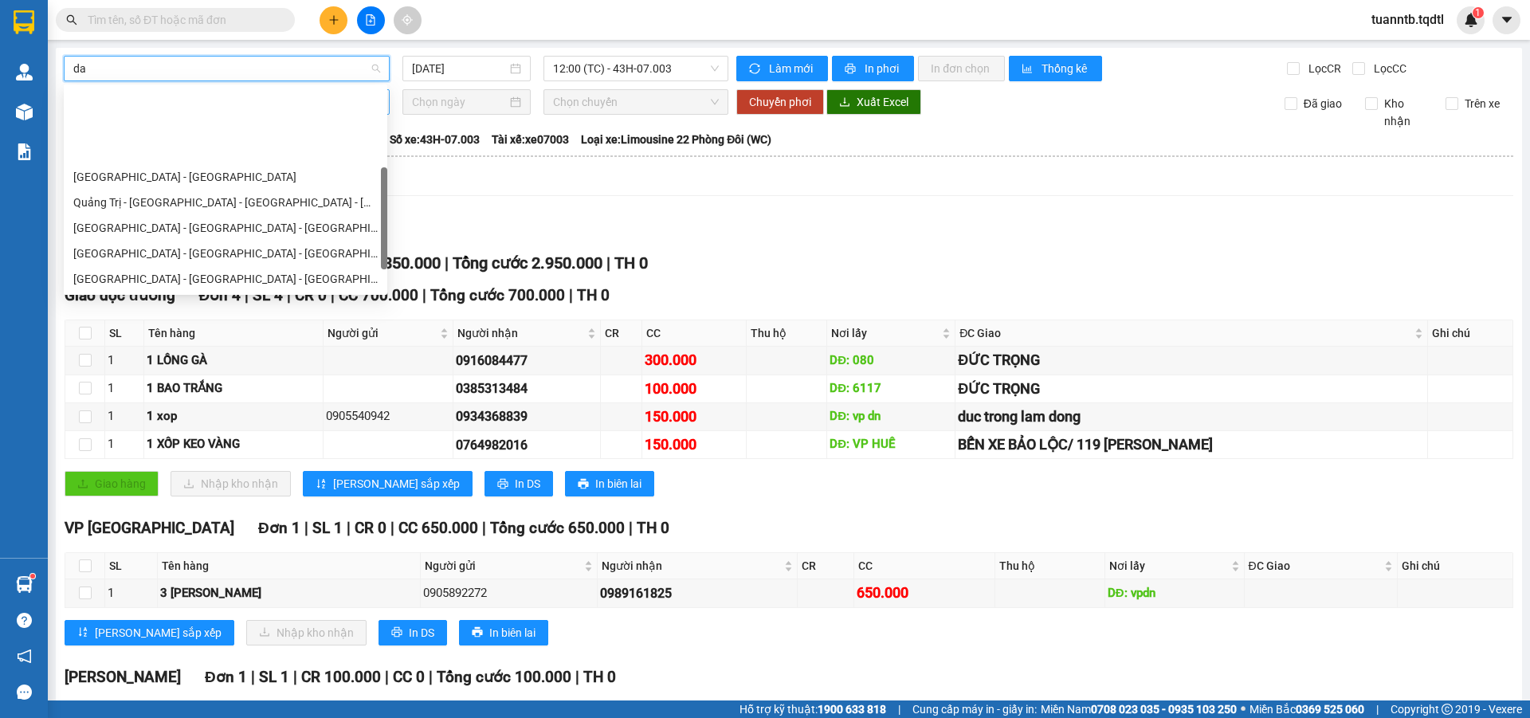
scroll to position [80, 0]
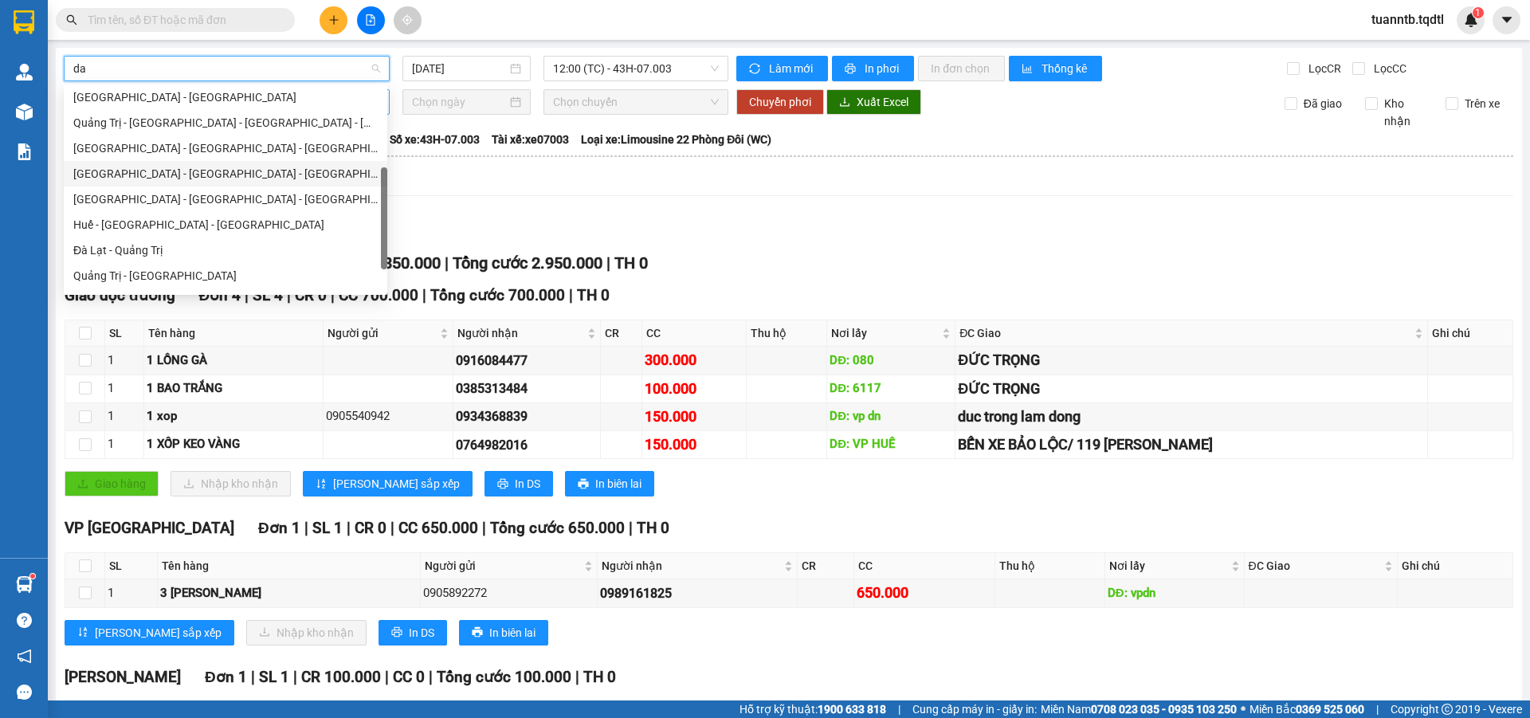
click at [147, 174] on div "[GEOGRAPHIC_DATA] - [GEOGRAPHIC_DATA] - [GEOGRAPHIC_DATA]" at bounding box center [225, 174] width 304 height 18
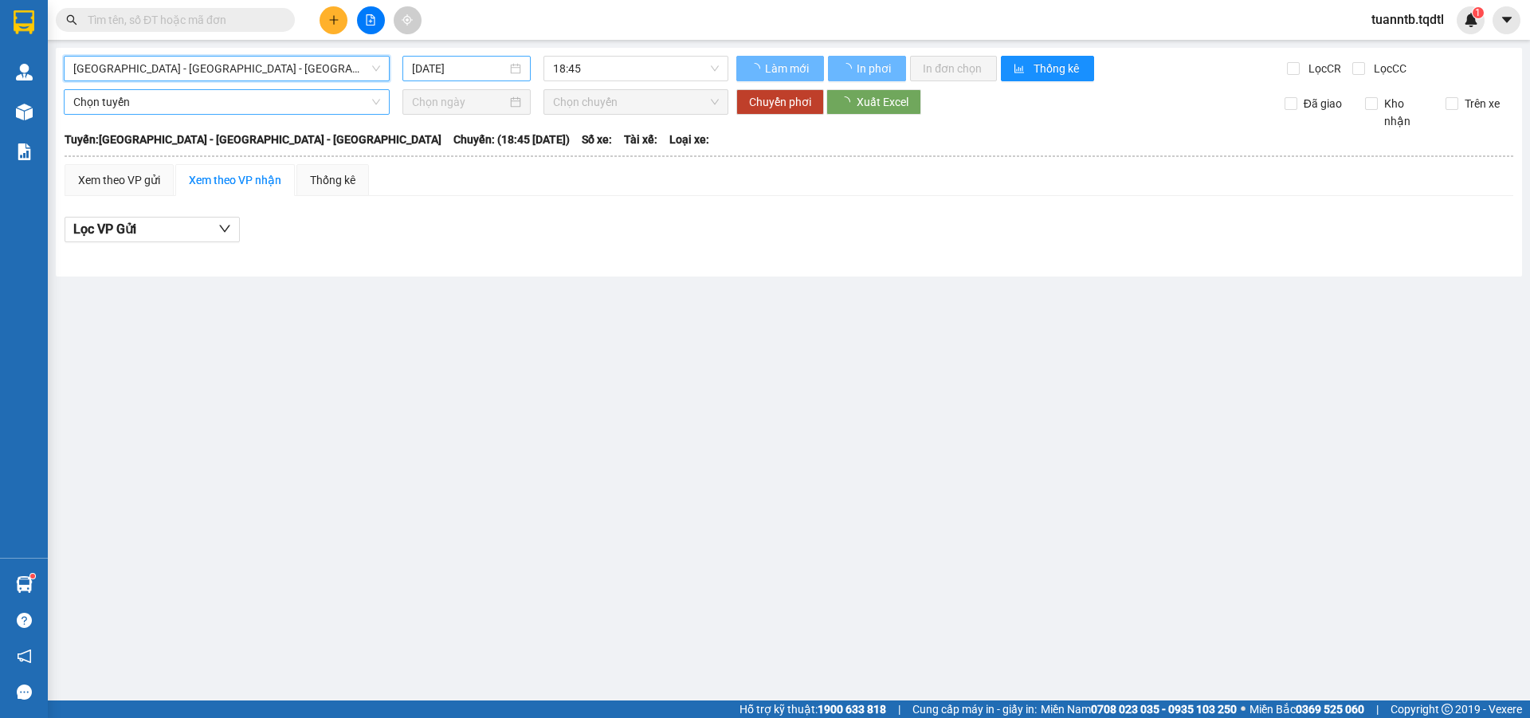
click at [469, 69] on input "[DATE]" at bounding box center [459, 69] width 95 height 18
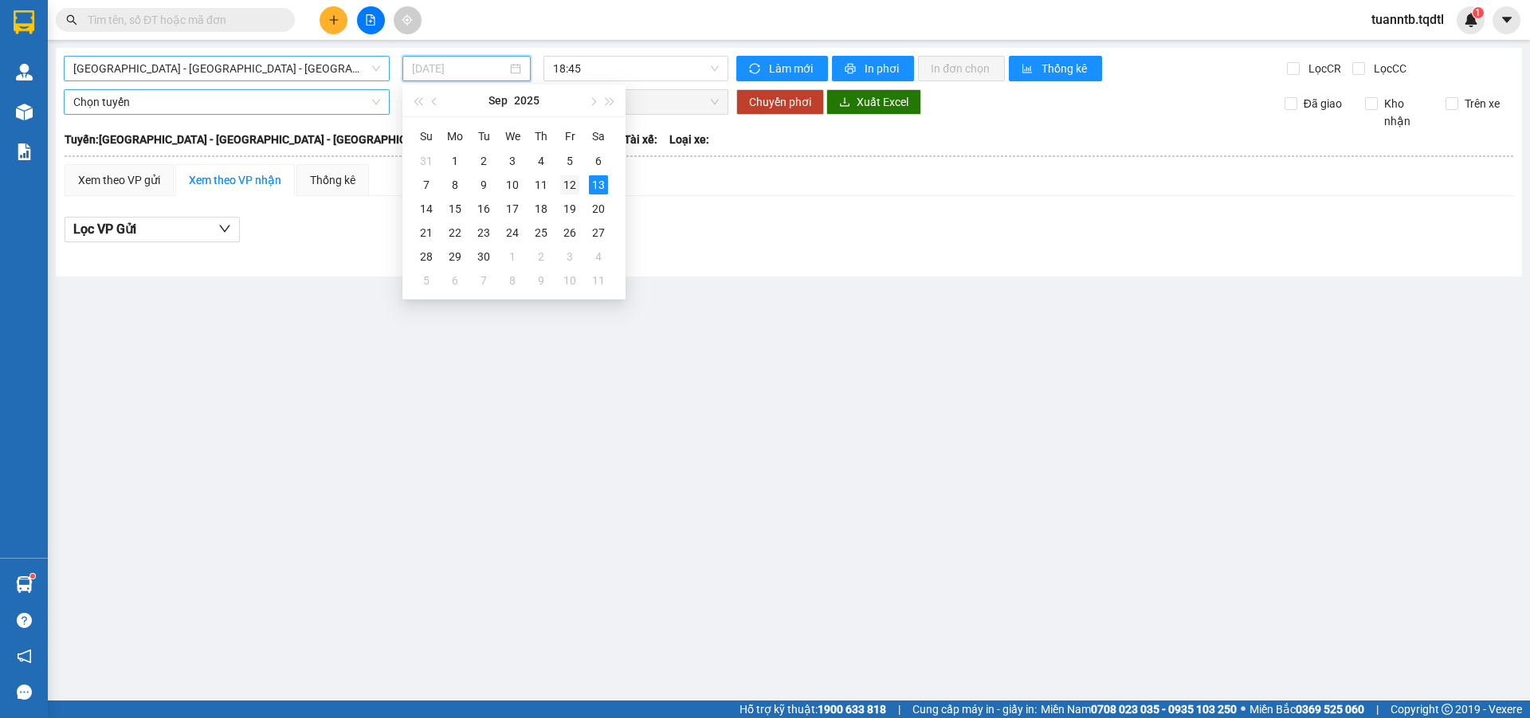
click at [574, 188] on div "12" at bounding box center [569, 184] width 19 height 19
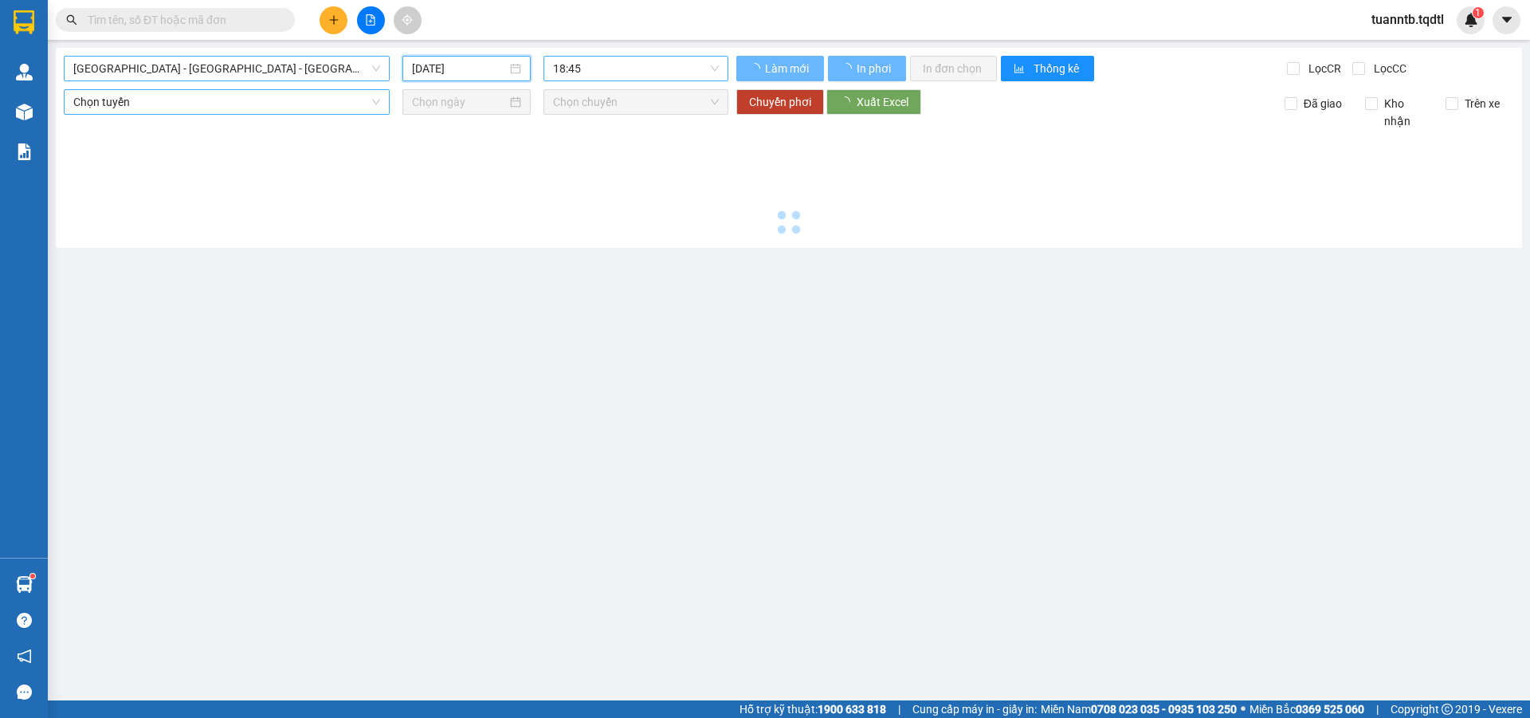
type input "[DATE]"
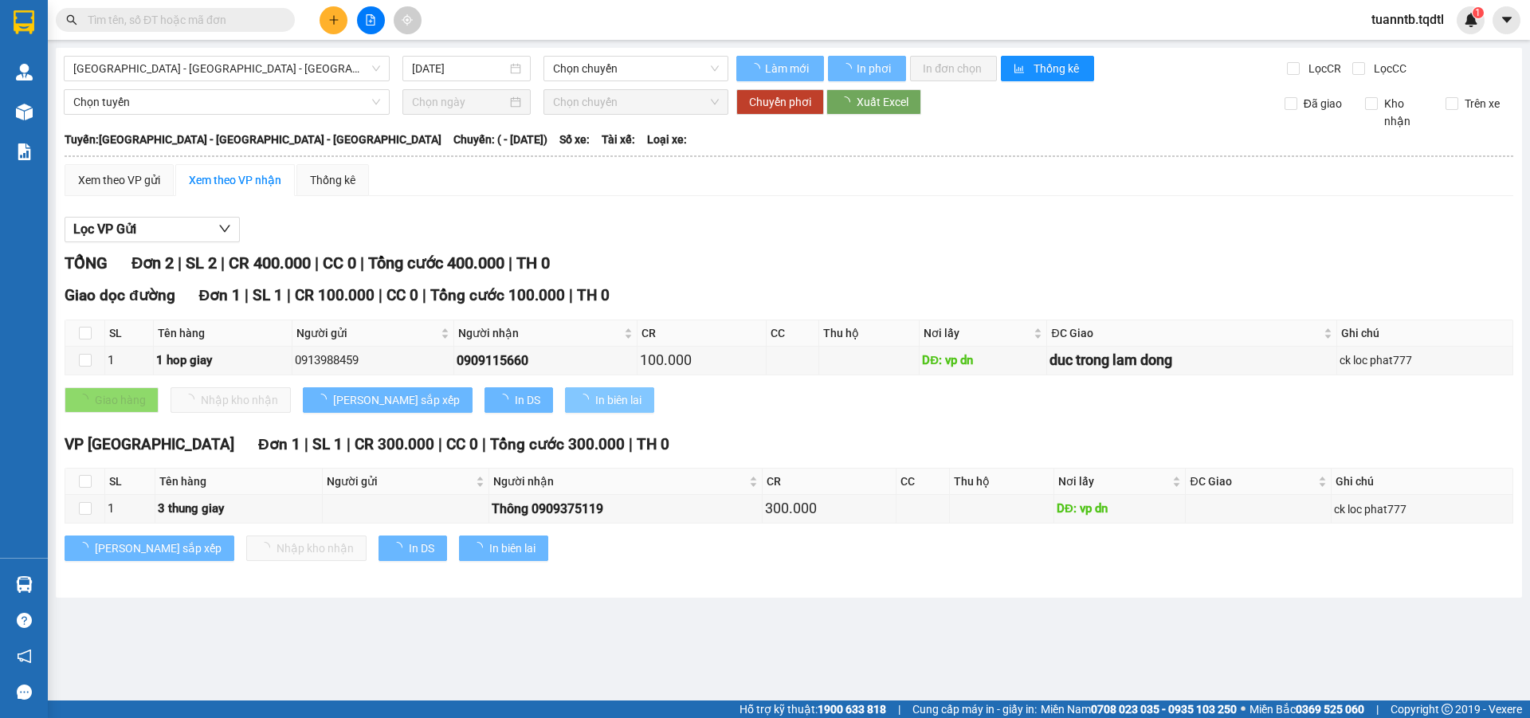
type input "[DATE]"
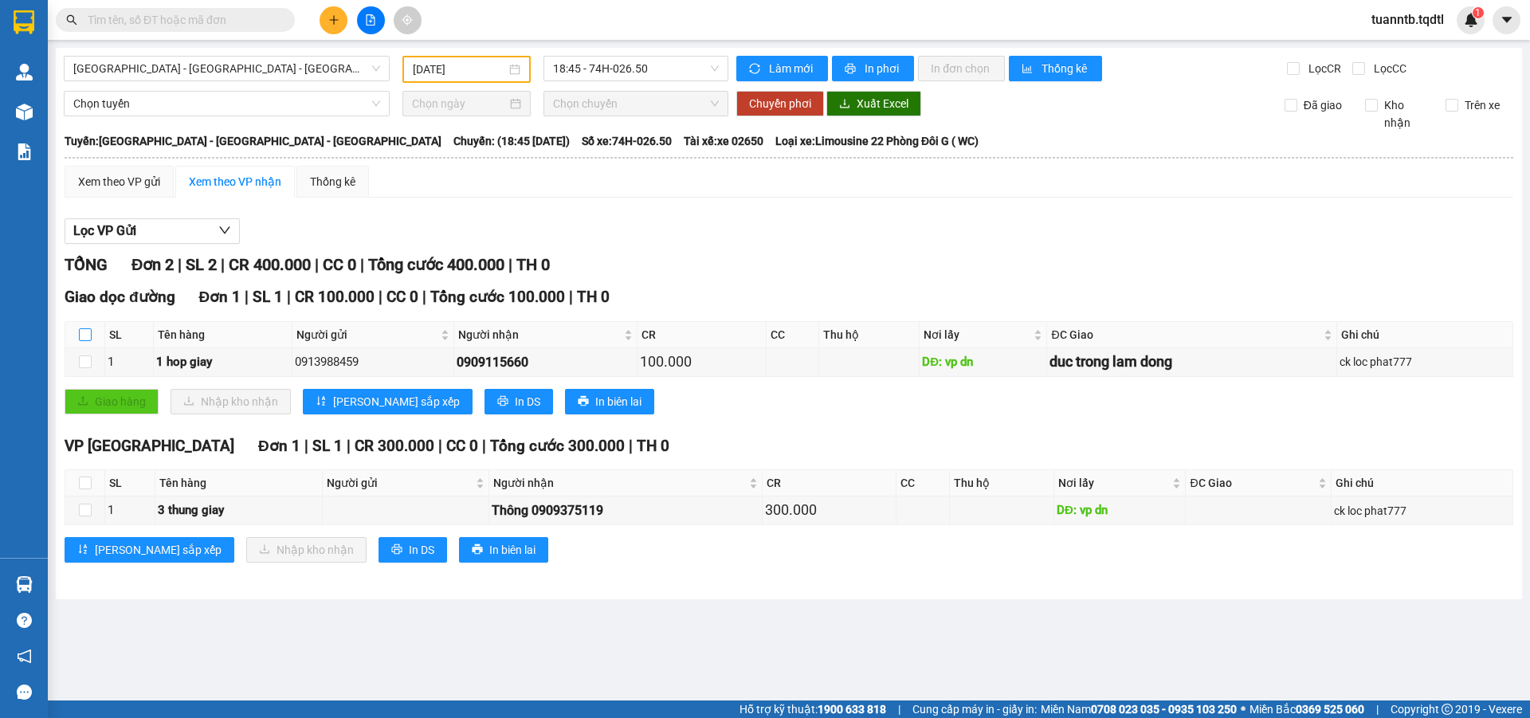
click at [86, 335] on input "checkbox" at bounding box center [85, 334] width 13 height 13
checkbox input "true"
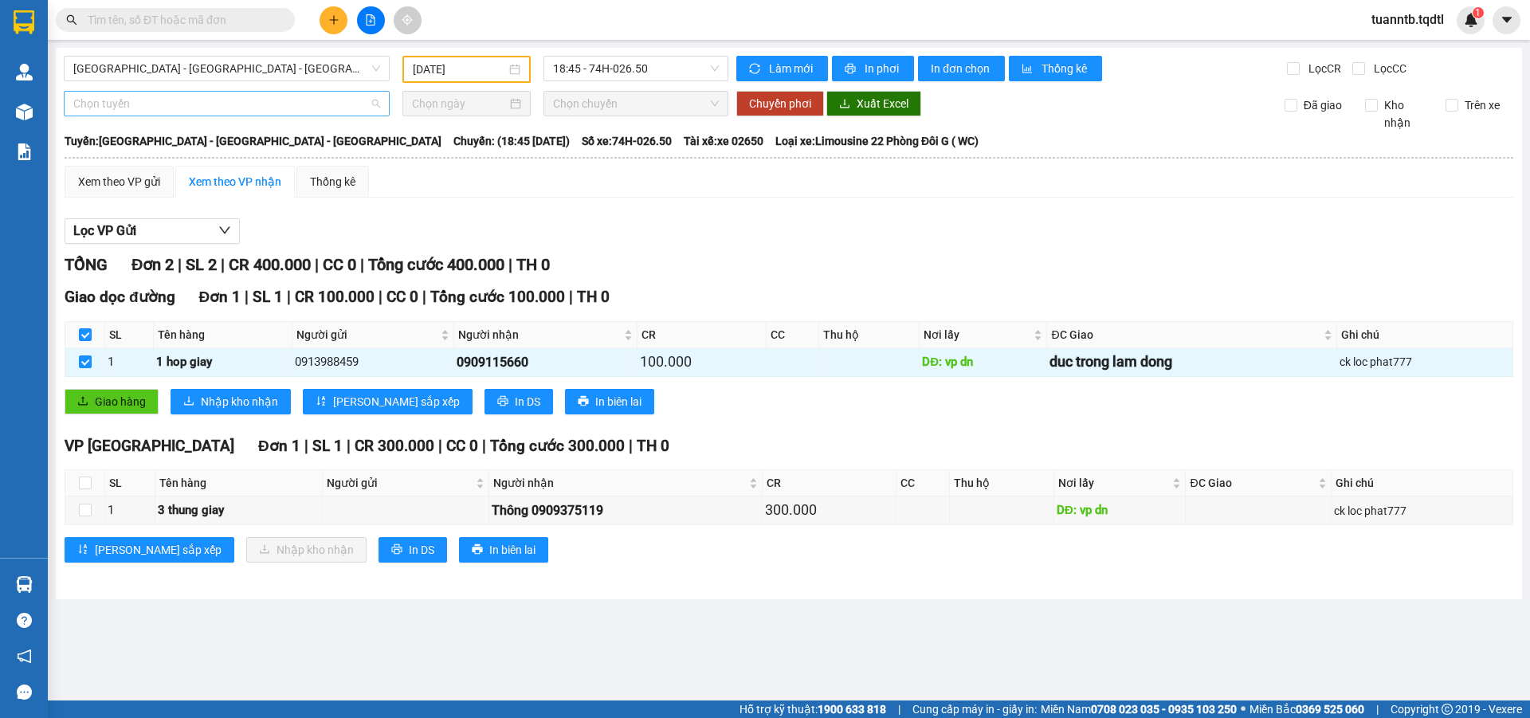
click at [135, 104] on span "Chọn tuyến" at bounding box center [226, 104] width 307 height 24
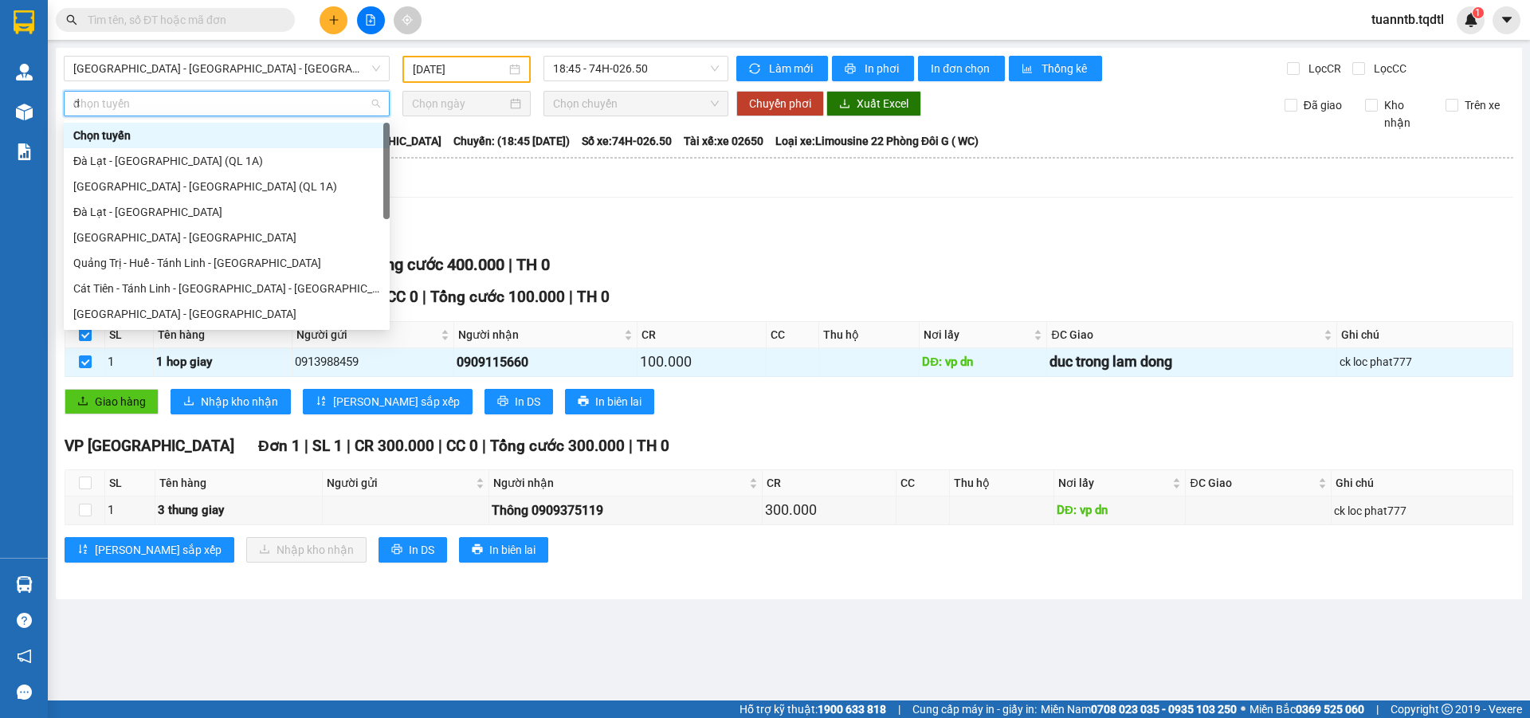
type input "da"
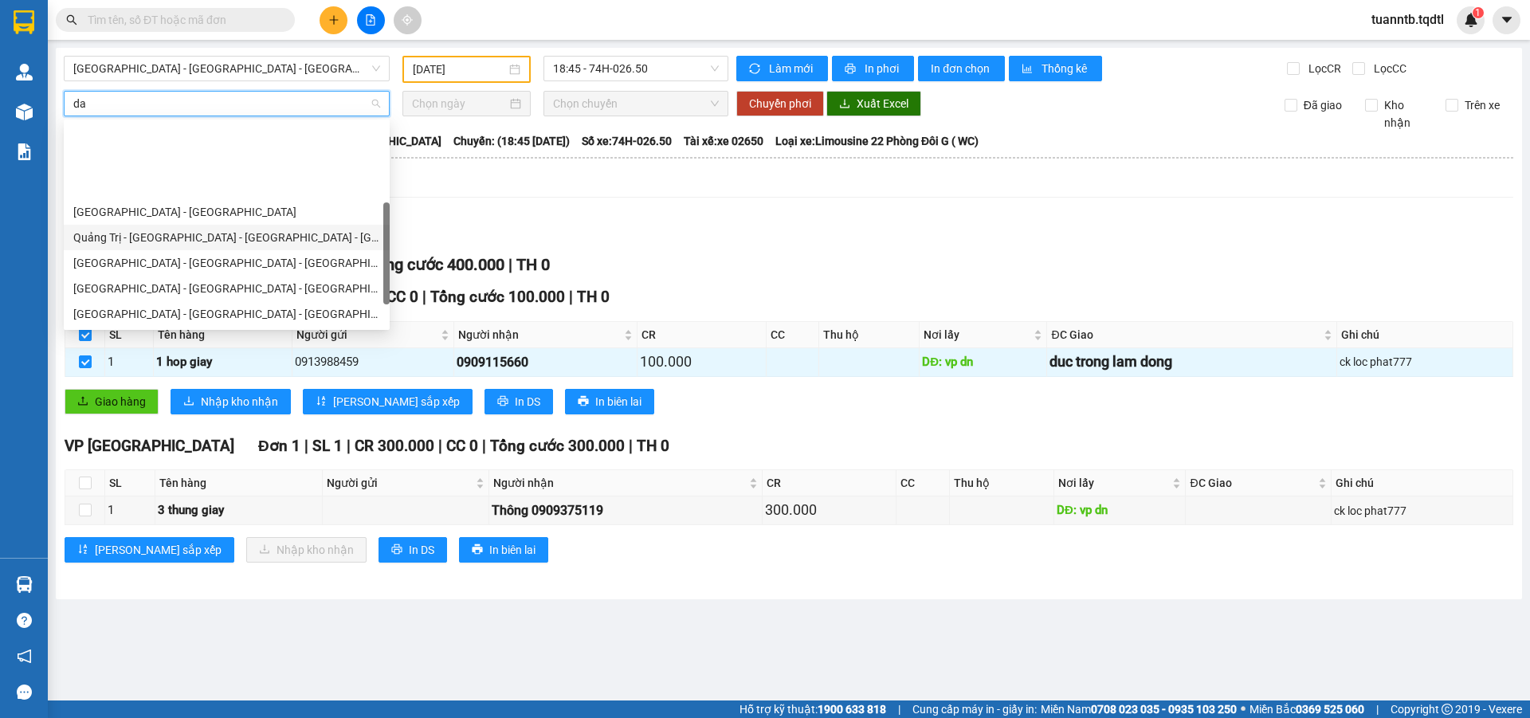
scroll to position [80, 0]
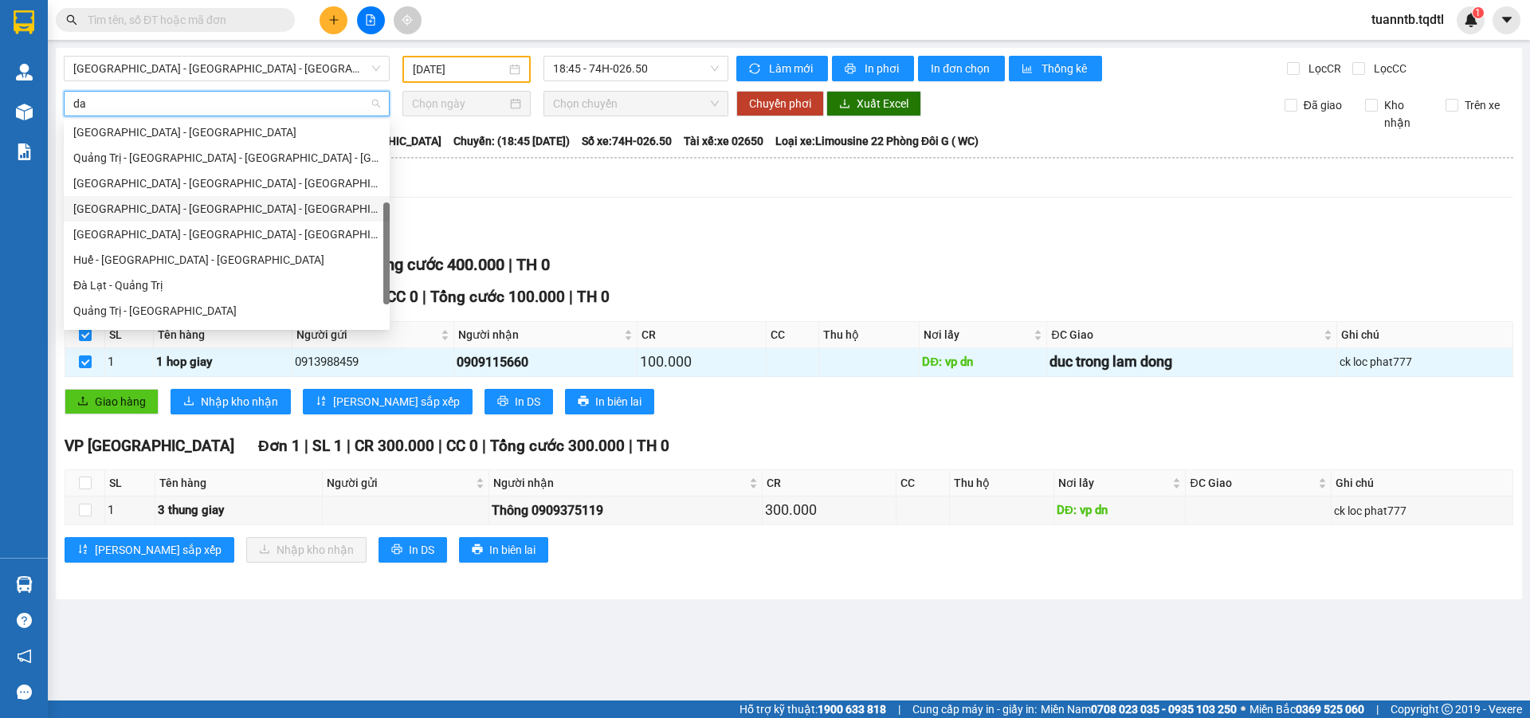
click at [138, 213] on div "[GEOGRAPHIC_DATA] - [GEOGRAPHIC_DATA] - [GEOGRAPHIC_DATA]" at bounding box center [226, 209] width 307 height 18
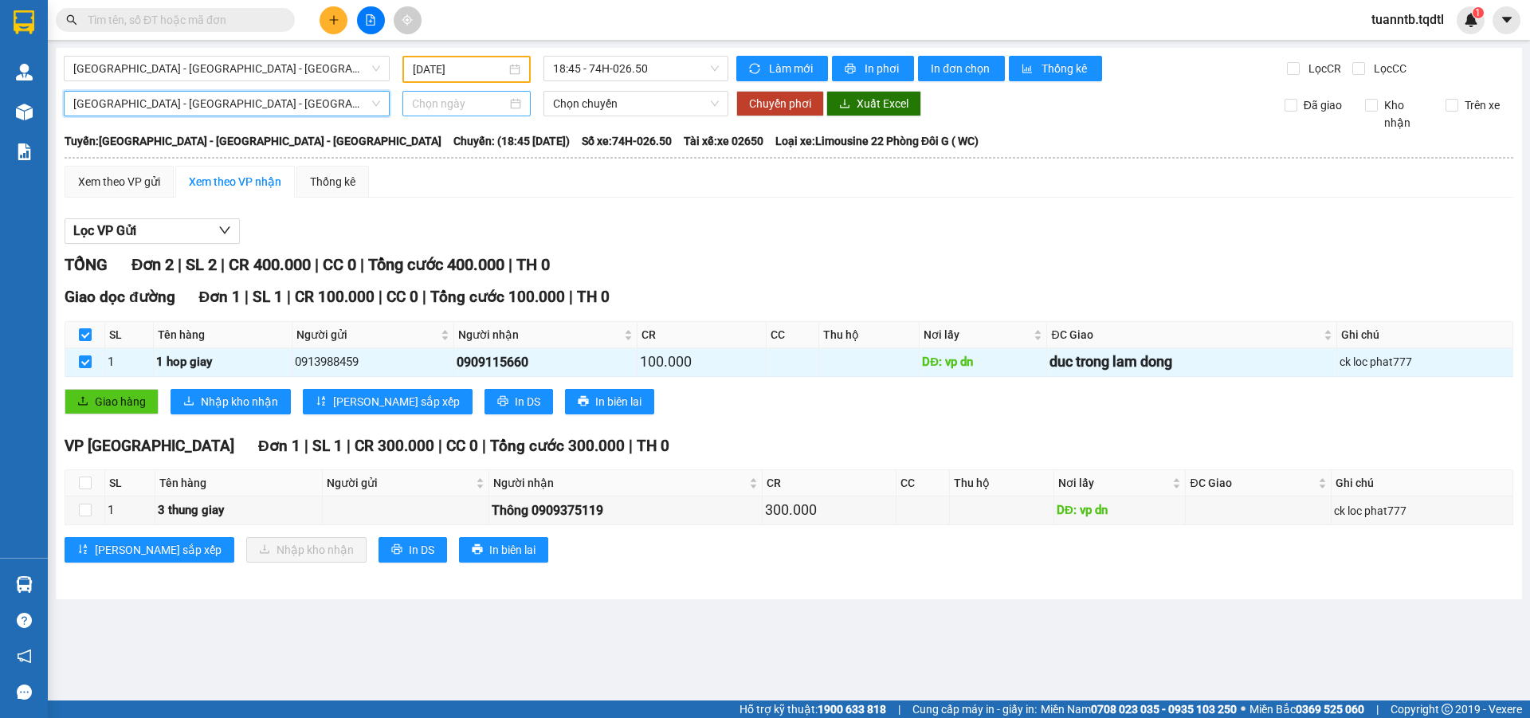
click at [423, 107] on input at bounding box center [459, 104] width 95 height 18
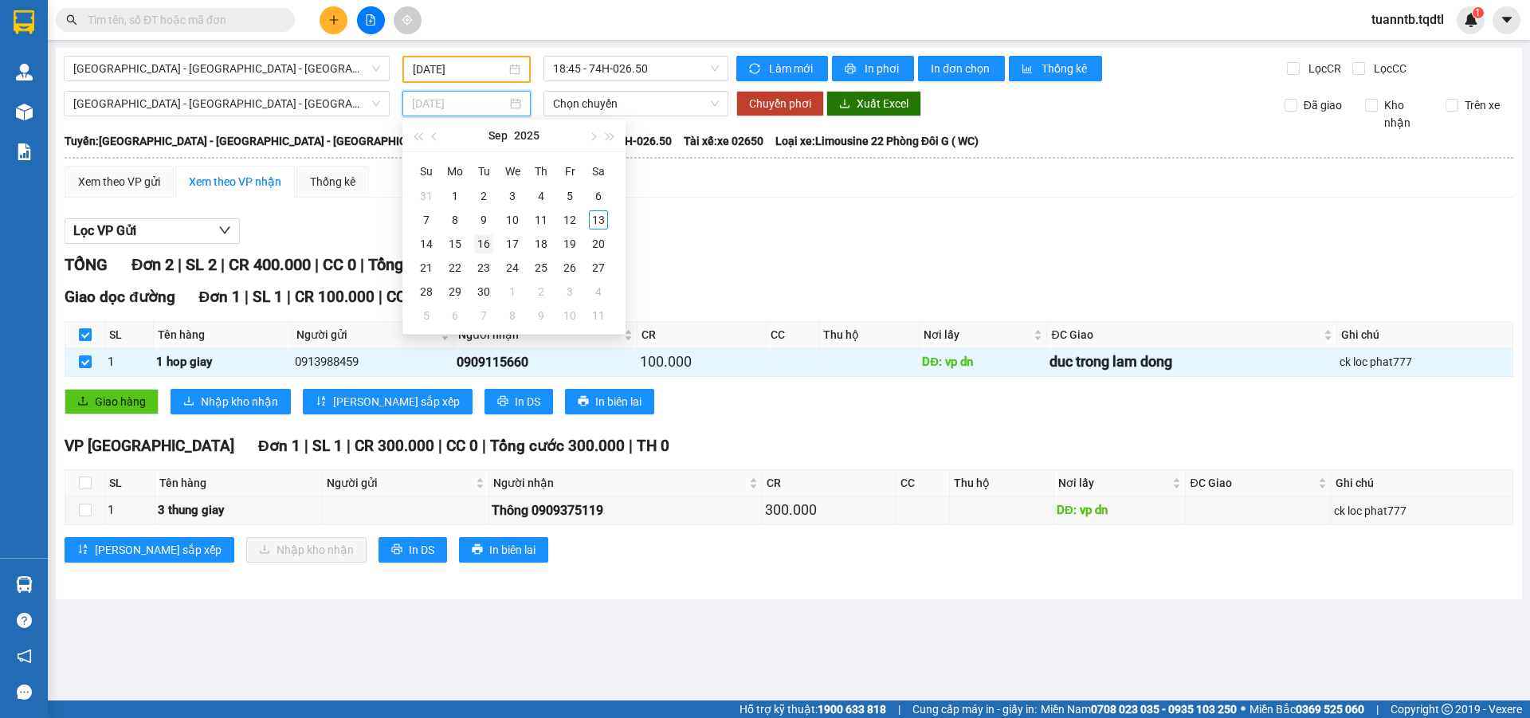
type input "16/09/2025"
type input "[DATE]"
click at [598, 222] on div "13" at bounding box center [598, 219] width 19 height 19
type input "[DATE]"
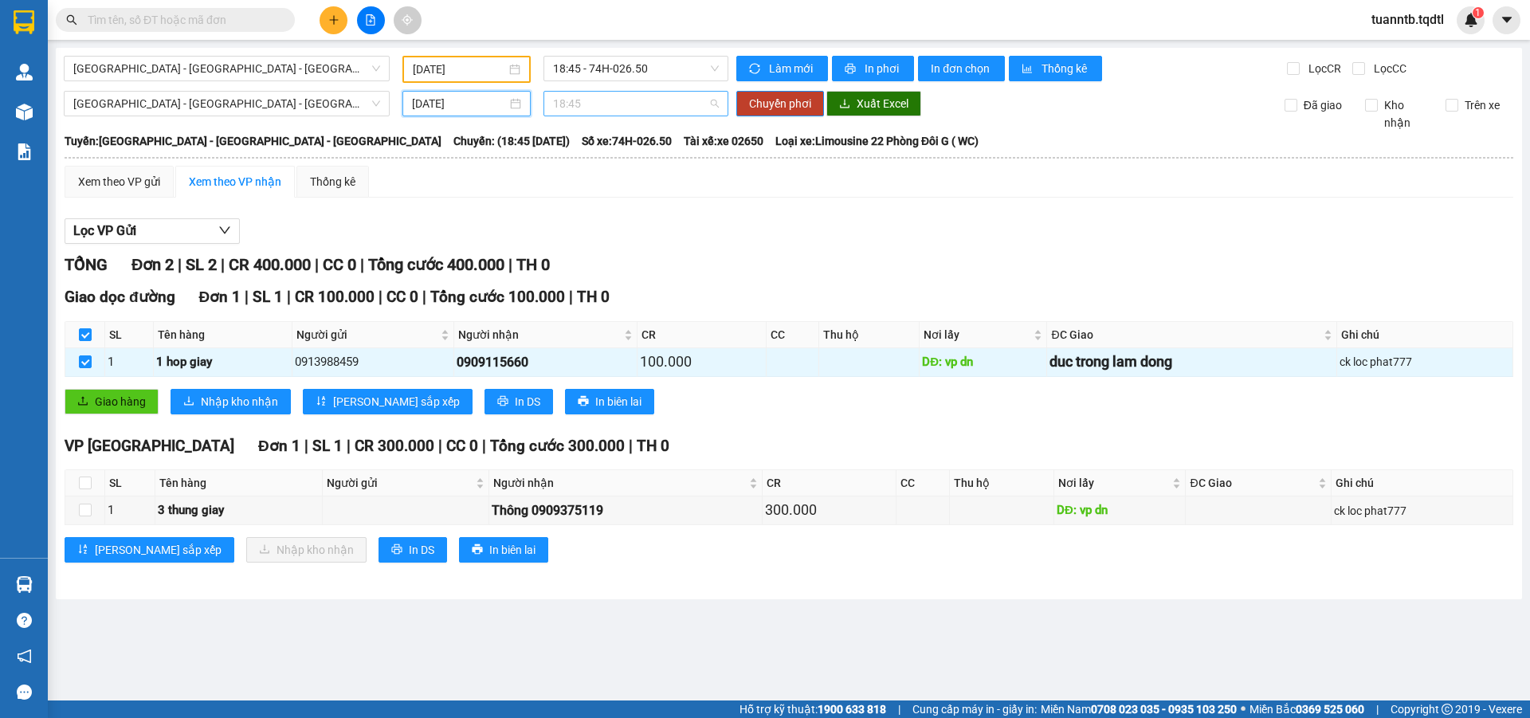
click at [635, 96] on span "18:45" at bounding box center [636, 104] width 166 height 24
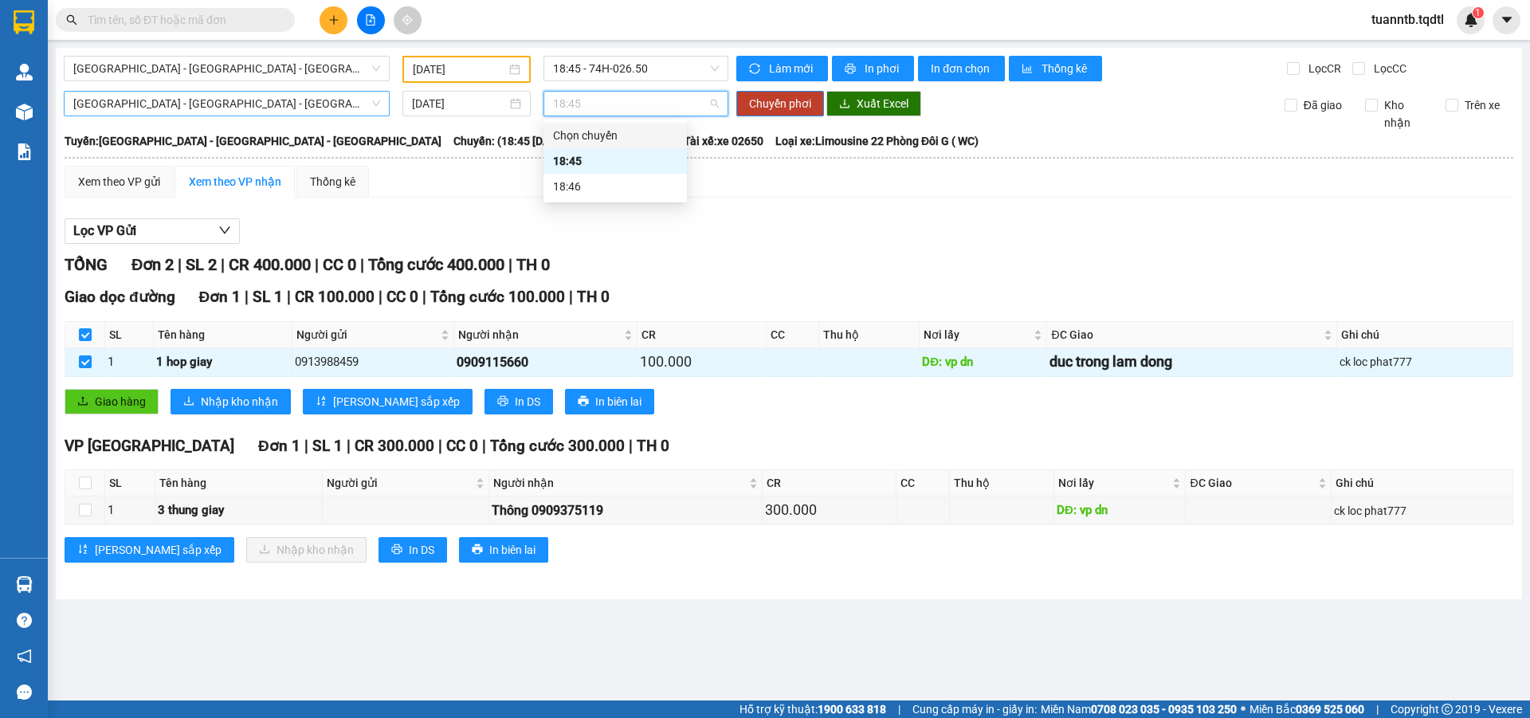
click at [312, 105] on span "[GEOGRAPHIC_DATA] - [GEOGRAPHIC_DATA] - [GEOGRAPHIC_DATA]" at bounding box center [226, 104] width 307 height 24
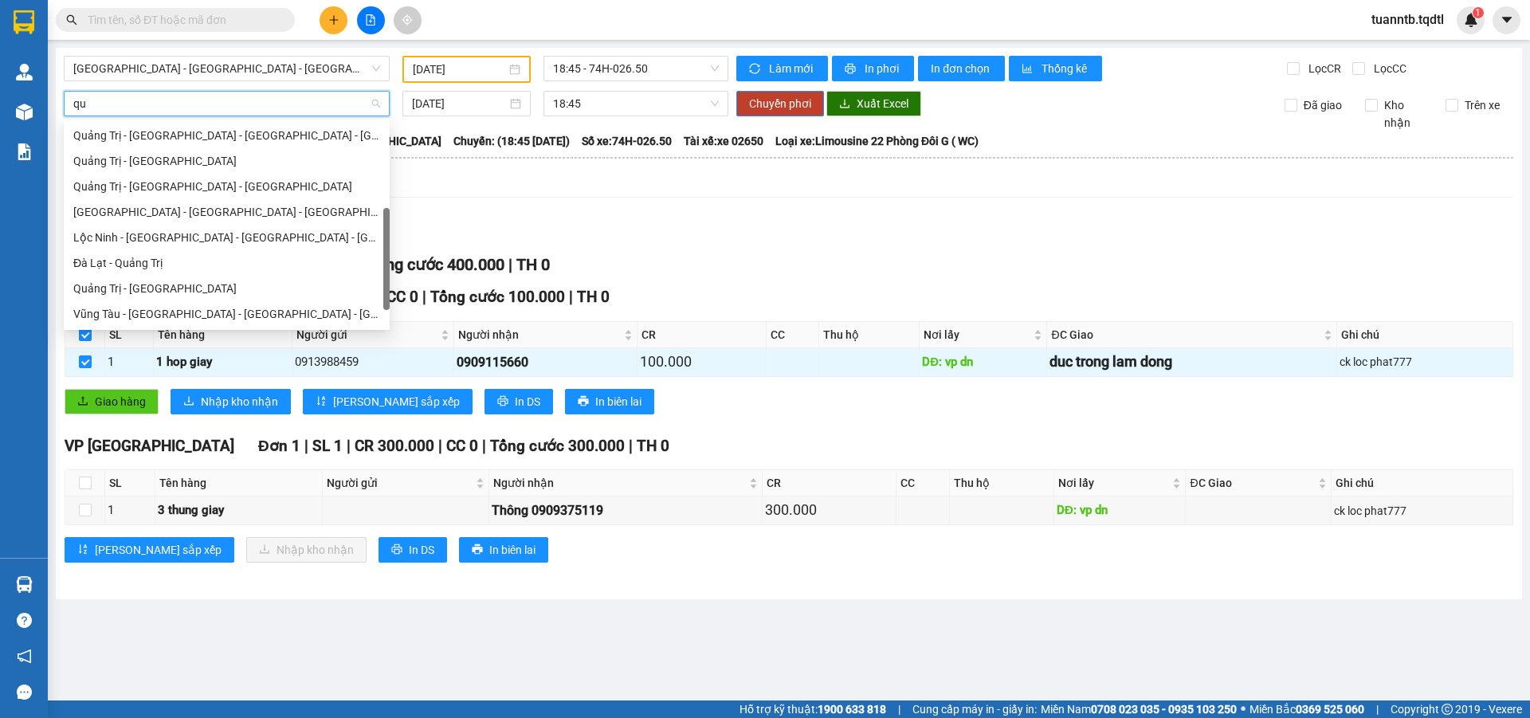
scroll to position [102, 0]
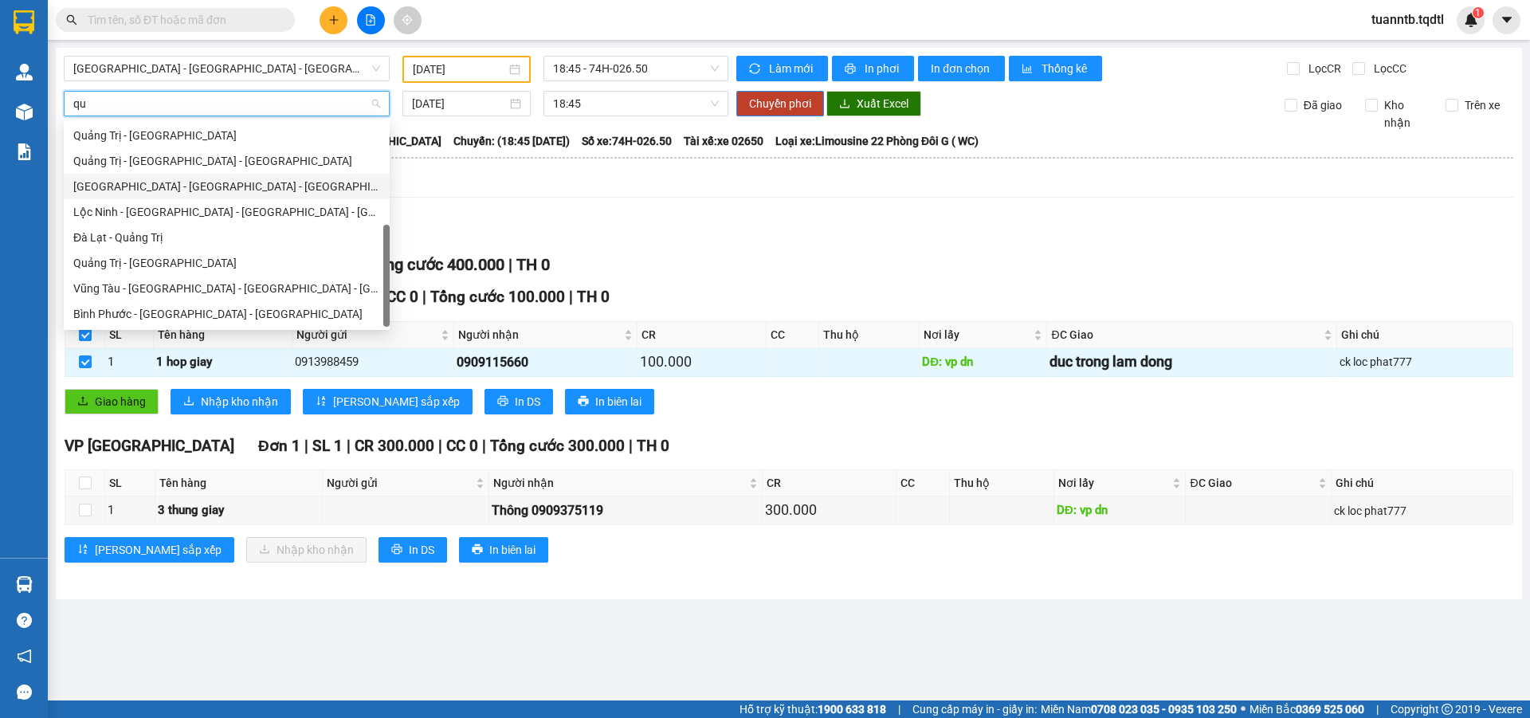
type input "qua"
click at [175, 261] on div "Quảng Trị - [GEOGRAPHIC_DATA]" at bounding box center [226, 263] width 307 height 18
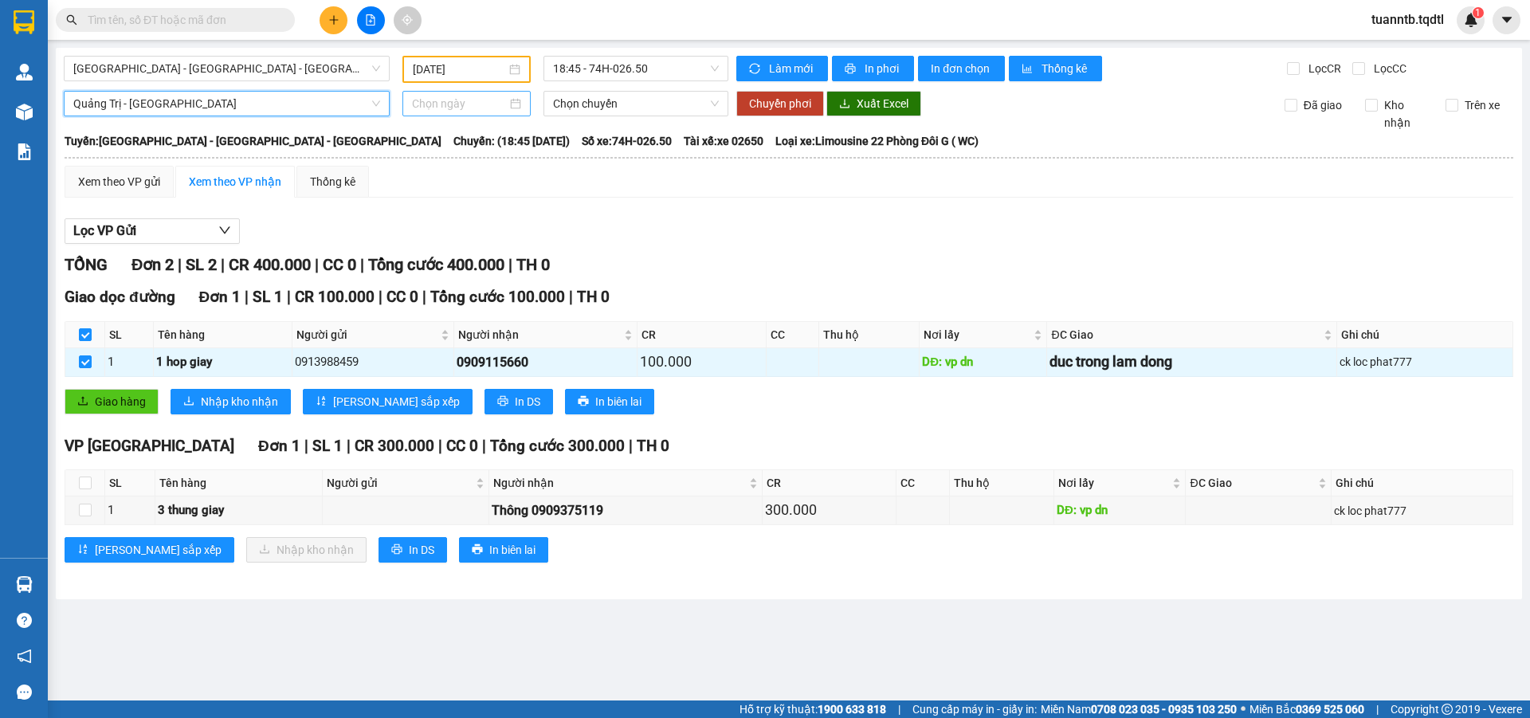
click at [501, 108] on input at bounding box center [459, 104] width 95 height 18
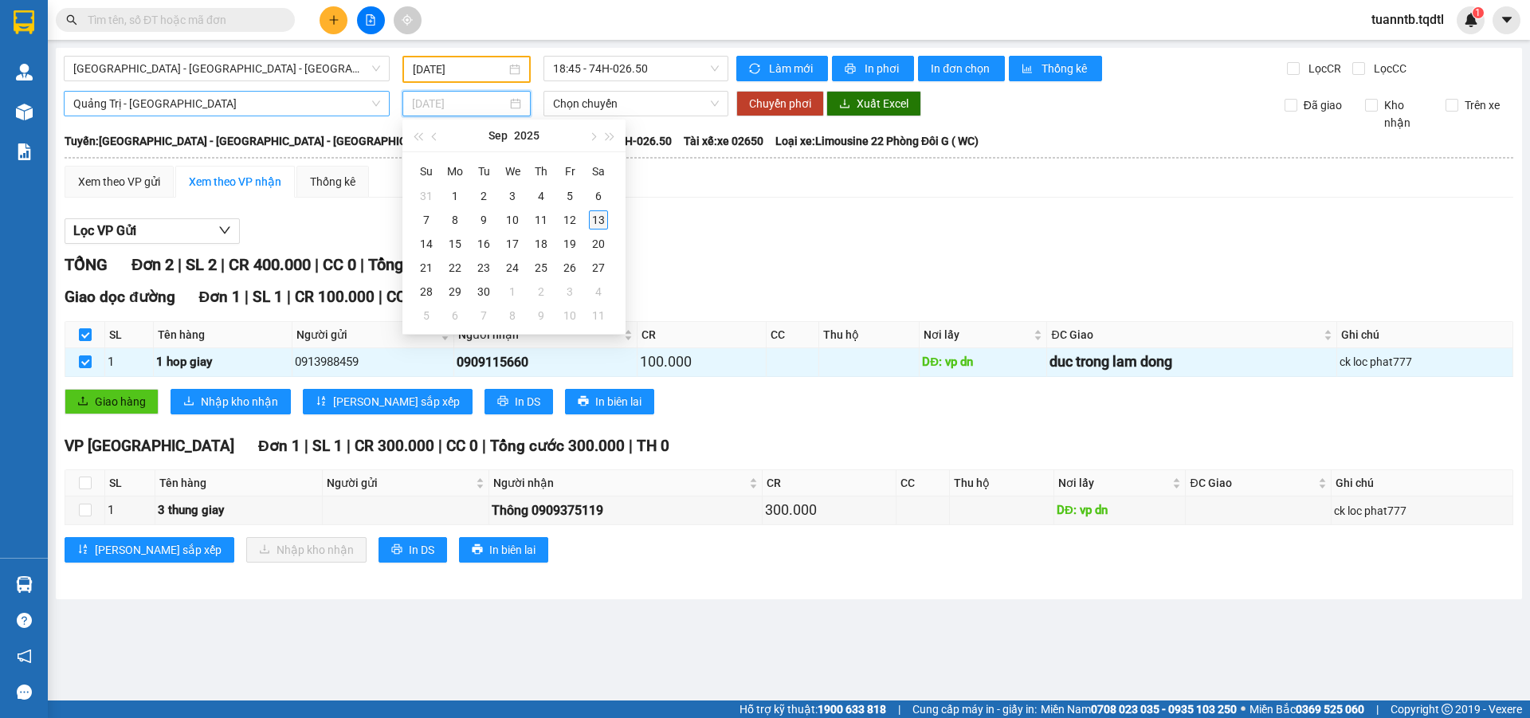
type input "[DATE]"
click at [604, 221] on div "13" at bounding box center [598, 219] width 19 height 19
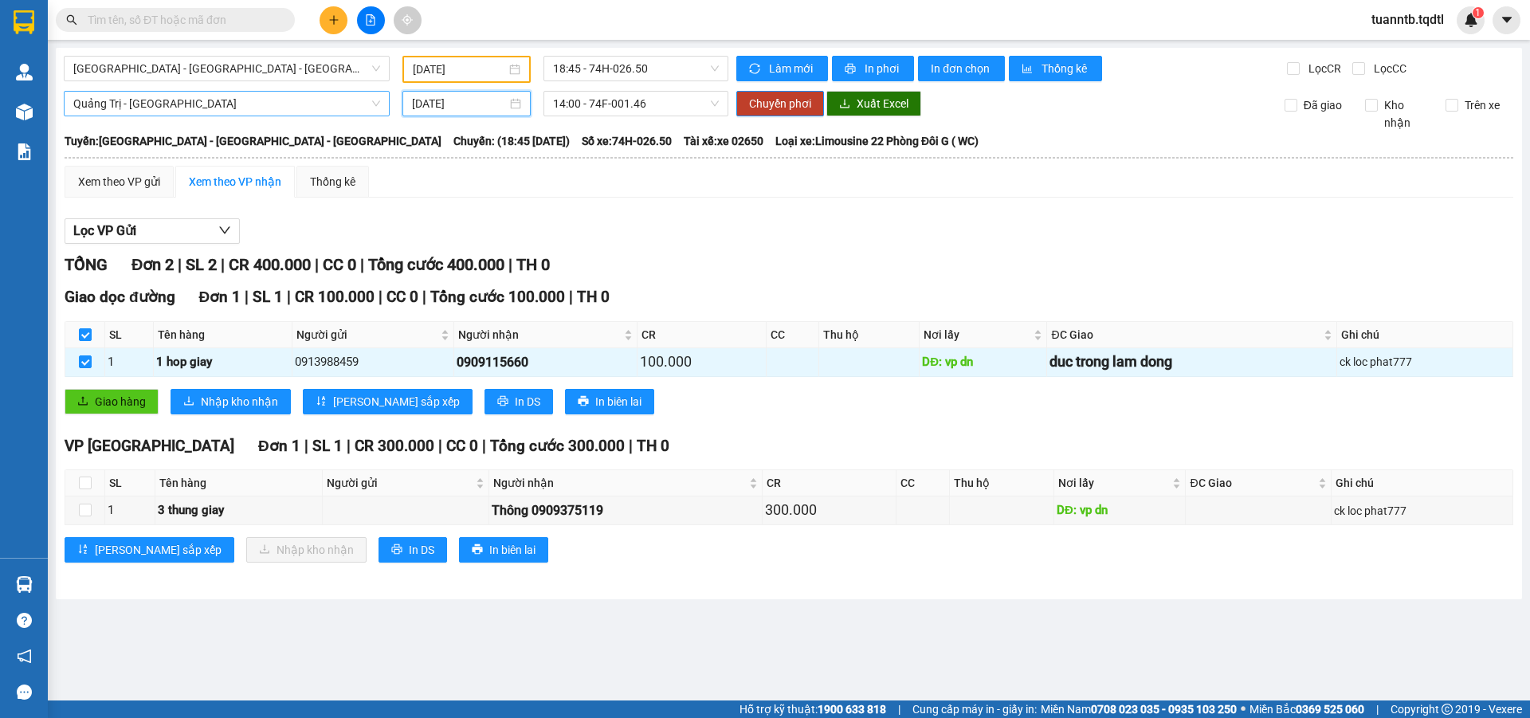
click at [481, 94] on div "[DATE]" at bounding box center [466, 103] width 128 height 25
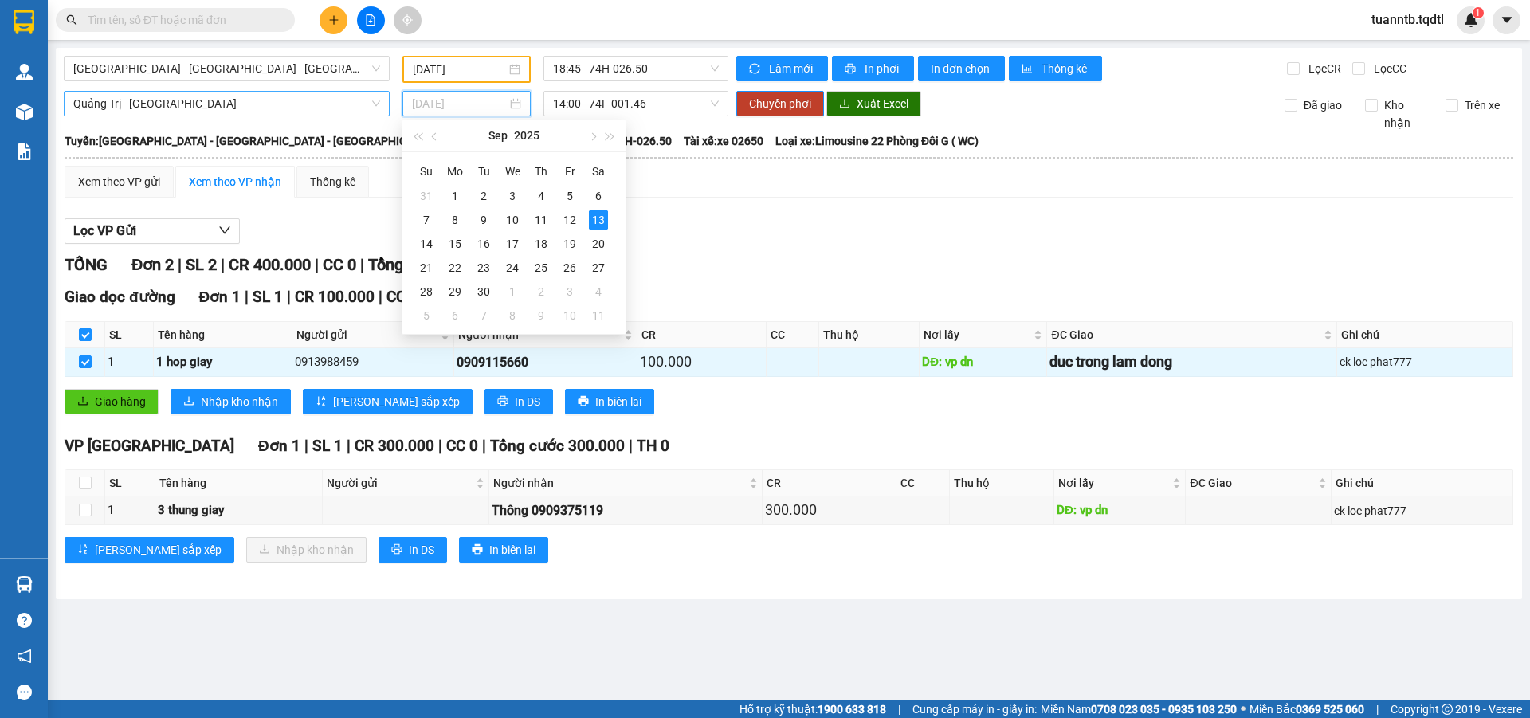
type input "[DATE]"
click at [646, 110] on span "14:00 - 74F-001.46" at bounding box center [636, 104] width 166 height 24
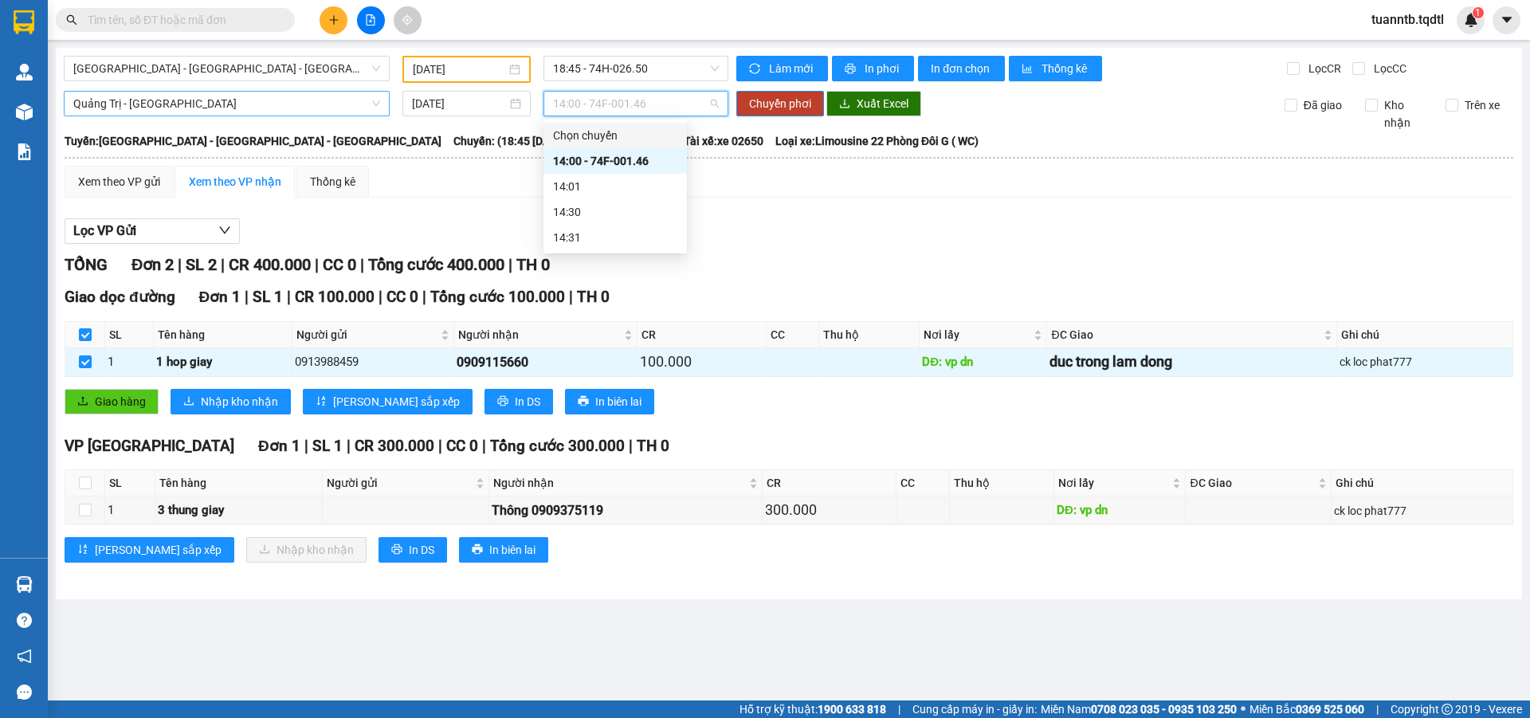
click at [406, 170] on div "Xem theo VP gửi Xem theo VP nhận Thống kê" at bounding box center [789, 182] width 1449 height 32
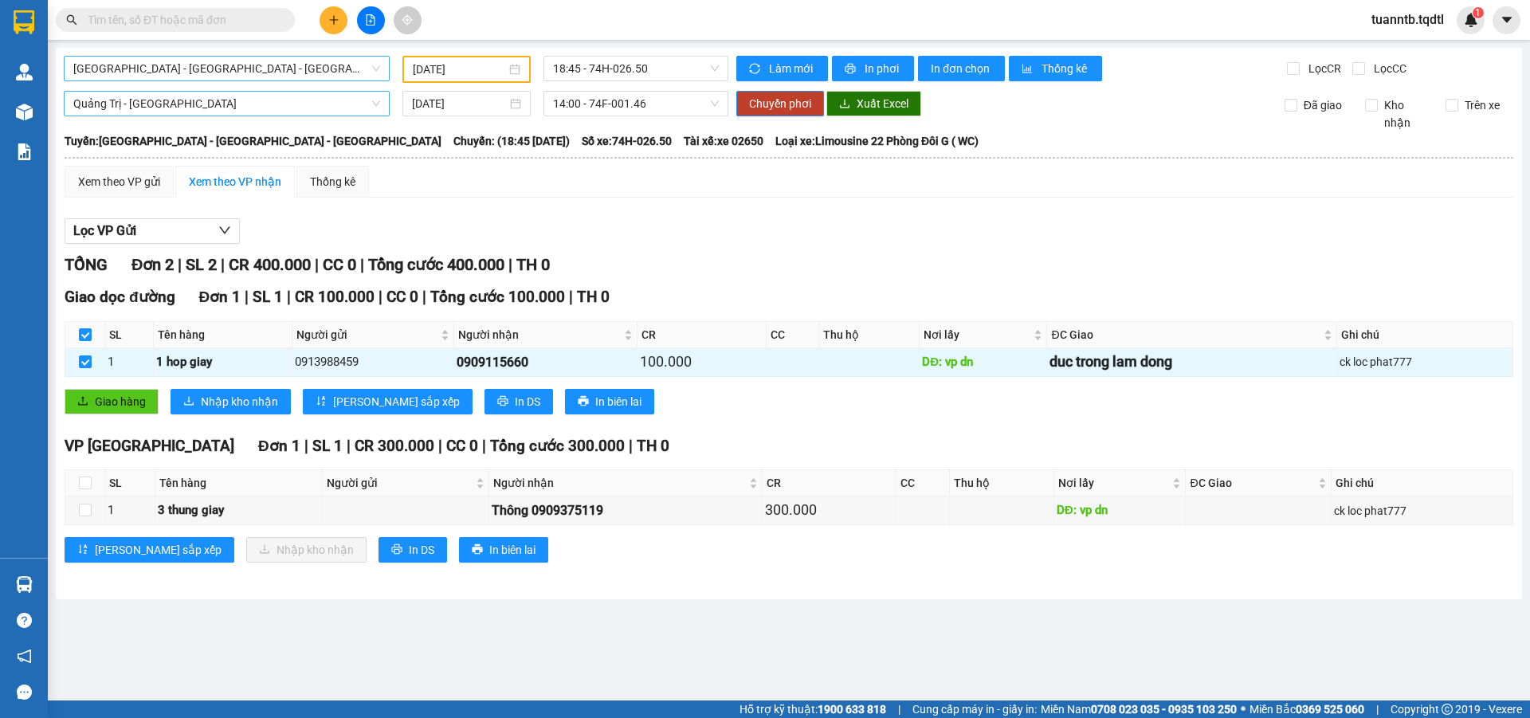
click at [106, 76] on span "[GEOGRAPHIC_DATA] - [GEOGRAPHIC_DATA] - [GEOGRAPHIC_DATA]" at bounding box center [226, 69] width 307 height 24
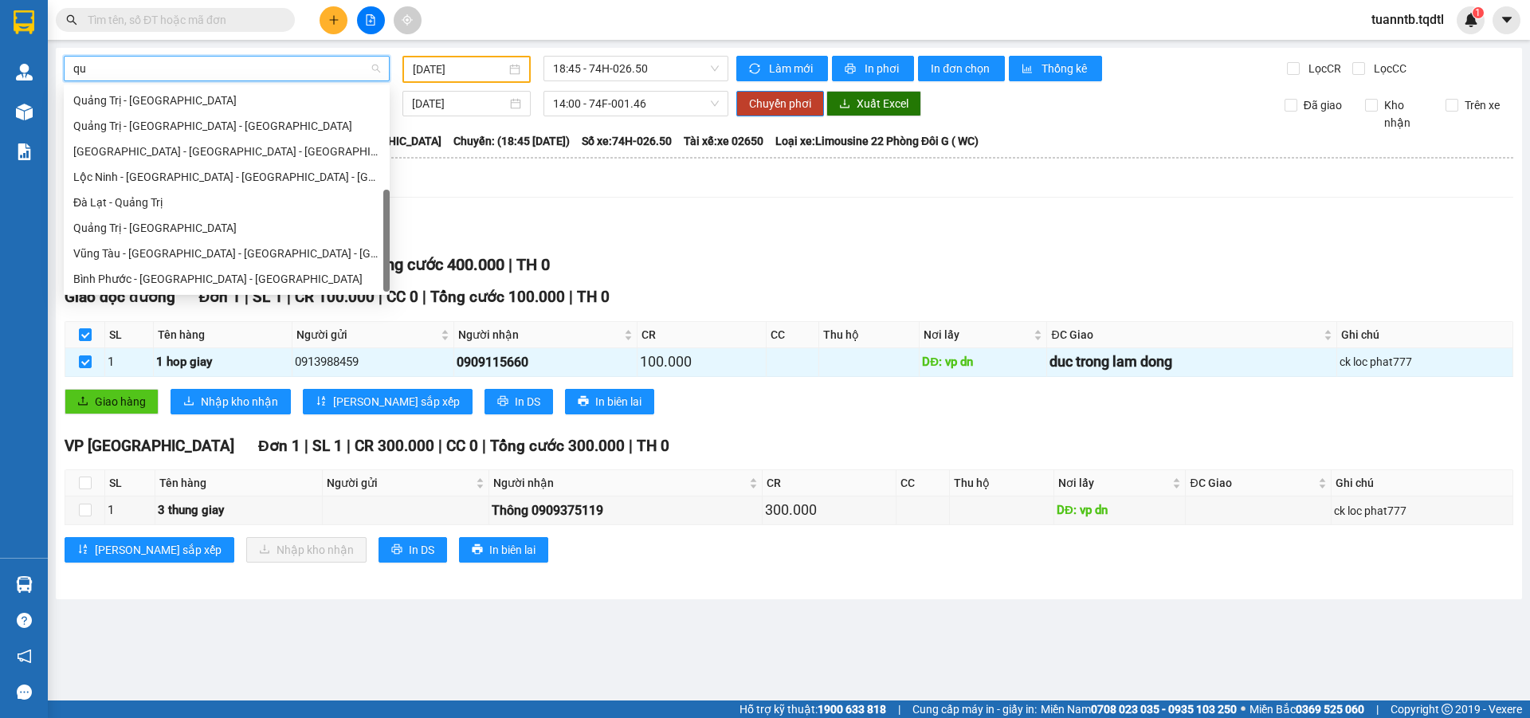
type input "qua"
click at [104, 235] on div "Quảng Trị - [GEOGRAPHIC_DATA]" at bounding box center [226, 228] width 307 height 18
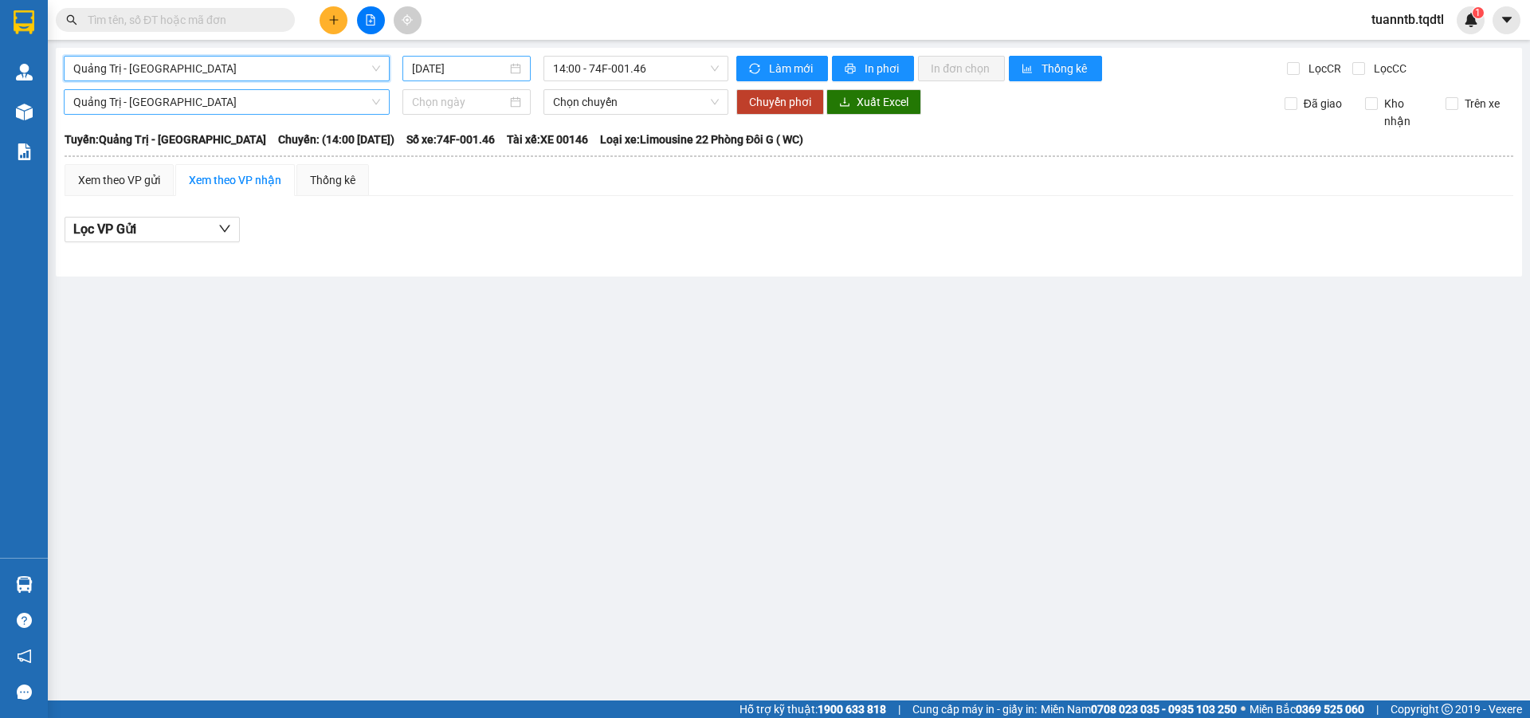
click at [485, 73] on input "[DATE]" at bounding box center [459, 69] width 95 height 18
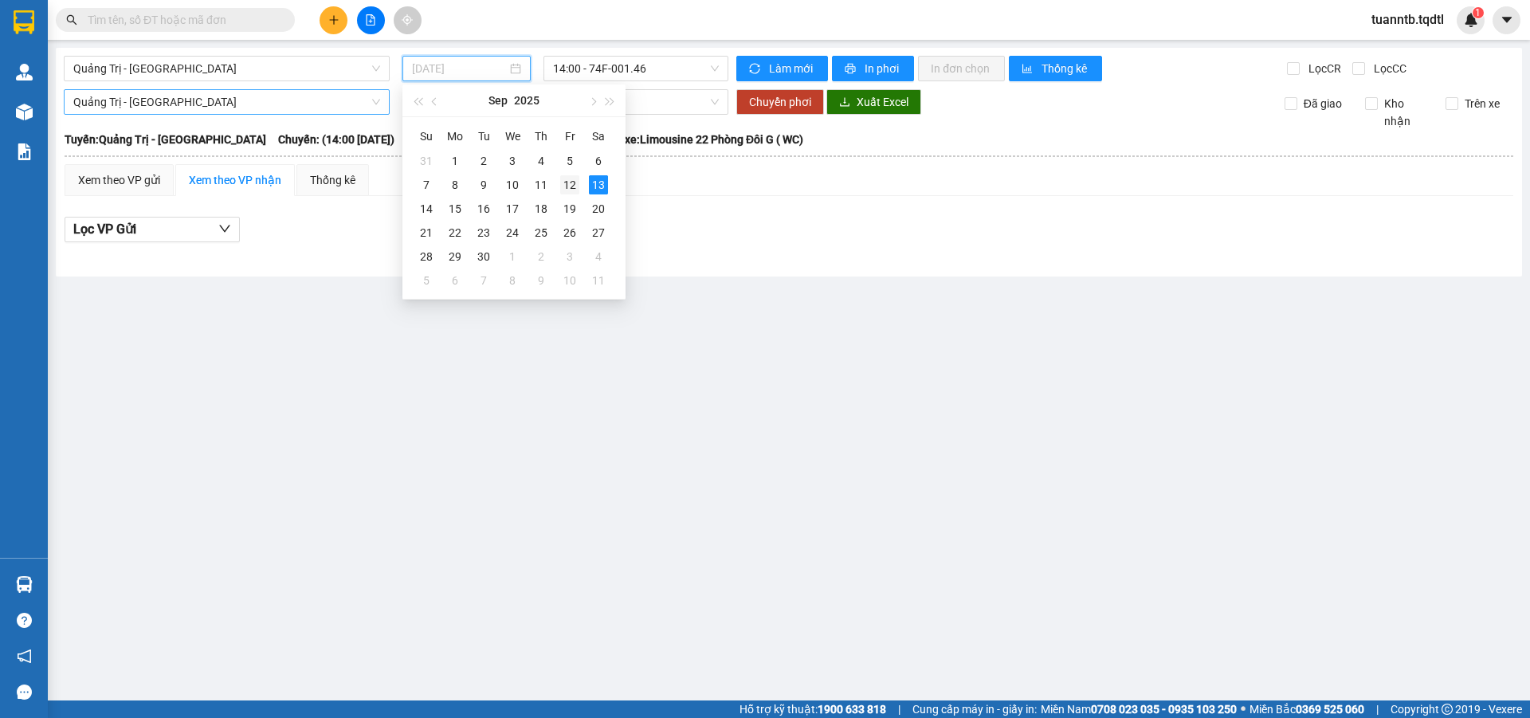
click at [575, 184] on div "12" at bounding box center [569, 184] width 19 height 19
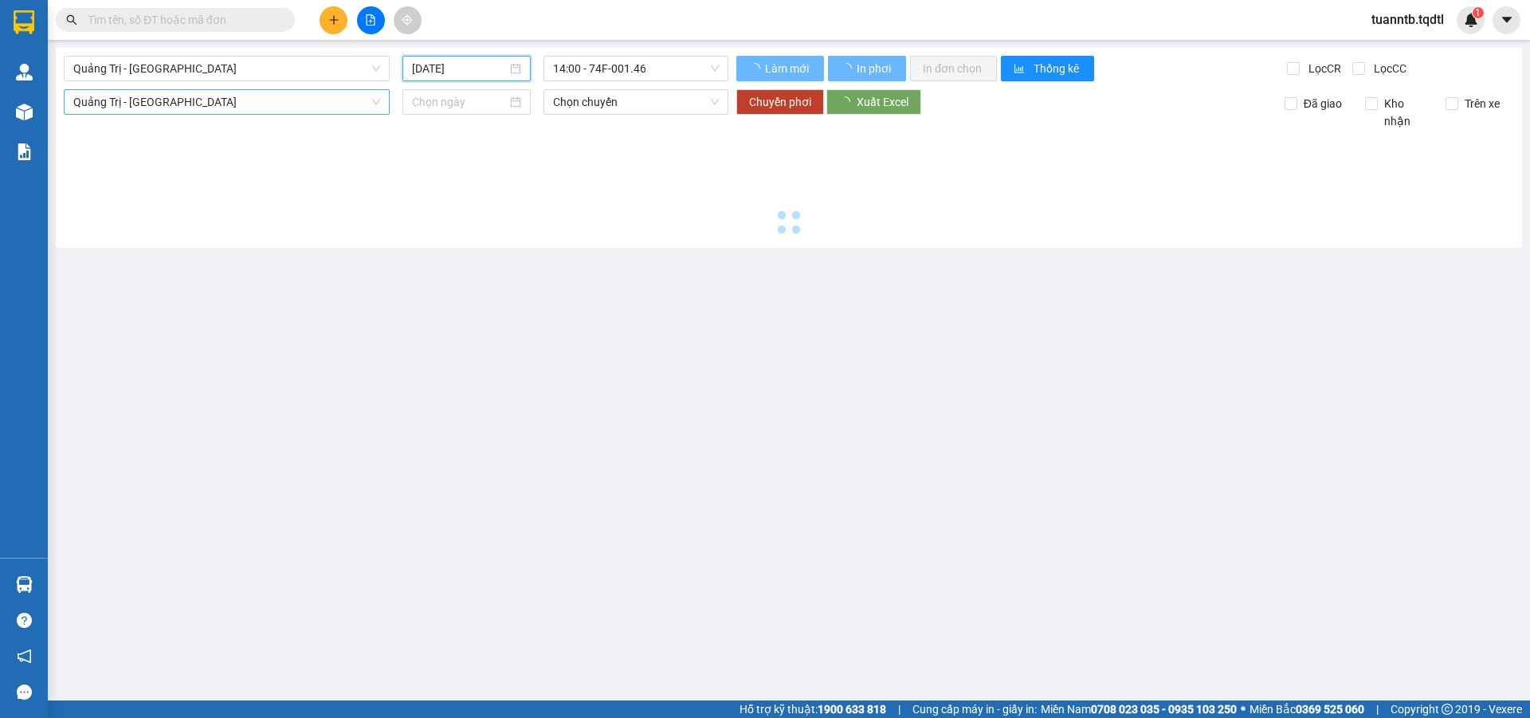
type input "[DATE]"
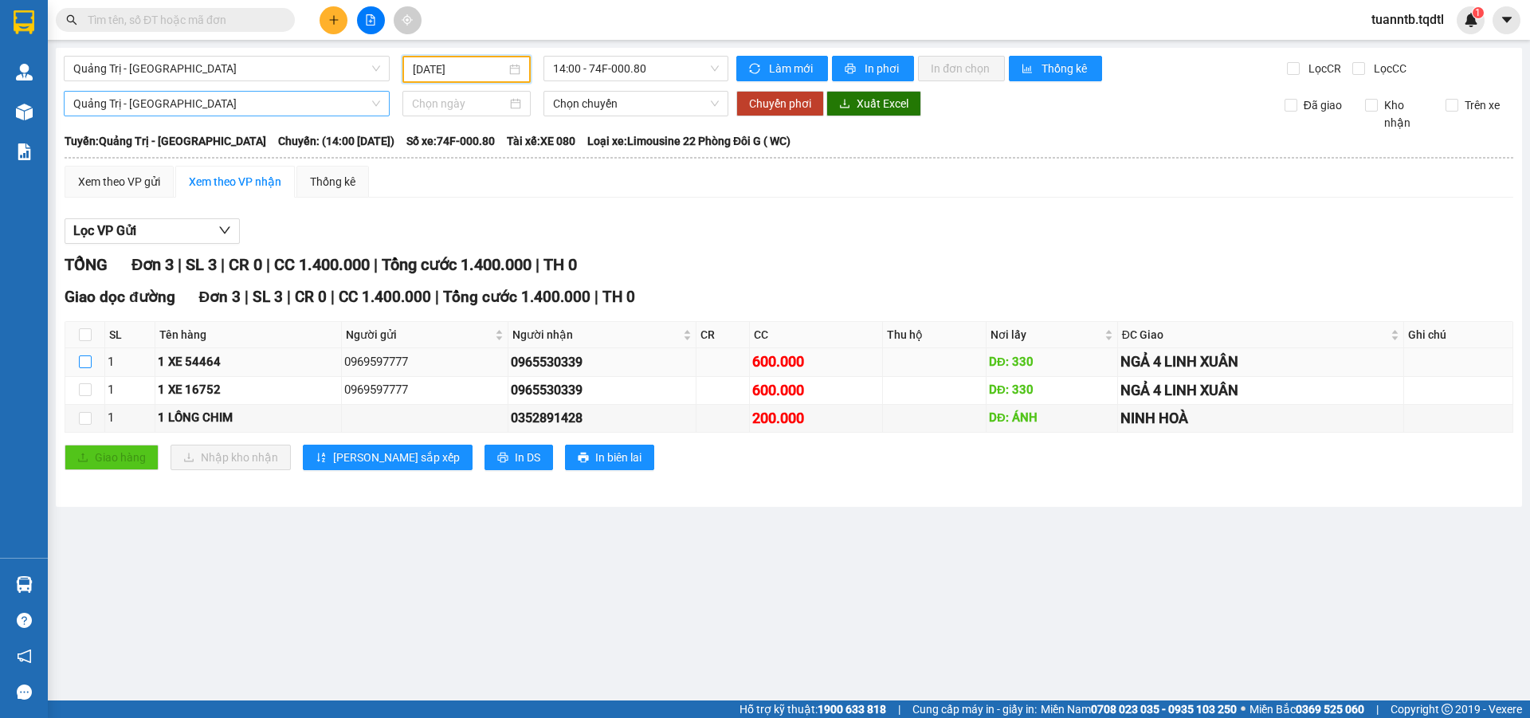
click at [88, 363] on td at bounding box center [85, 362] width 40 height 28
click at [86, 390] on input "checkbox" at bounding box center [85, 389] width 13 height 13
checkbox input "true"
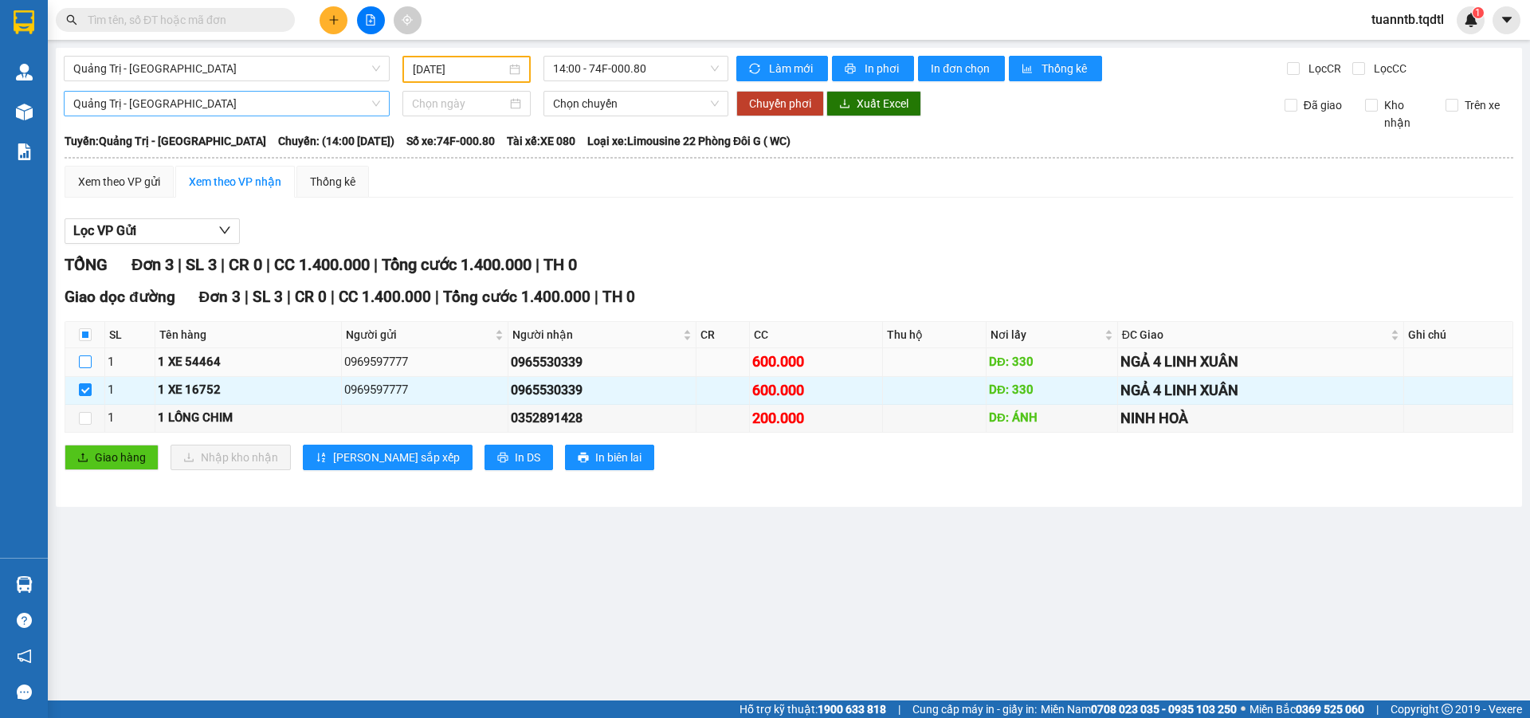
click at [87, 360] on input "checkbox" at bounding box center [85, 361] width 13 height 13
checkbox input "true"
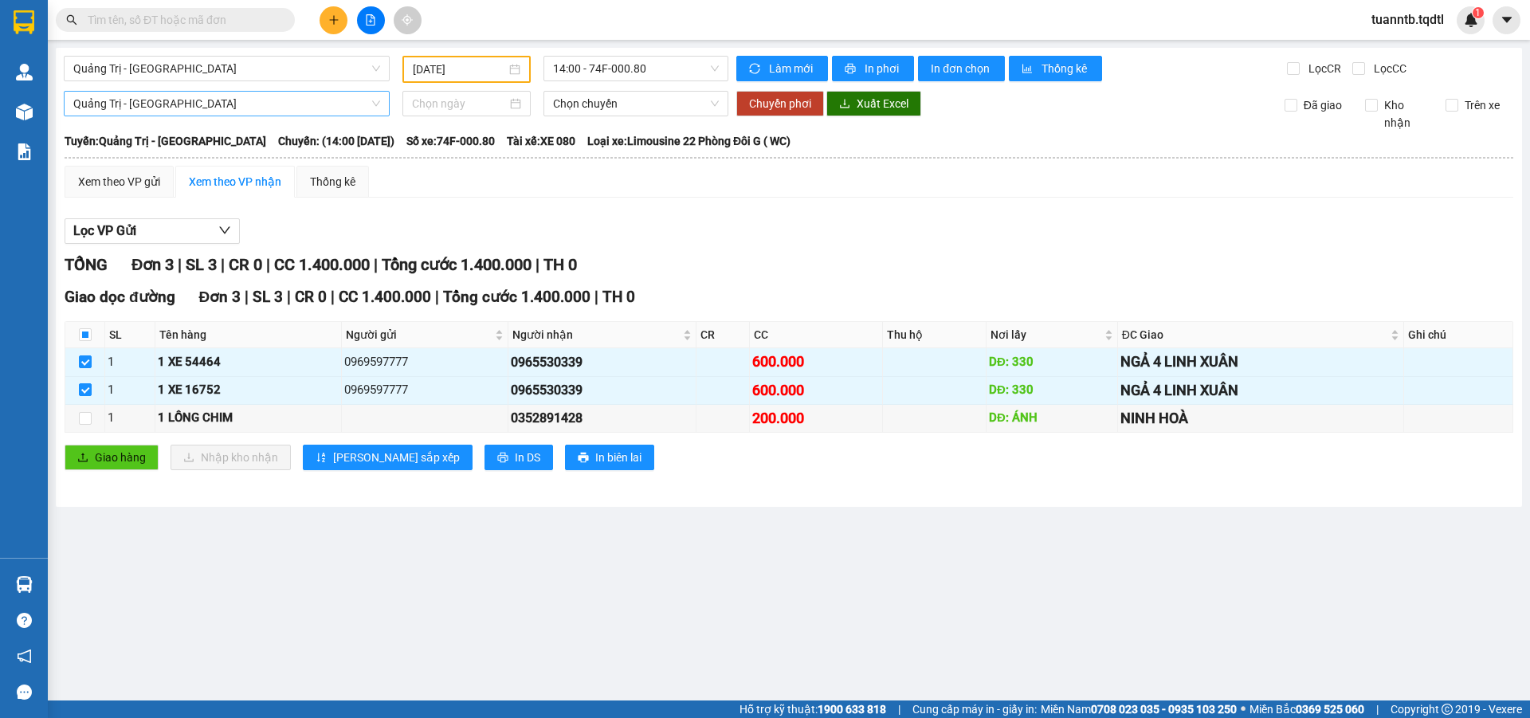
click at [131, 111] on span "Quảng Trị - [GEOGRAPHIC_DATA]" at bounding box center [226, 104] width 307 height 24
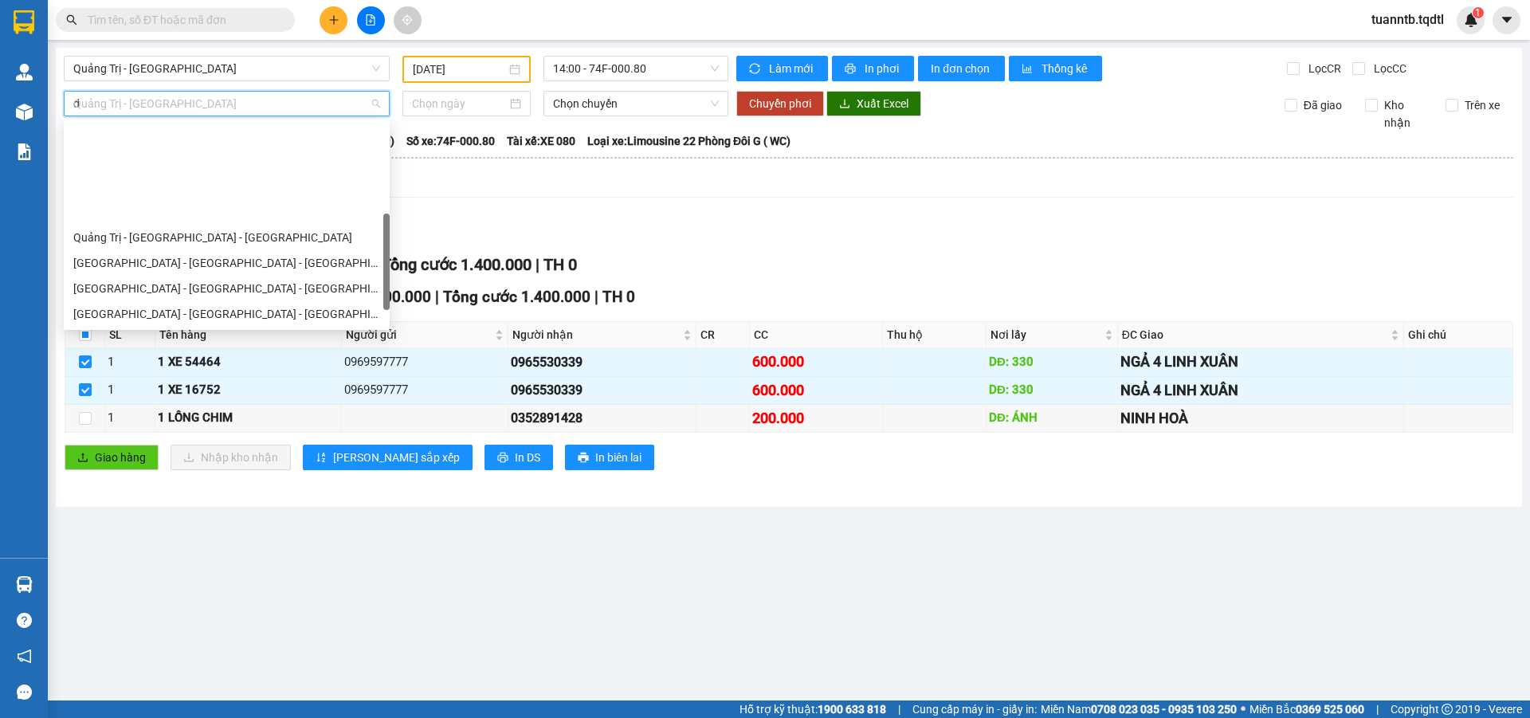
type input "da"
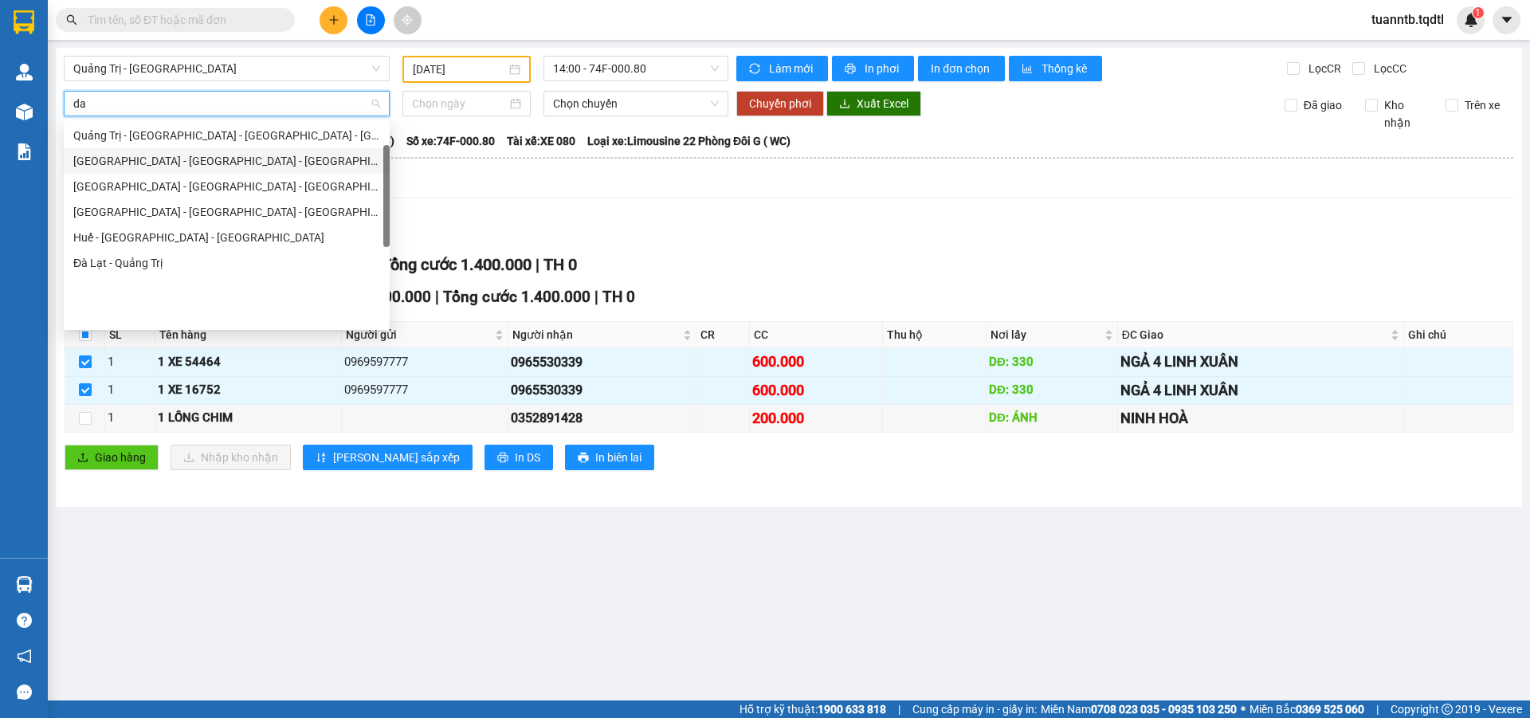
scroll to position [22, 0]
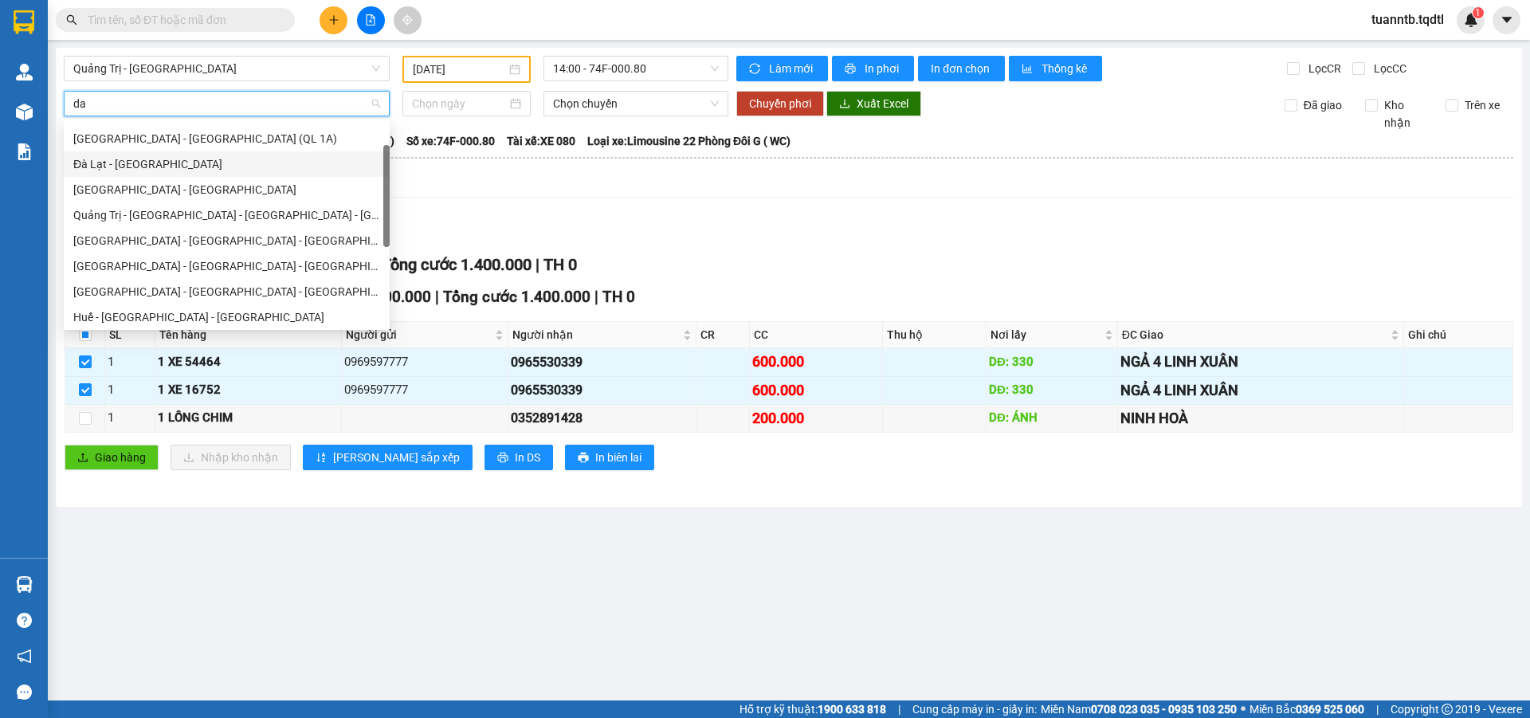
click at [131, 171] on div "Đà Lạt - [GEOGRAPHIC_DATA]" at bounding box center [226, 164] width 307 height 18
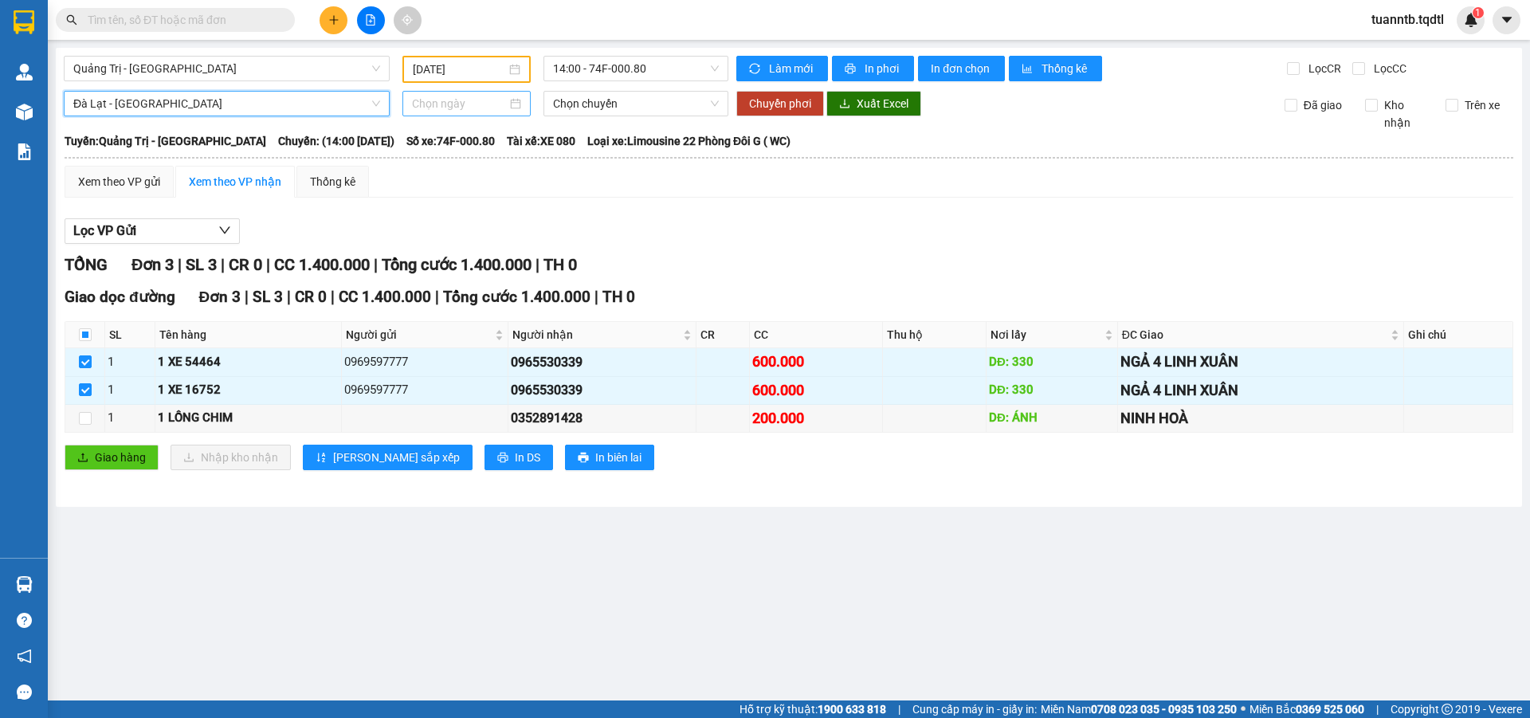
click at [448, 105] on input at bounding box center [459, 104] width 95 height 18
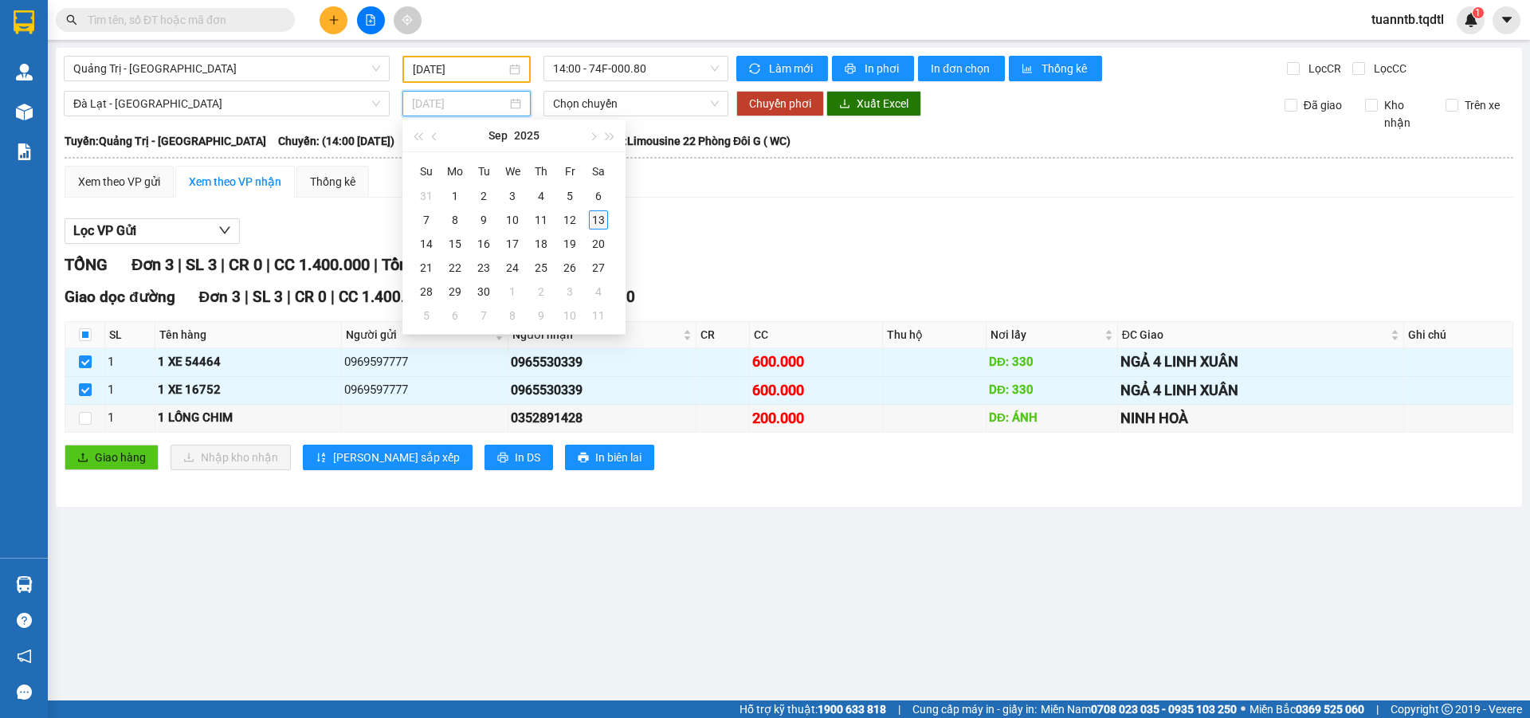
type input "[DATE]"
click at [599, 217] on div "13" at bounding box center [598, 219] width 19 height 19
type input "[DATE]"
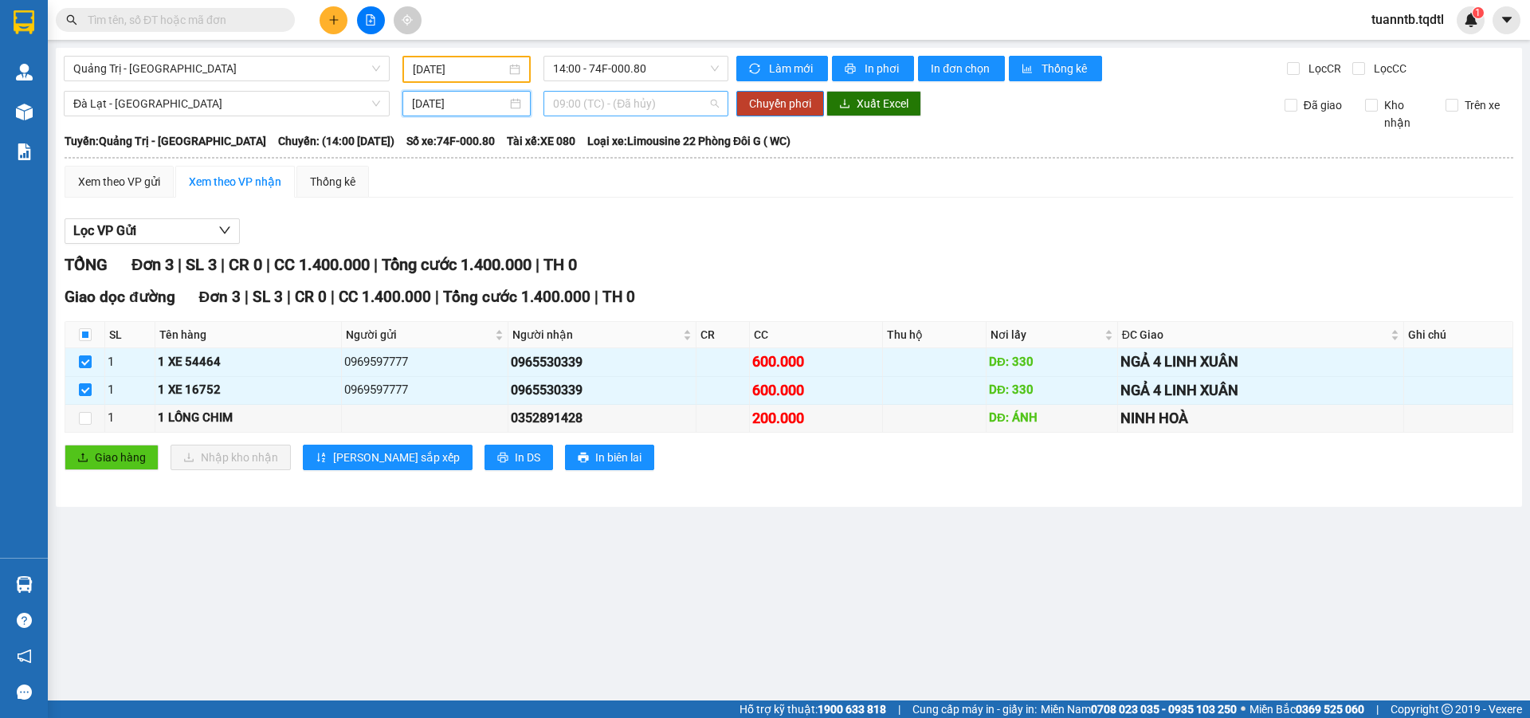
click at [669, 106] on span "09:00 (TC) - (Đã hủy)" at bounding box center [636, 104] width 166 height 24
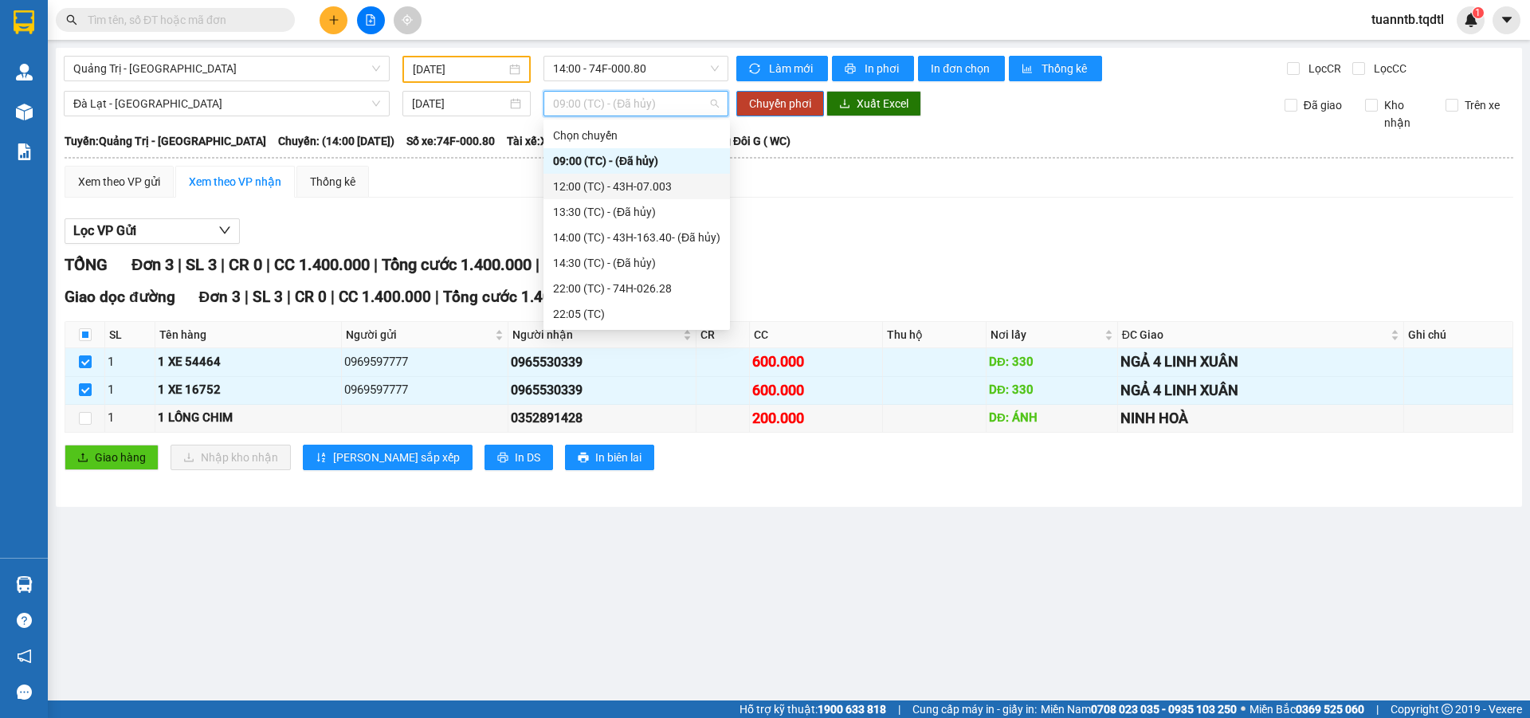
click at [680, 191] on div "12:00 (TC) - 43H-07.003" at bounding box center [636, 187] width 167 height 18
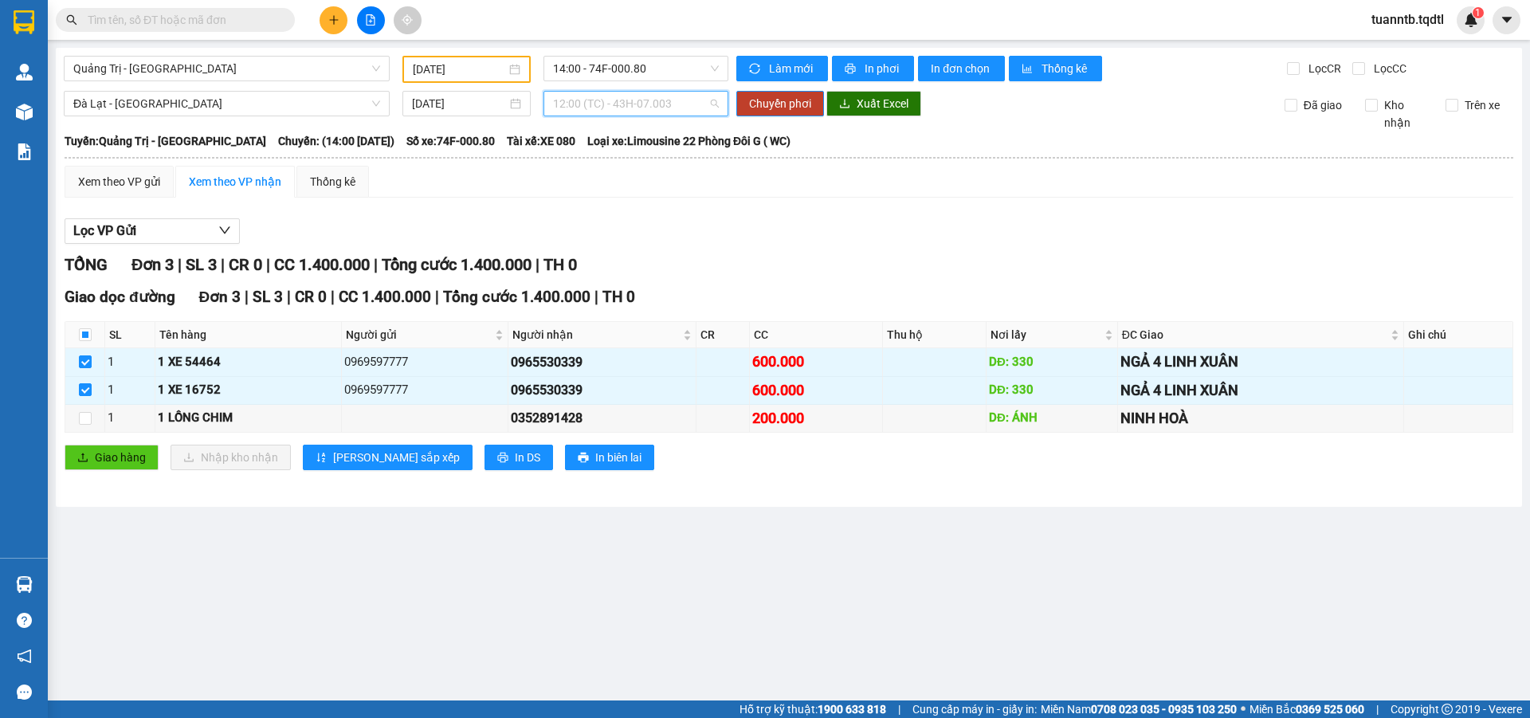
click at [673, 114] on span "12:00 (TC) - 43H-07.003" at bounding box center [636, 104] width 166 height 24
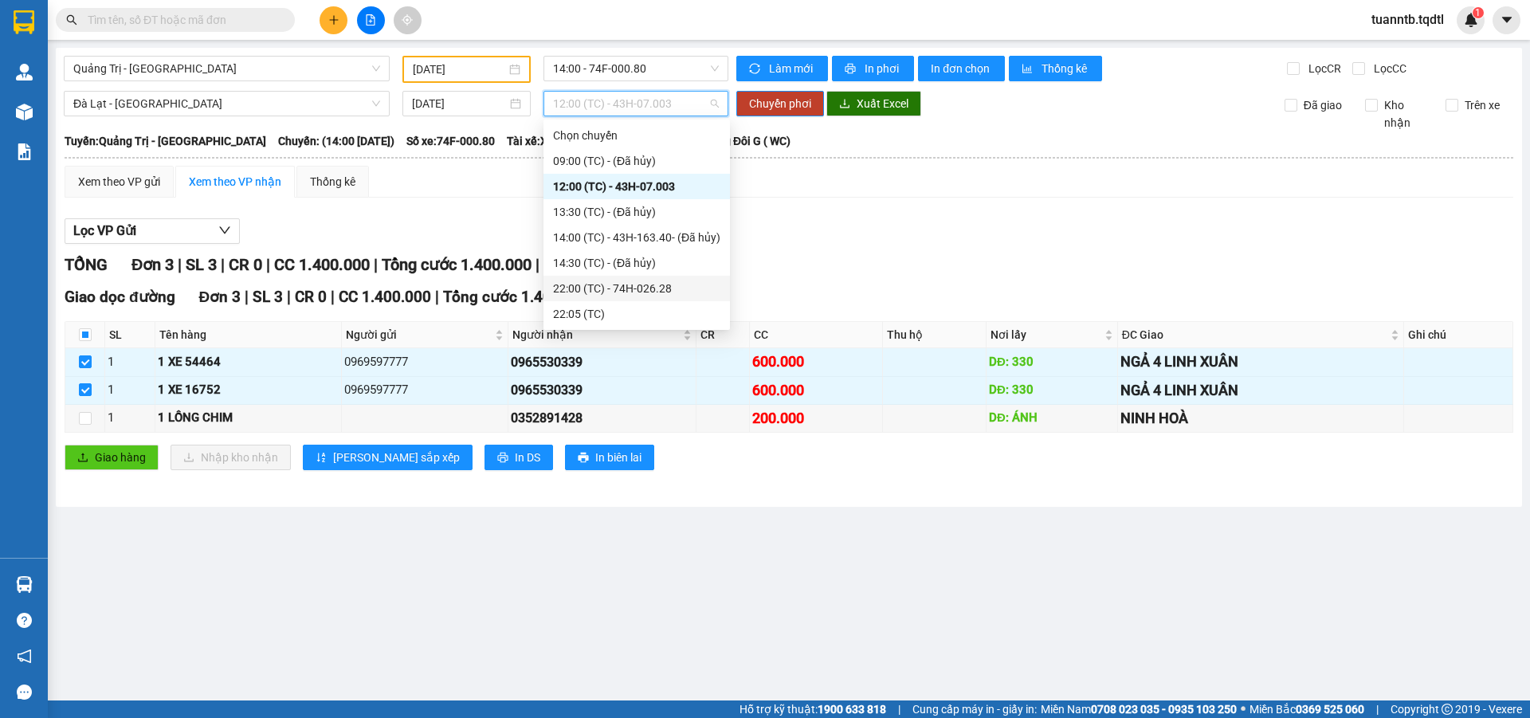
click at [669, 278] on div "22:00 (TC) - 74H-026.28" at bounding box center [636, 288] width 186 height 25
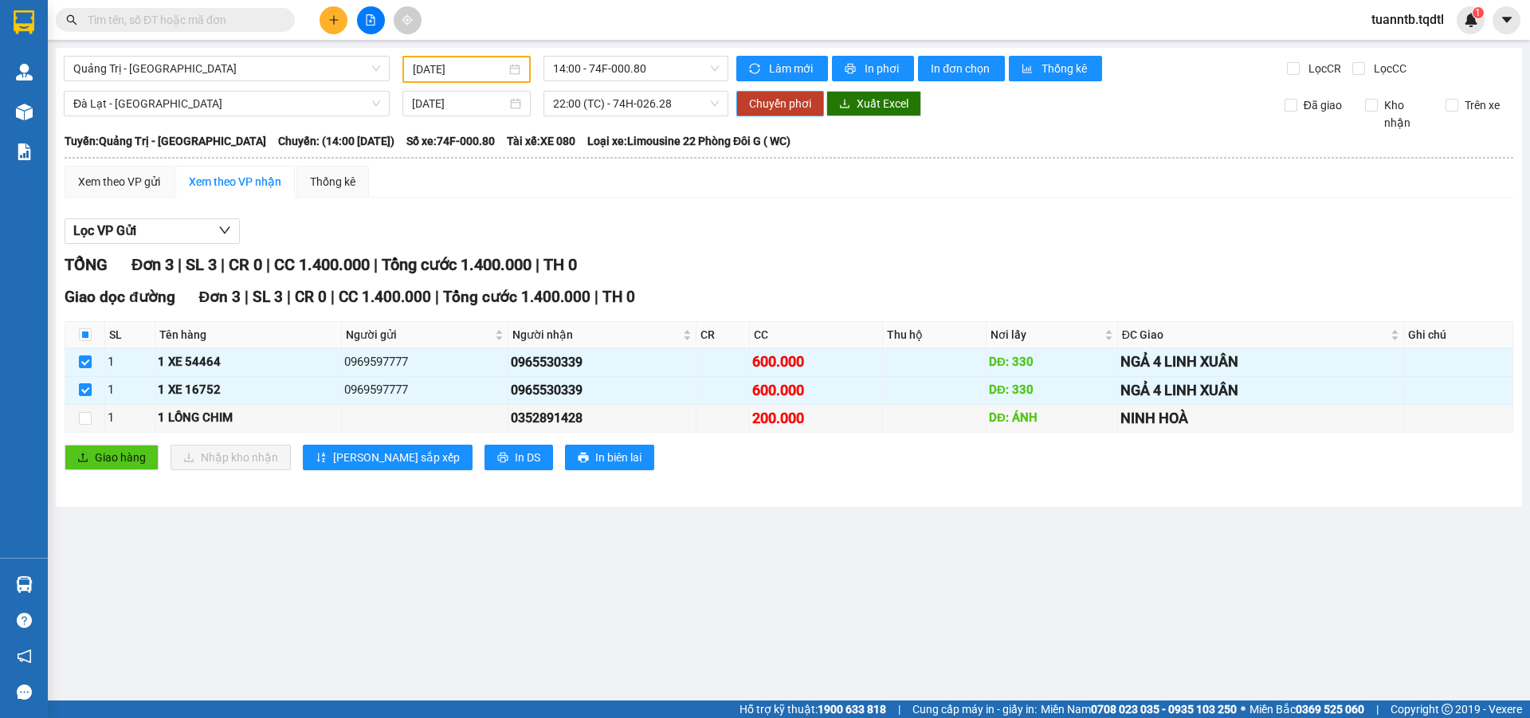
click at [808, 104] on span "Chuyển phơi" at bounding box center [780, 104] width 62 height 18
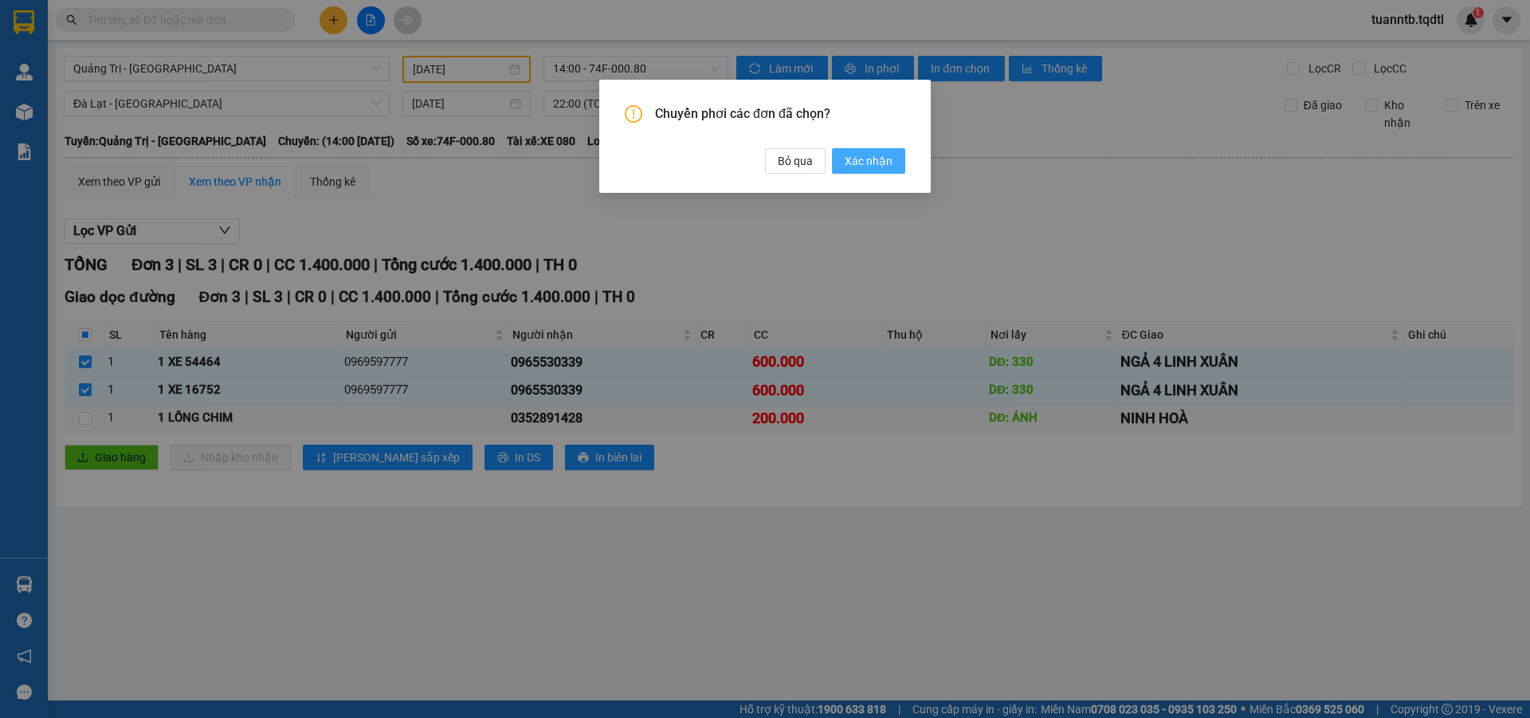
click at [893, 166] on button "Xác nhận" at bounding box center [868, 160] width 73 height 25
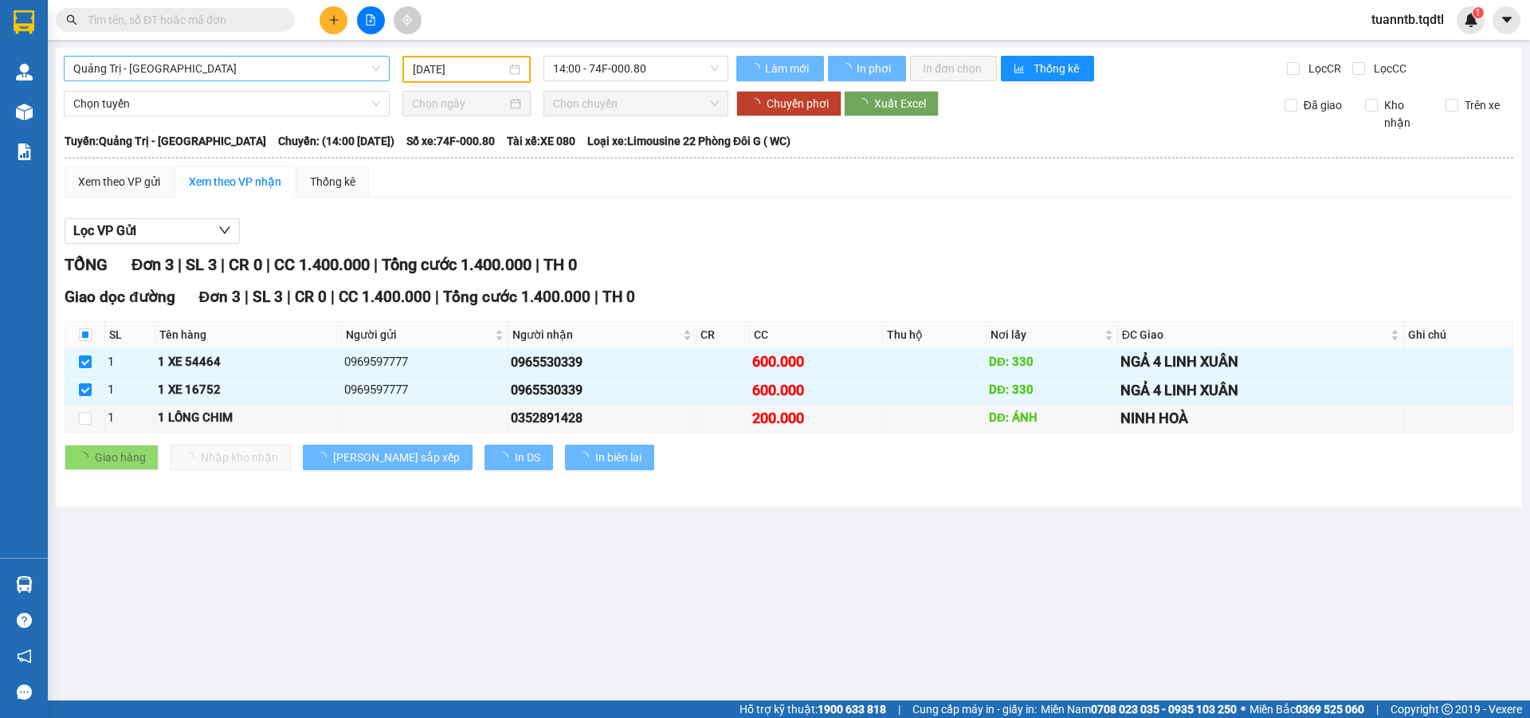
checkbox input "true"
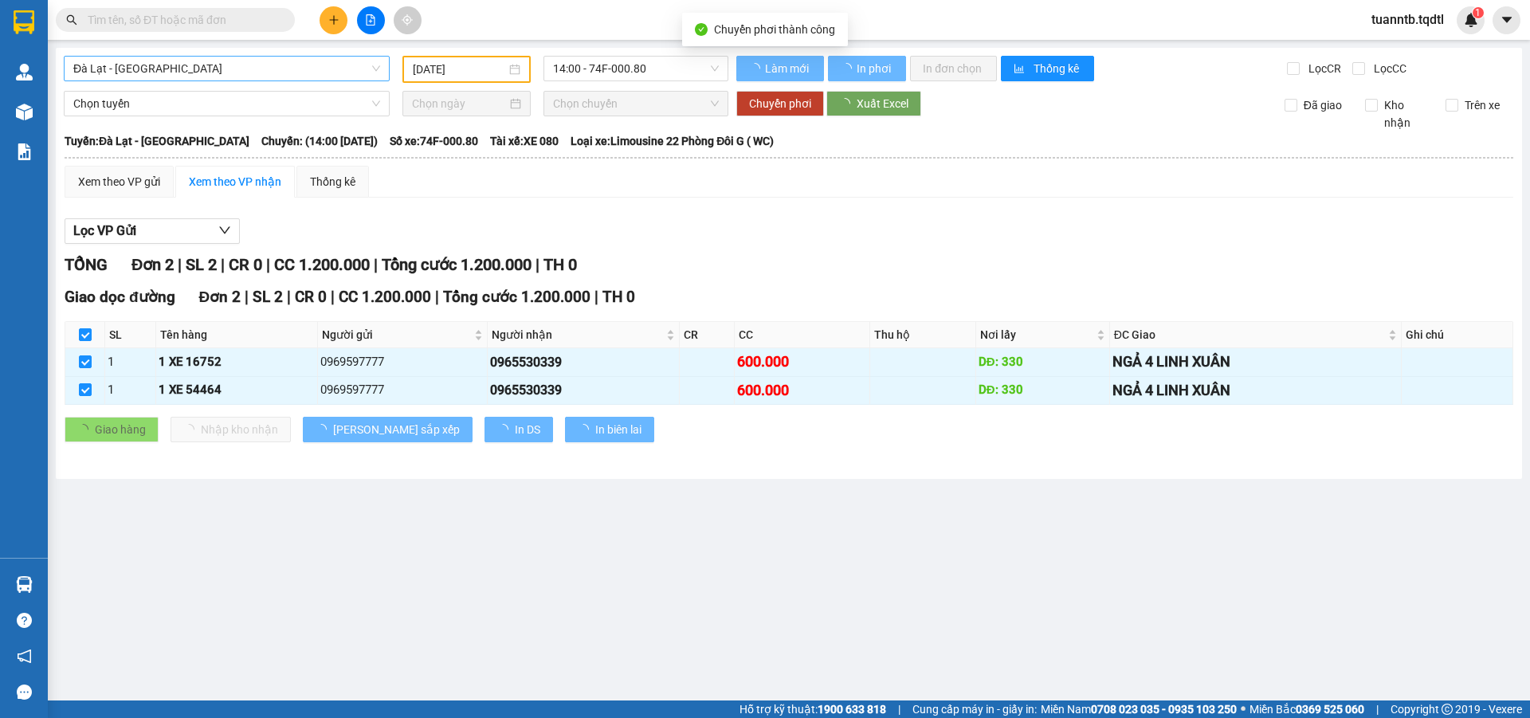
type input "[DATE]"
checkbox input "false"
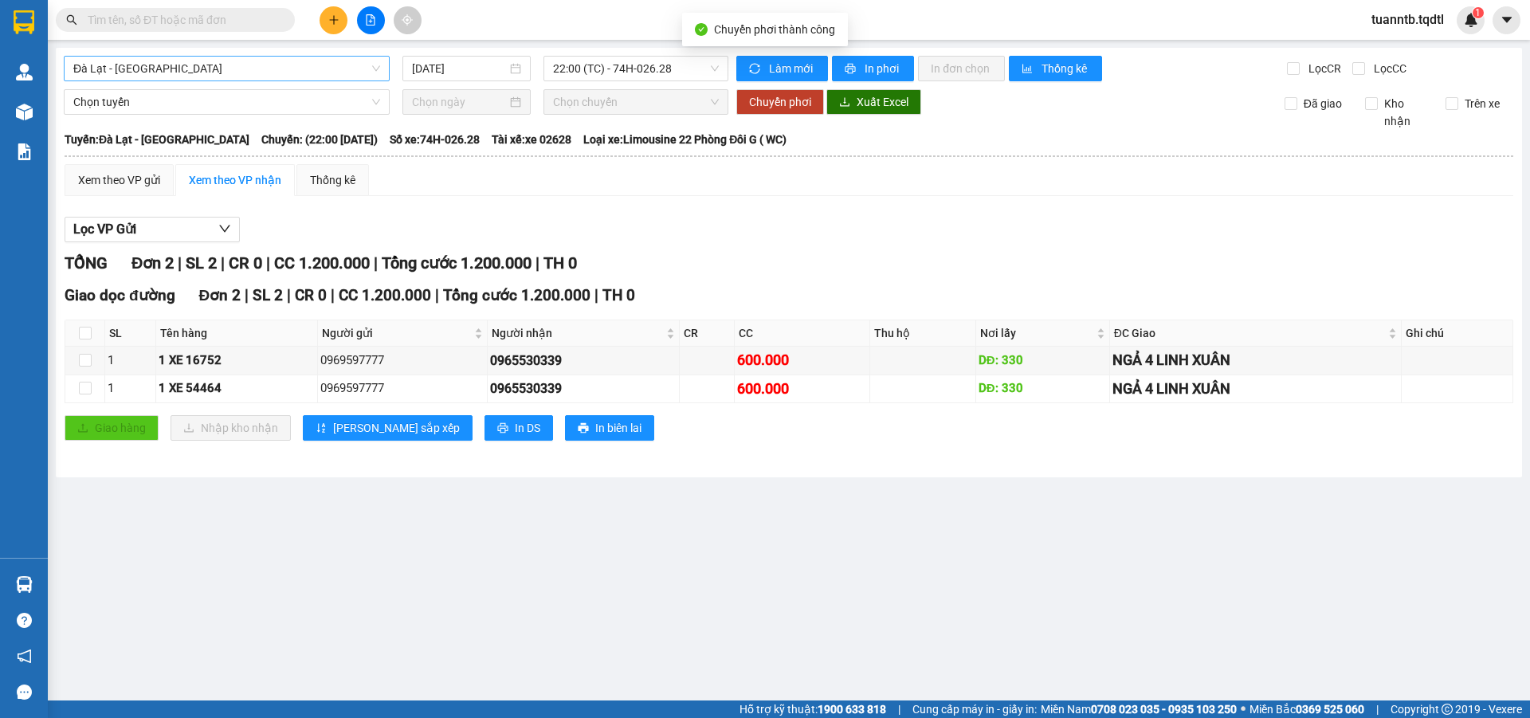
click at [273, 69] on span "Đà Lạt - [GEOGRAPHIC_DATA]" at bounding box center [226, 69] width 307 height 24
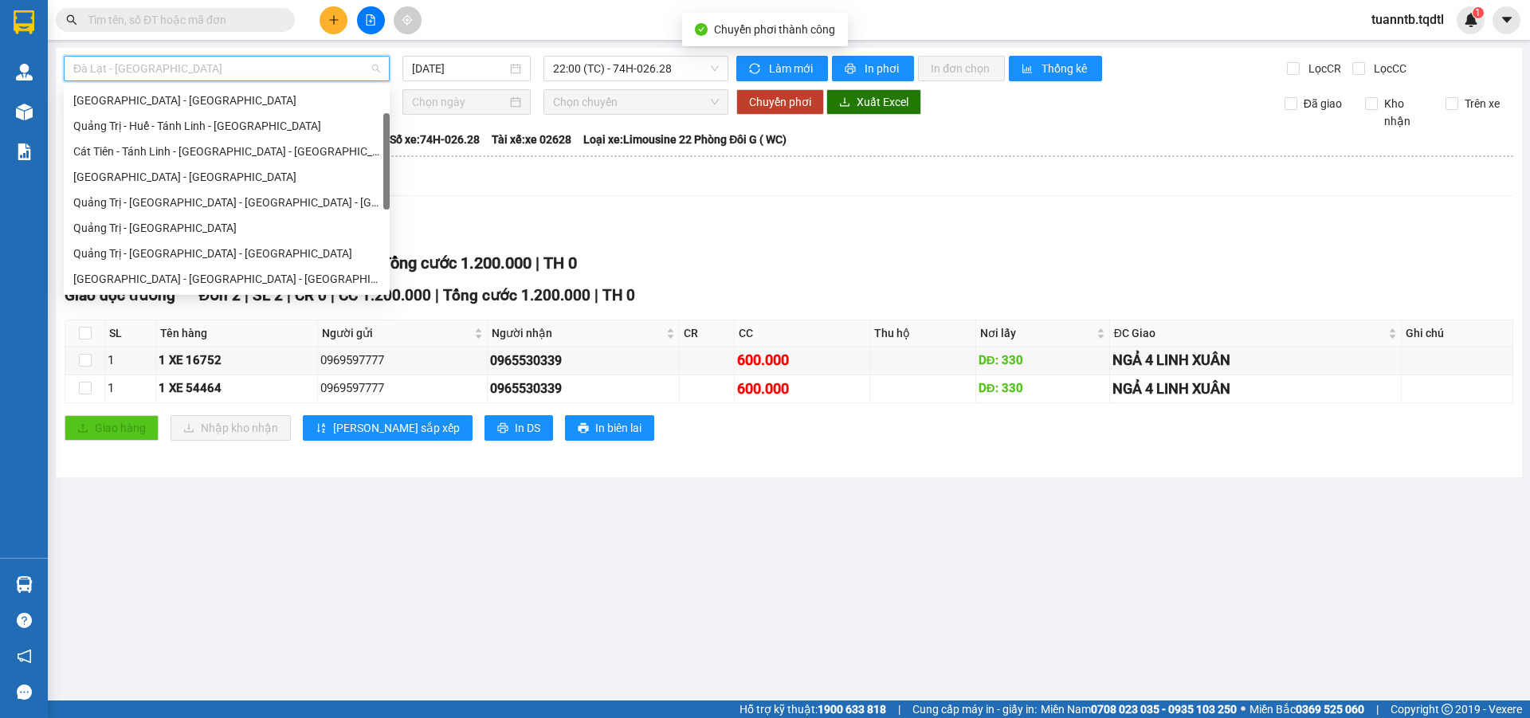
scroll to position [76, 0]
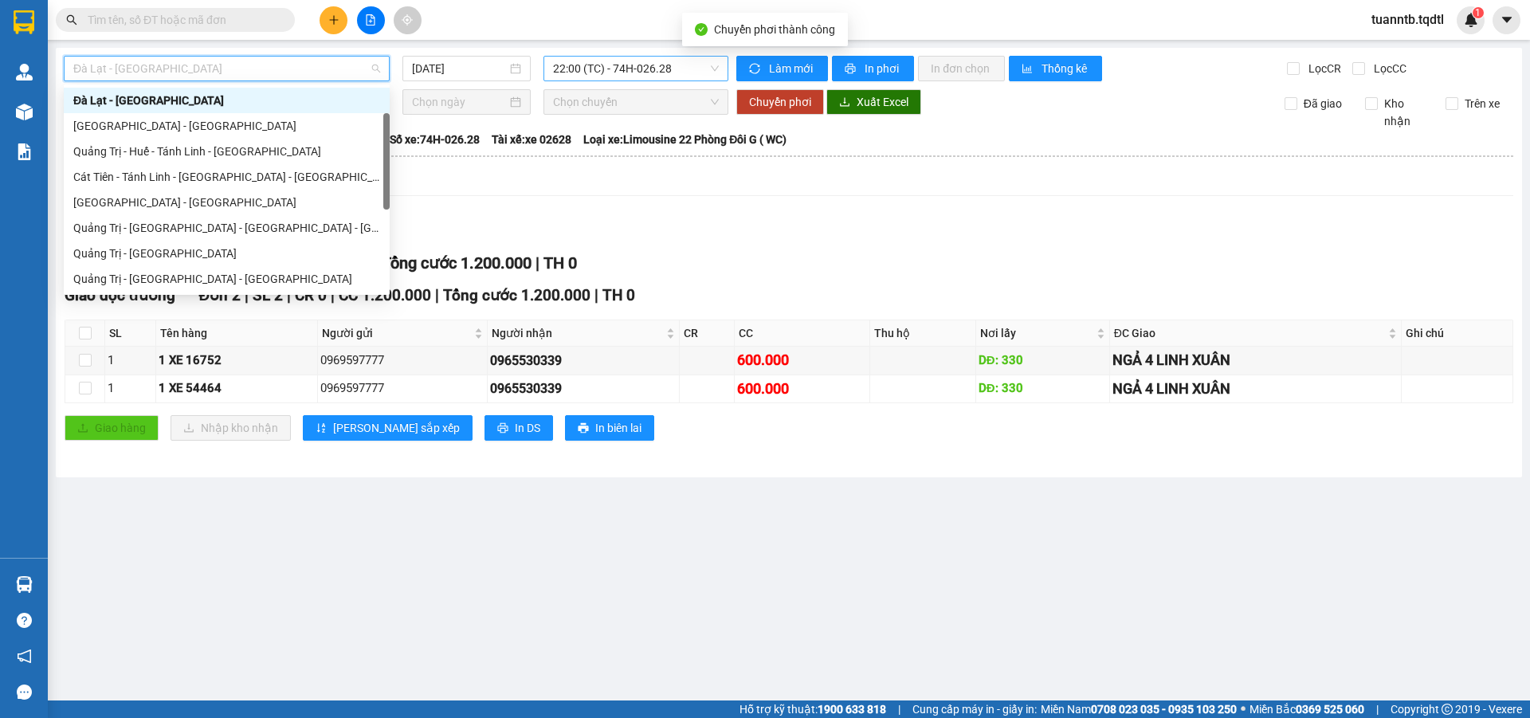
click at [619, 68] on span "22:00 (TC) - 74H-026.28" at bounding box center [636, 69] width 166 height 24
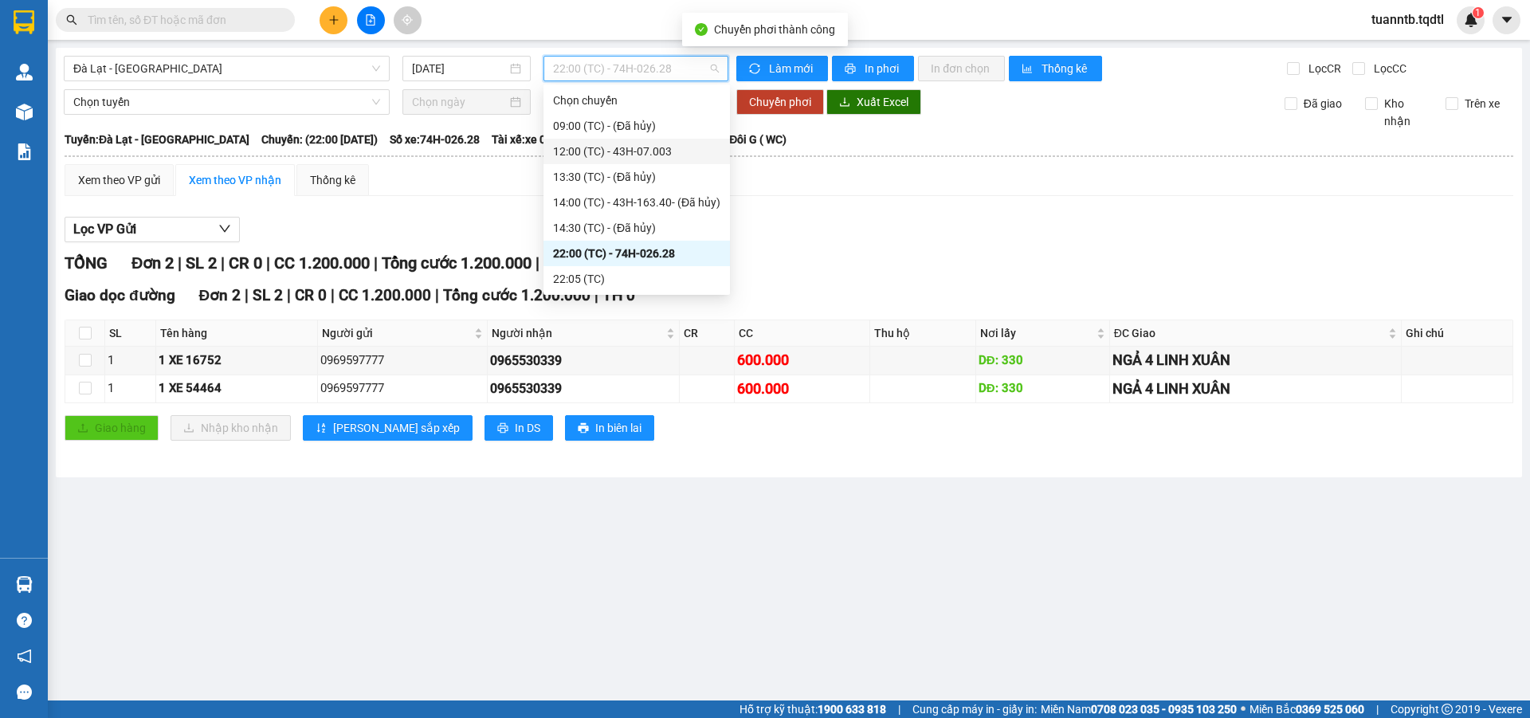
click at [676, 159] on div "12:00 (TC) - 43H-07.003" at bounding box center [636, 152] width 167 height 18
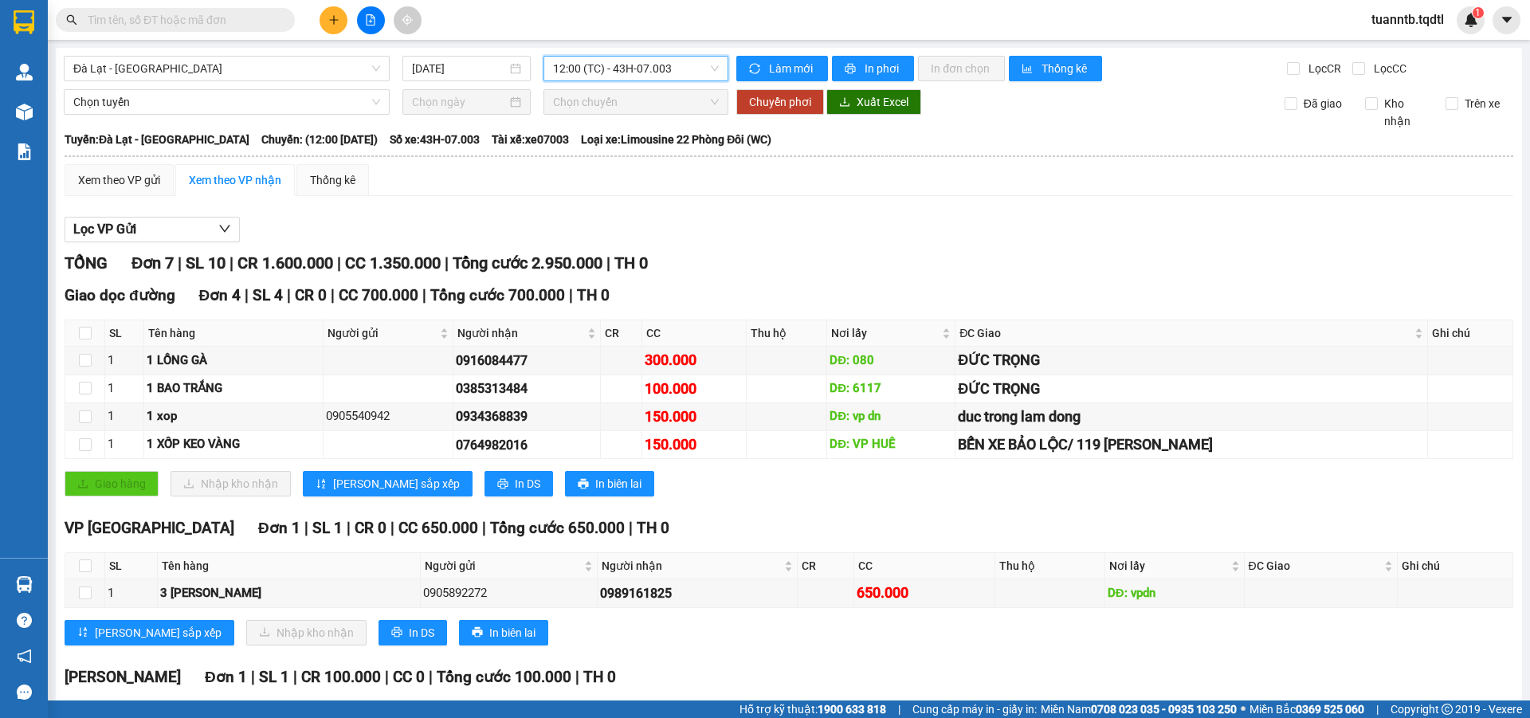
click at [93, 329] on th at bounding box center [85, 333] width 40 height 26
click at [92, 334] on th at bounding box center [85, 333] width 40 height 26
click at [88, 335] on input "checkbox" at bounding box center [85, 333] width 13 height 13
checkbox input "true"
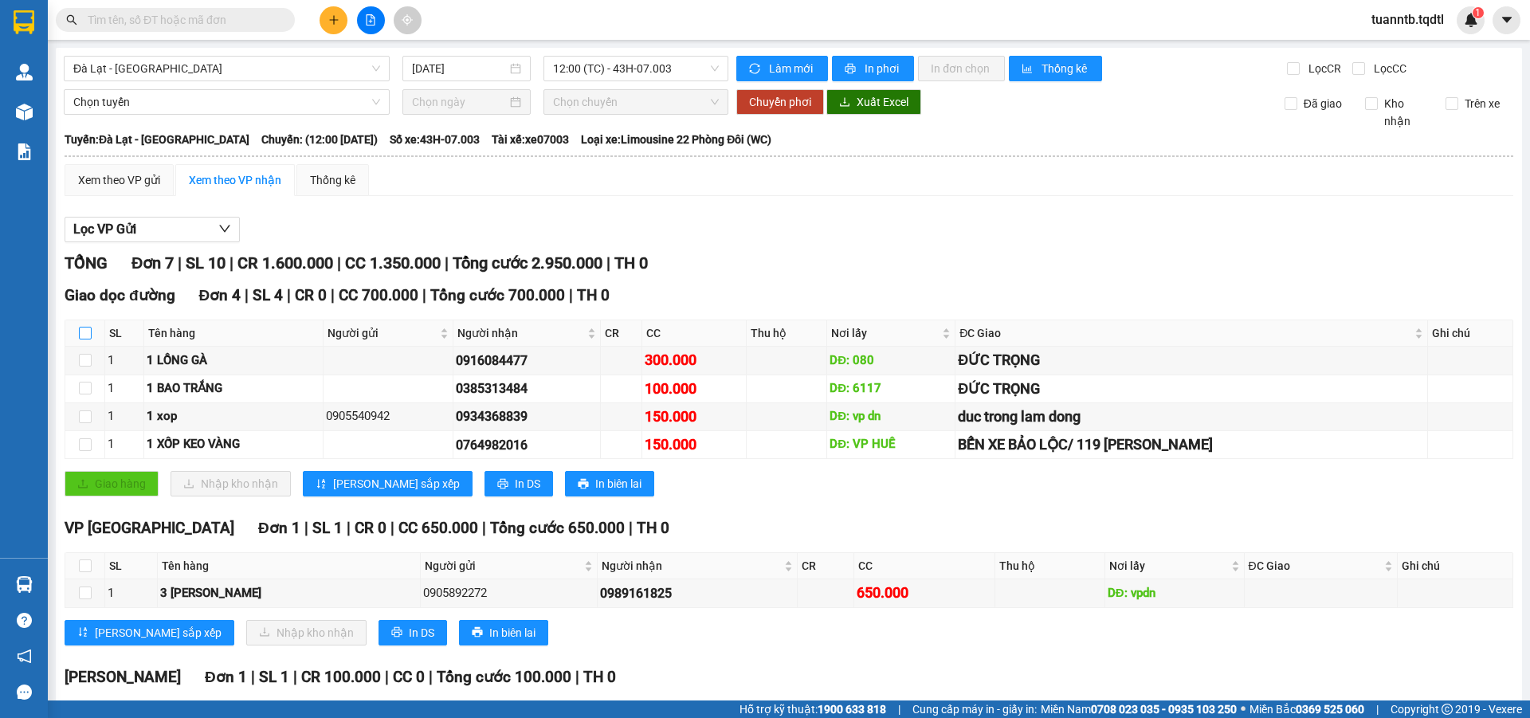
checkbox input "true"
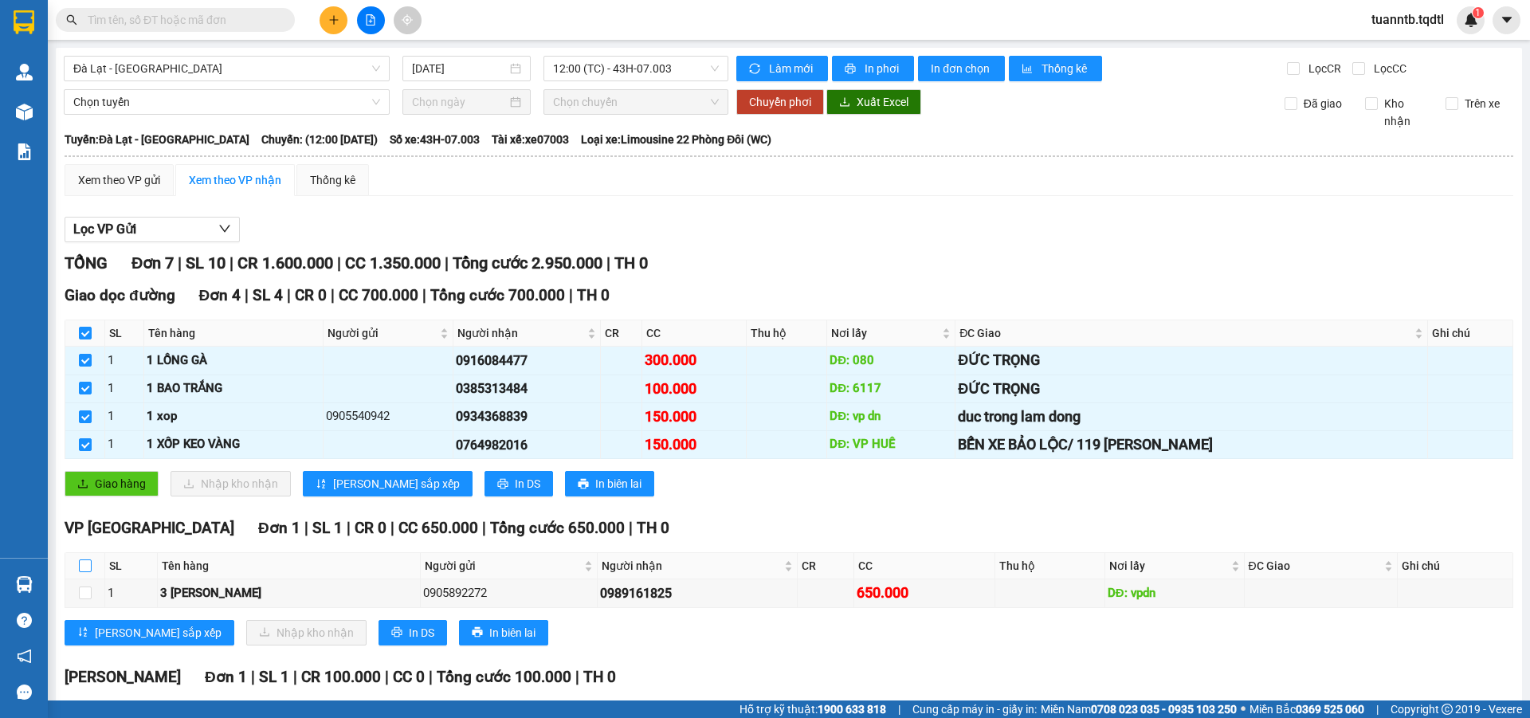
click at [86, 561] on input "checkbox" at bounding box center [85, 565] width 13 height 13
checkbox input "true"
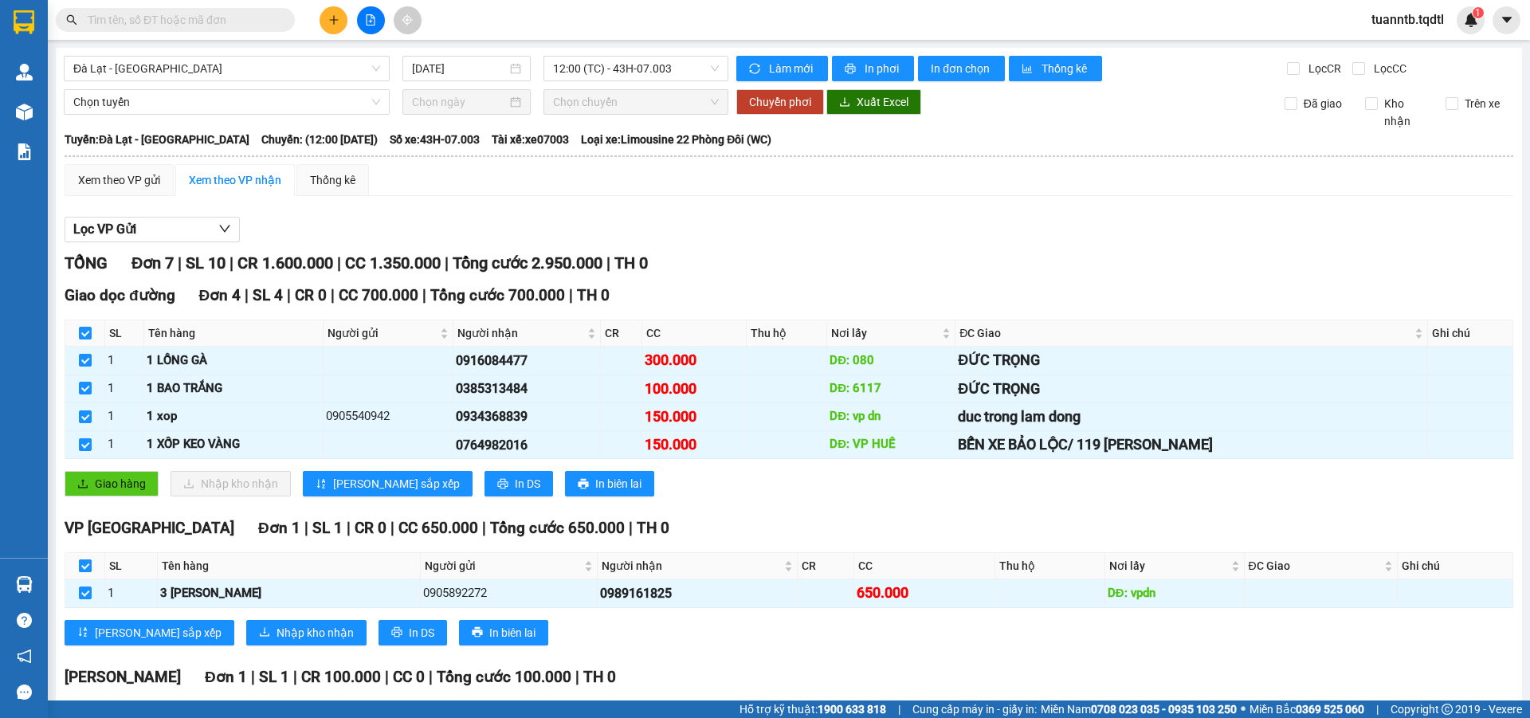
scroll to position [80, 0]
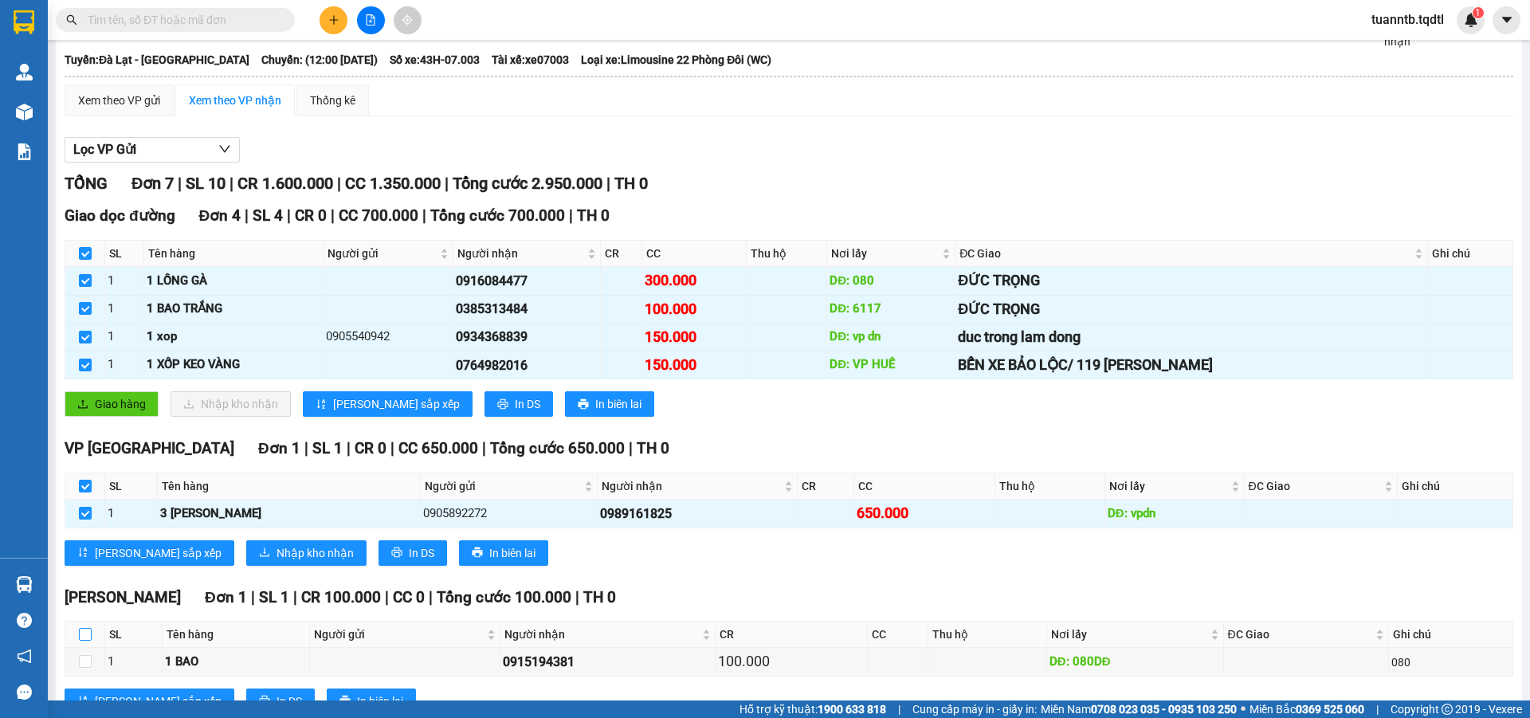
click at [90, 631] on input "checkbox" at bounding box center [85, 634] width 13 height 13
checkbox input "true"
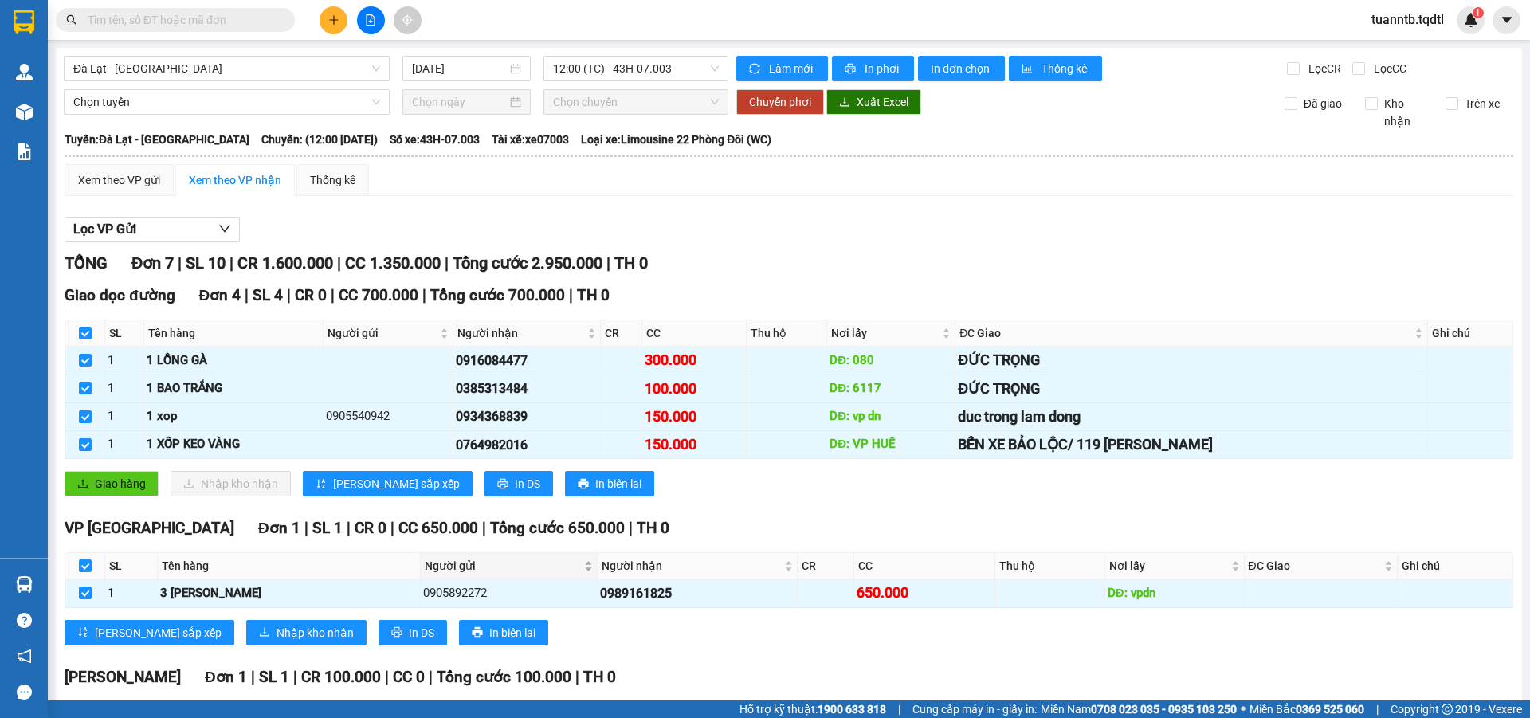
scroll to position [239, 0]
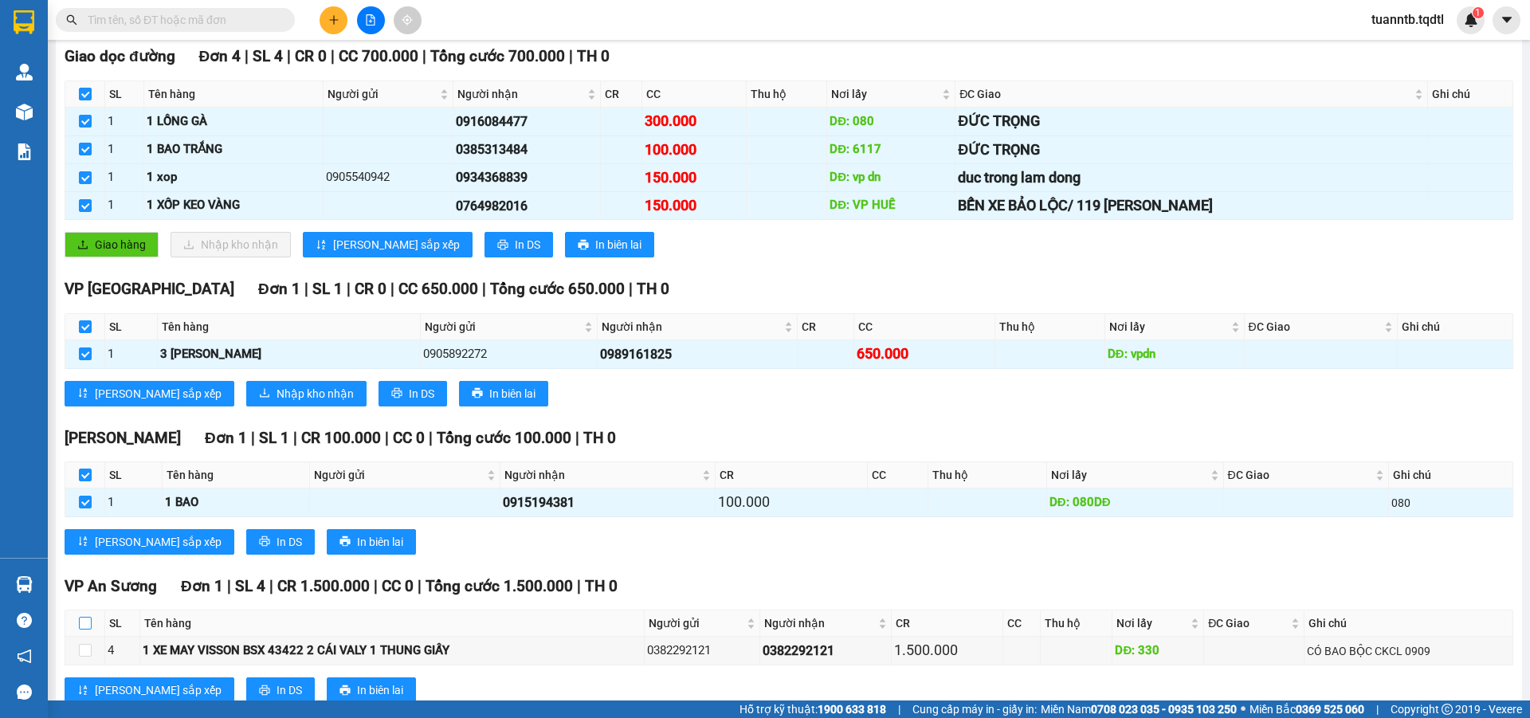
drag, startPoint x: 84, startPoint y: 624, endPoint x: 184, endPoint y: 583, distance: 107.6
click at [84, 623] on input "checkbox" at bounding box center [85, 623] width 13 height 13
checkbox input "true"
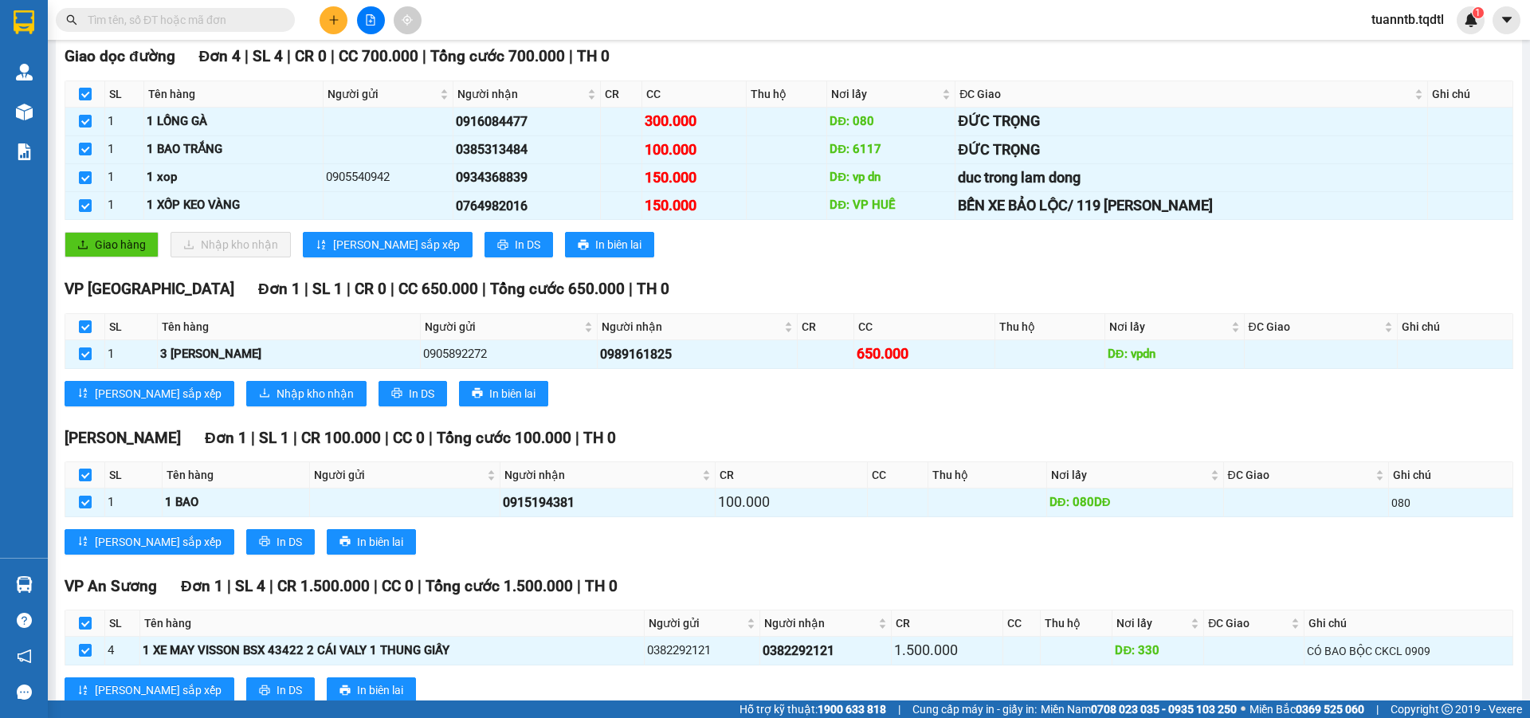
scroll to position [0, 0]
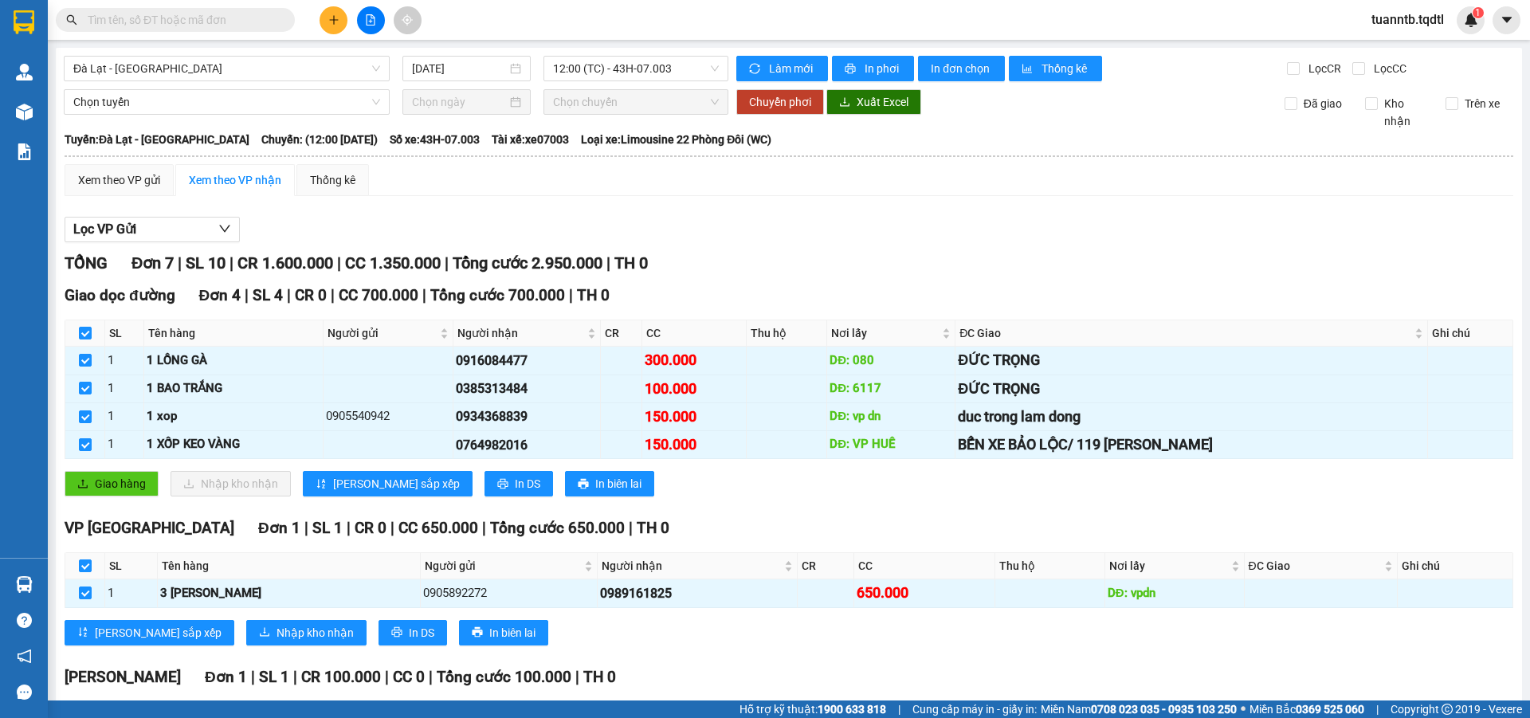
click at [665, 201] on div "Xem theo VP gửi Xem theo VP nhận Thống kê Lọc VP Gửi TỔNG Đơn 7 | SL 10 | CR 1…" at bounding box center [789, 563] width 1449 height 798
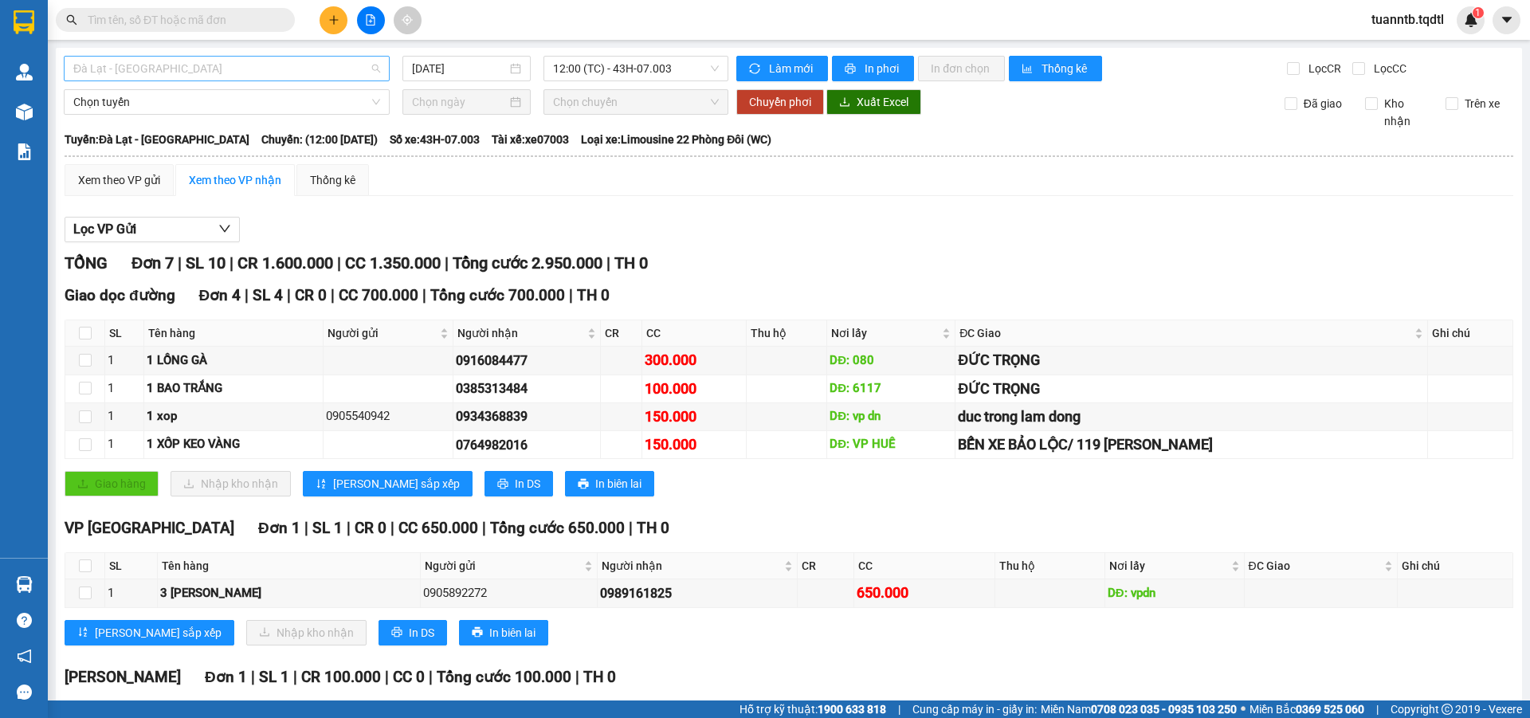
click at [198, 68] on span "Đà Lạt - Sài Gòn" at bounding box center [226, 69] width 307 height 24
type input "1"
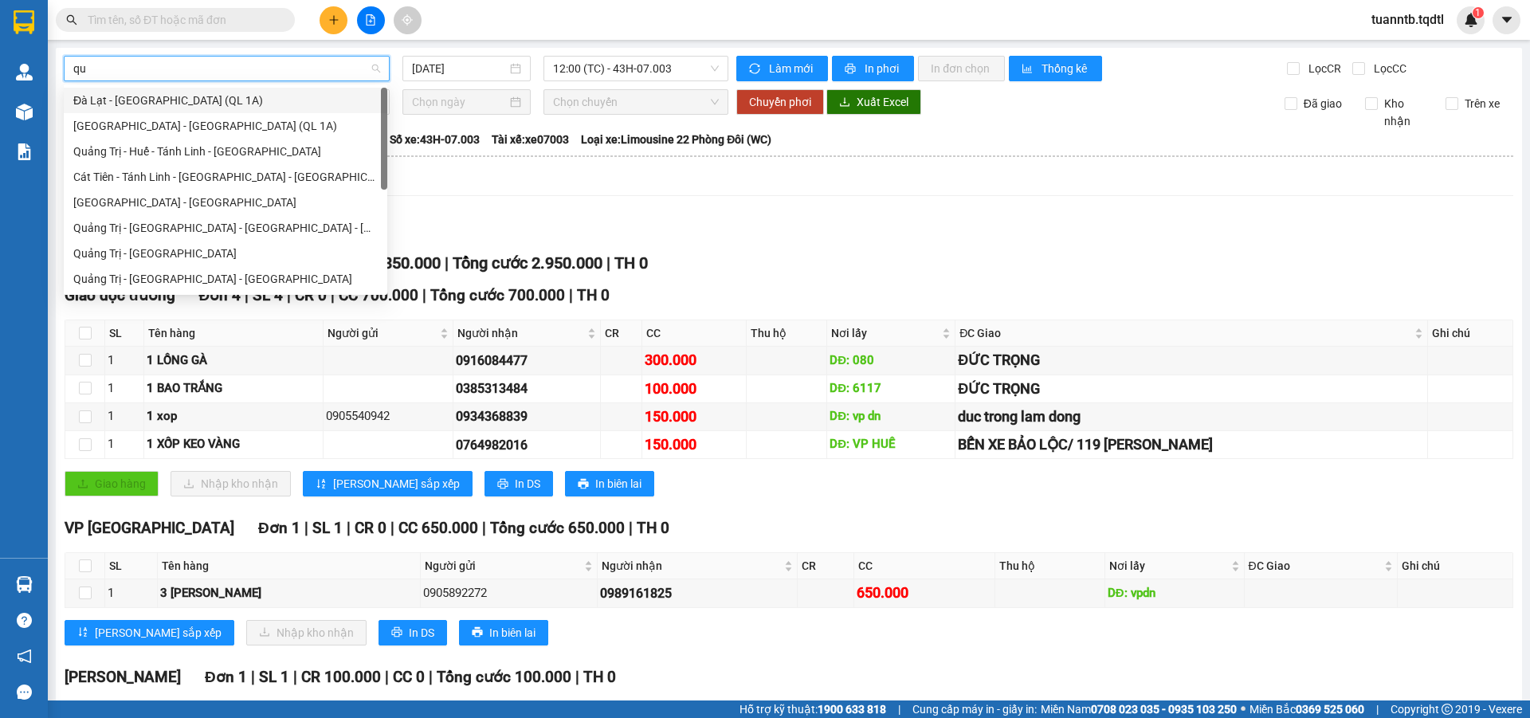
type input "qua"
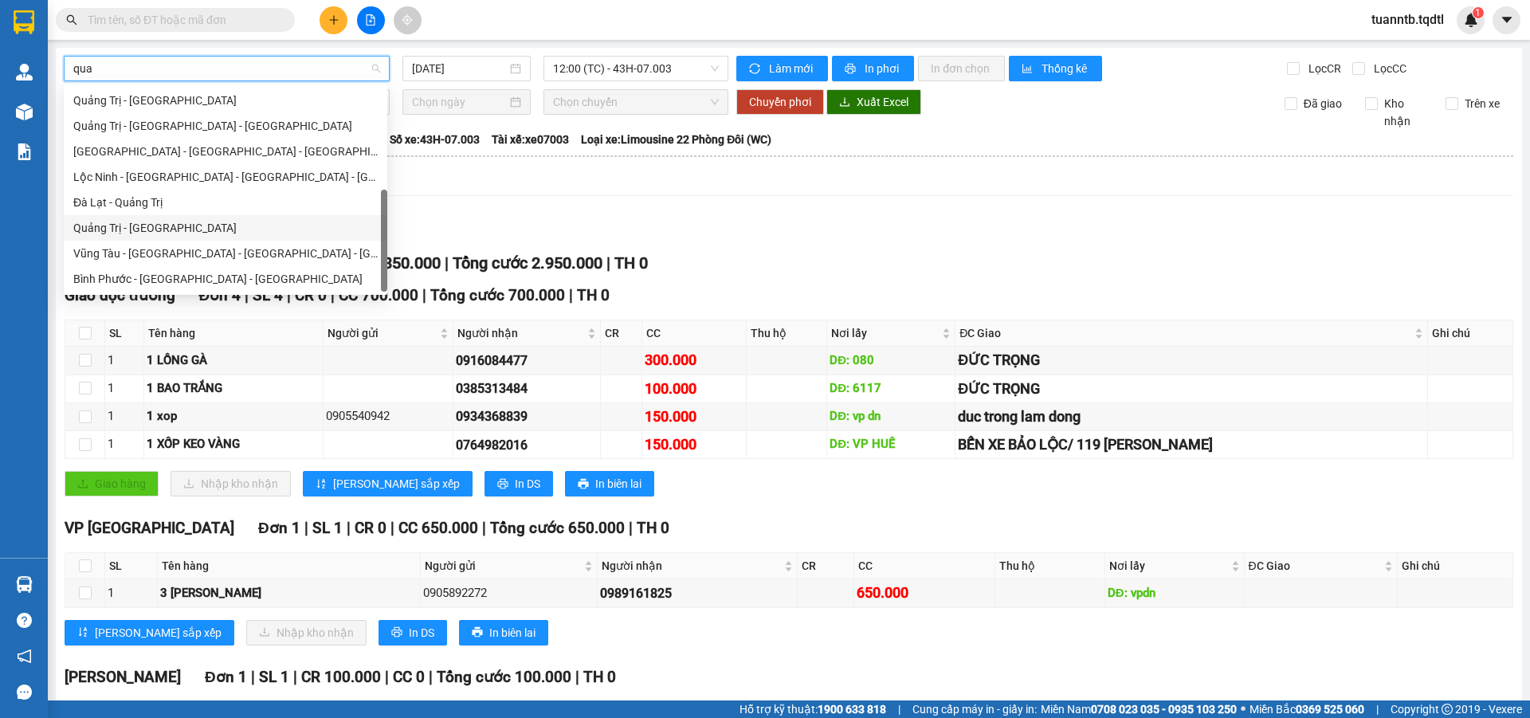
click at [140, 230] on div "Quảng Trị - [GEOGRAPHIC_DATA]" at bounding box center [225, 228] width 304 height 18
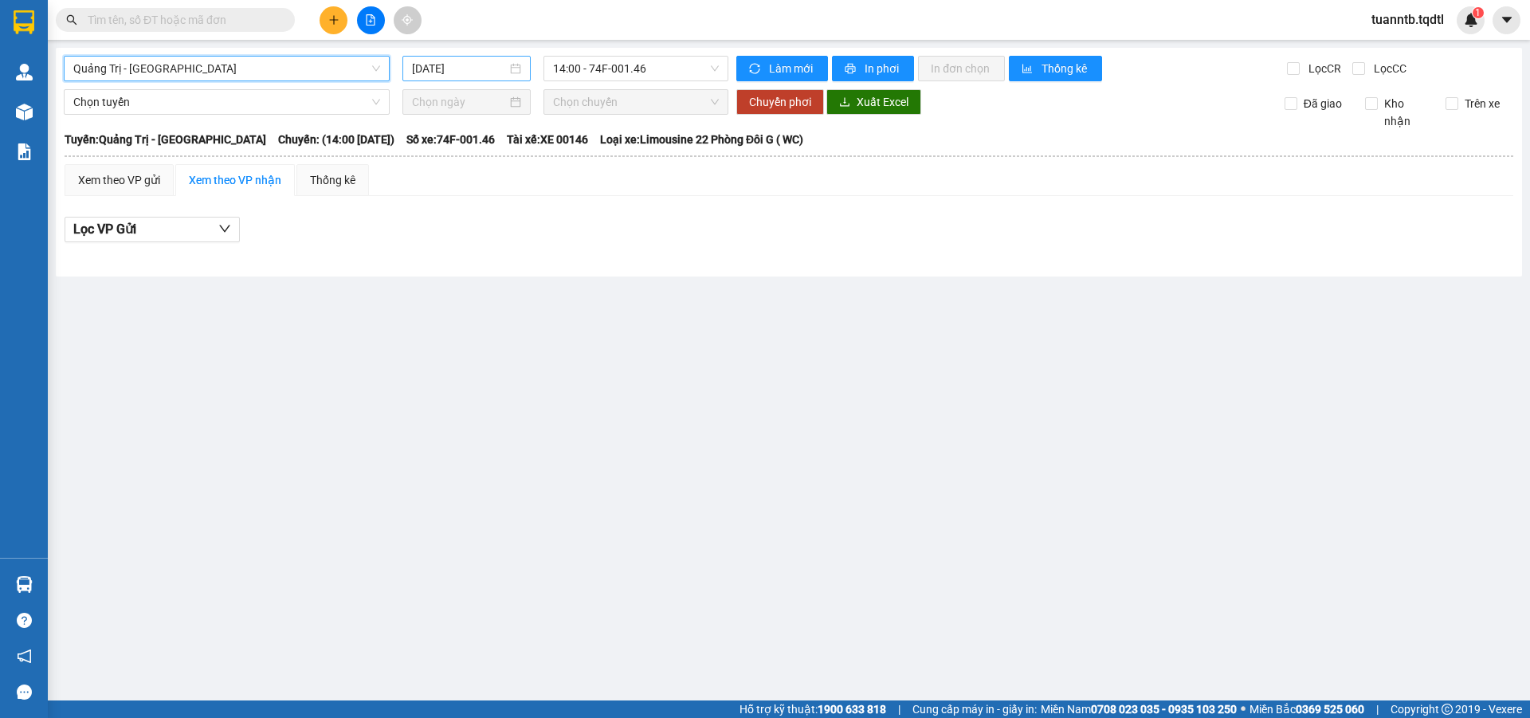
click at [439, 64] on input "[DATE]" at bounding box center [459, 69] width 95 height 18
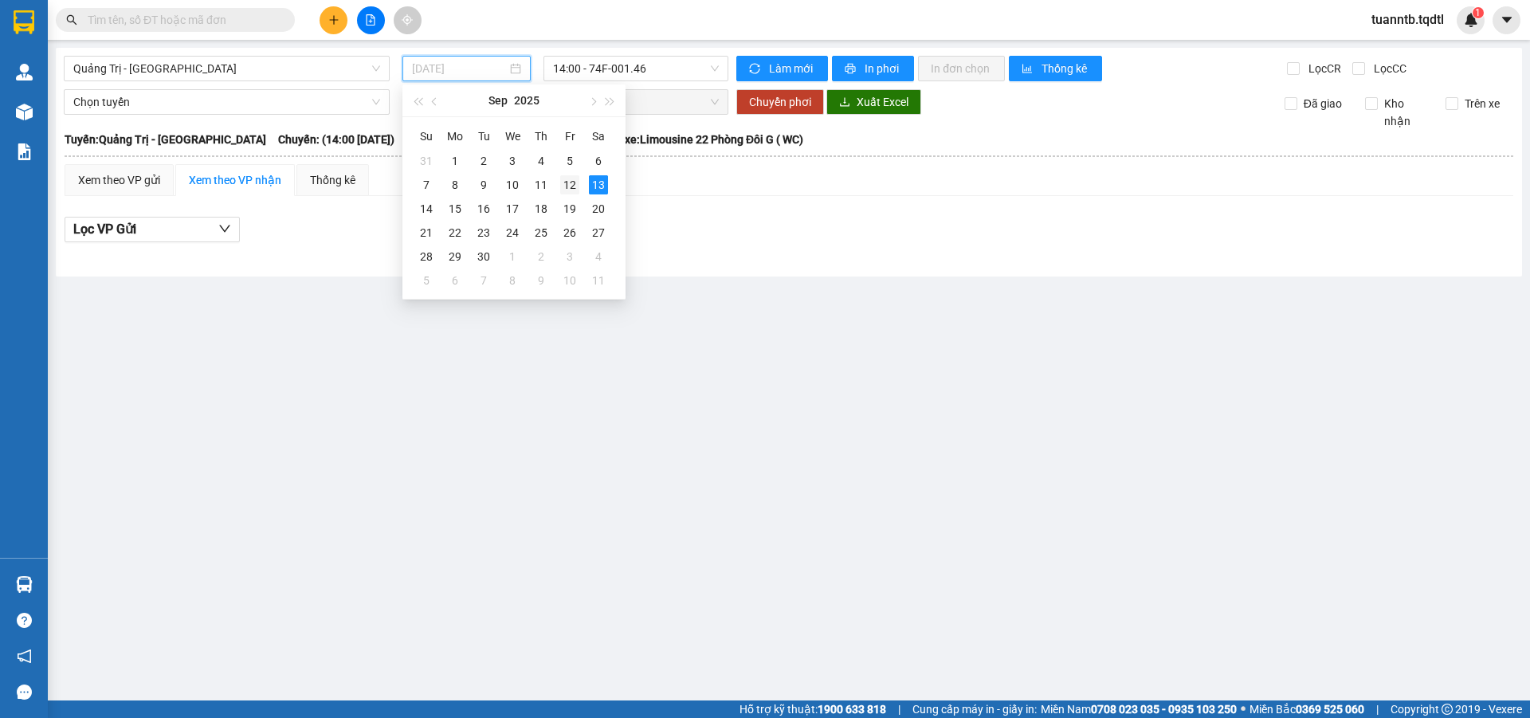
click at [571, 189] on div "12" at bounding box center [569, 184] width 19 height 19
type input "[DATE]"
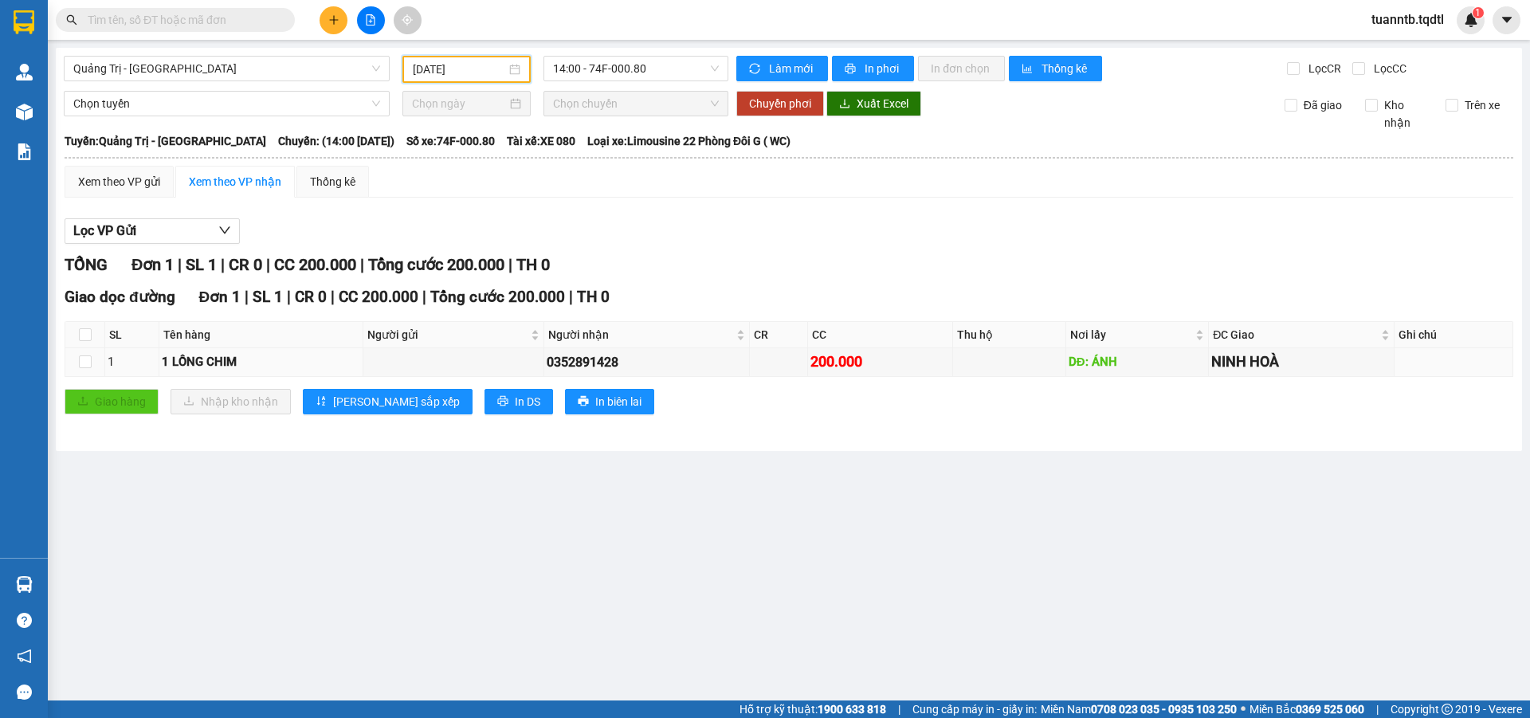
drag, startPoint x: 723, startPoint y: 362, endPoint x: 752, endPoint y: 322, distance: 49.6
click at [726, 362] on div "0352891428" at bounding box center [647, 362] width 200 height 20
click at [748, 299] on div "Giao dọc đường Đơn 1 | SL 1 | CR 0 | CC 200.000 | Tổng cước 200.000 | TH 0" at bounding box center [789, 297] width 1449 height 24
click at [724, 249] on div "Lọc VP Gửi TỔNG Đơn 1 | SL 1 | CR 0 | CC 200.000 | Tổng cước 200.000 | TH 0 Gi…" at bounding box center [789, 322] width 1449 height 224
click at [703, 243] on div "Lọc VP Gửi" at bounding box center [789, 231] width 1449 height 26
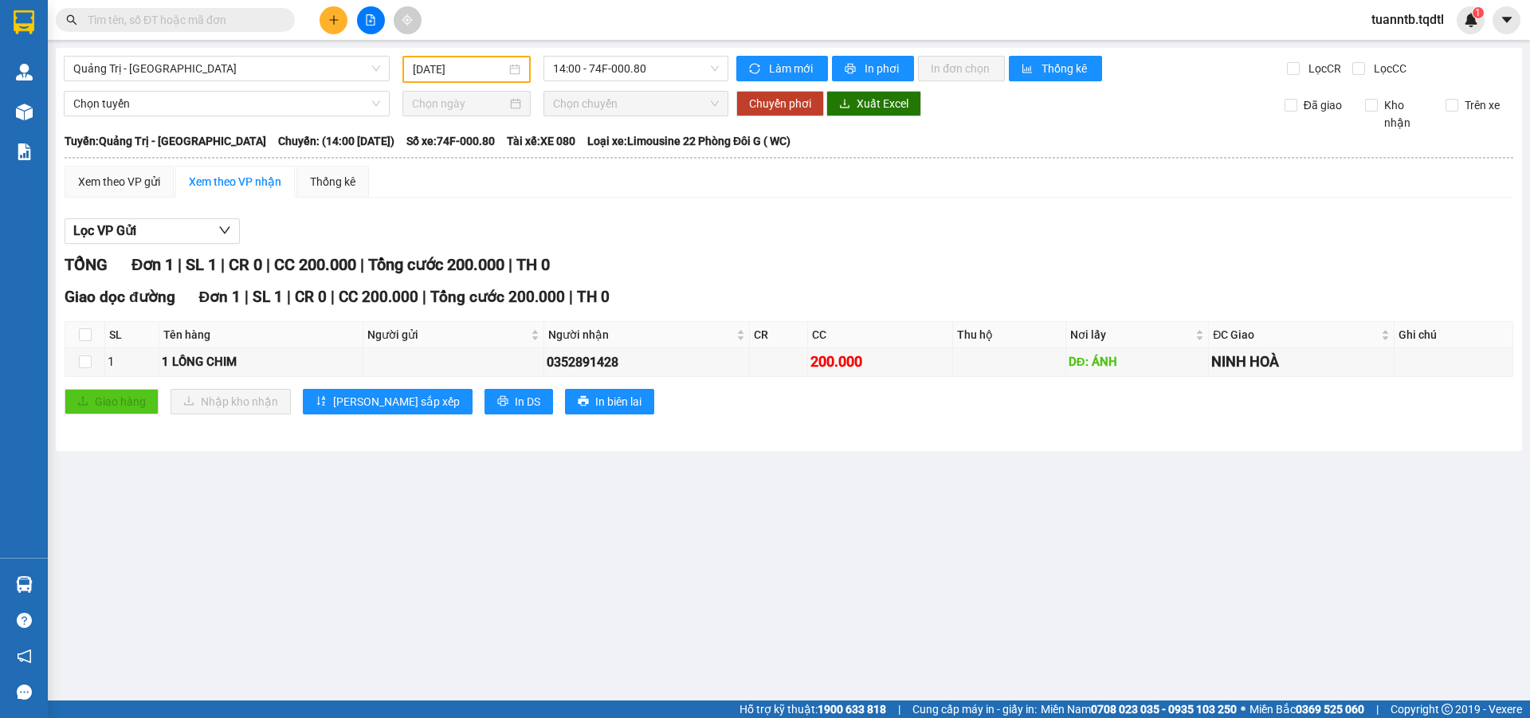
click at [696, 242] on div "Lọc VP Gửi" at bounding box center [789, 231] width 1449 height 26
click at [677, 241] on div "Lọc VP Gửi" at bounding box center [789, 231] width 1449 height 26
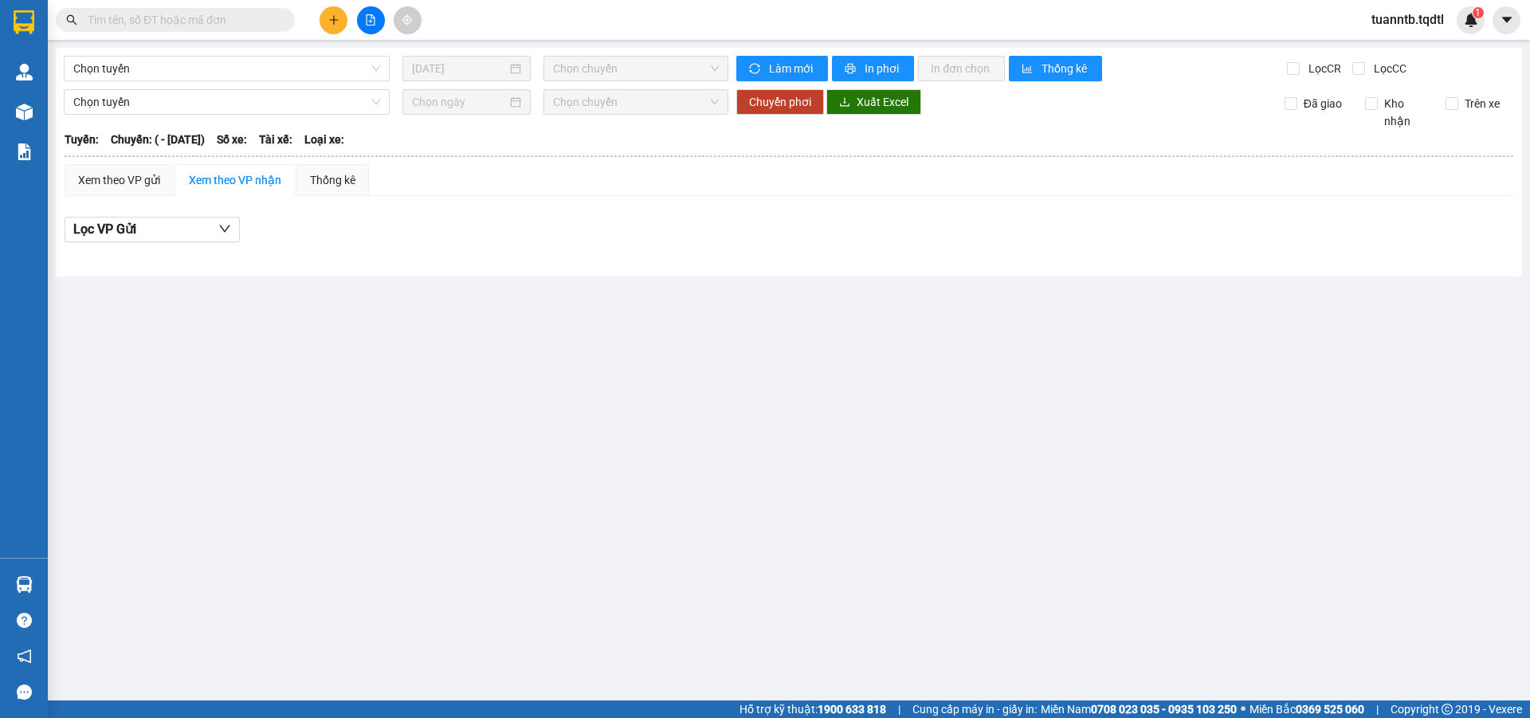
type input "[DATE]"
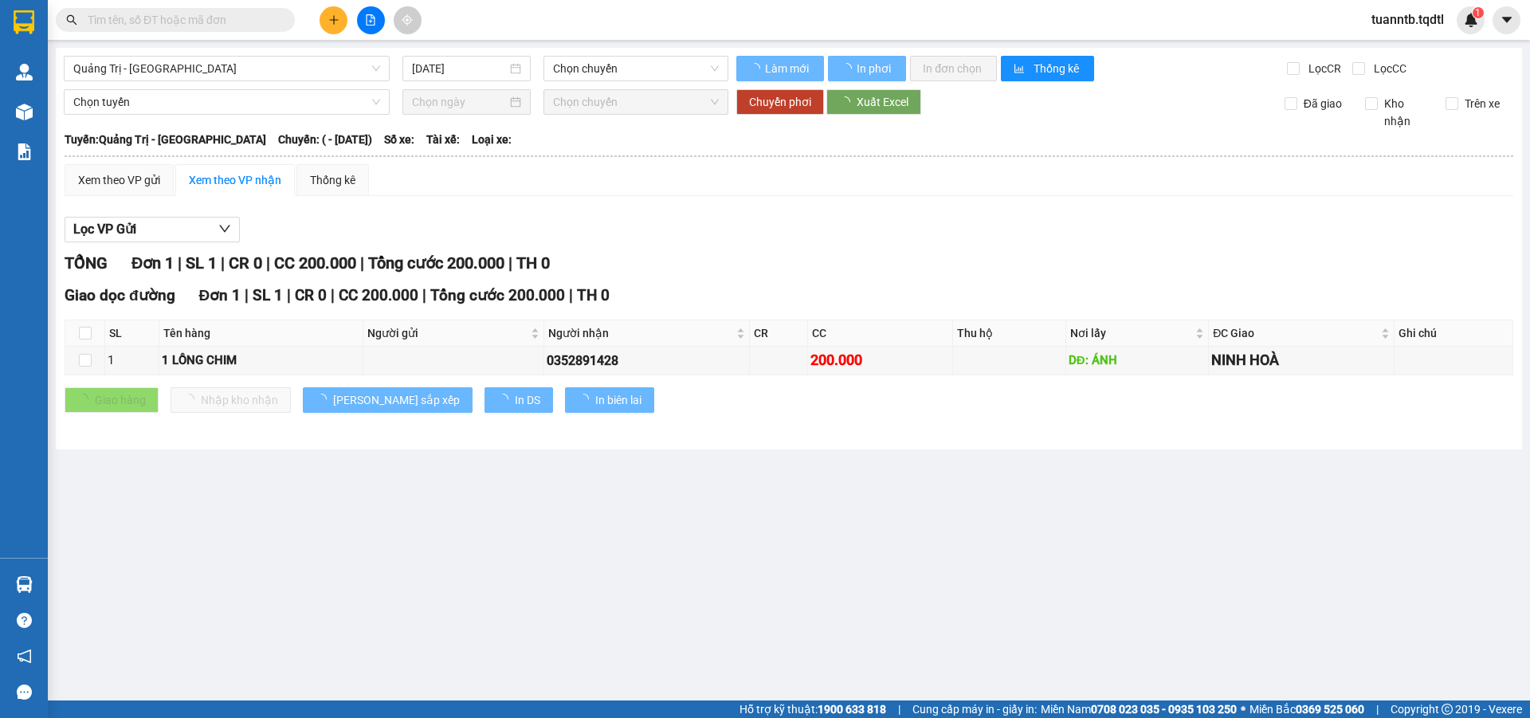
type input "[DATE]"
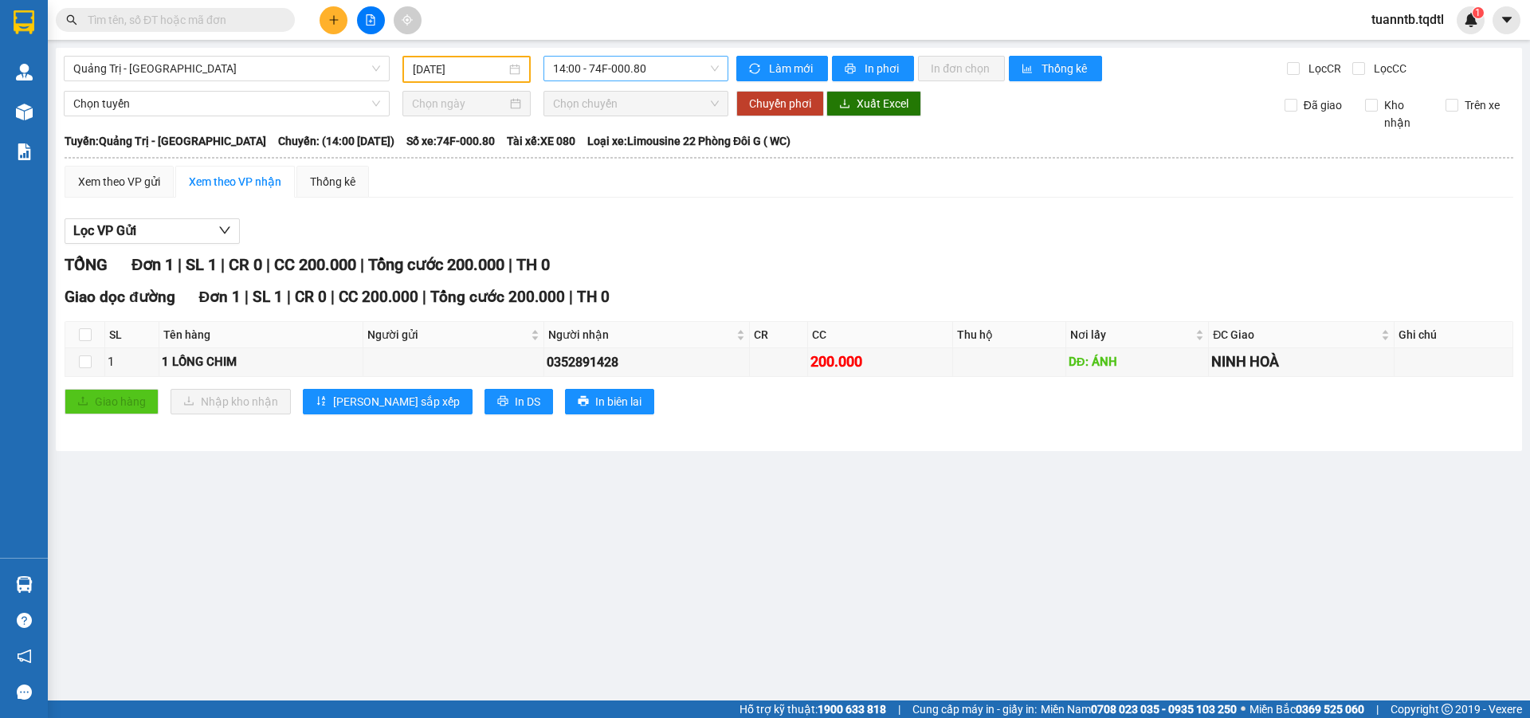
click at [641, 61] on span "14:00 - 74F-000.80" at bounding box center [636, 69] width 166 height 24
click at [264, 65] on span "Quảng Trị - [GEOGRAPHIC_DATA]" at bounding box center [226, 69] width 307 height 24
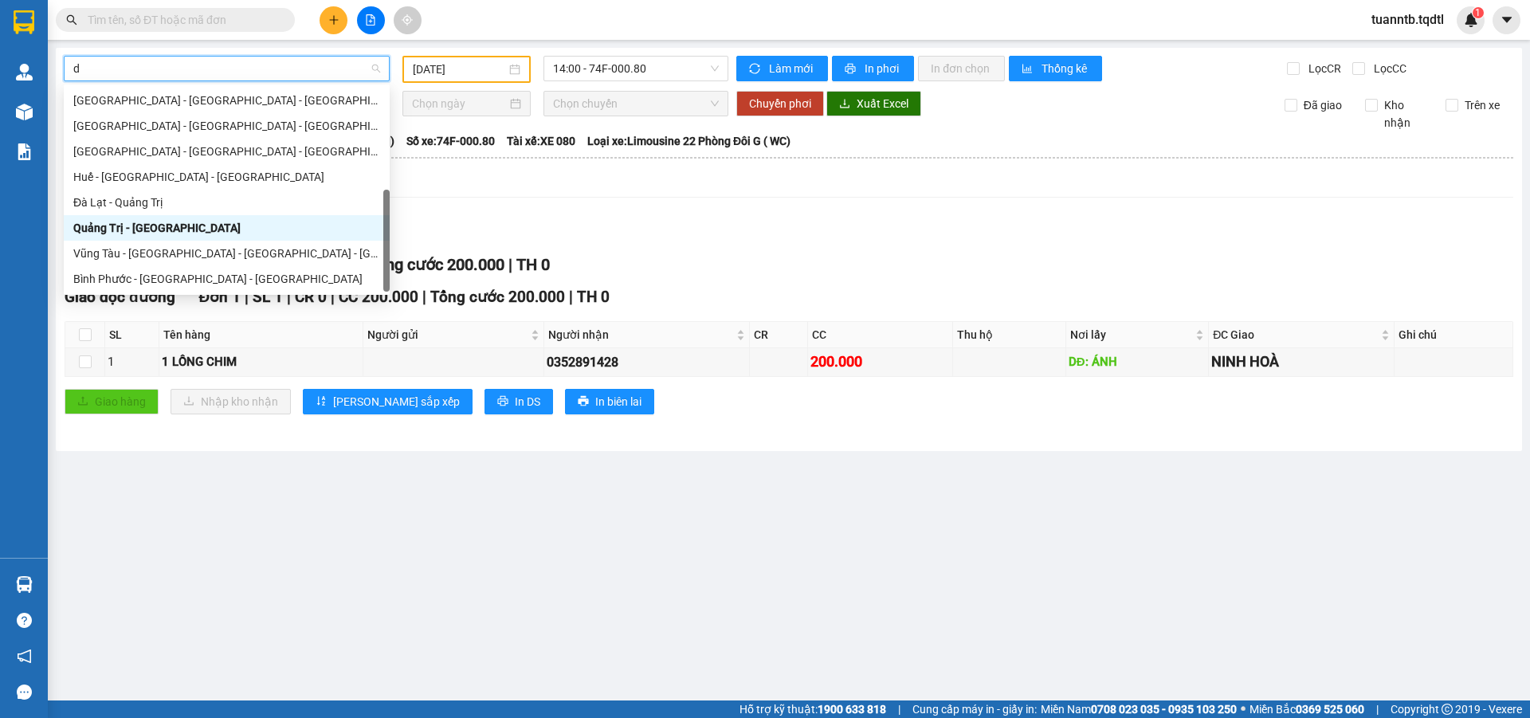
type input "da"
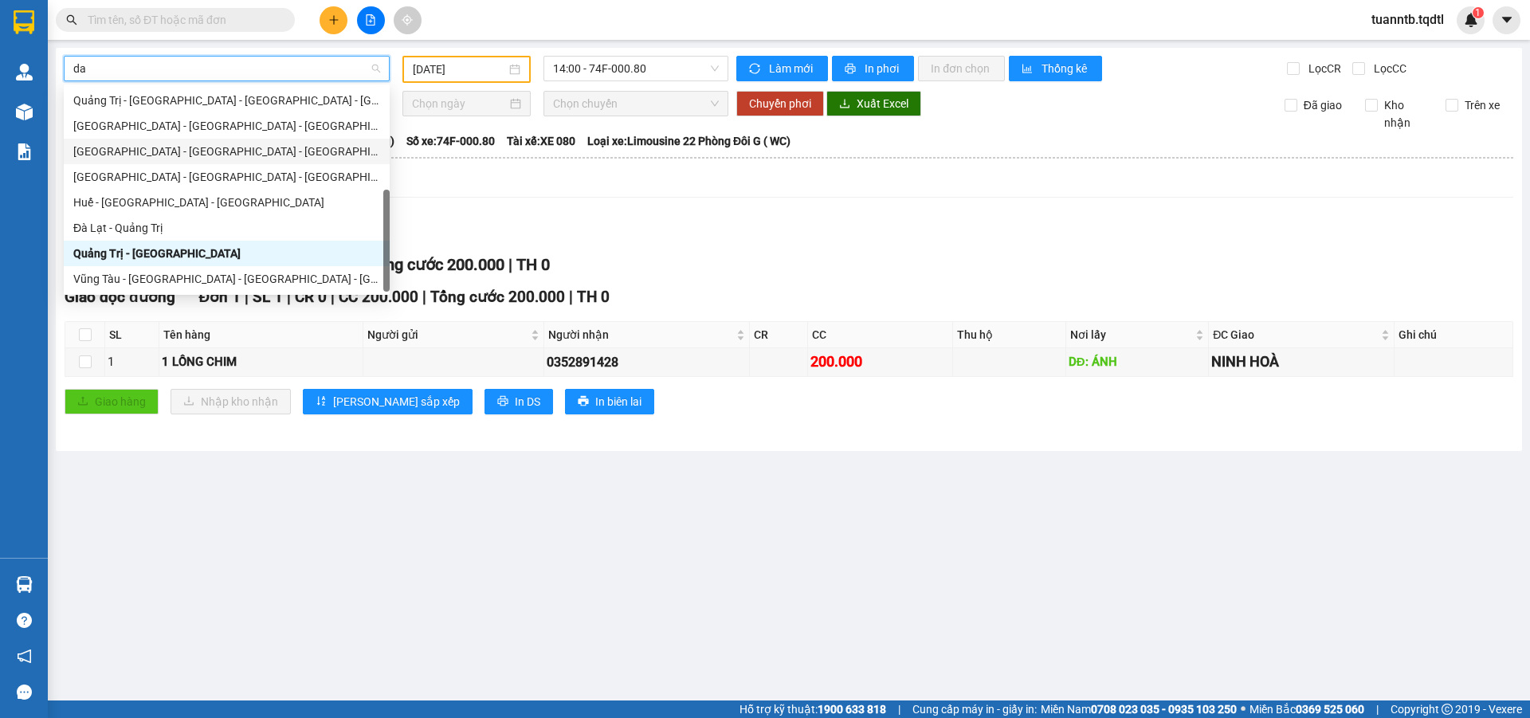
click at [175, 152] on div "[GEOGRAPHIC_DATA] - [GEOGRAPHIC_DATA] - [GEOGRAPHIC_DATA]" at bounding box center [226, 152] width 307 height 18
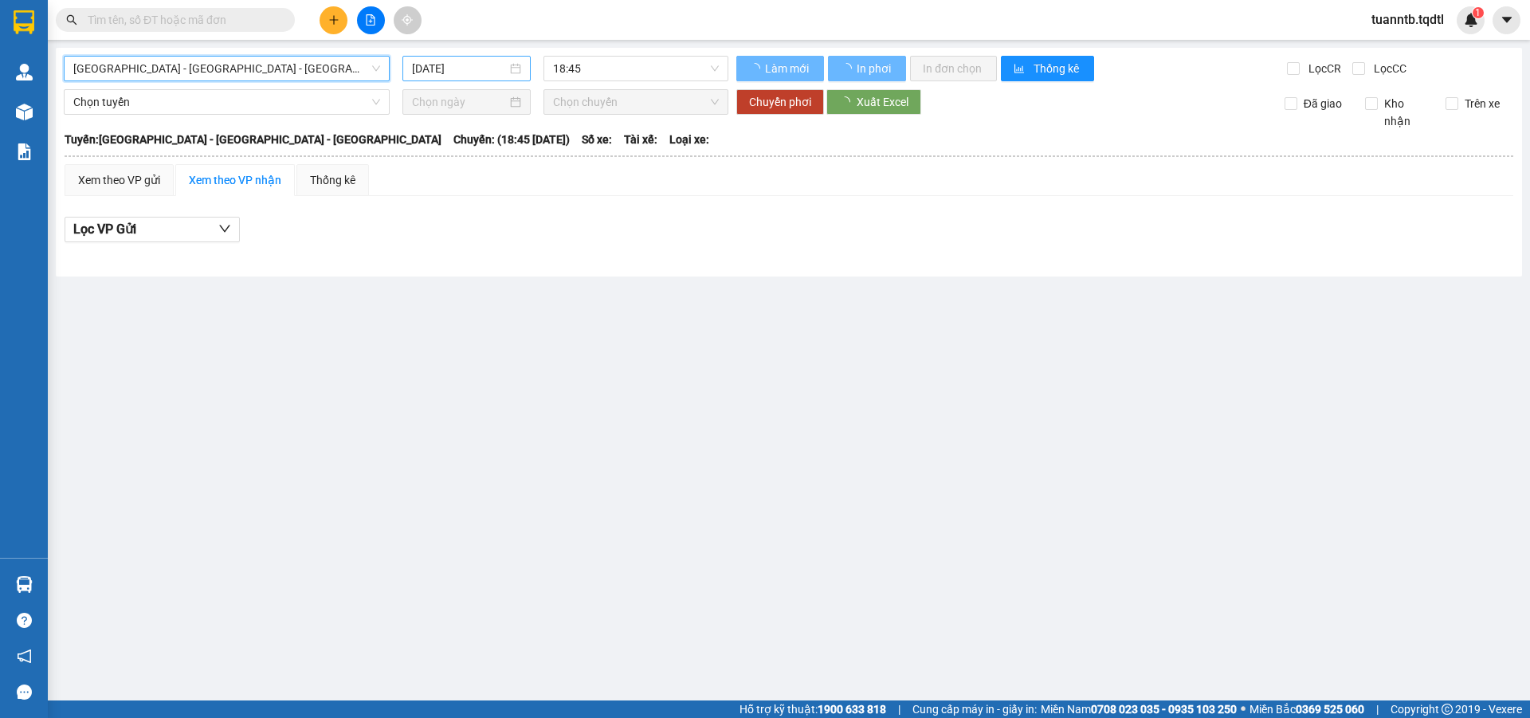
click at [427, 74] on input "[DATE]" at bounding box center [459, 69] width 95 height 18
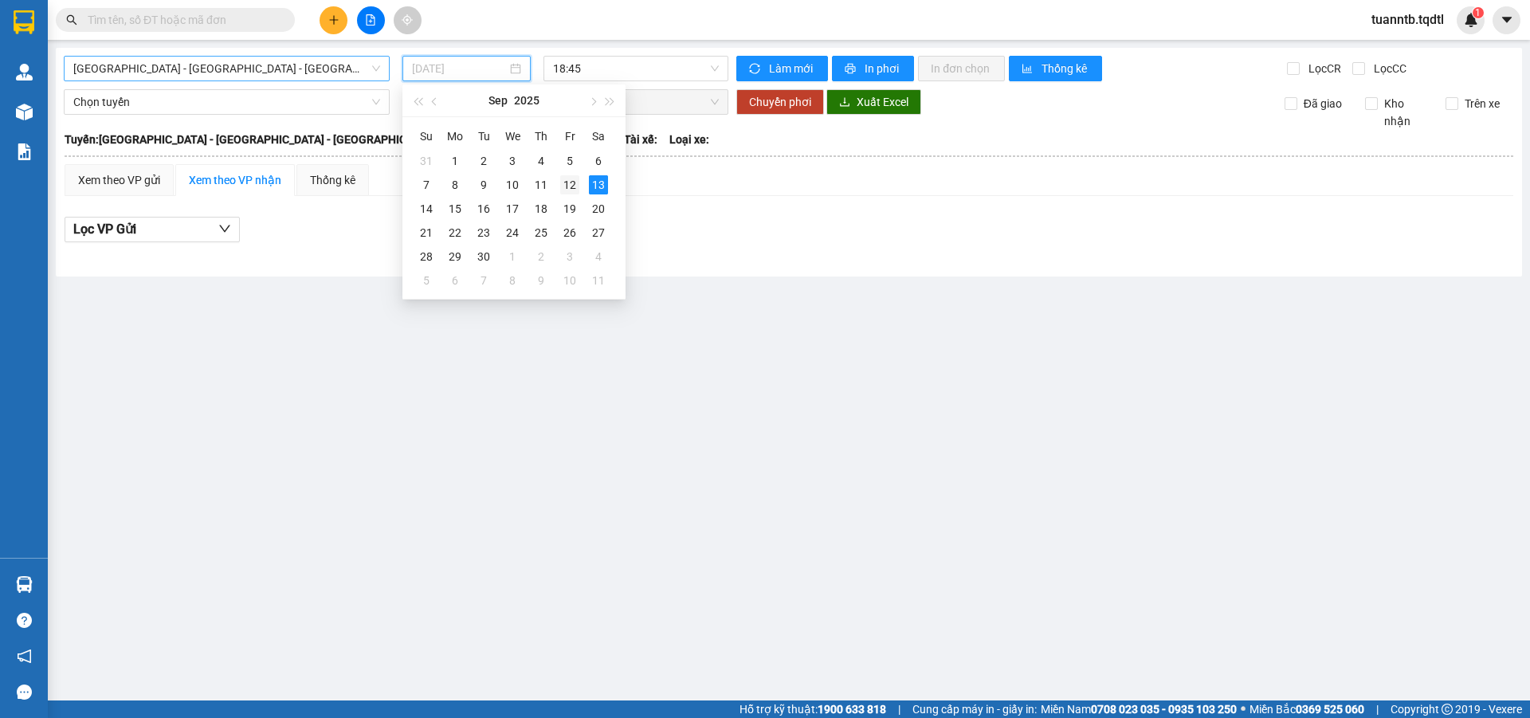
click at [575, 185] on div "12" at bounding box center [569, 184] width 19 height 19
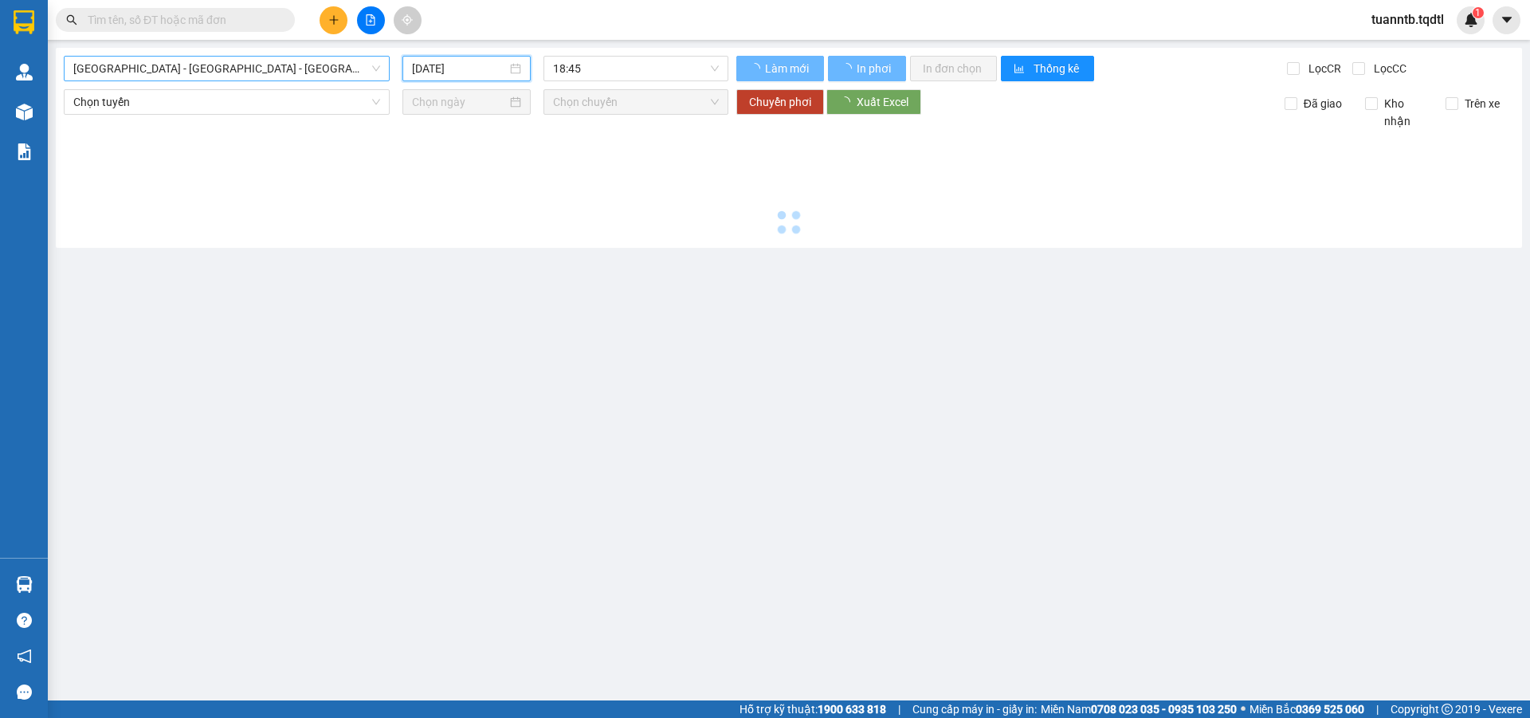
type input "[DATE]"
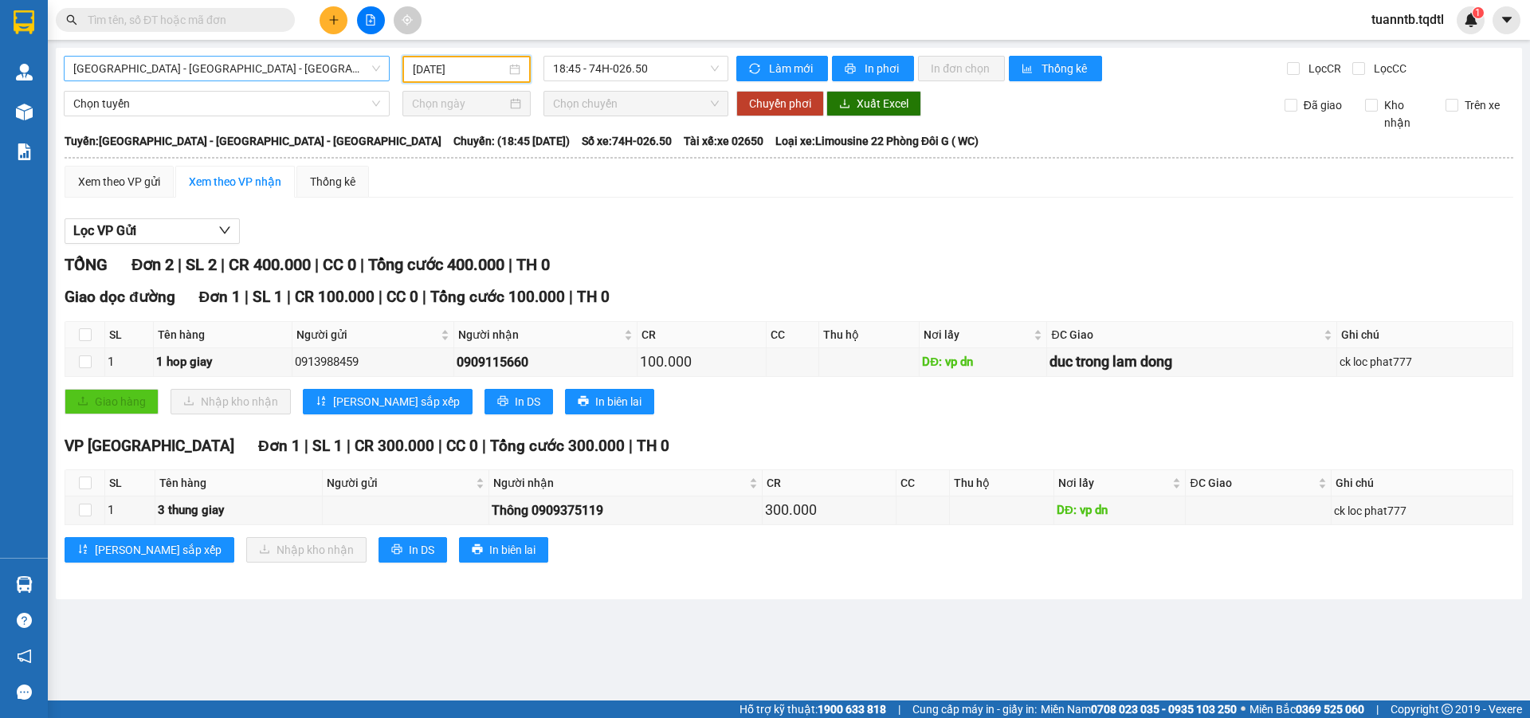
click at [317, 63] on span "[GEOGRAPHIC_DATA] - [GEOGRAPHIC_DATA] - [GEOGRAPHIC_DATA]" at bounding box center [226, 69] width 307 height 24
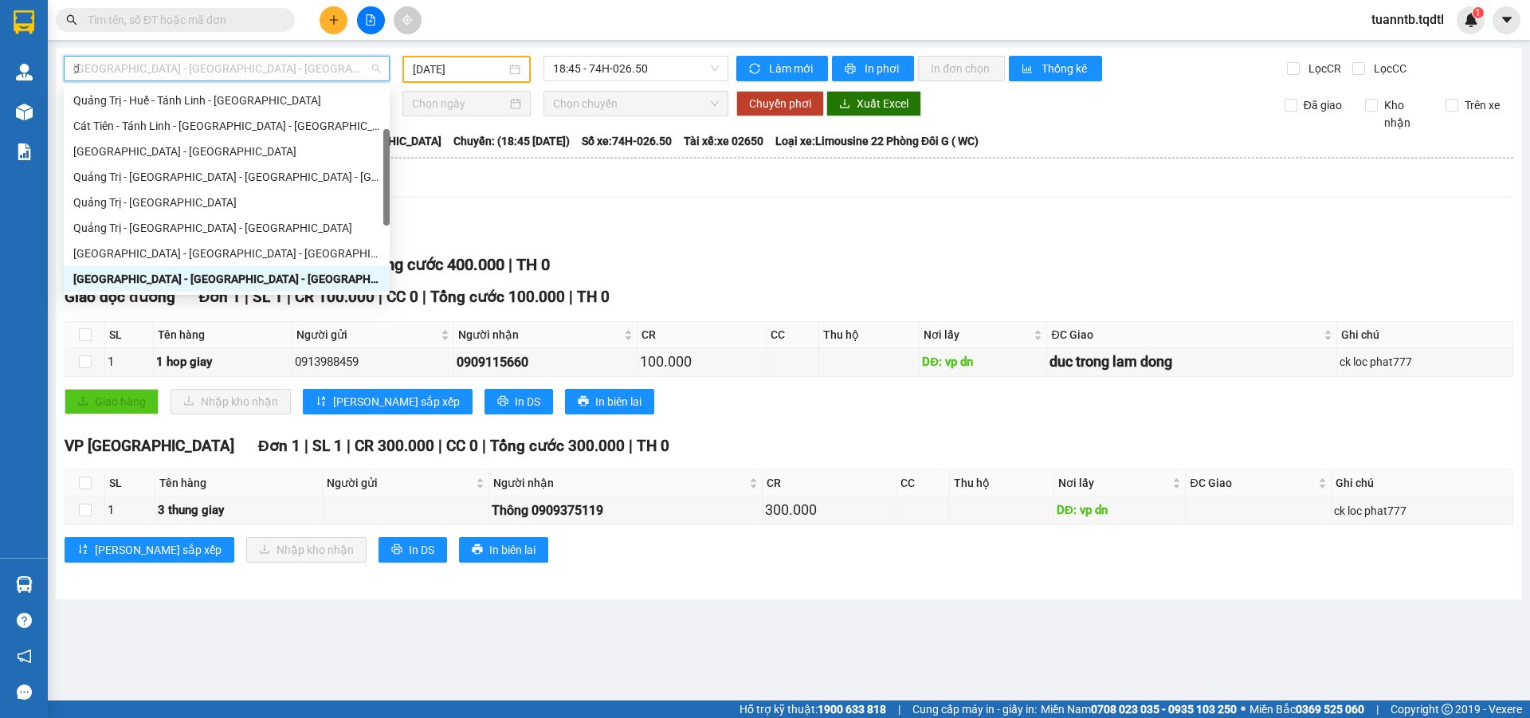
type input "da"
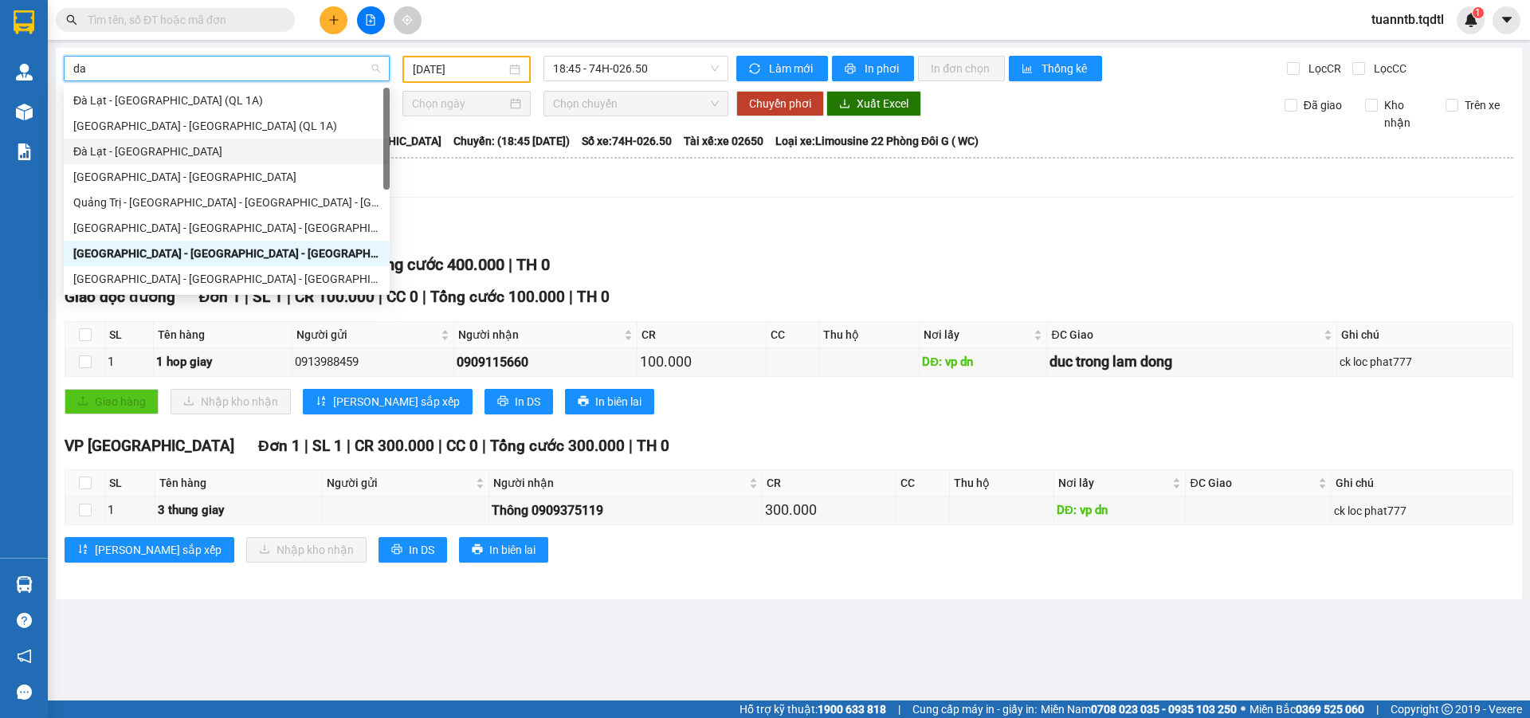
click at [131, 153] on div "Đà Lạt - [GEOGRAPHIC_DATA]" at bounding box center [226, 152] width 307 height 18
type input "[DATE]"
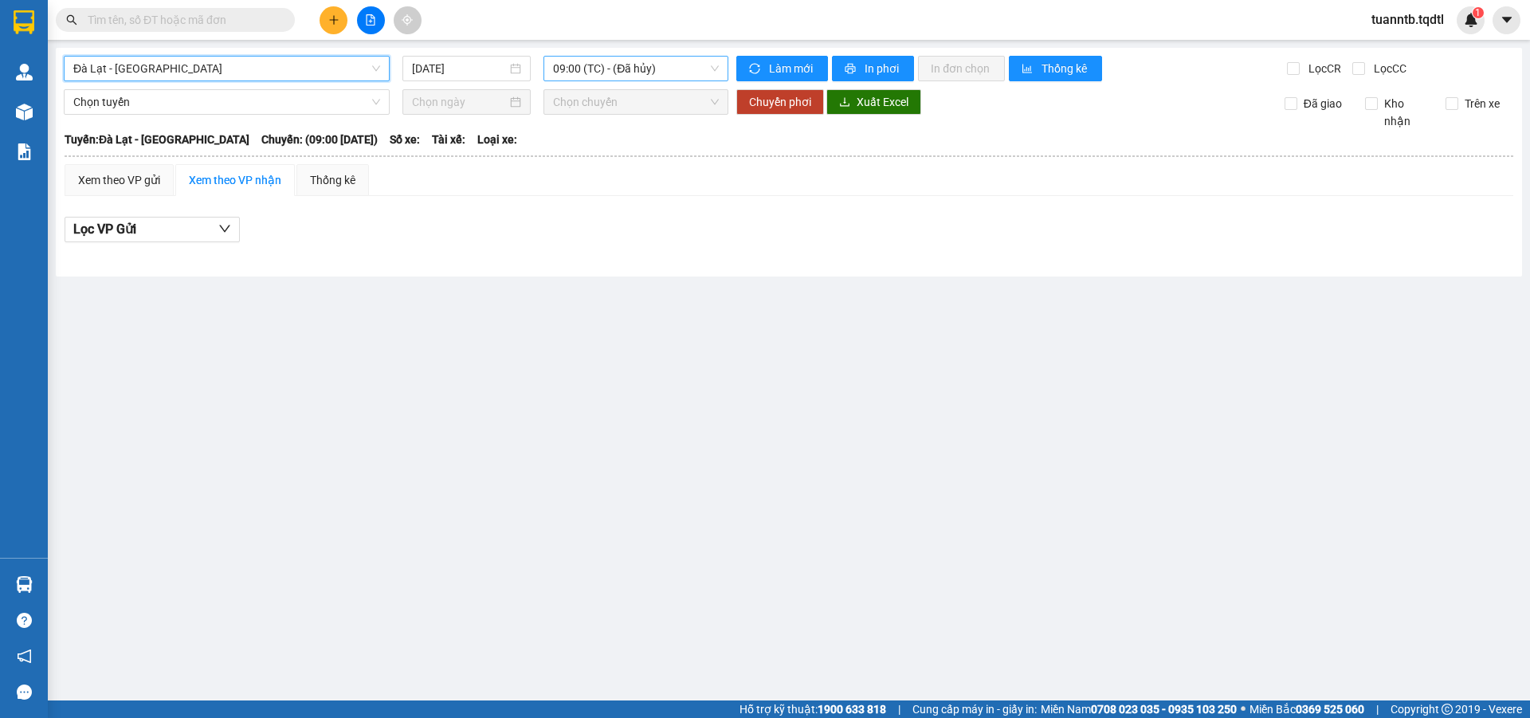
click at [621, 73] on span "09:00 (TC) - (Đã hủy)" at bounding box center [636, 69] width 166 height 24
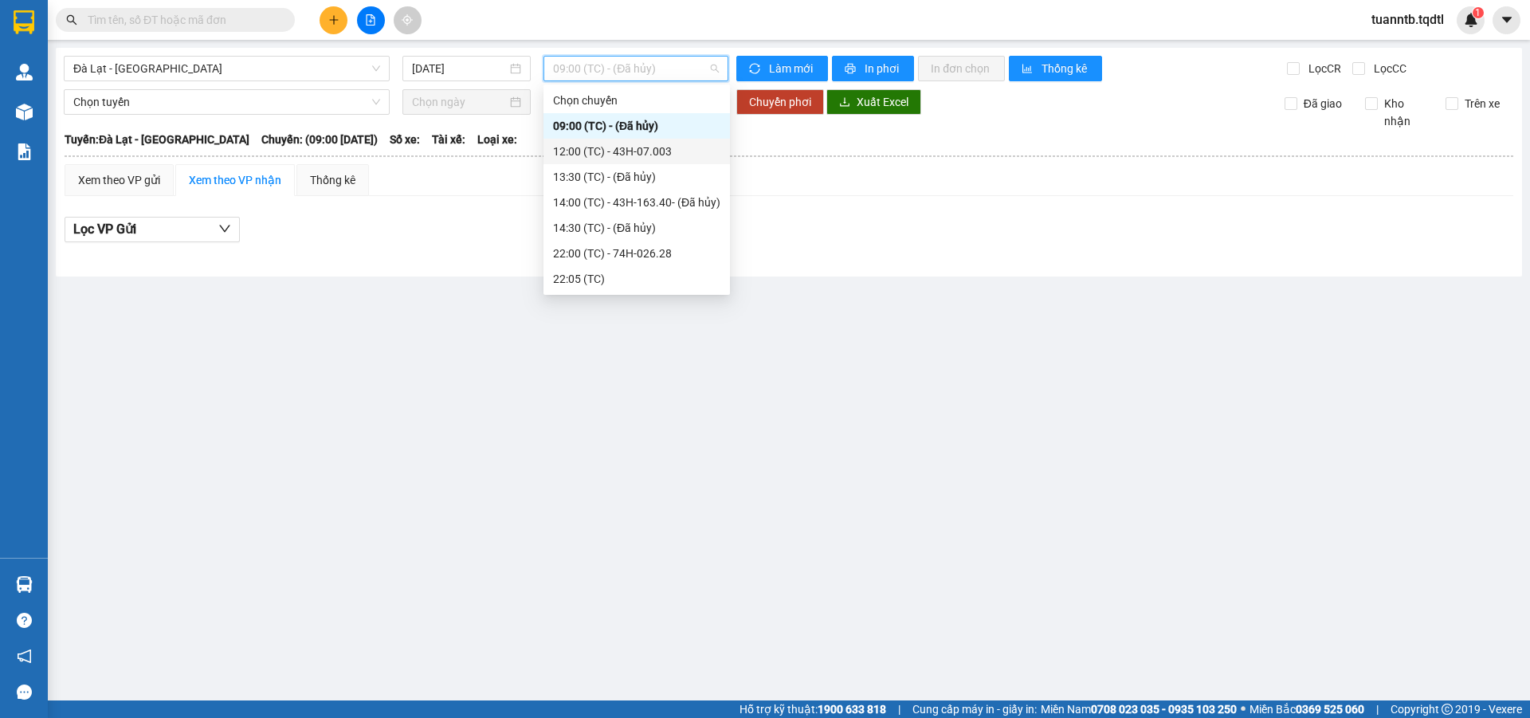
click at [660, 149] on div "12:00 (TC) - 43H-07.003" at bounding box center [636, 152] width 167 height 18
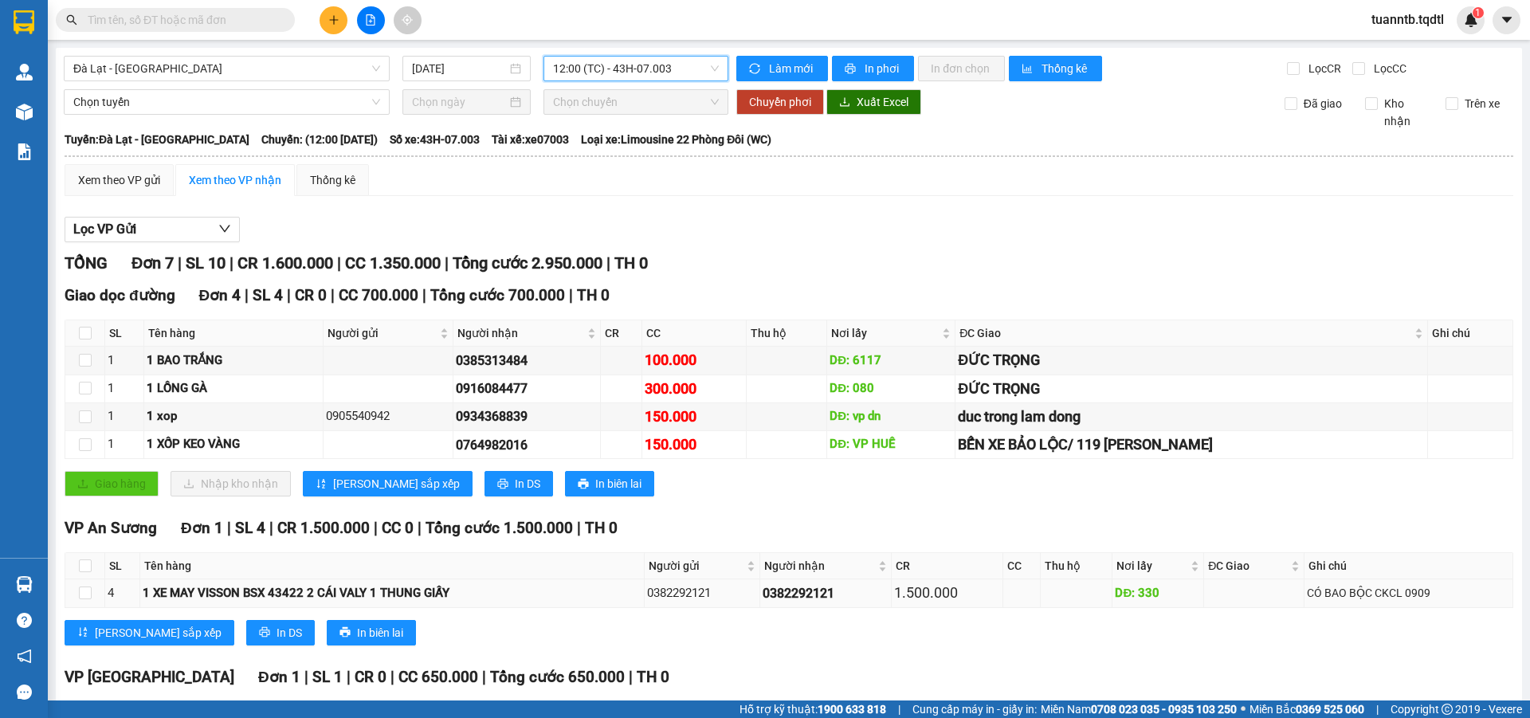
scroll to position [80, 0]
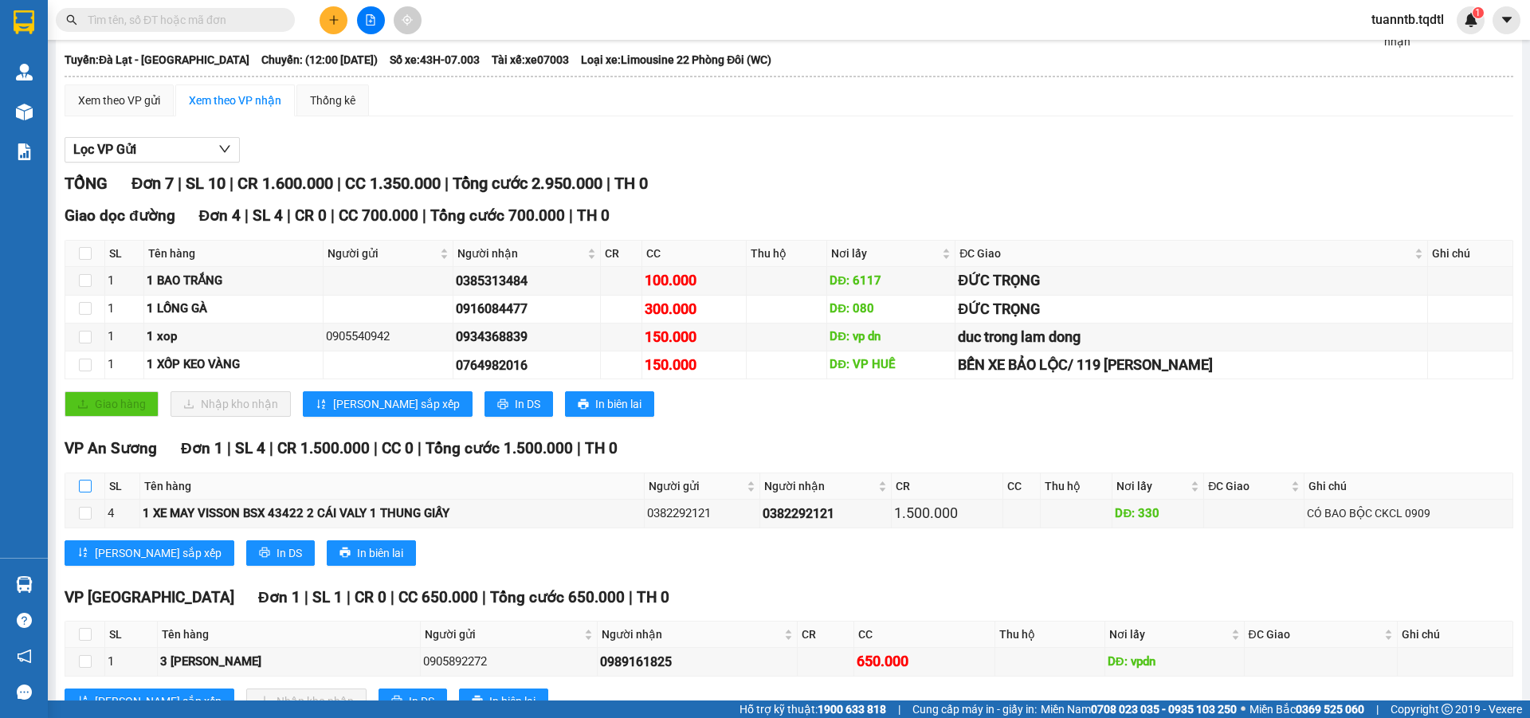
click at [80, 492] on input "checkbox" at bounding box center [85, 486] width 13 height 13
checkbox input "true"
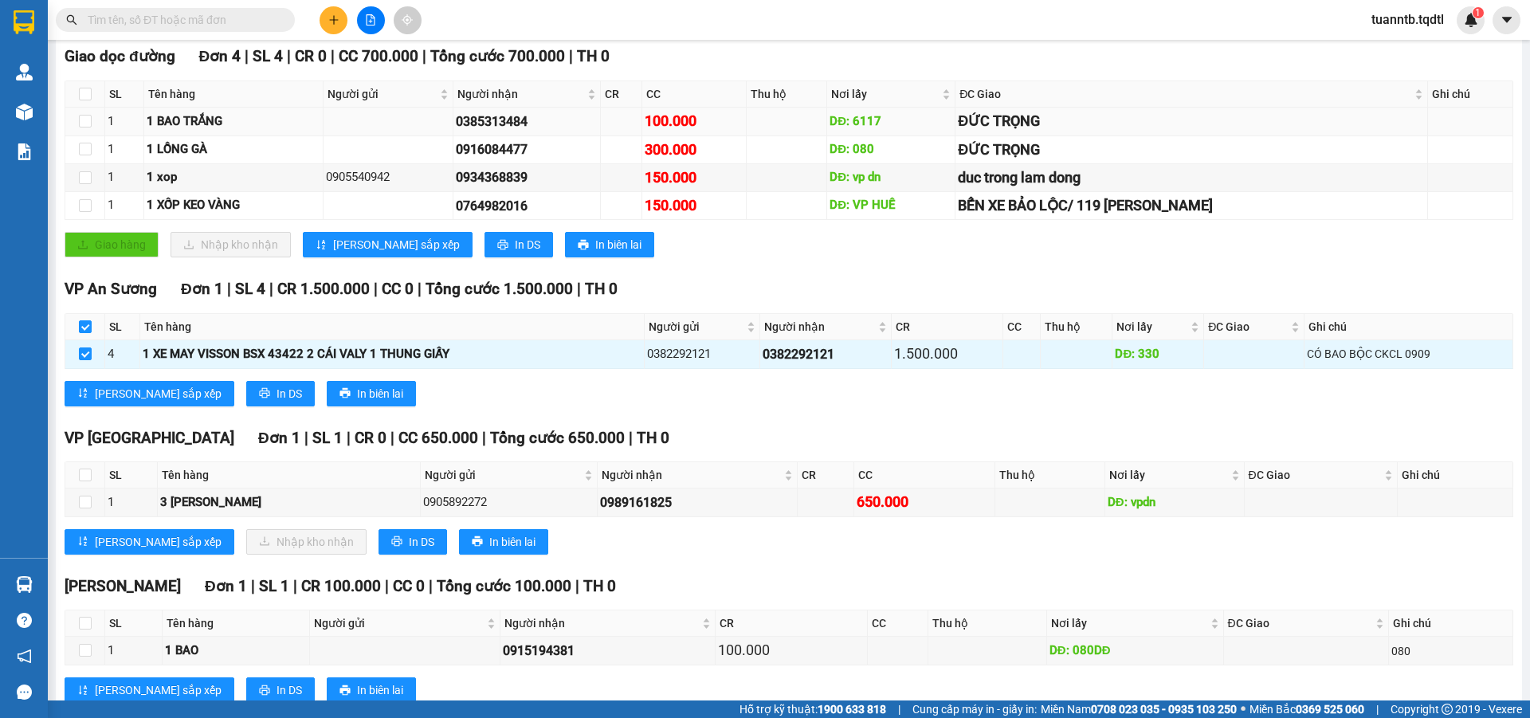
scroll to position [0, 0]
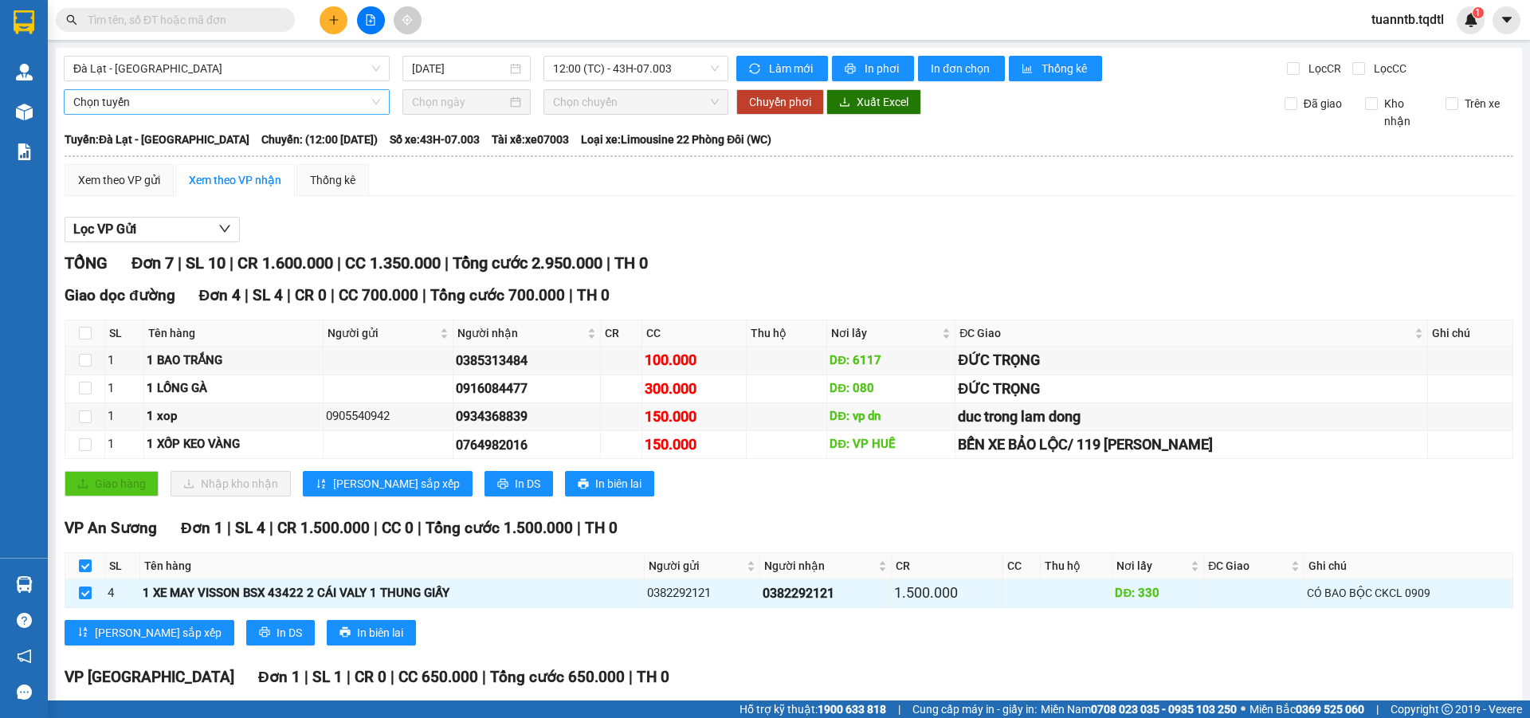
click at [216, 108] on span "Chọn tuyến" at bounding box center [226, 102] width 307 height 24
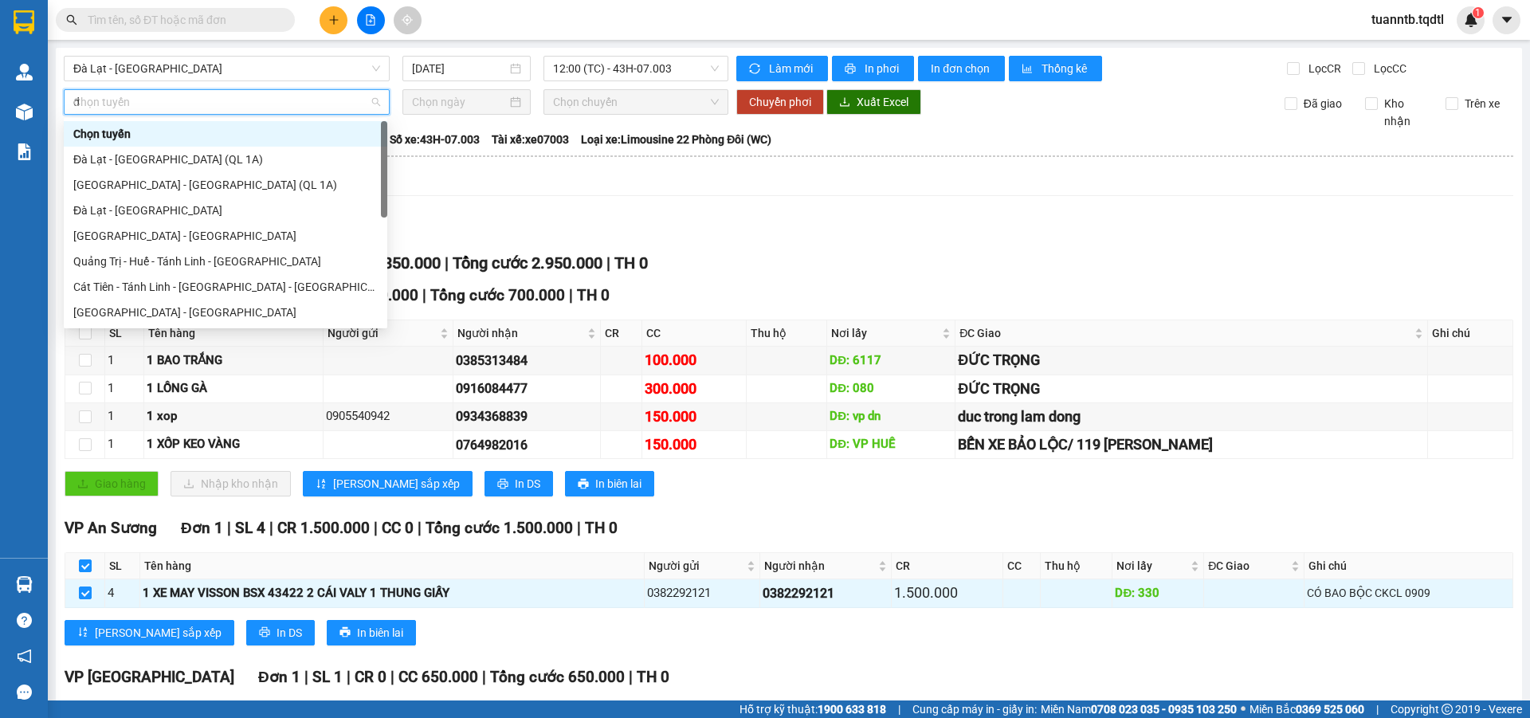
type input "da"
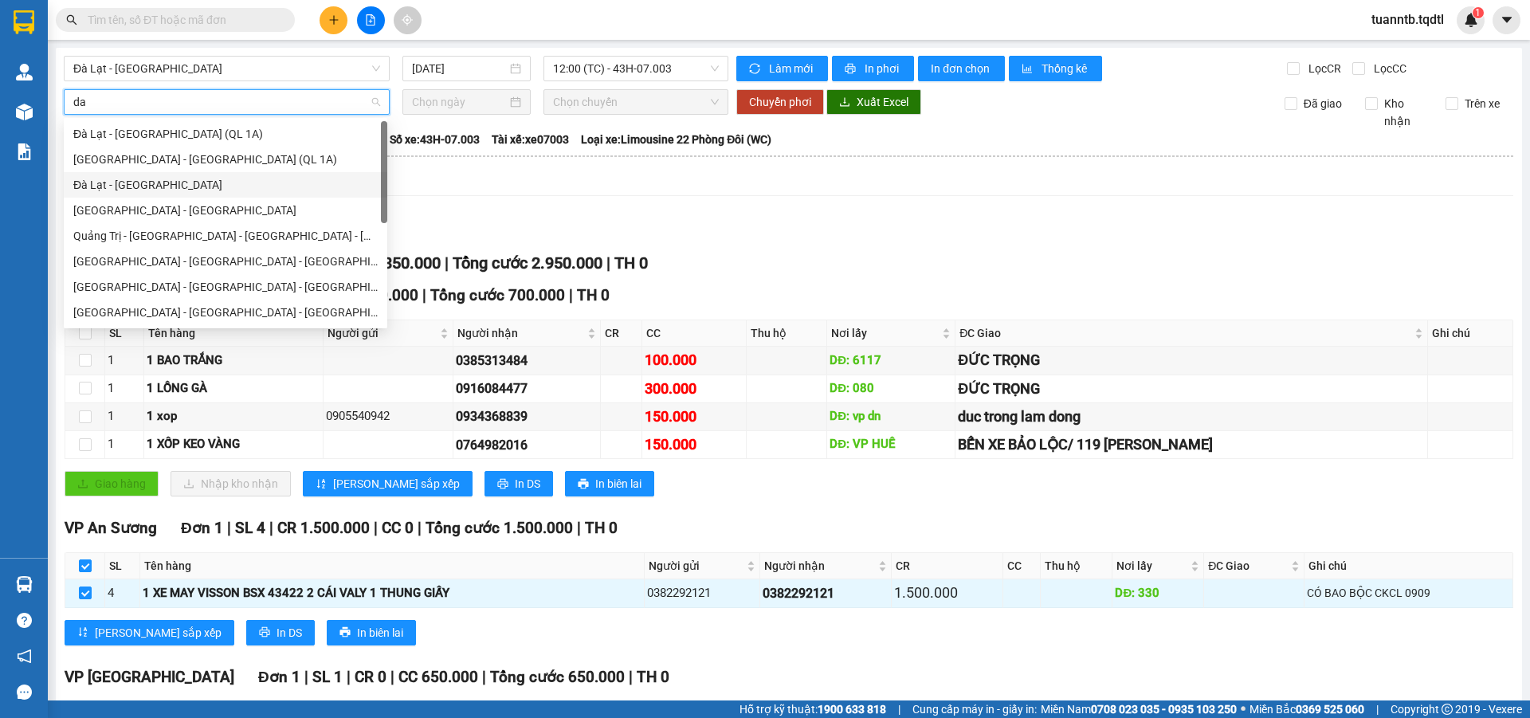
click at [174, 187] on div "Đà Lạt - [GEOGRAPHIC_DATA]" at bounding box center [225, 185] width 304 height 18
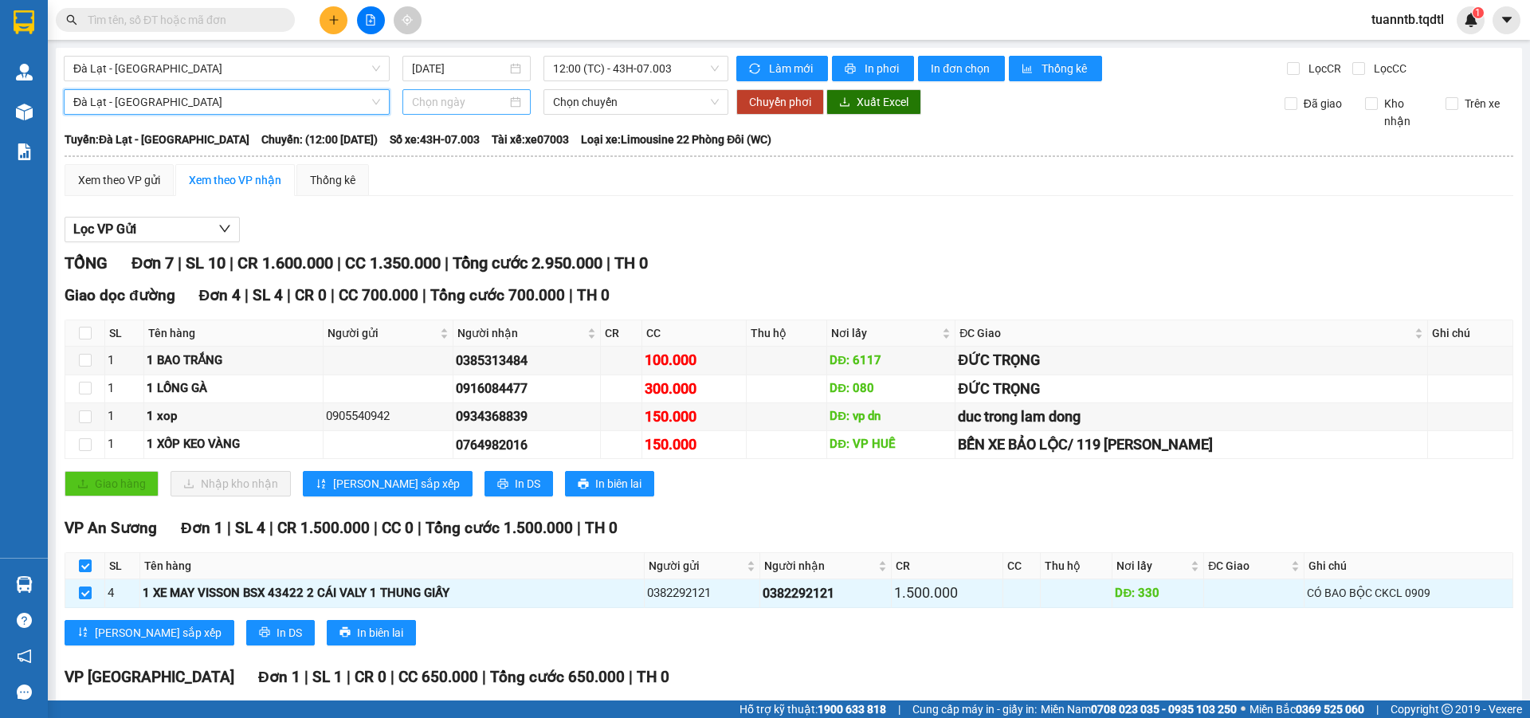
click at [422, 109] on input at bounding box center [459, 102] width 95 height 18
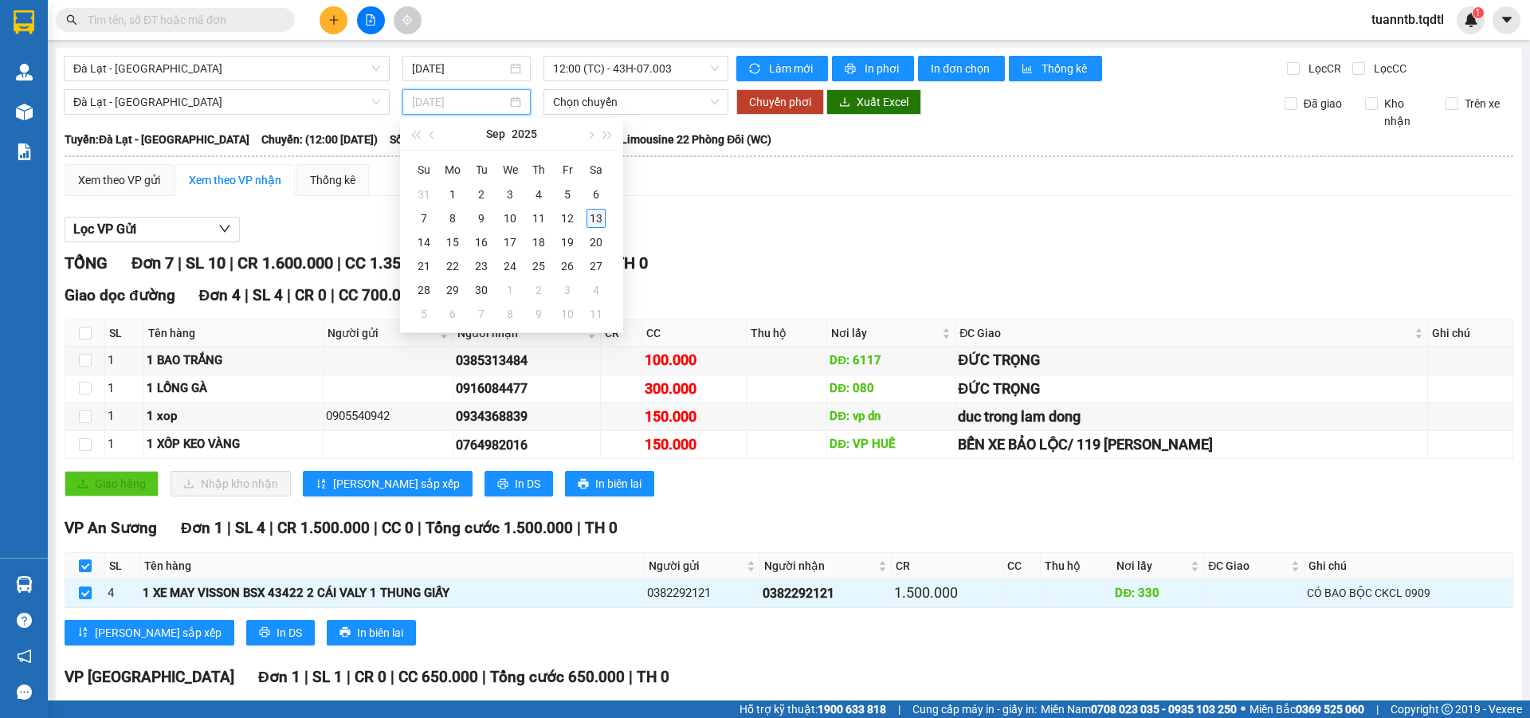
type input "[DATE]"
click at [602, 220] on div "13" at bounding box center [595, 218] width 19 height 19
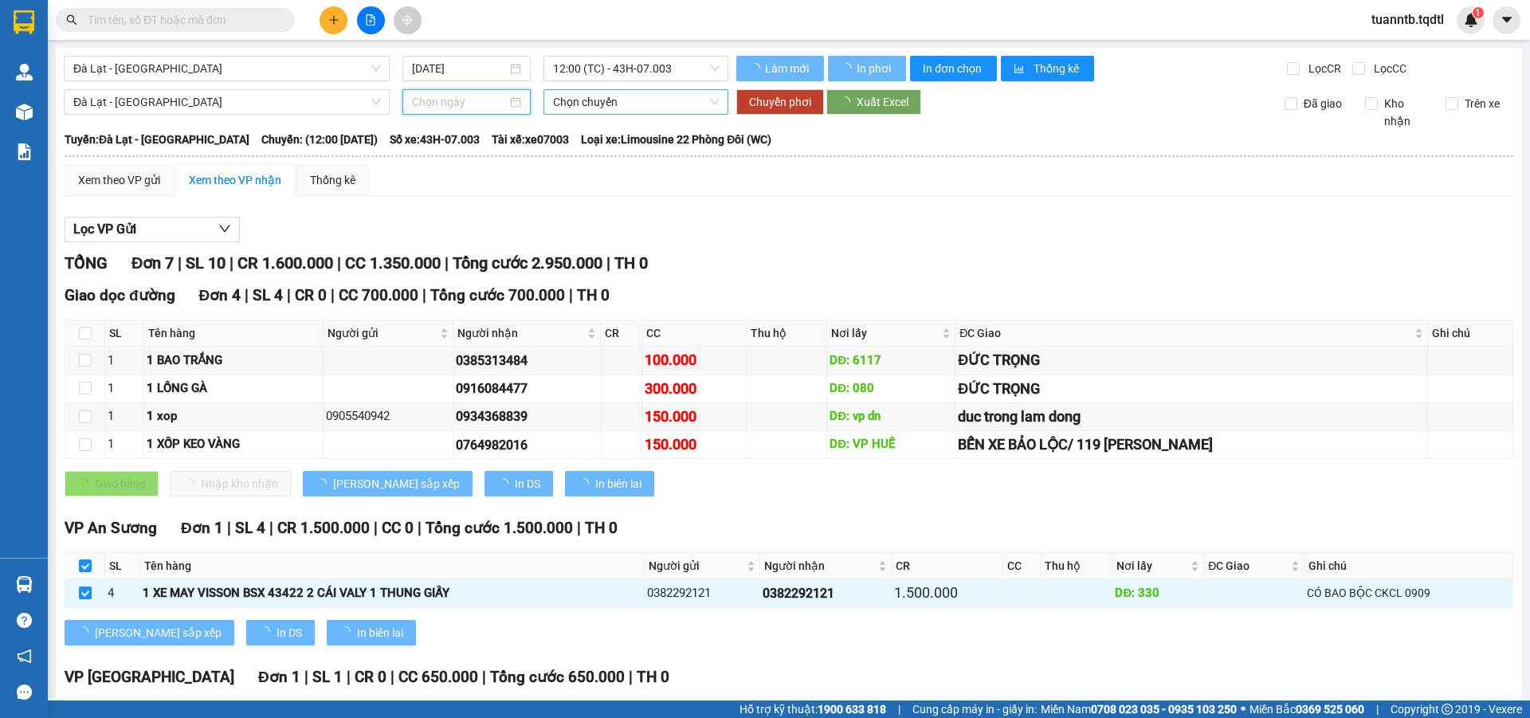
type input "[DATE]"
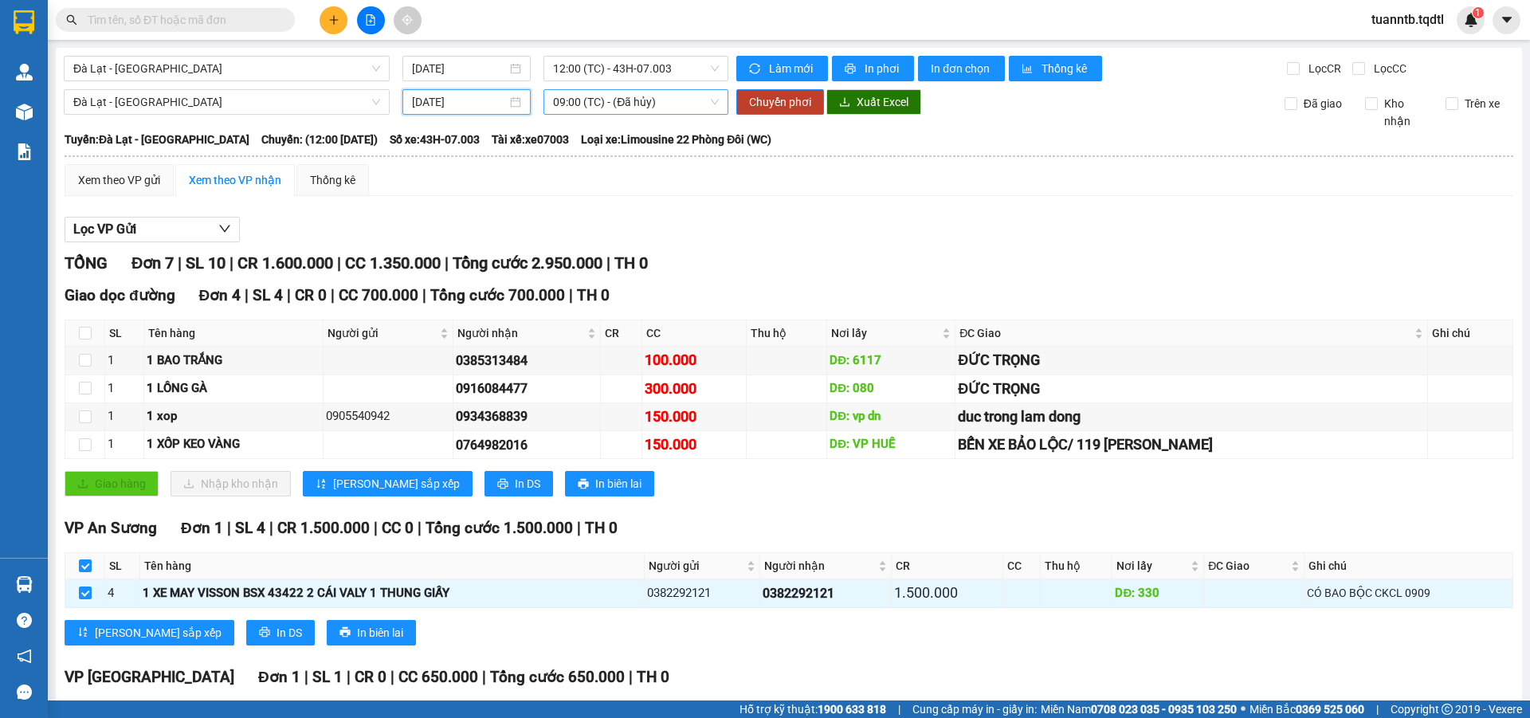
click at [622, 104] on span "09:00 (TC) - (Đã hủy)" at bounding box center [636, 102] width 166 height 24
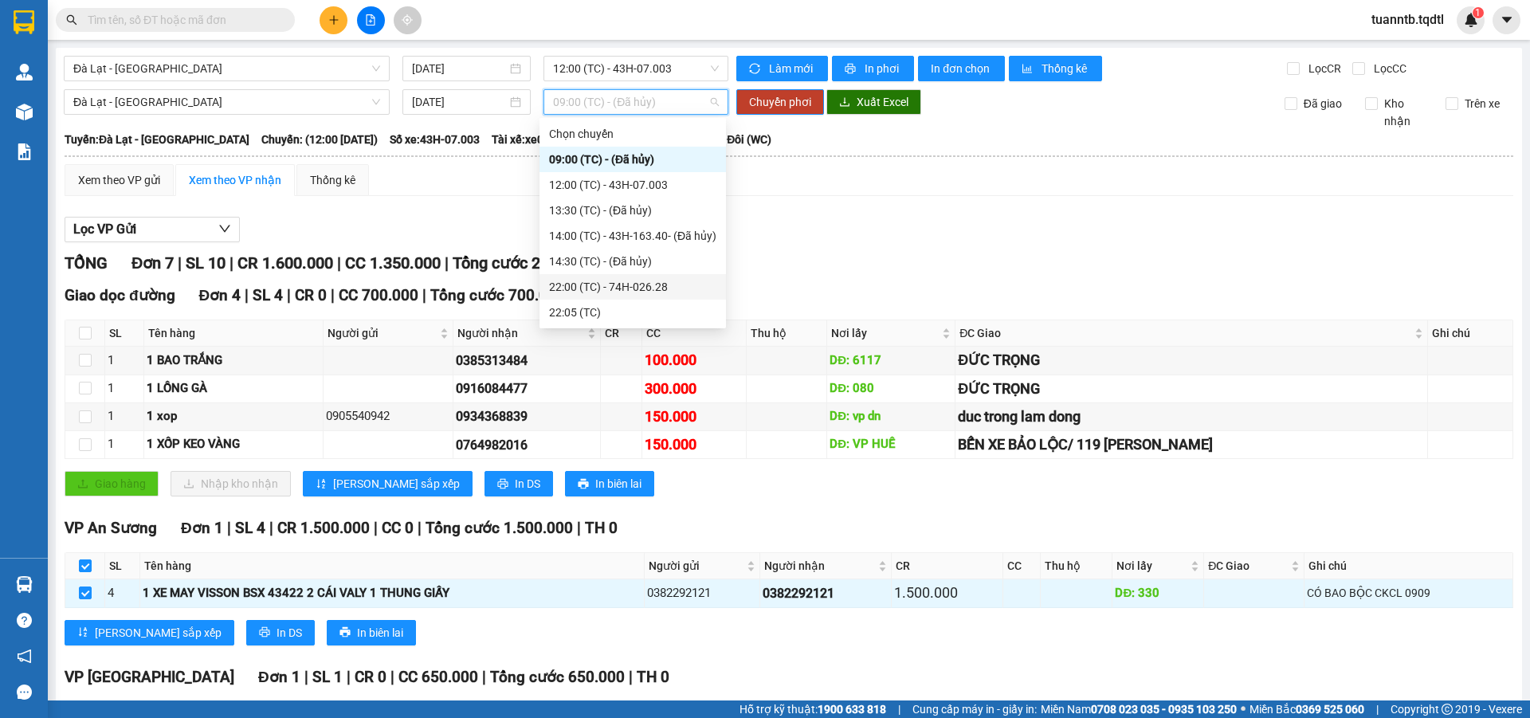
drag, startPoint x: 651, startPoint y: 290, endPoint x: 749, endPoint y: 179, distance: 147.9
click at [649, 290] on div "22:00 (TC) - 74H-026.28" at bounding box center [632, 287] width 167 height 18
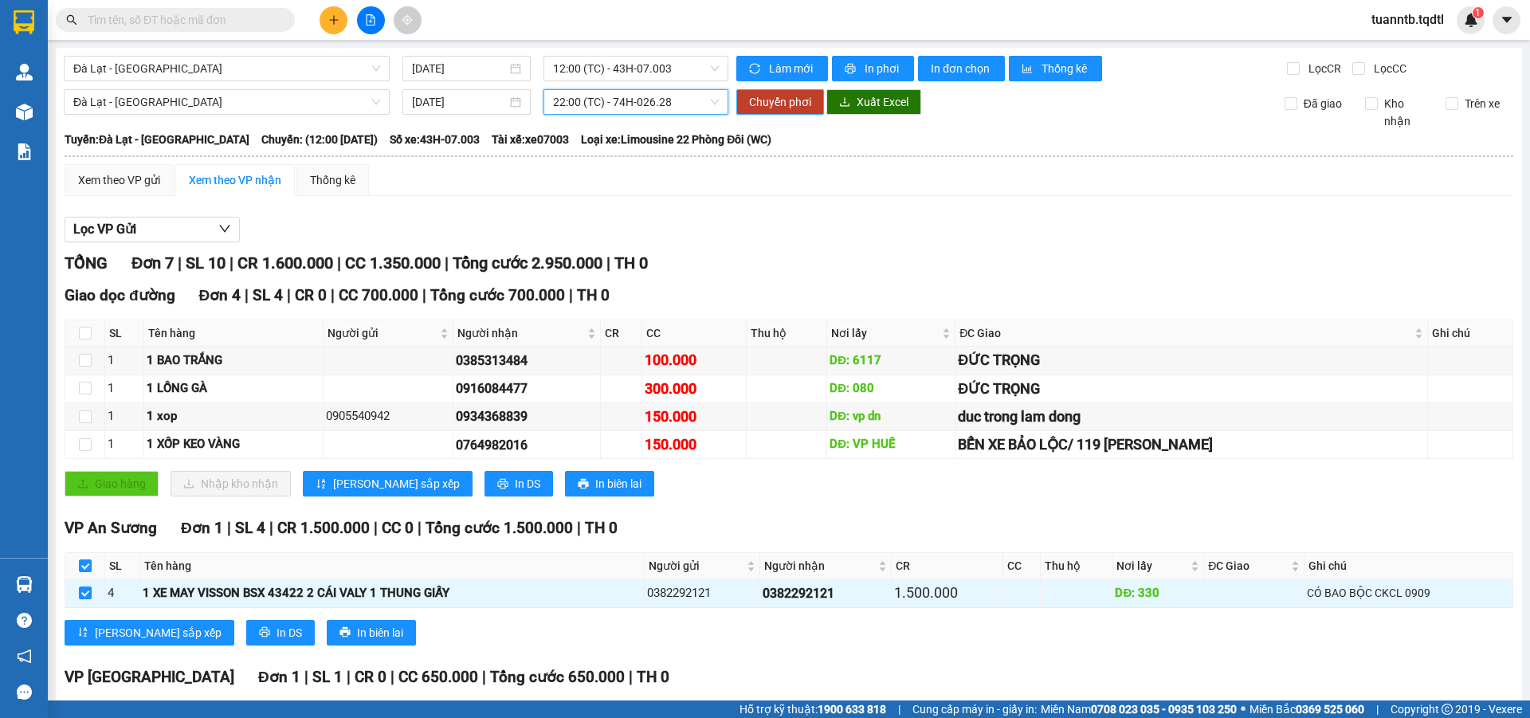
click at [797, 95] on span "Chuyển phơi" at bounding box center [780, 102] width 62 height 18
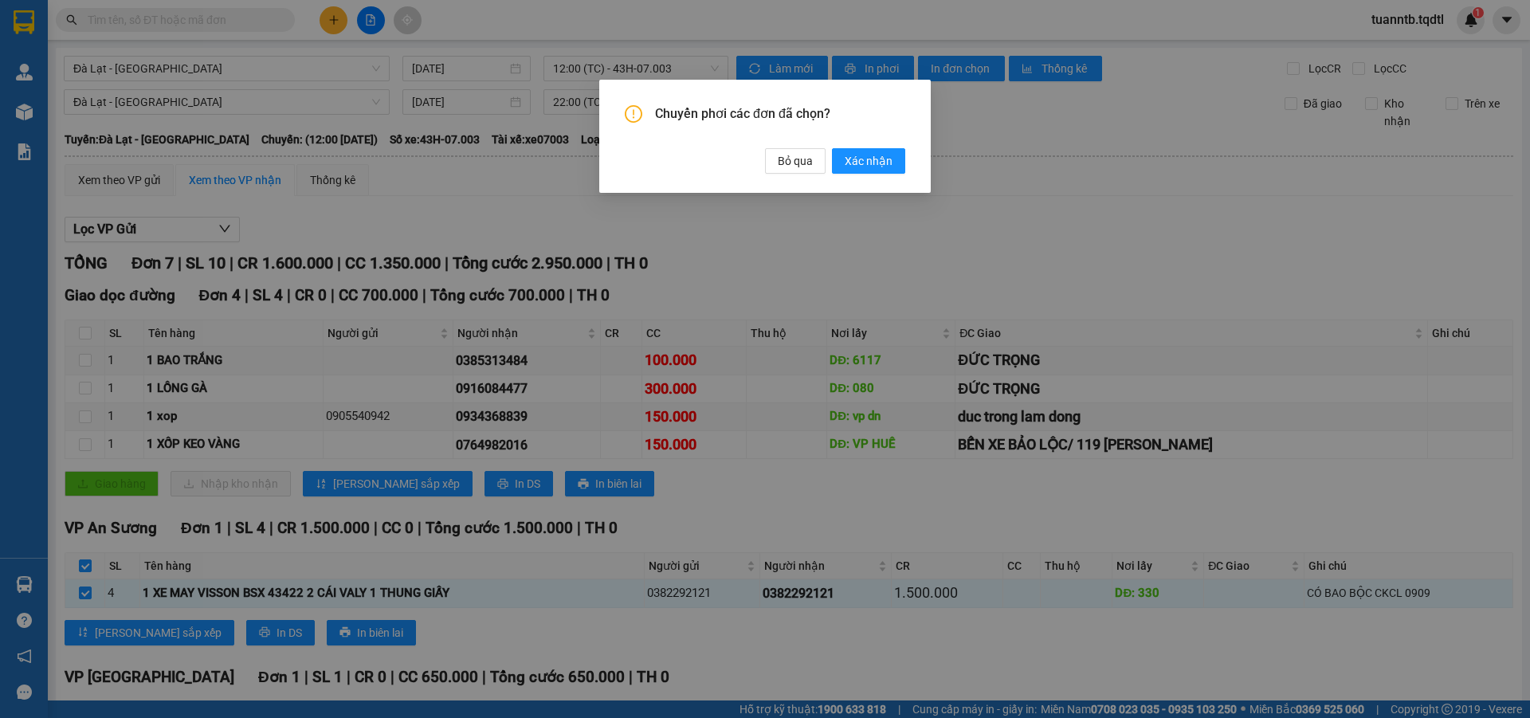
click at [841, 159] on button "Xác nhận" at bounding box center [868, 160] width 73 height 25
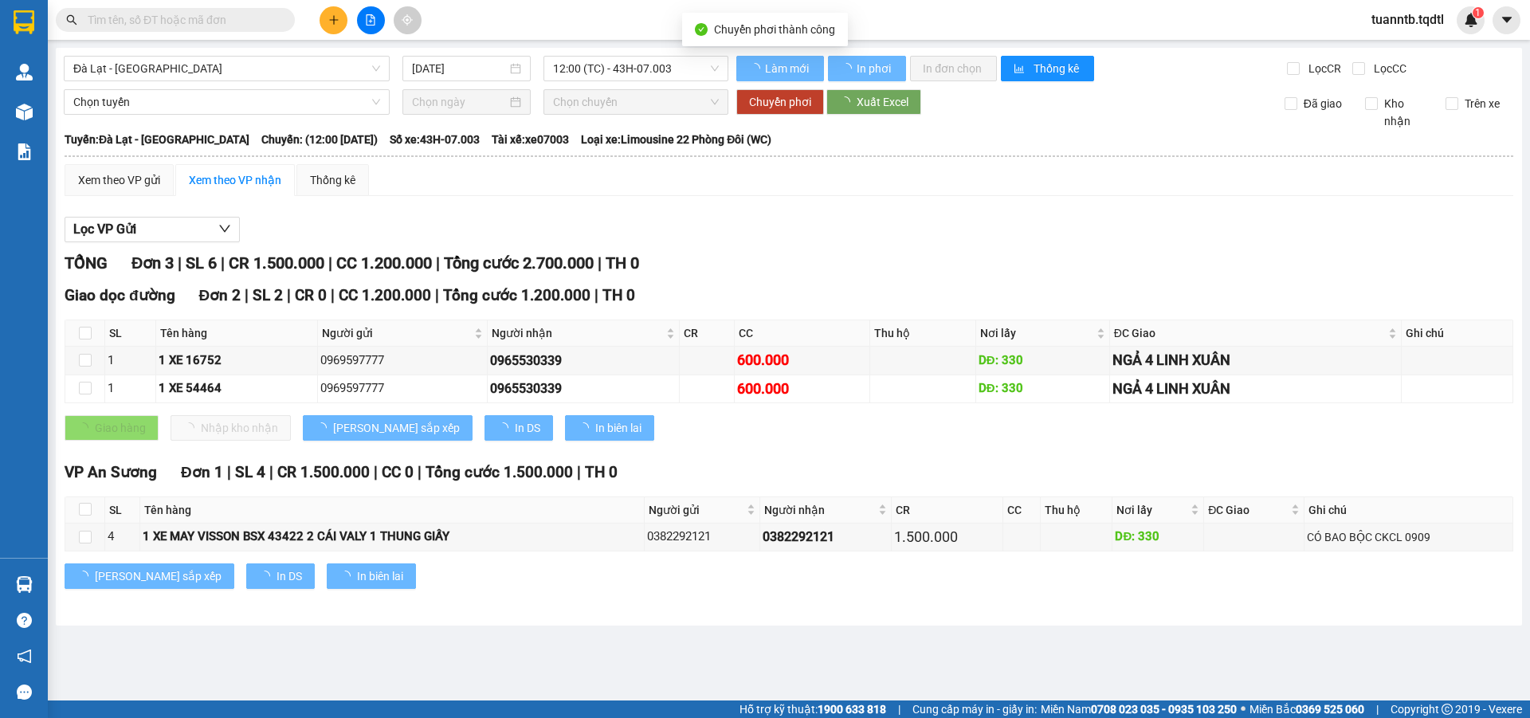
checkbox input "false"
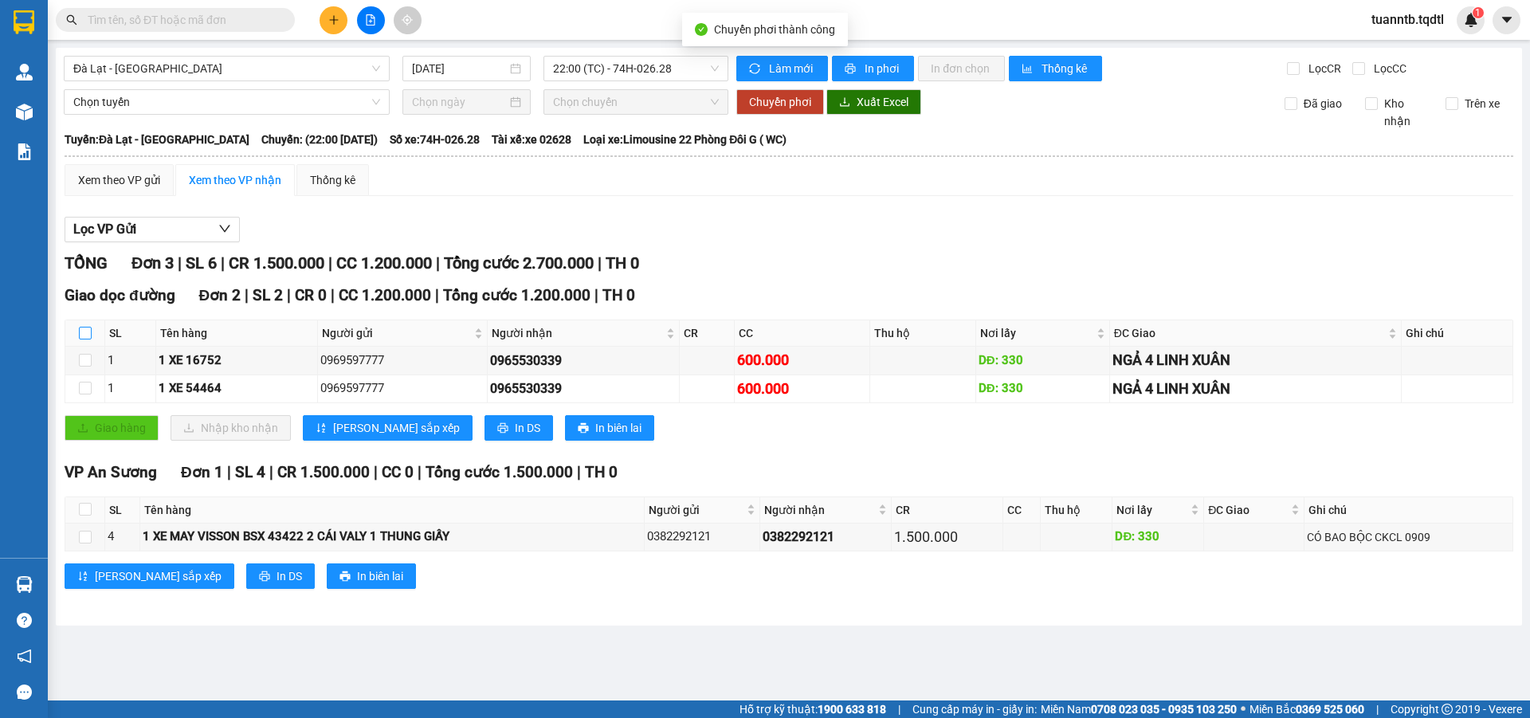
click at [87, 332] on input "checkbox" at bounding box center [85, 333] width 13 height 13
checkbox input "true"
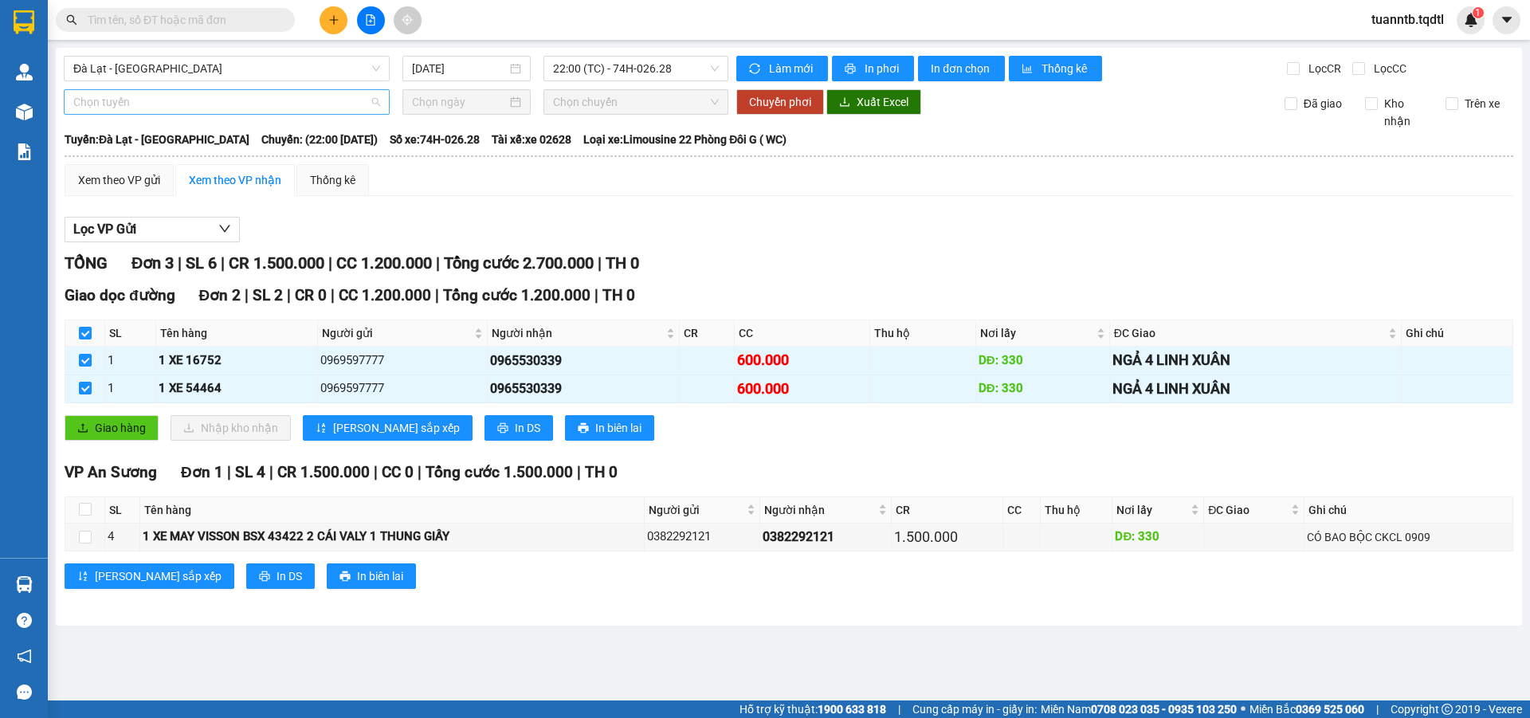
click at [100, 104] on span "Chọn tuyến" at bounding box center [226, 102] width 307 height 24
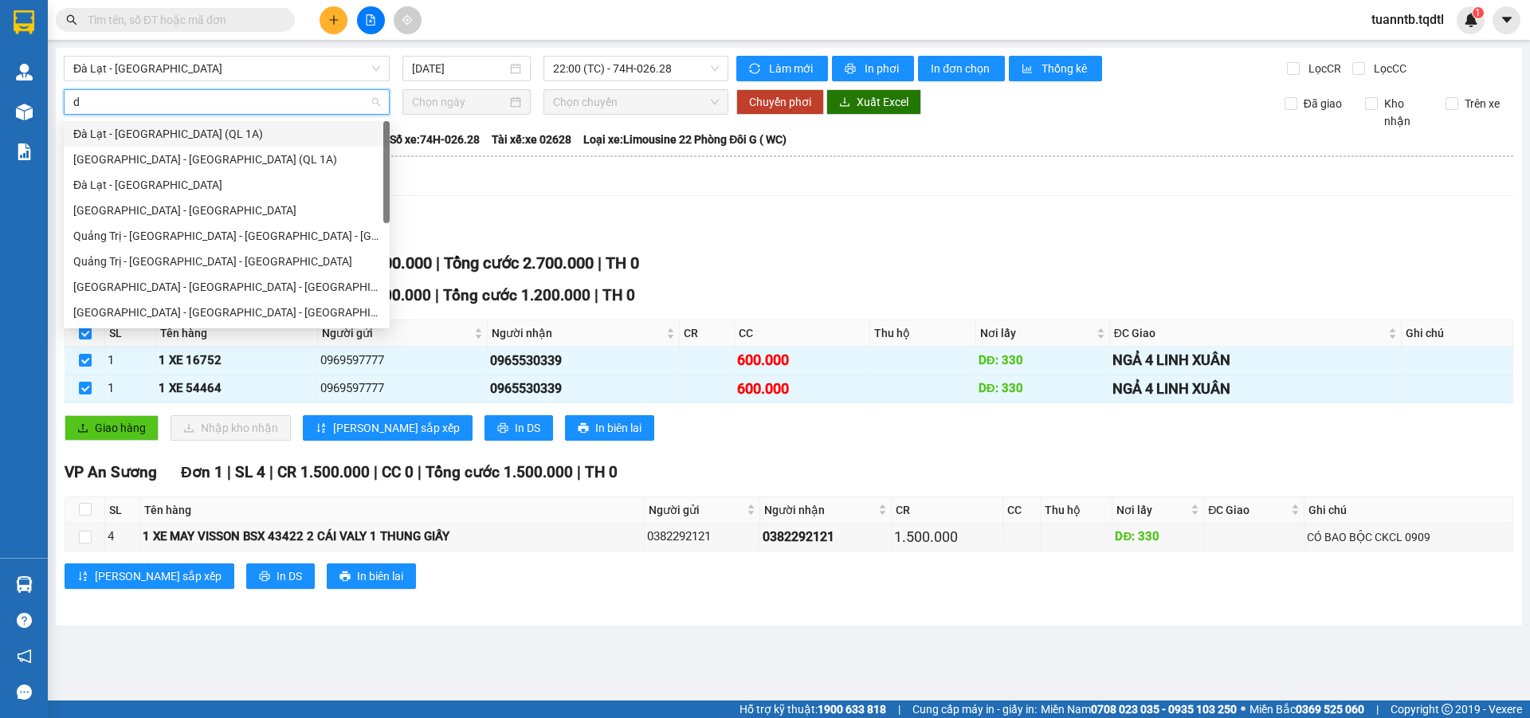
type input "da"
click at [155, 182] on div "Đà Lạt - [GEOGRAPHIC_DATA]" at bounding box center [226, 185] width 307 height 18
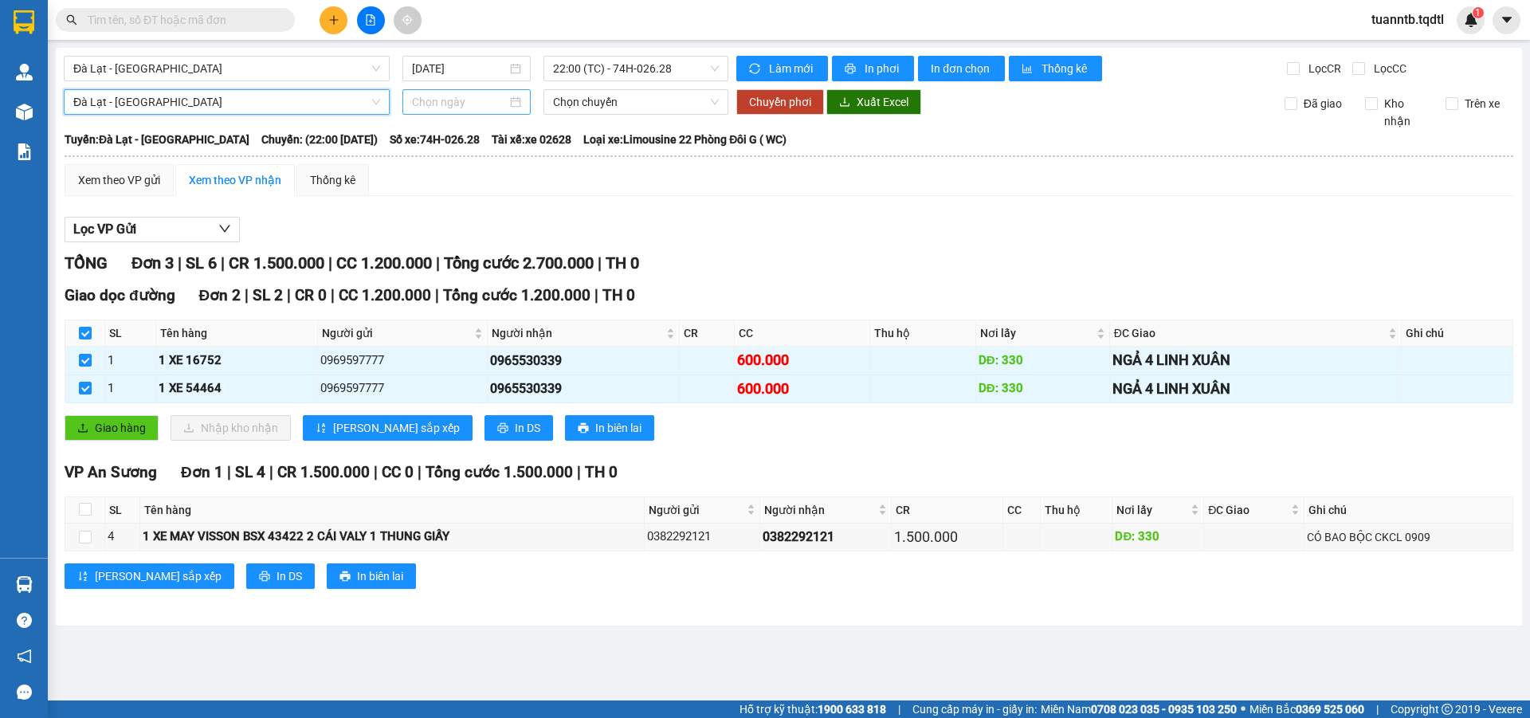
click at [442, 92] on div at bounding box center [466, 101] width 128 height 25
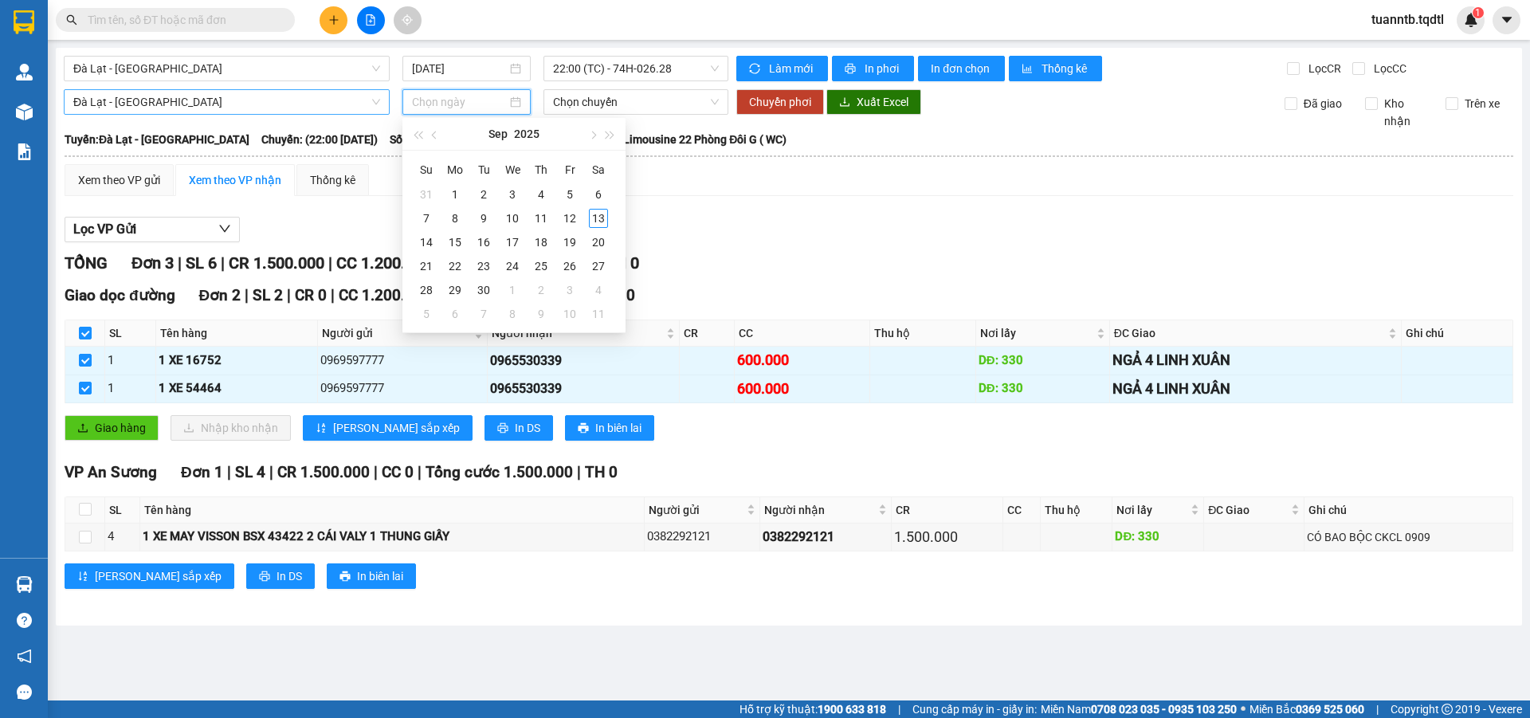
type input "[DATE]"
click at [597, 218] on div "13" at bounding box center [598, 218] width 19 height 19
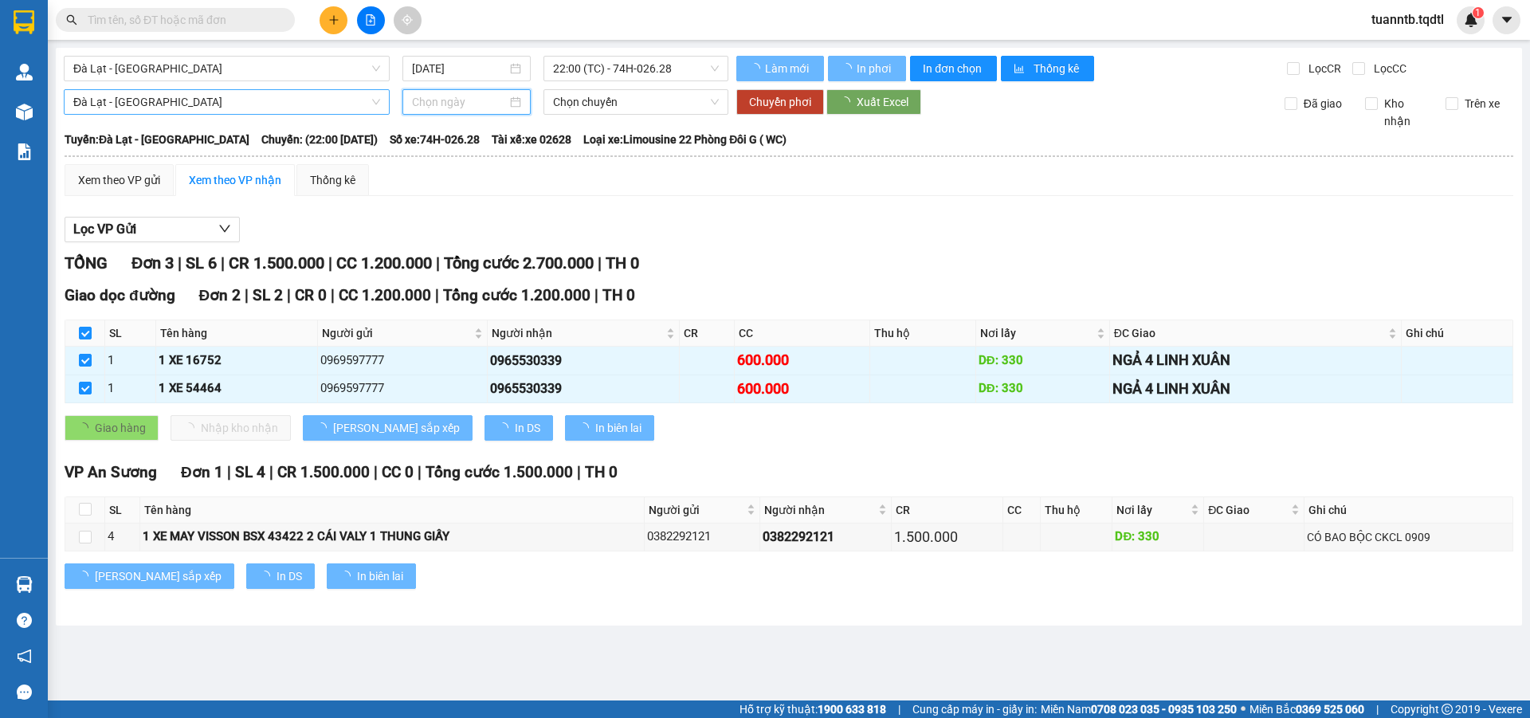
type input "[DATE]"
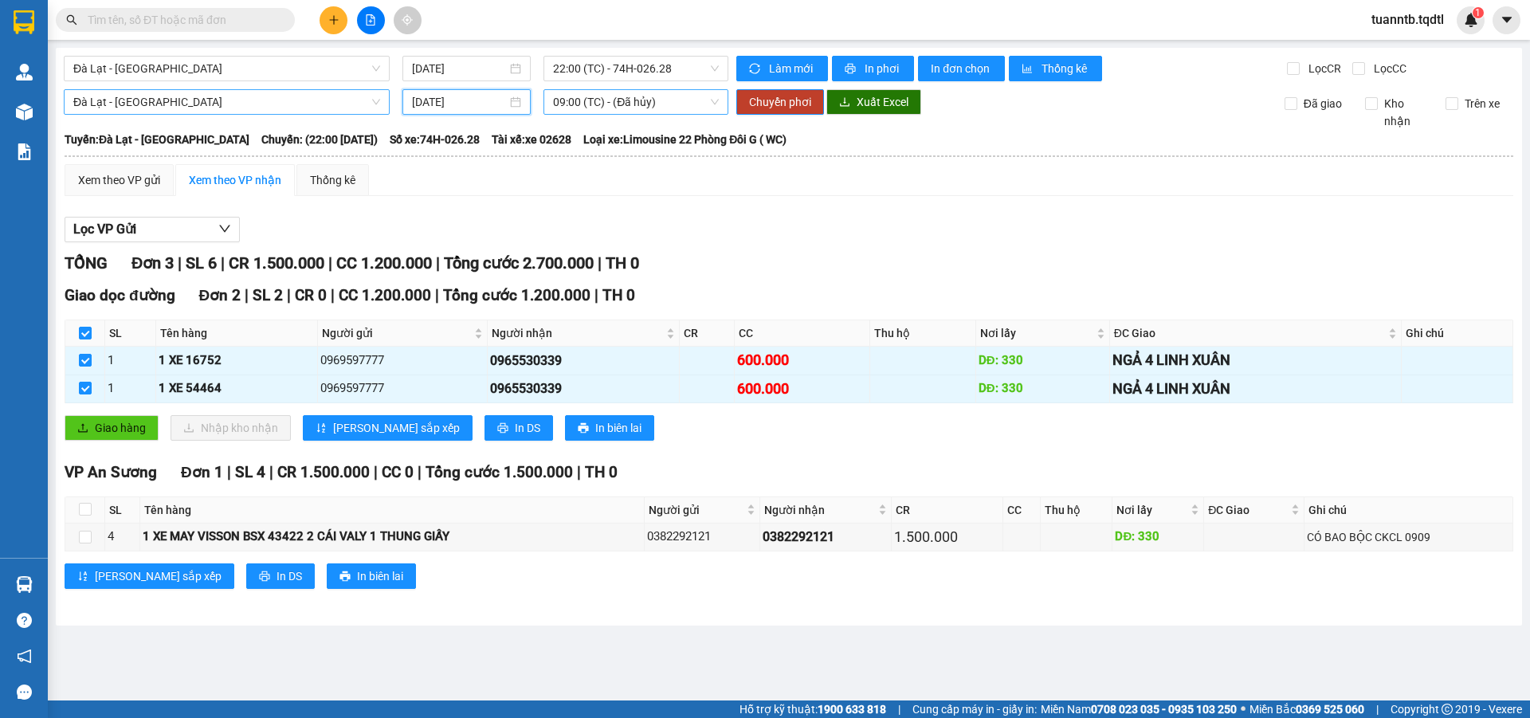
click at [639, 110] on span "09:00 (TC) - (Đã hủy)" at bounding box center [636, 102] width 166 height 24
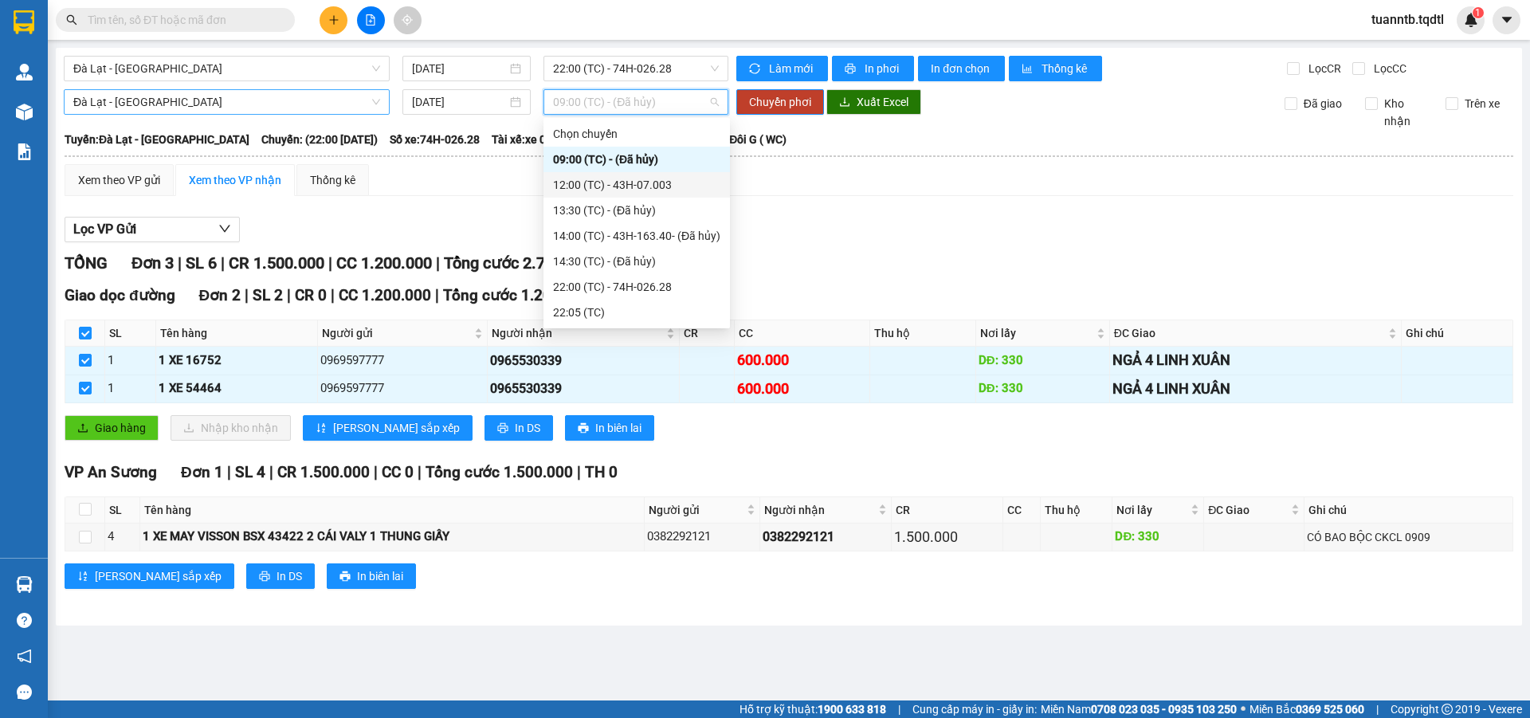
click at [679, 180] on div "12:00 (TC) - 43H-07.003" at bounding box center [636, 185] width 167 height 18
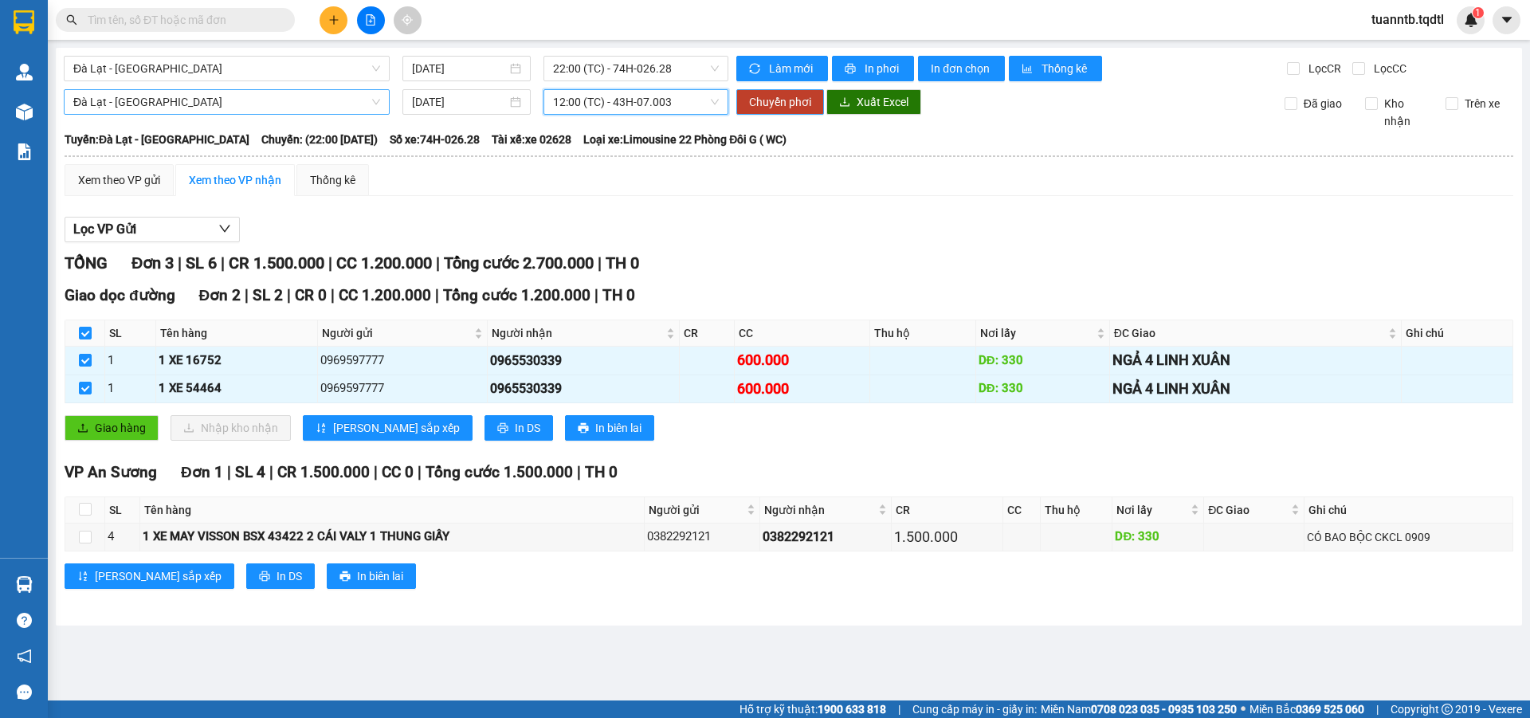
click at [786, 106] on span "Chuyển phơi" at bounding box center [780, 102] width 62 height 18
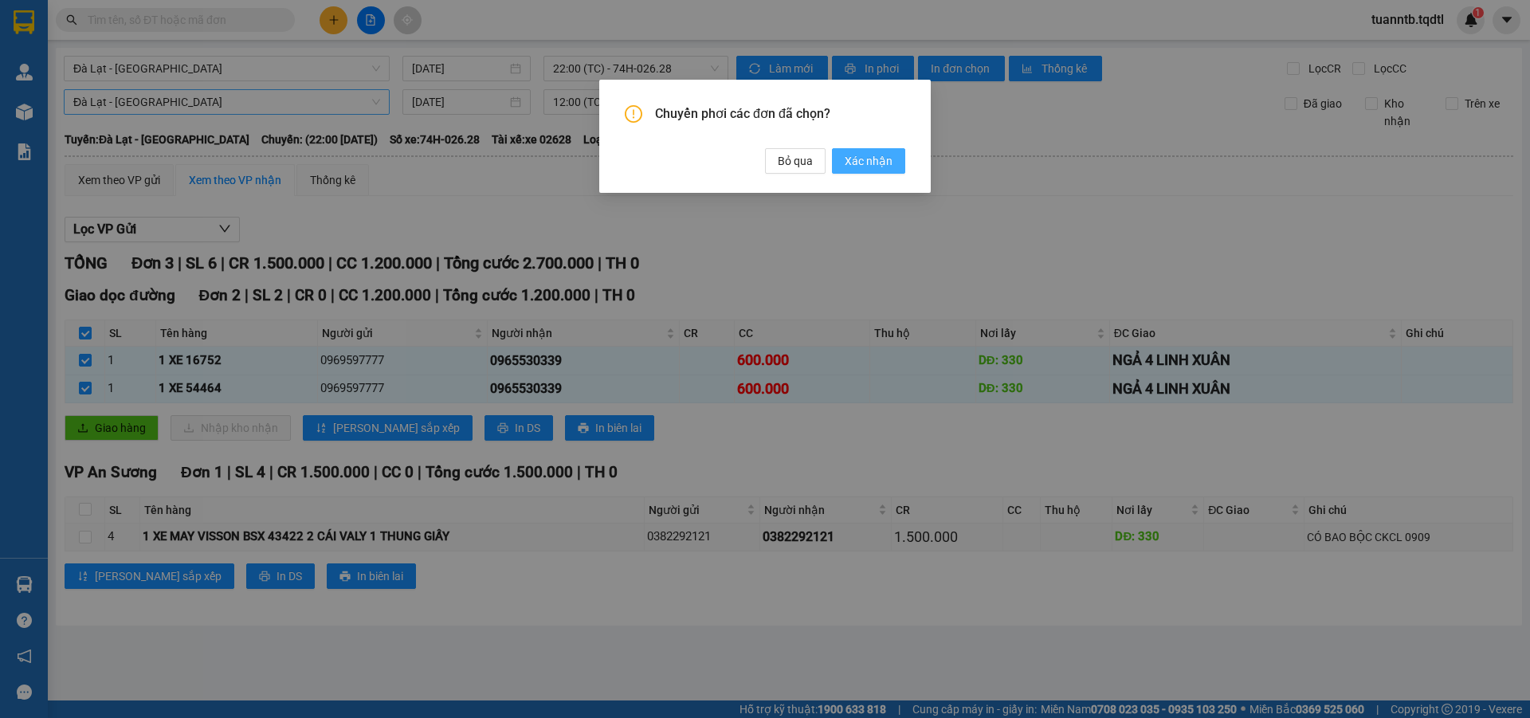
click at [870, 171] on button "Xác nhận" at bounding box center [868, 160] width 73 height 25
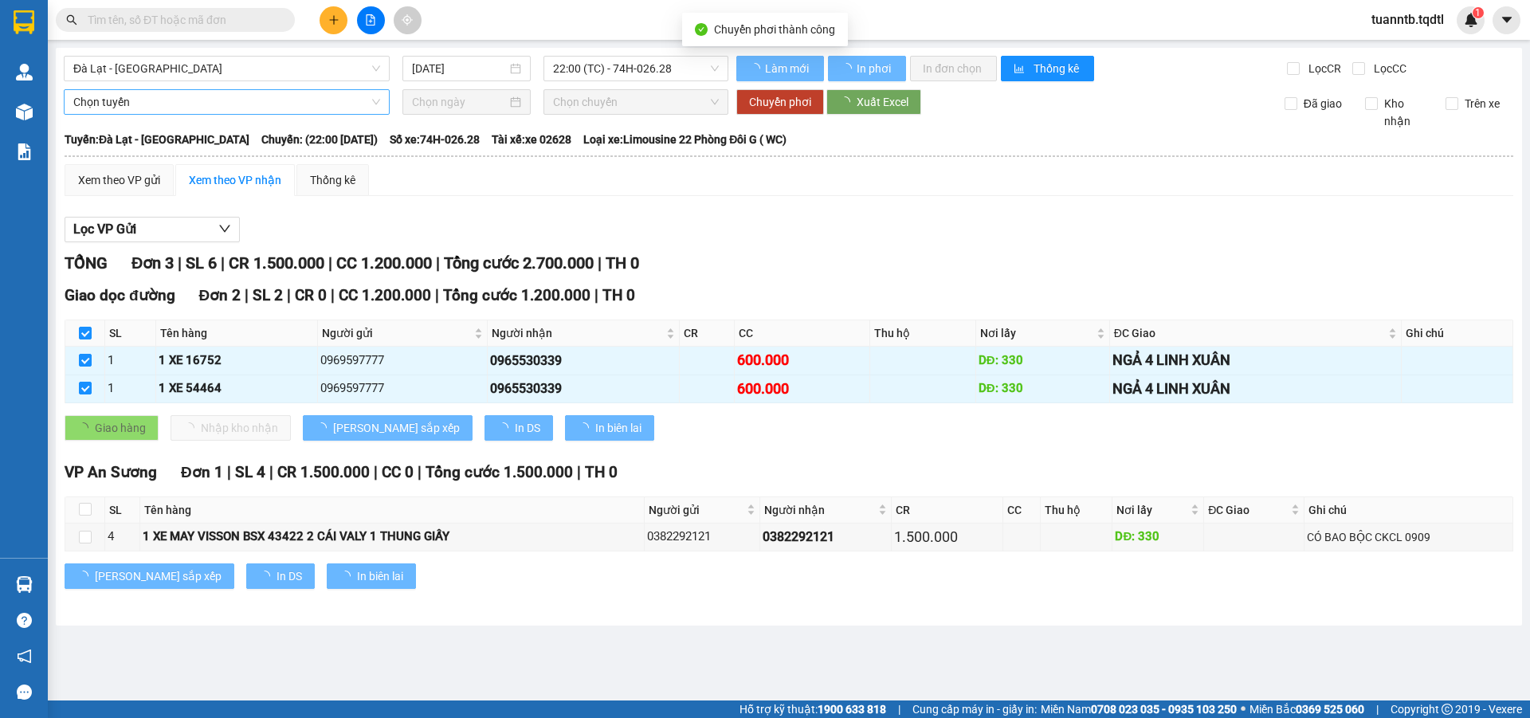
checkbox input "false"
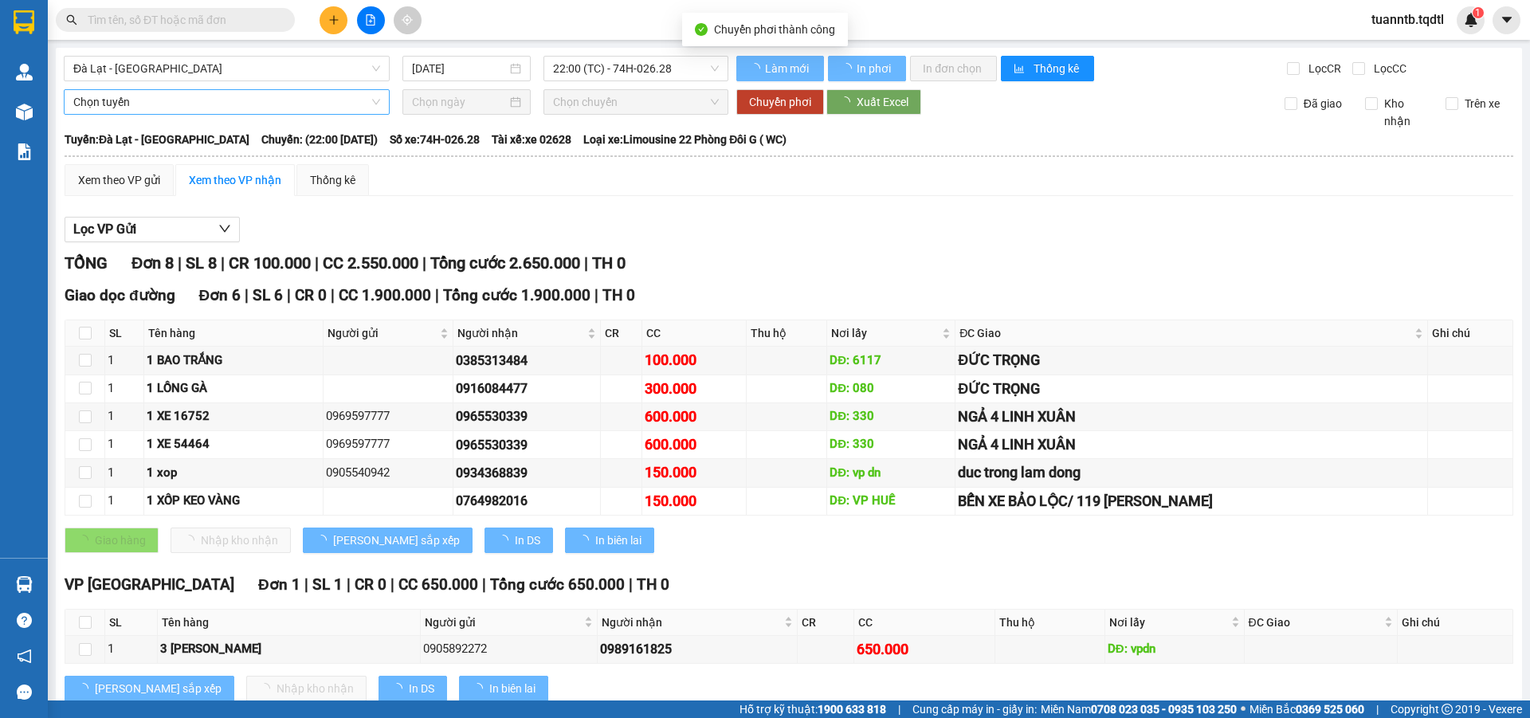
checkbox input "false"
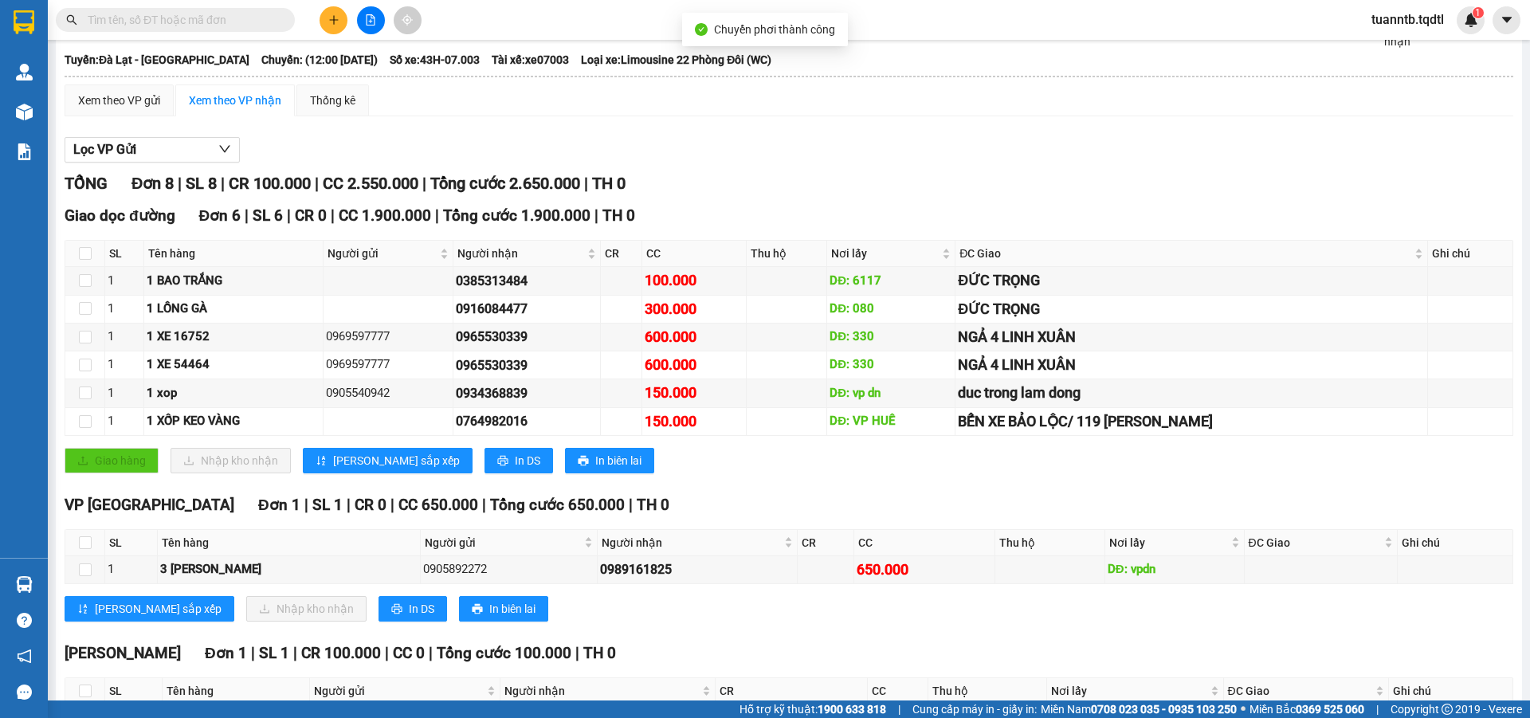
scroll to position [194, 0]
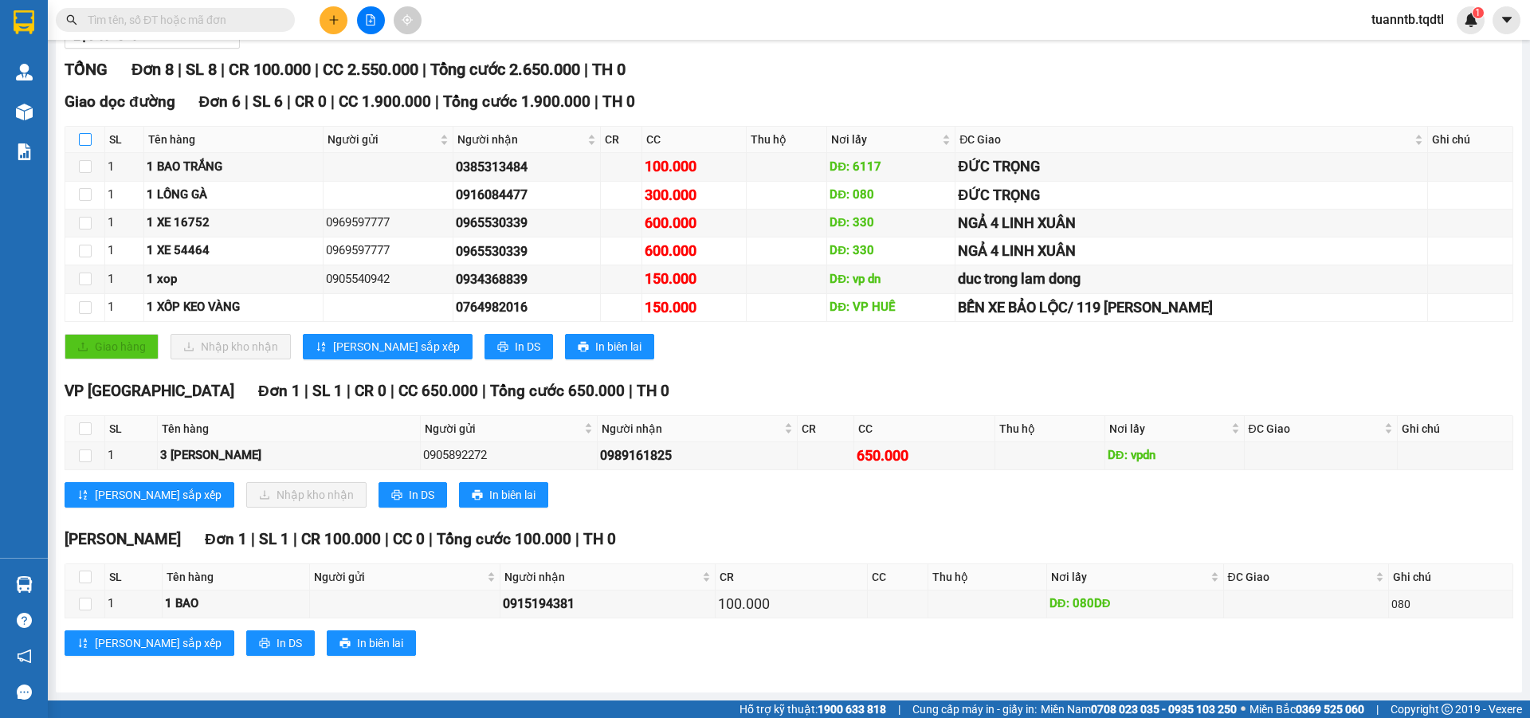
click at [88, 143] on input "checkbox" at bounding box center [85, 139] width 13 height 13
checkbox input "true"
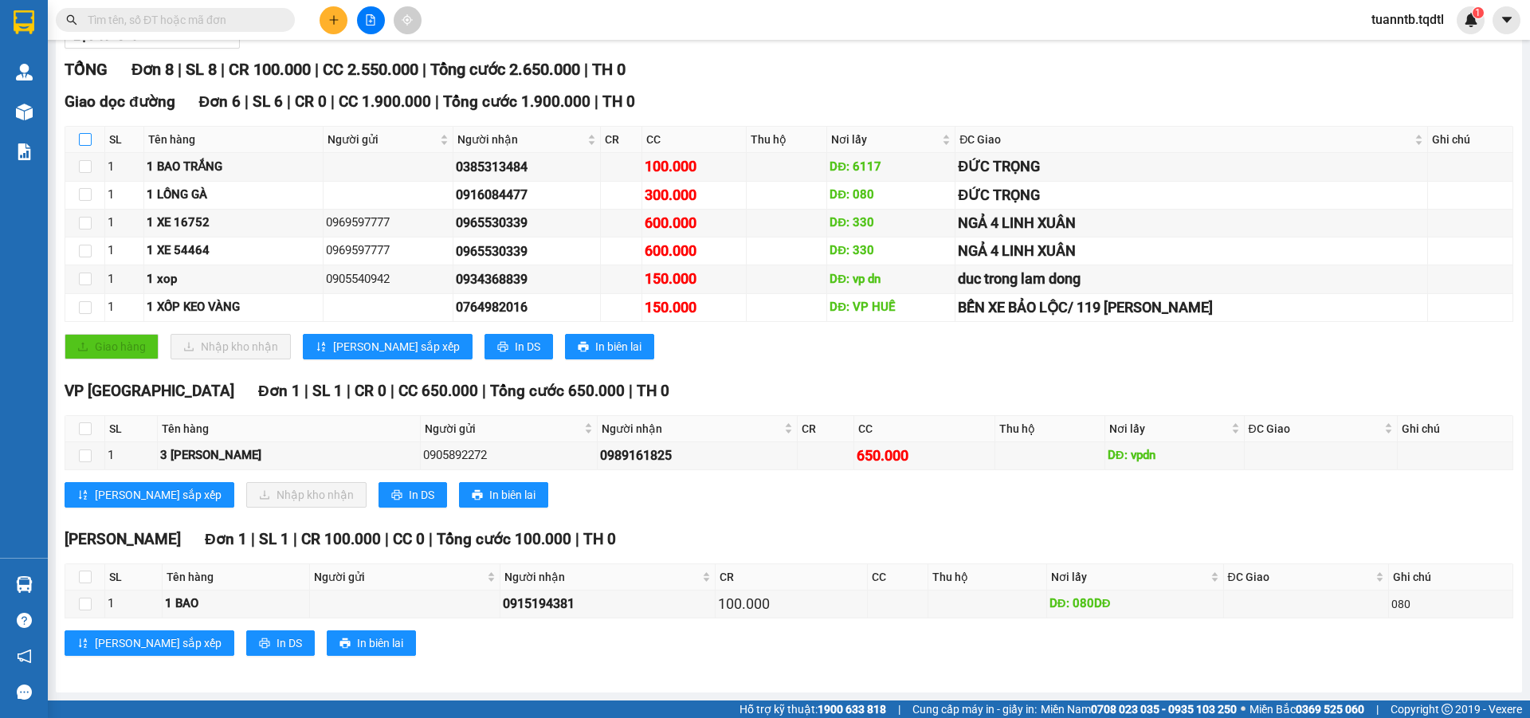
checkbox input "true"
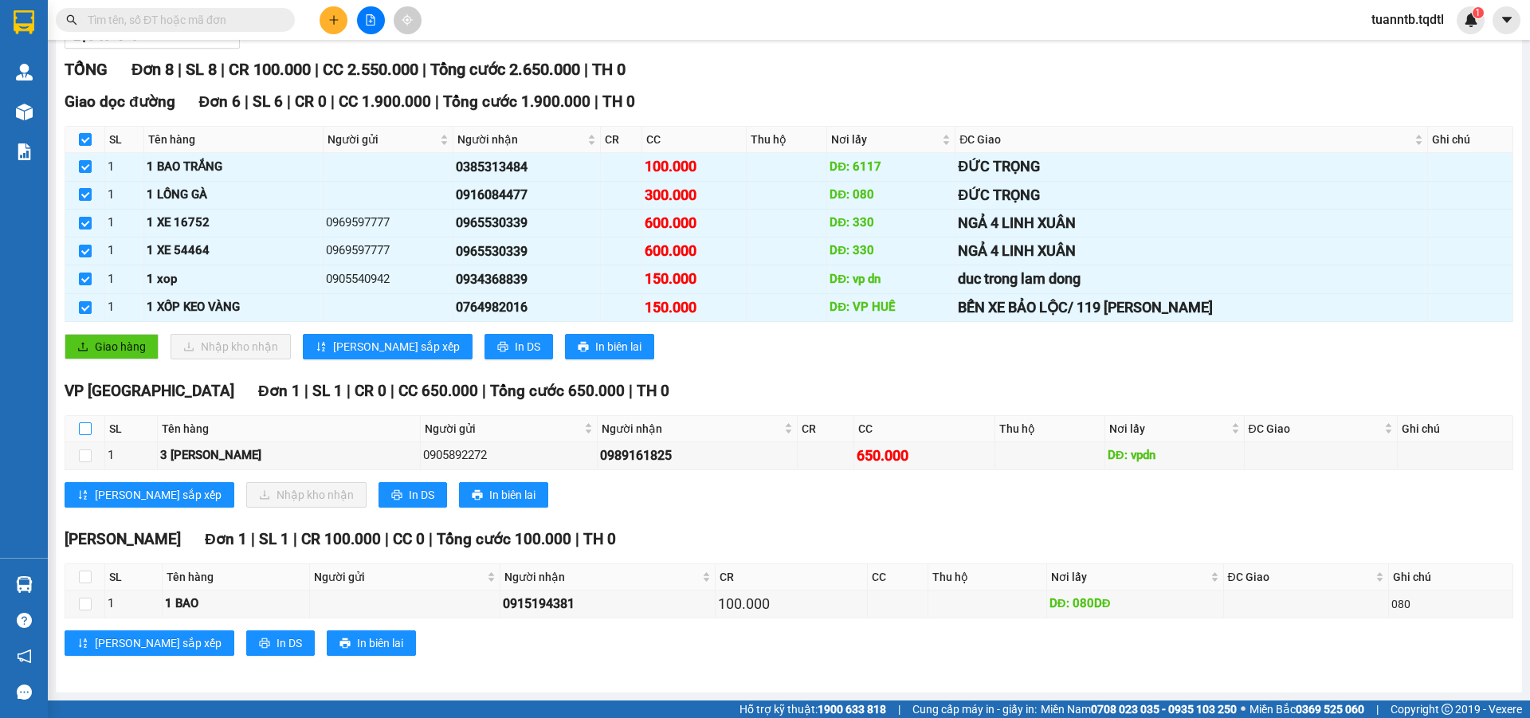
click at [80, 424] on input "checkbox" at bounding box center [85, 428] width 13 height 13
checkbox input "true"
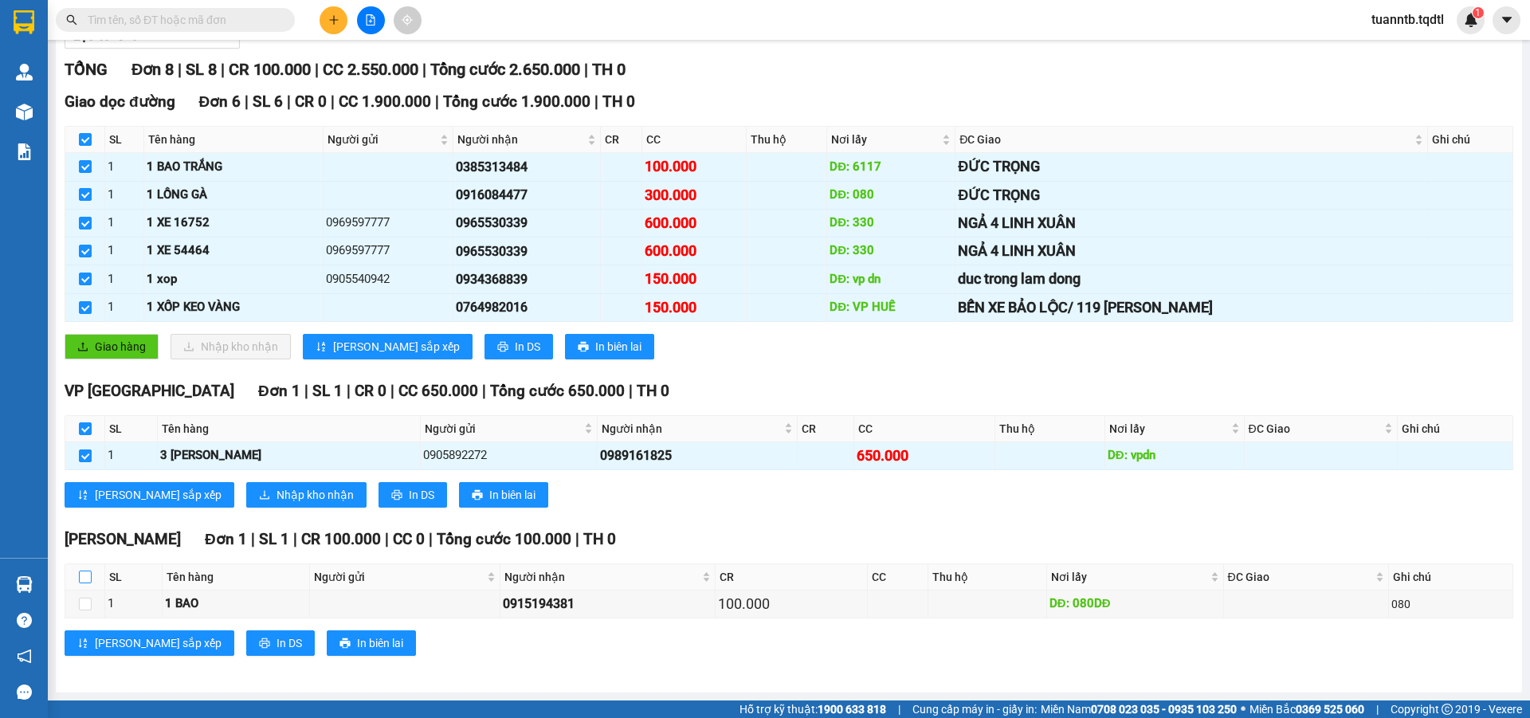
click at [87, 576] on input "checkbox" at bounding box center [85, 577] width 13 height 13
checkbox input "true"
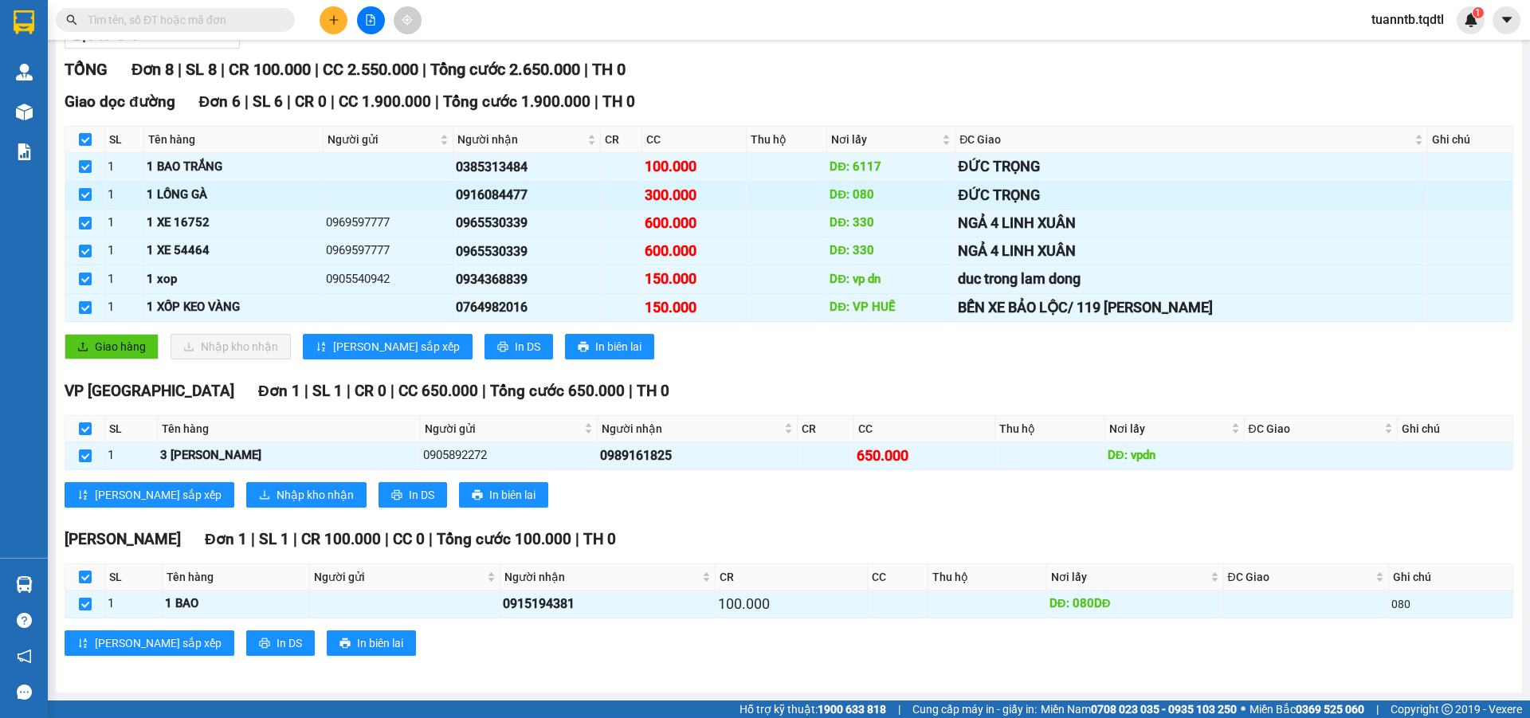
scroll to position [0, 0]
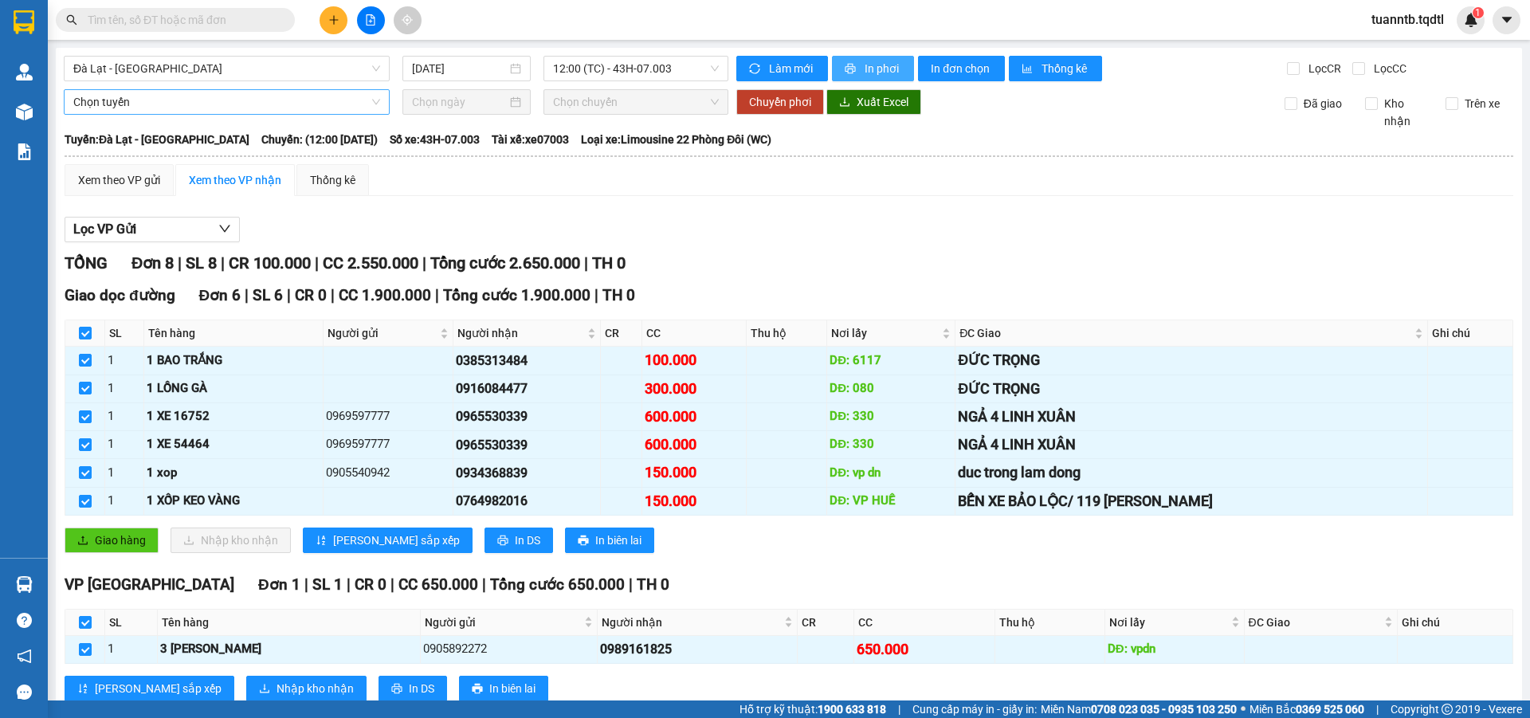
click at [877, 73] on span "In phơi" at bounding box center [883, 69] width 37 height 18
click at [181, 65] on span "Đà Lạt - [GEOGRAPHIC_DATA]" at bounding box center [226, 69] width 307 height 24
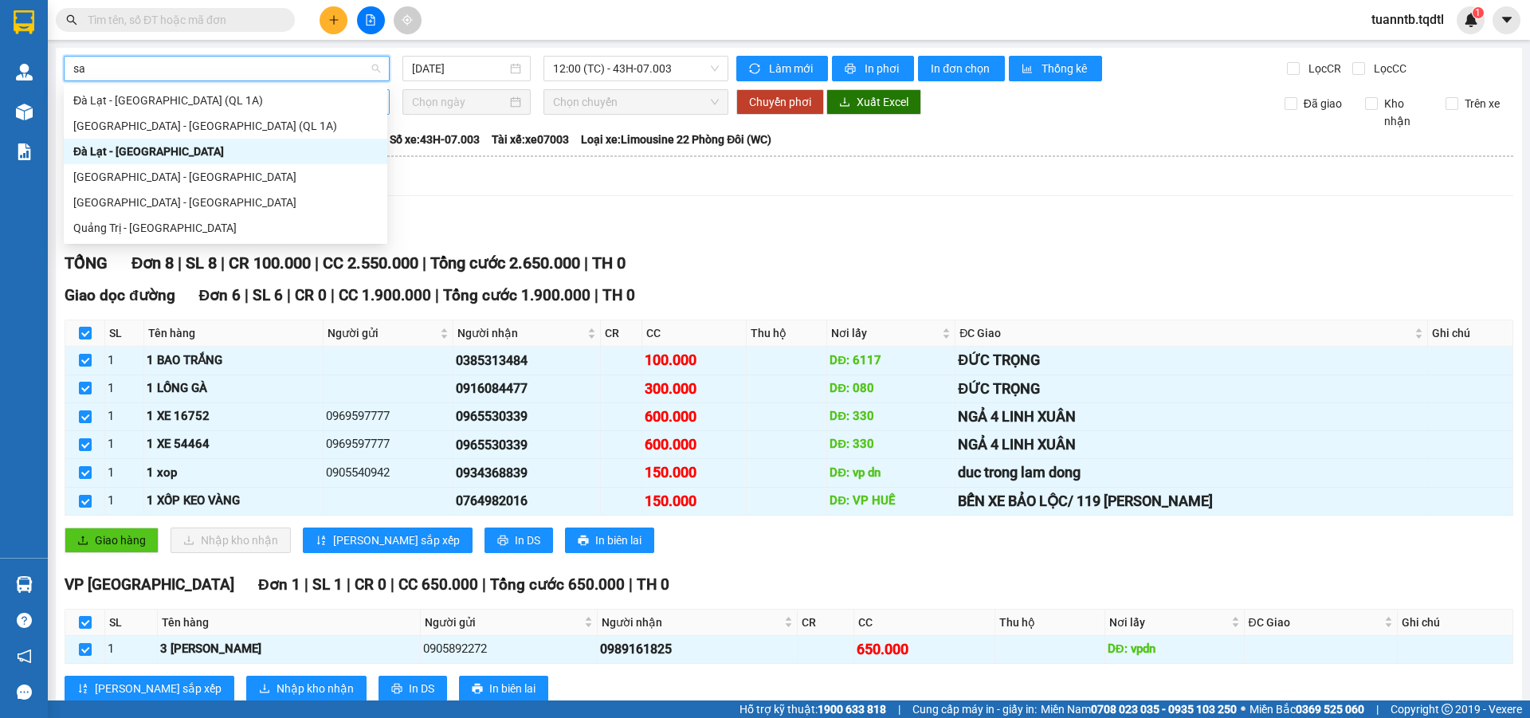
type input "sai"
click at [152, 171] on div "[GEOGRAPHIC_DATA] - [GEOGRAPHIC_DATA]" at bounding box center [225, 177] width 304 height 18
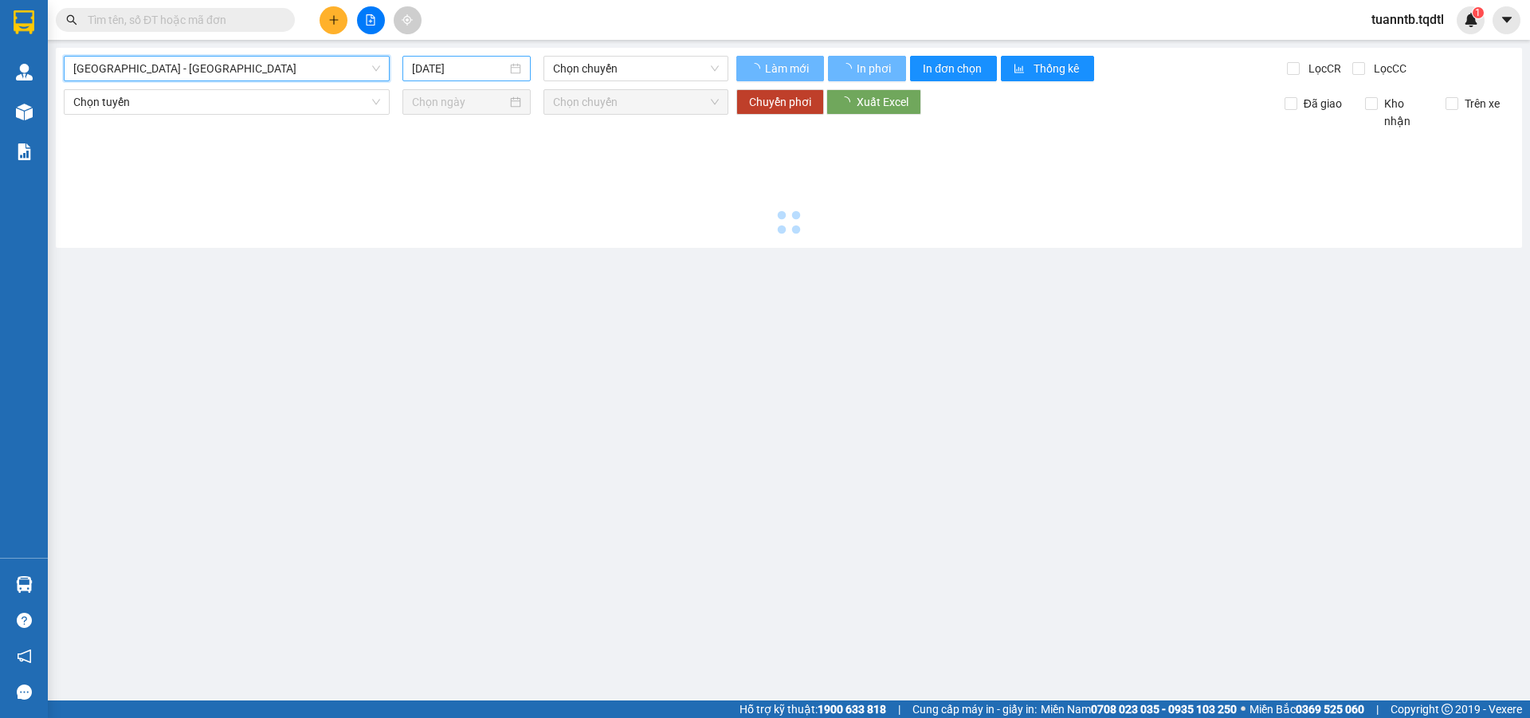
click at [433, 64] on input "[DATE]" at bounding box center [459, 69] width 95 height 18
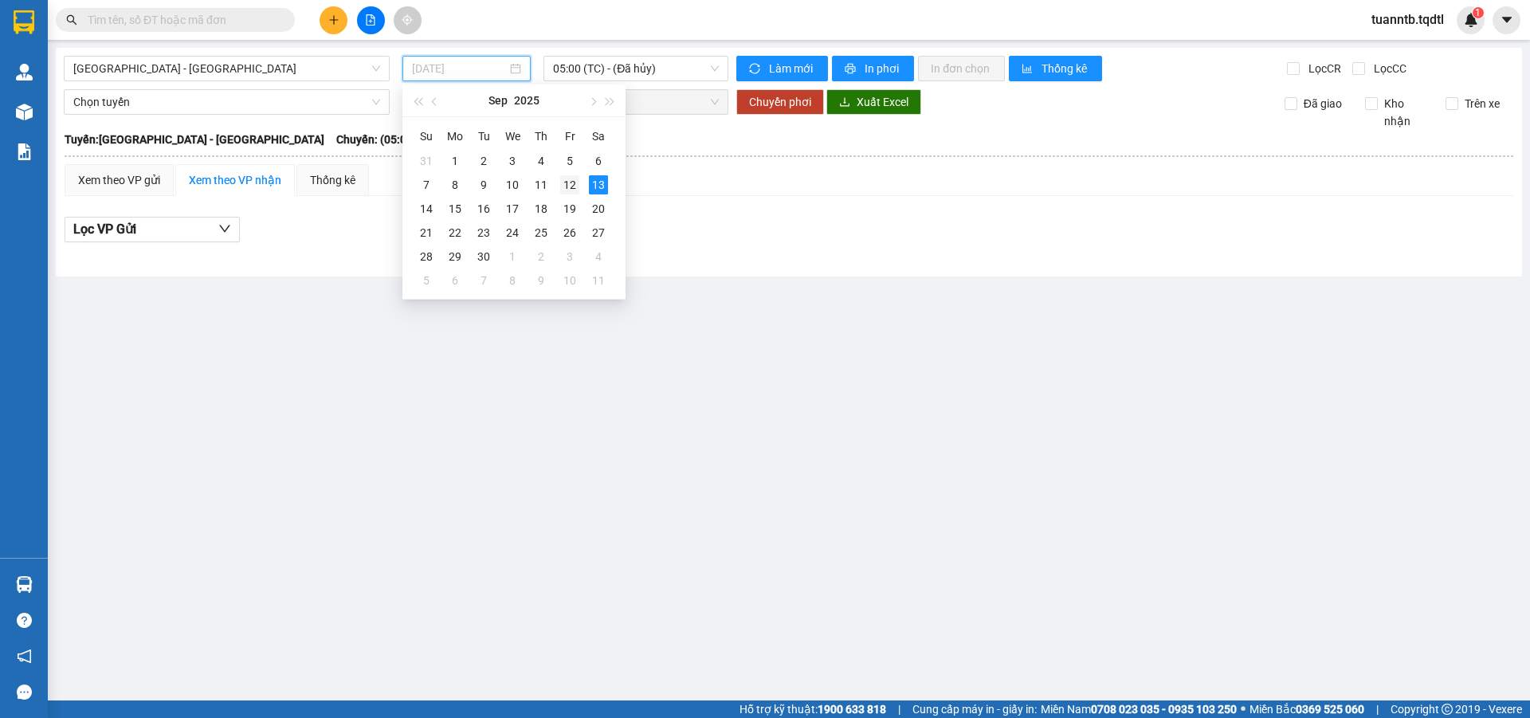
click at [571, 187] on div "12" at bounding box center [569, 184] width 19 height 19
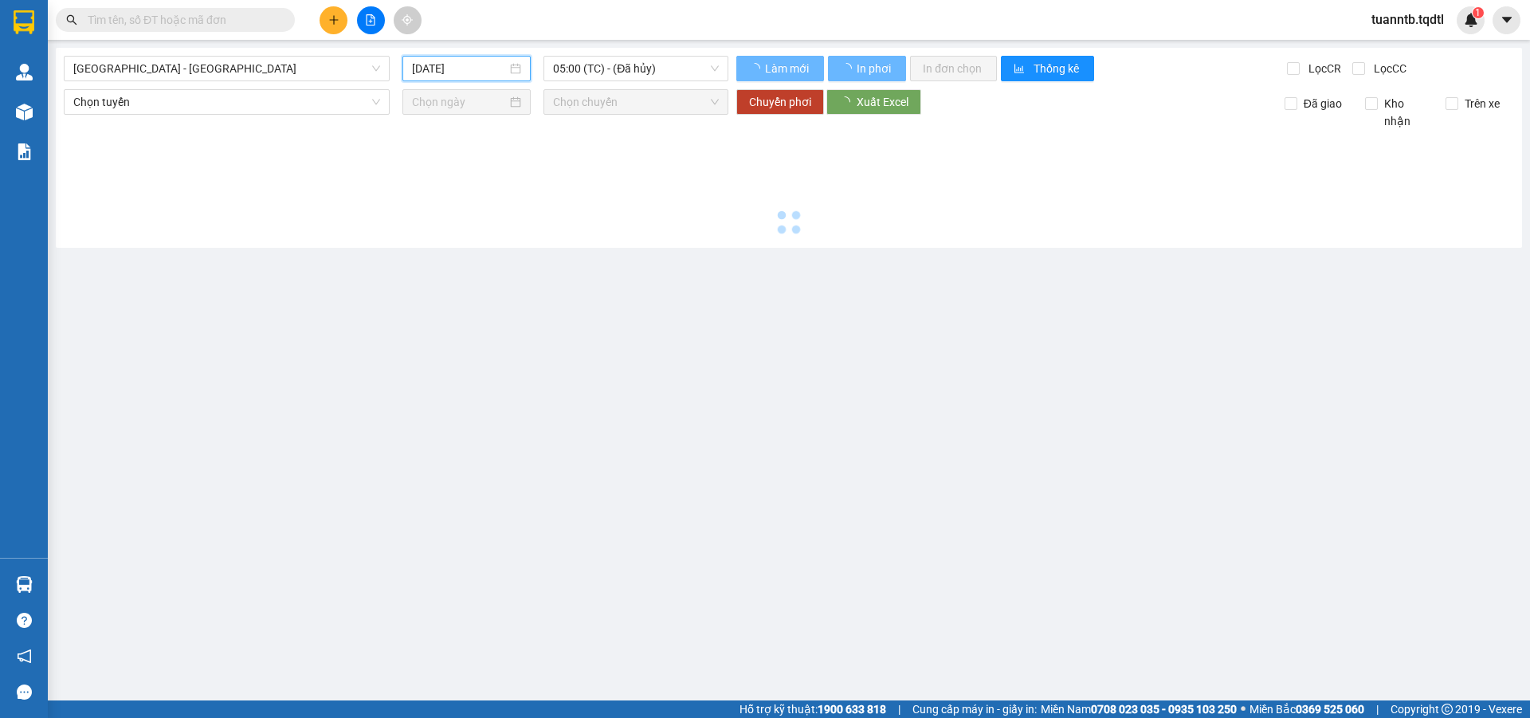
type input "[DATE]"
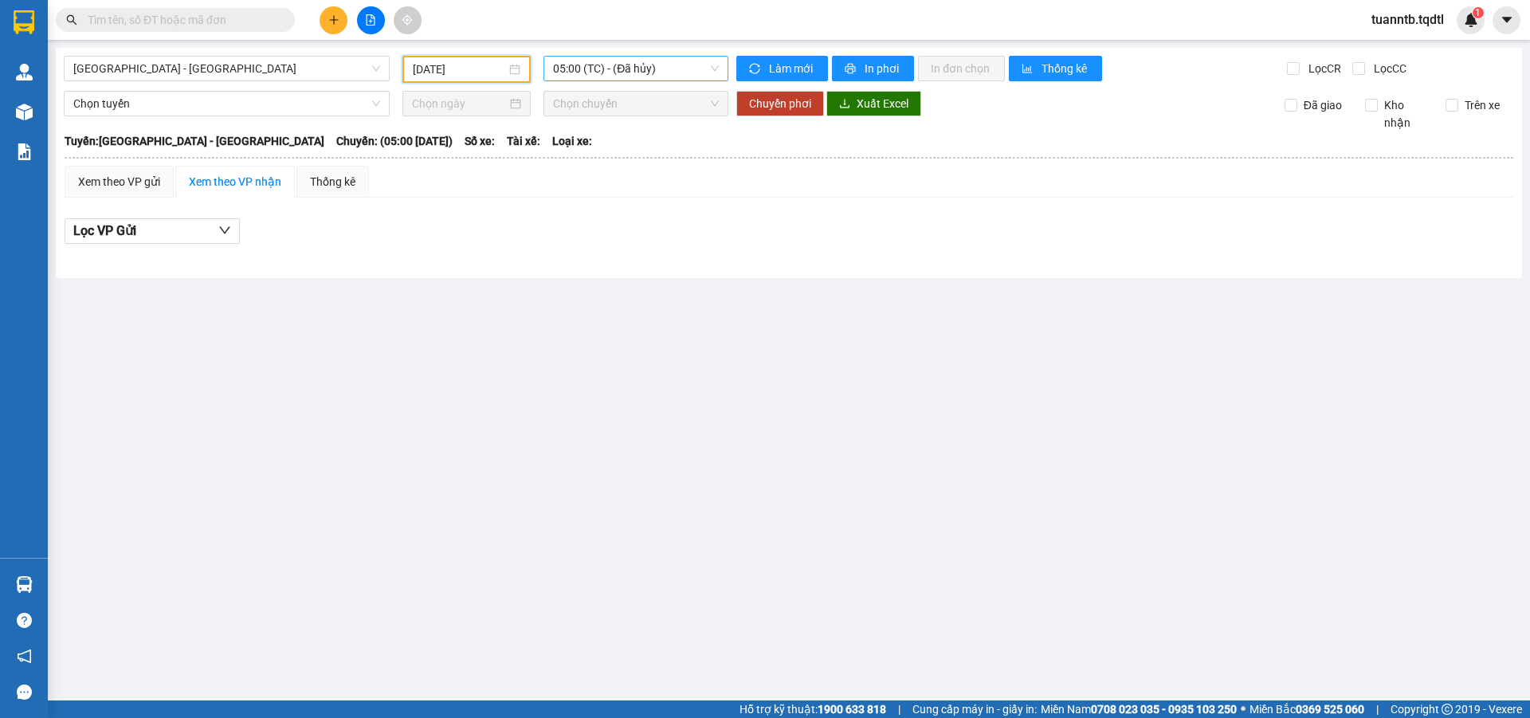
click at [679, 75] on span "05:00 (TC) - (Đã hủy)" at bounding box center [636, 69] width 166 height 24
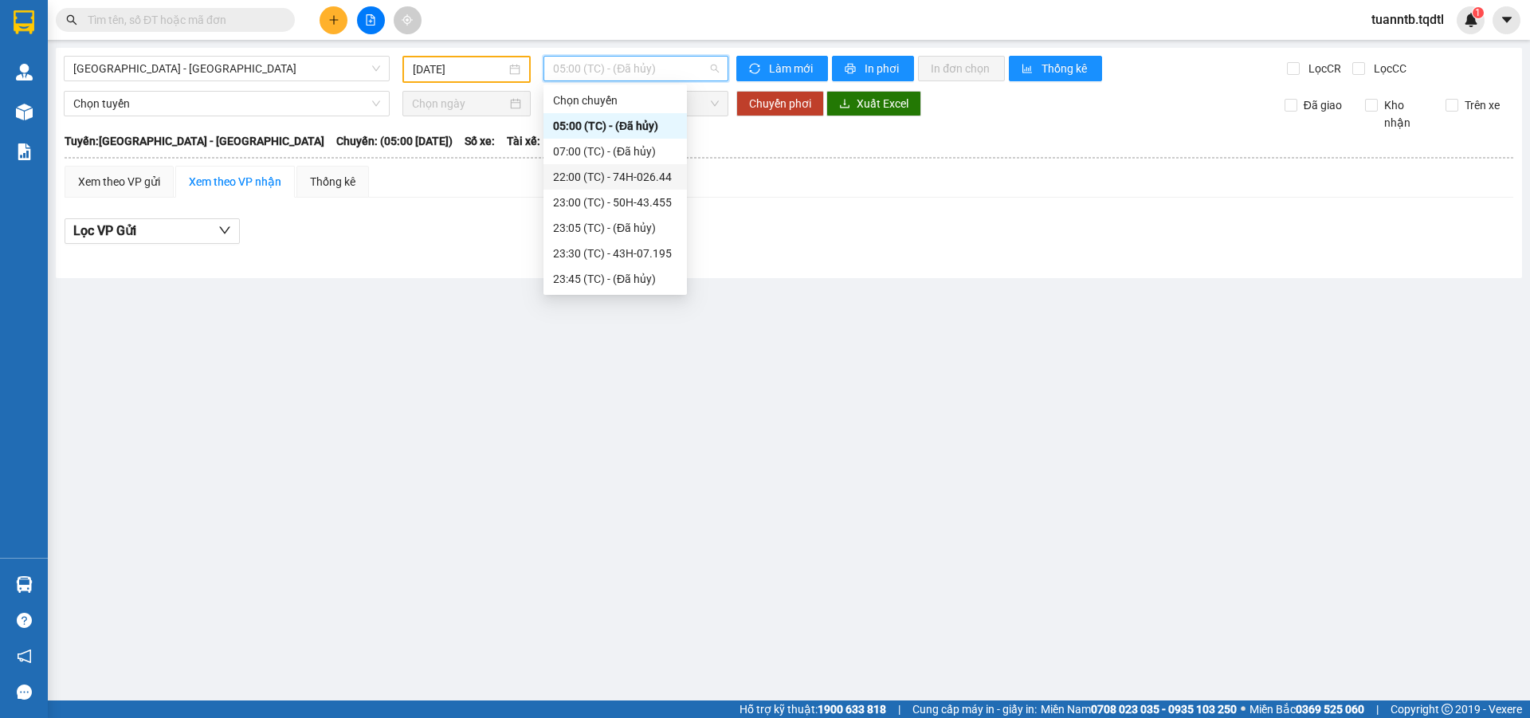
click at [645, 174] on div "22:00 (TC) - 74H-026.44" at bounding box center [615, 177] width 124 height 18
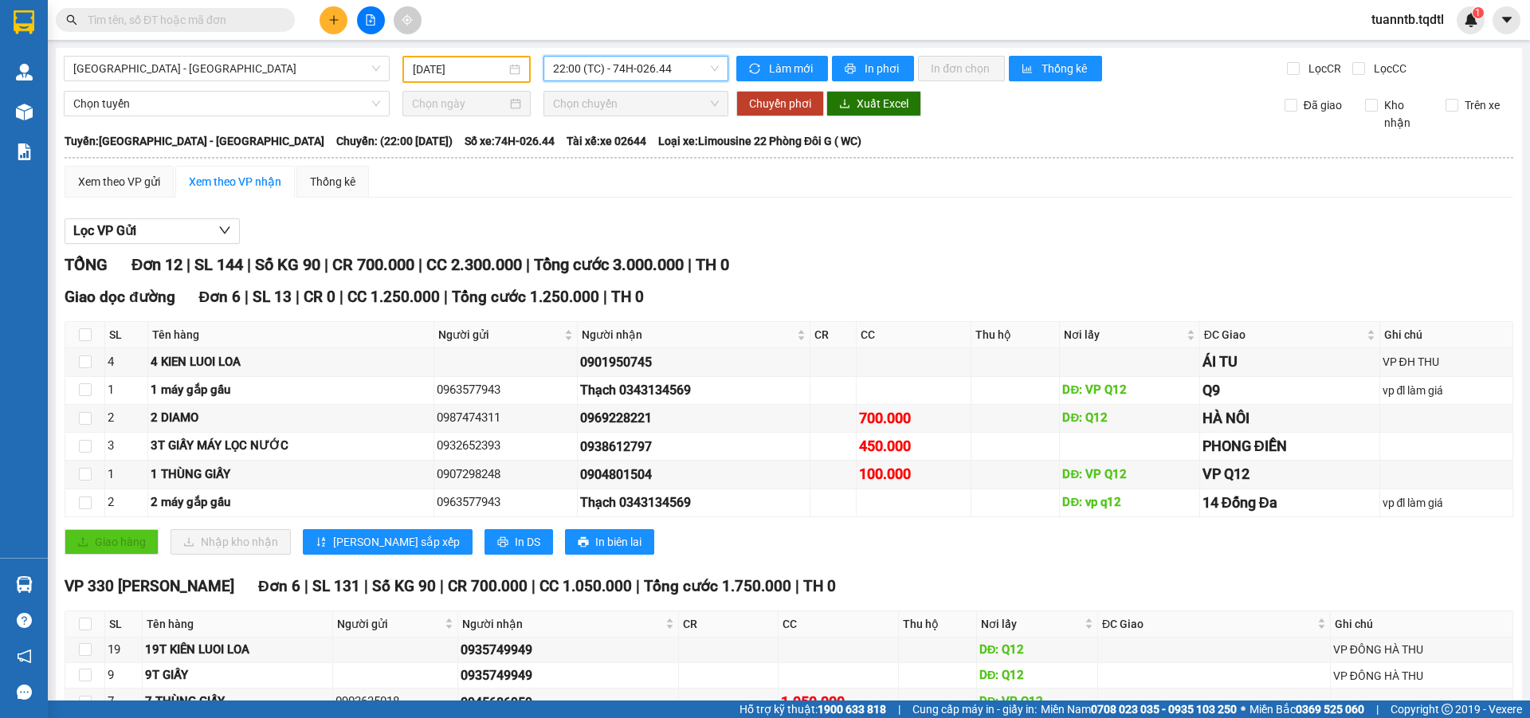
click at [675, 73] on span "22:00 (TC) - 74H-026.44" at bounding box center [636, 69] width 166 height 24
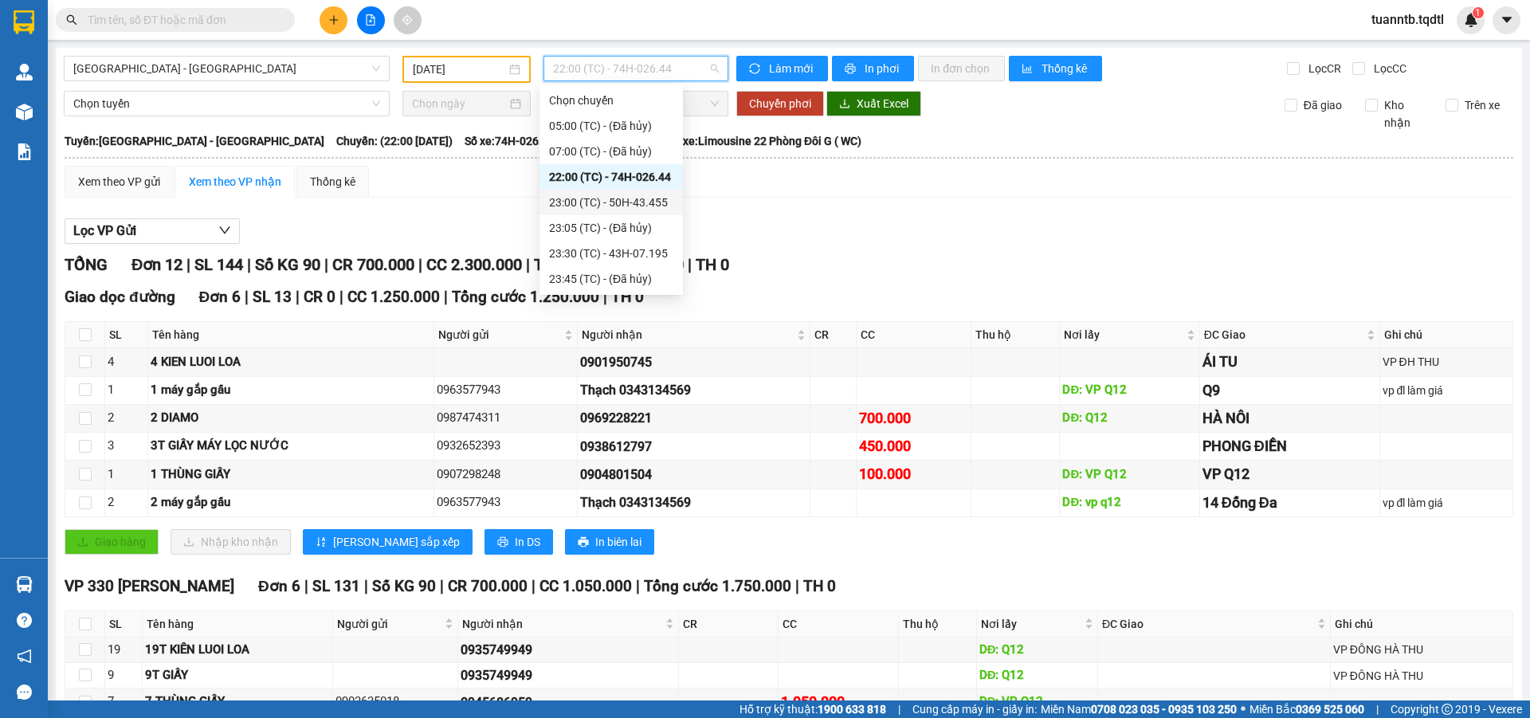
click at [660, 206] on div "23:00 (TC) - 50H-43.455" at bounding box center [611, 203] width 124 height 18
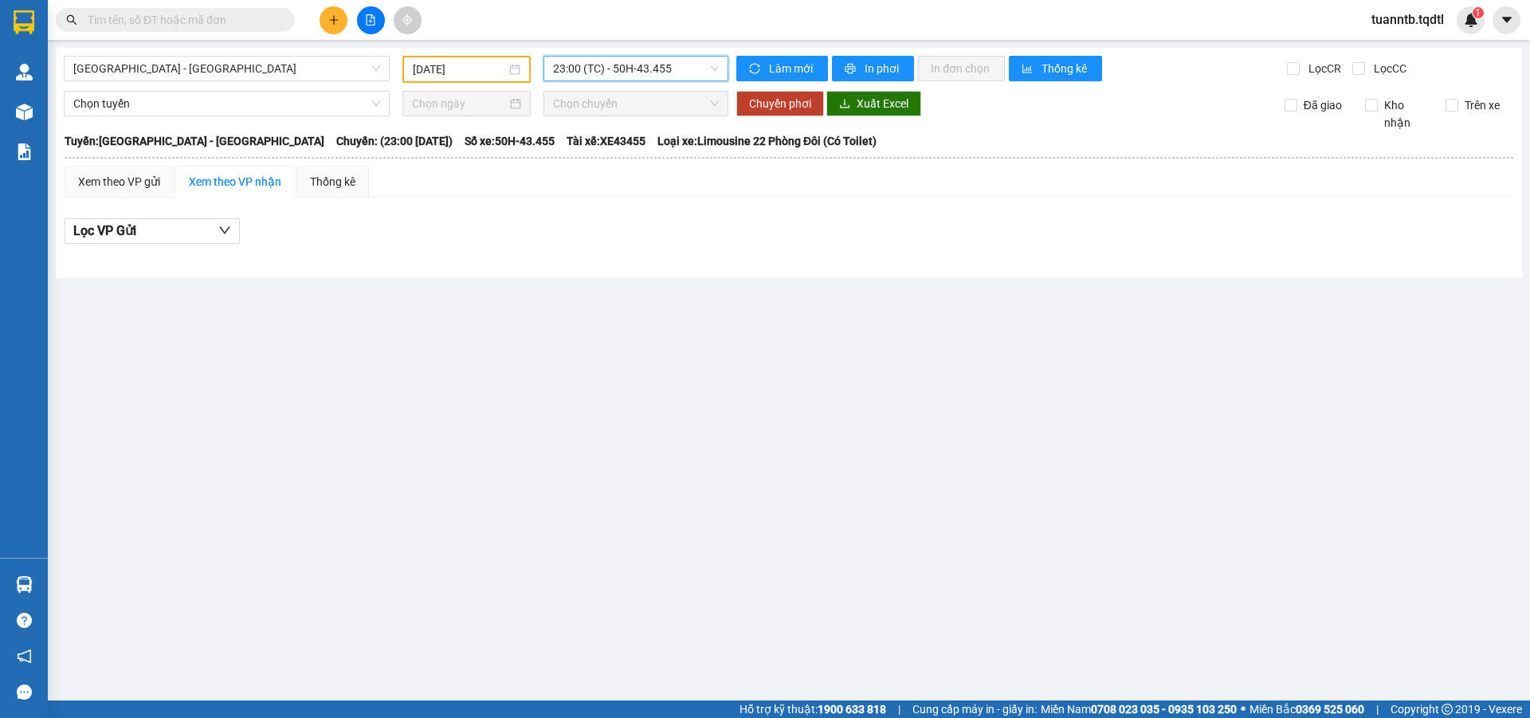
click at [657, 84] on div "[GEOGRAPHIC_DATA] - [GEOGRAPHIC_DATA] [DATE] 23:00 23:00 (TC) - 50H-43.455 Làm …" at bounding box center [789, 163] width 1466 height 230
click at [658, 74] on span "23:00 (TC) - 50H-43.455" at bounding box center [636, 69] width 166 height 24
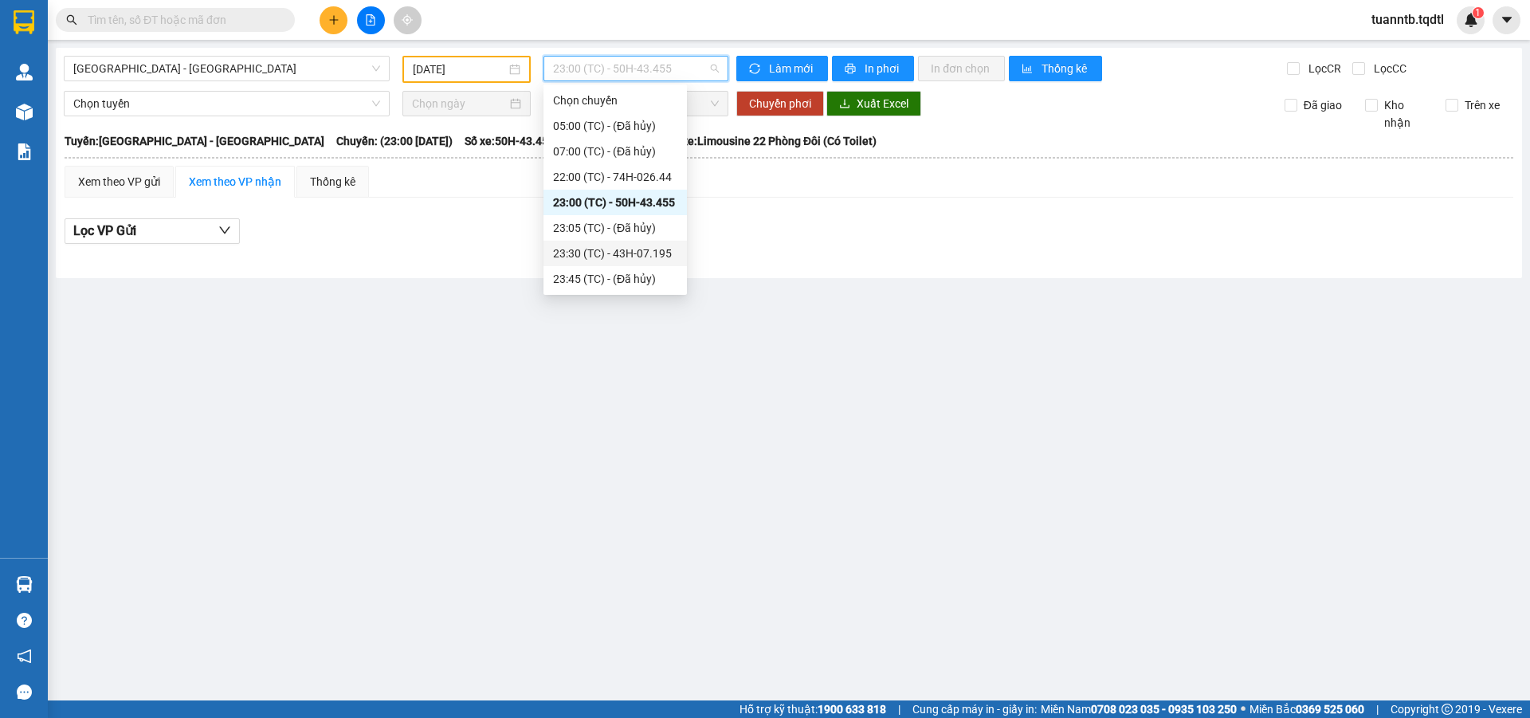
click at [657, 258] on div "23:30 (TC) - 43H-07.195" at bounding box center [615, 254] width 124 height 18
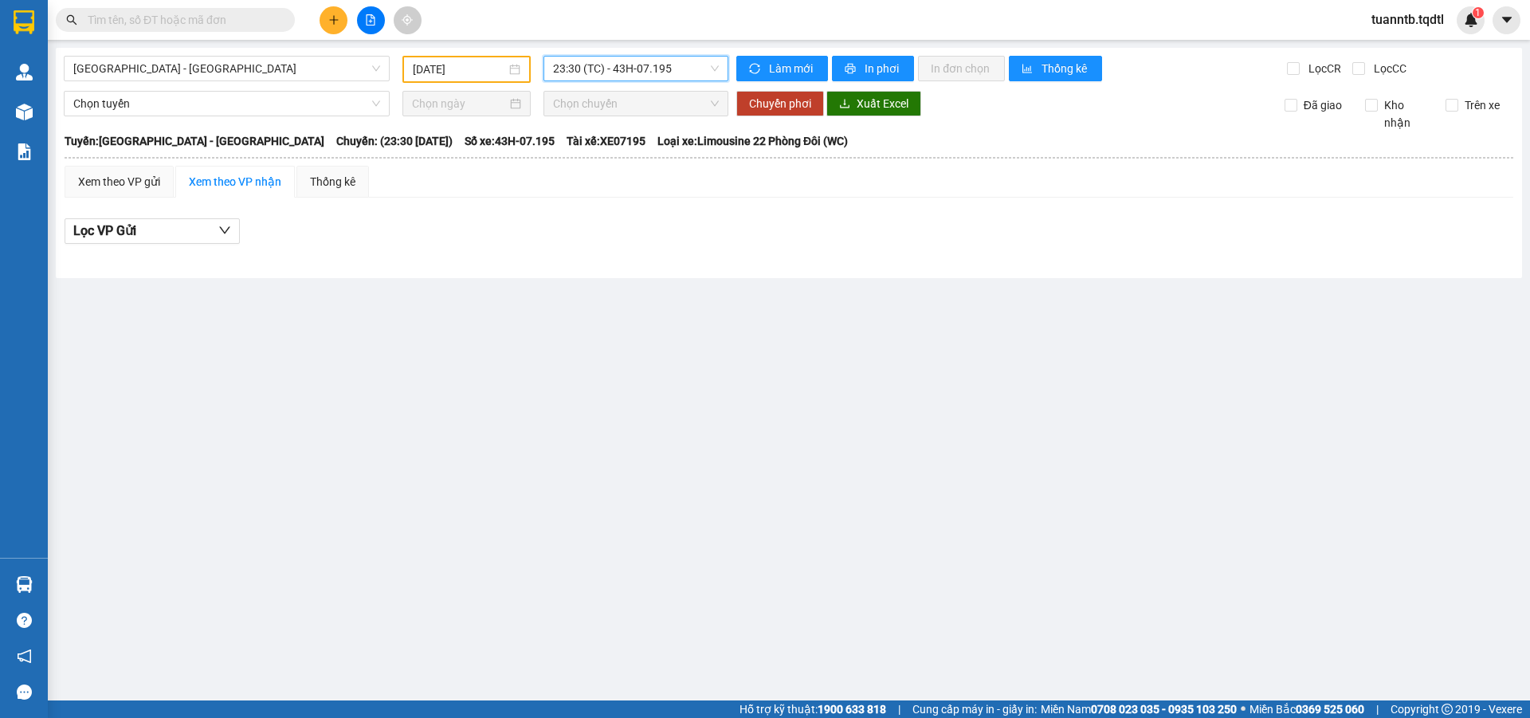
click at [615, 71] on span "23:30 (TC) - 43H-07.195" at bounding box center [636, 69] width 166 height 24
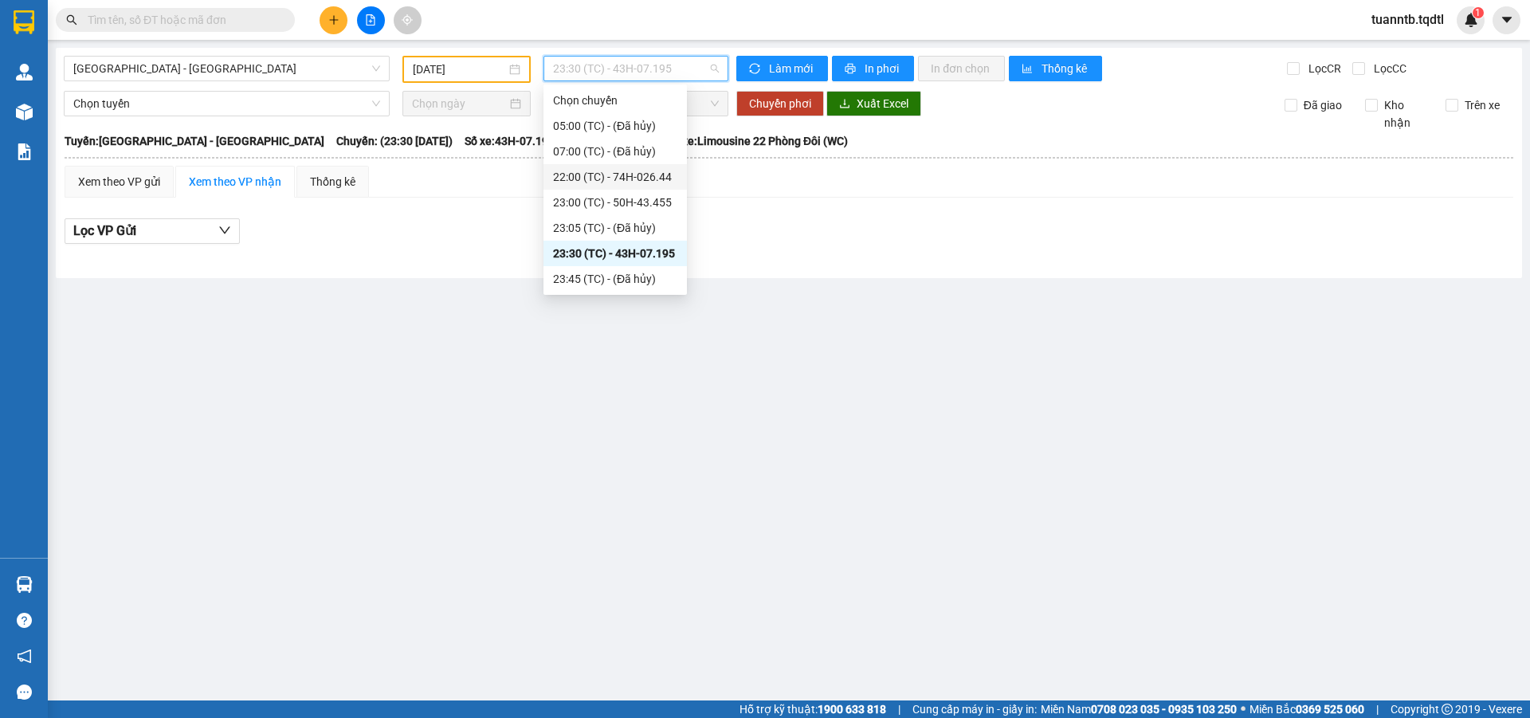
click at [643, 177] on div "22:00 (TC) - 74H-026.44" at bounding box center [615, 177] width 124 height 18
